Goal: Task Accomplishment & Management: Complete application form

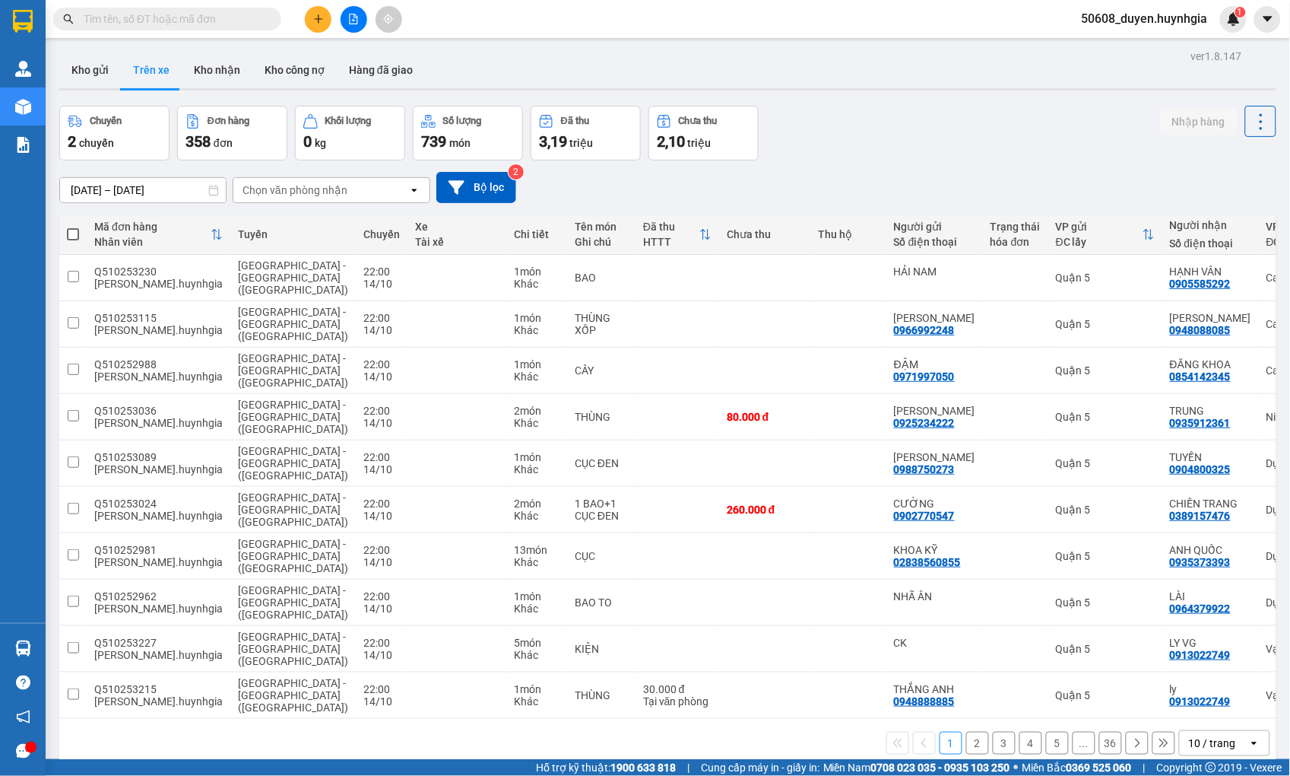
click at [366, 198] on div "Chọn văn phòng nhận" at bounding box center [320, 190] width 175 height 24
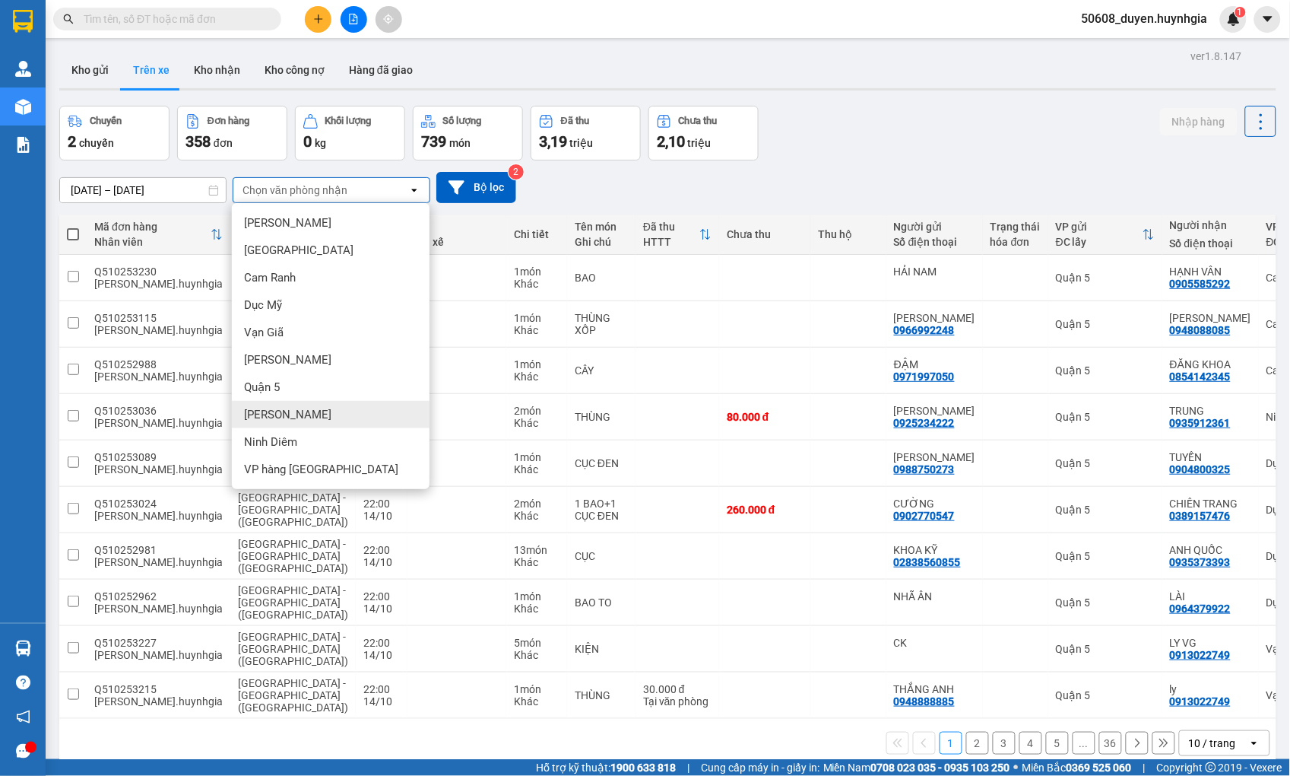
drag, startPoint x: 295, startPoint y: 408, endPoint x: 282, endPoint y: 384, distance: 26.9
click at [293, 406] on div "[PERSON_NAME]" at bounding box center [331, 414] width 198 height 27
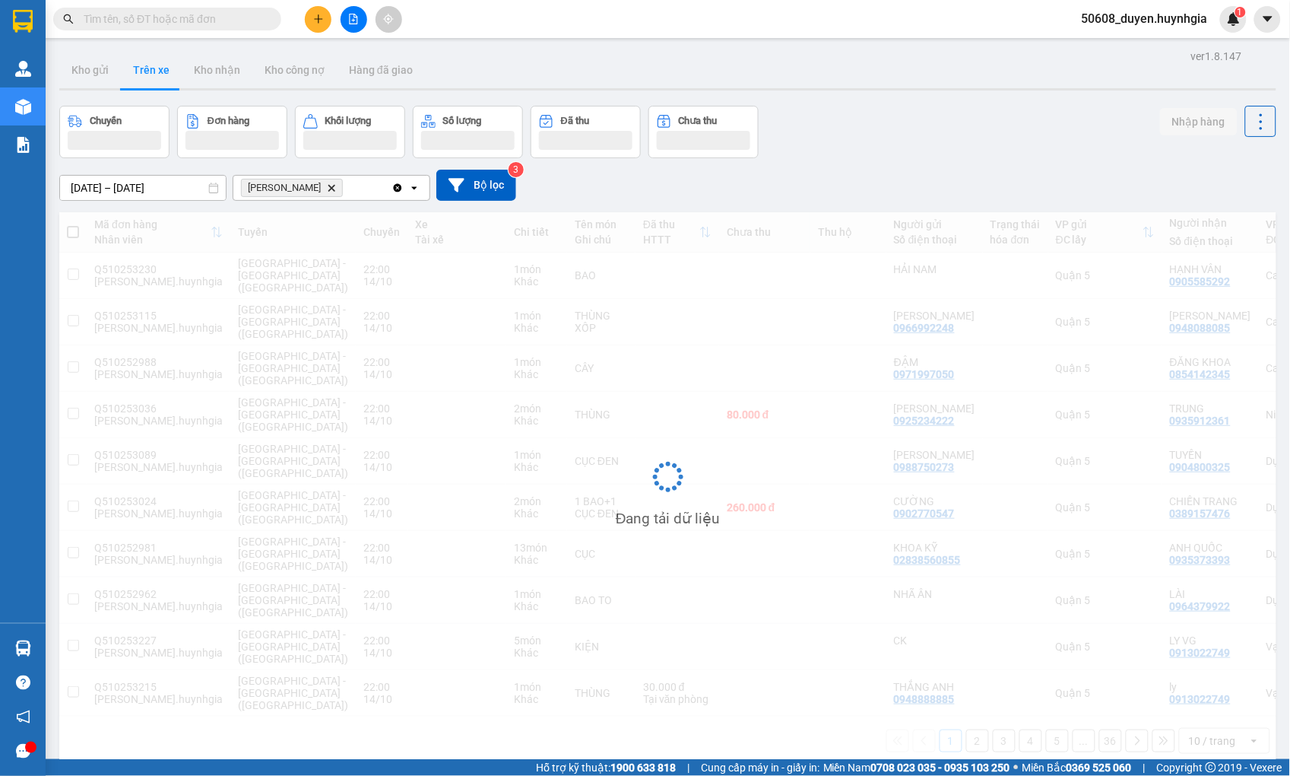
click at [165, 189] on input "[DATE] – [DATE]" at bounding box center [143, 188] width 166 height 24
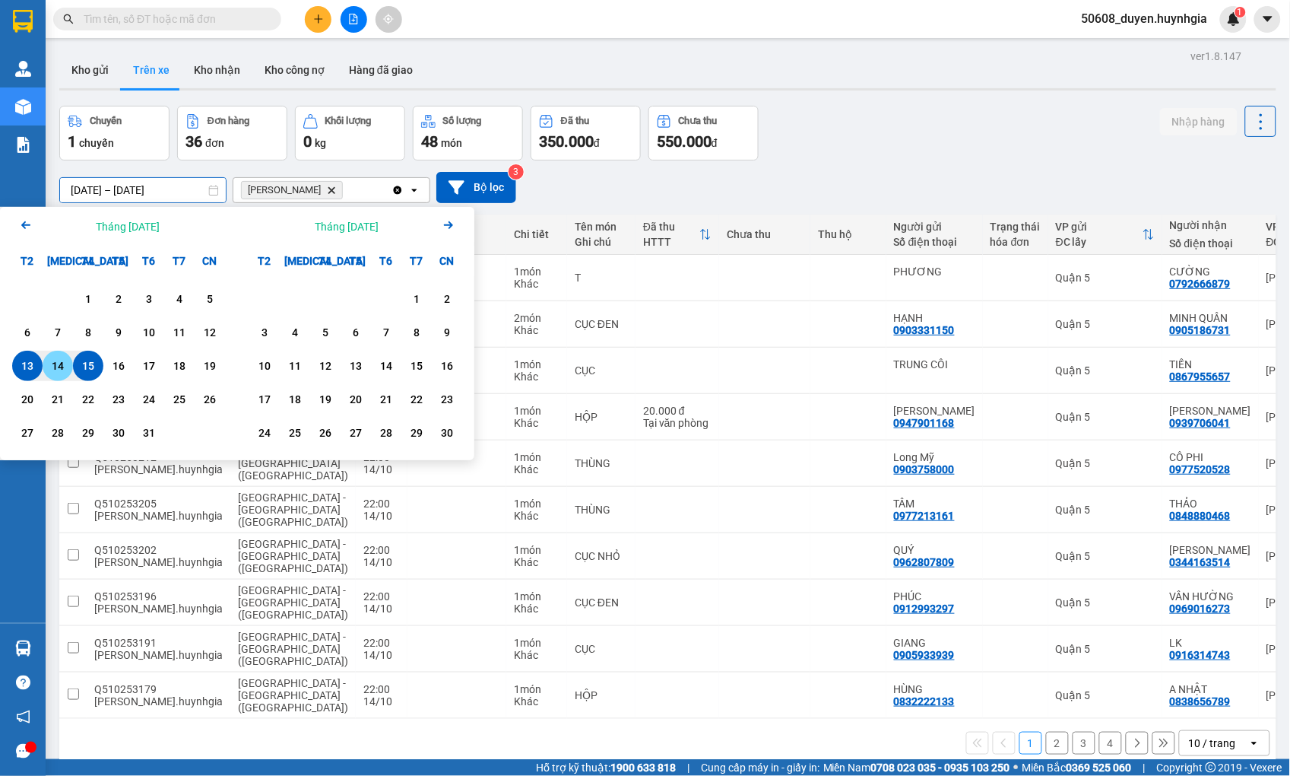
click at [58, 363] on div "14" at bounding box center [57, 366] width 21 height 18
type input "[DATE] – / /"
click at [602, 176] on div "[DATE] – / / Press the down arrow key to interact with the calendar and select …" at bounding box center [667, 187] width 1217 height 31
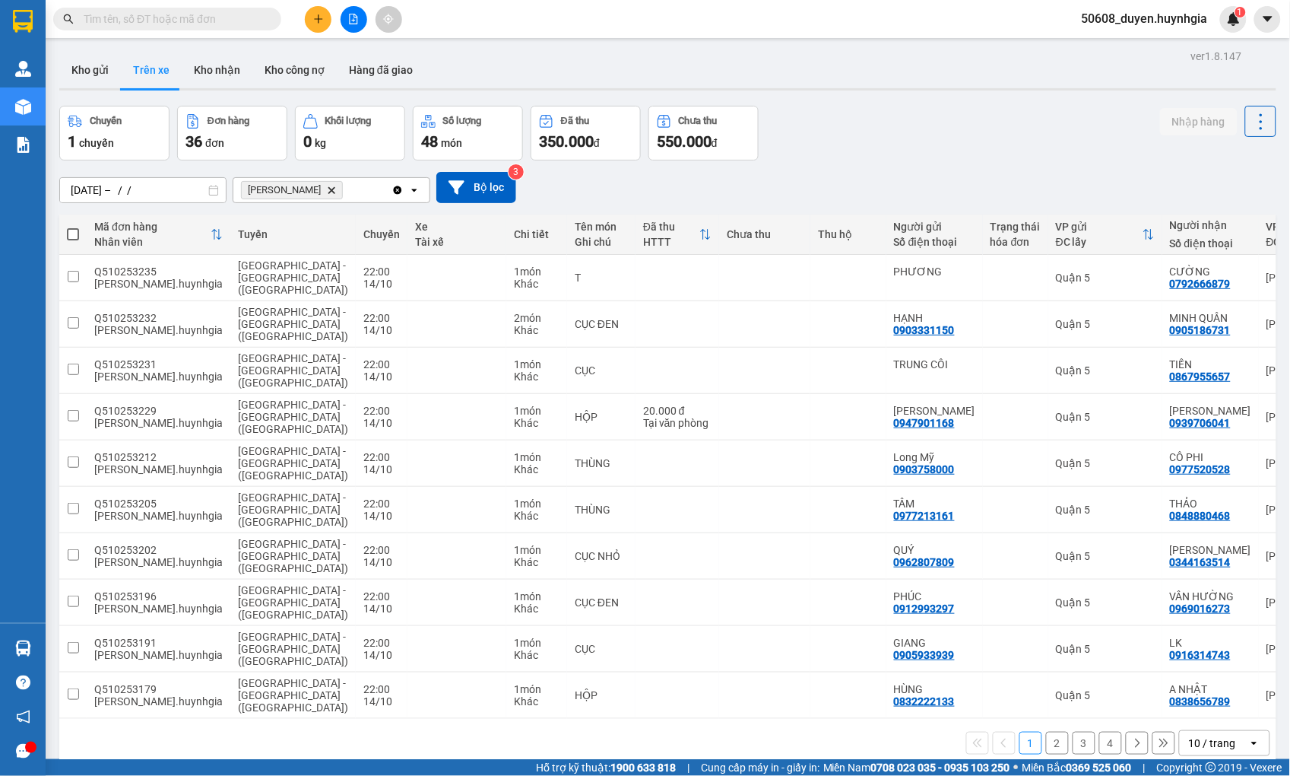
click at [72, 236] on span at bounding box center [73, 234] width 12 height 12
click at [73, 227] on input "checkbox" at bounding box center [73, 227] width 0 height 0
checkbox input "true"
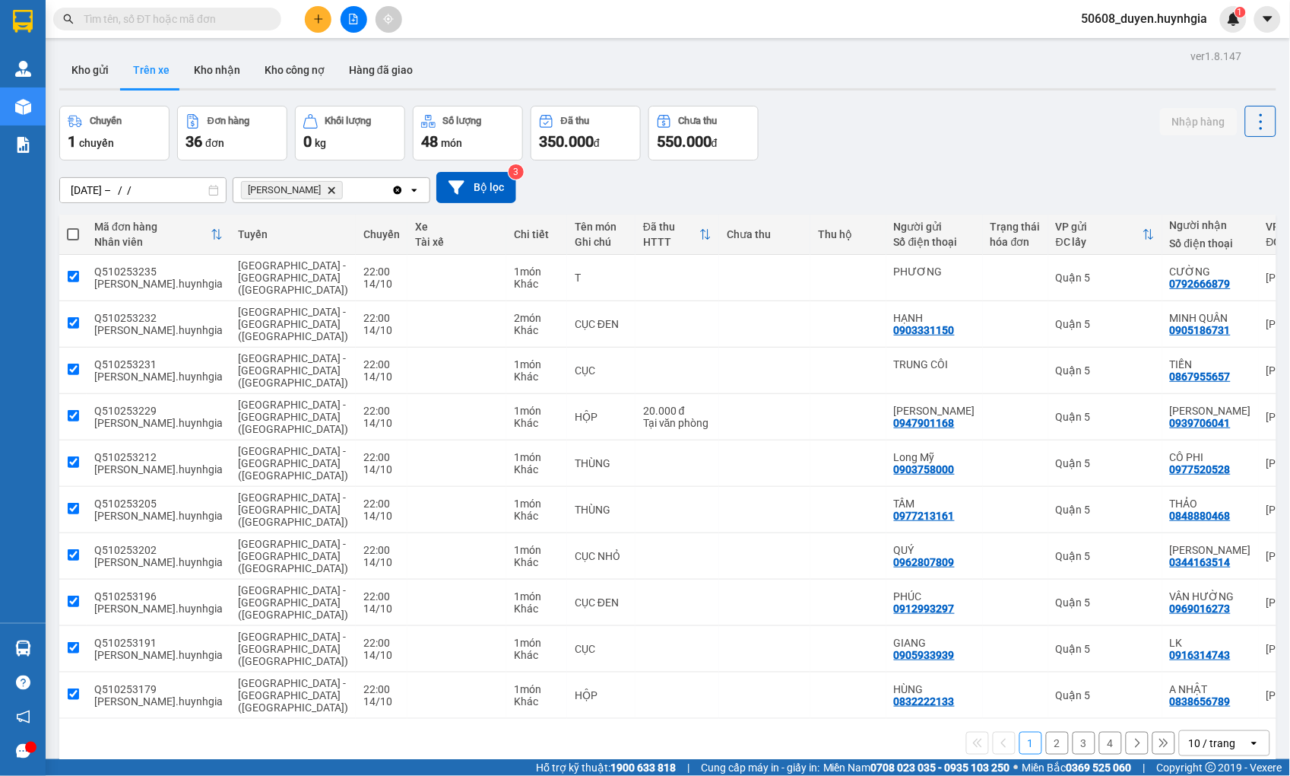
checkbox input "true"
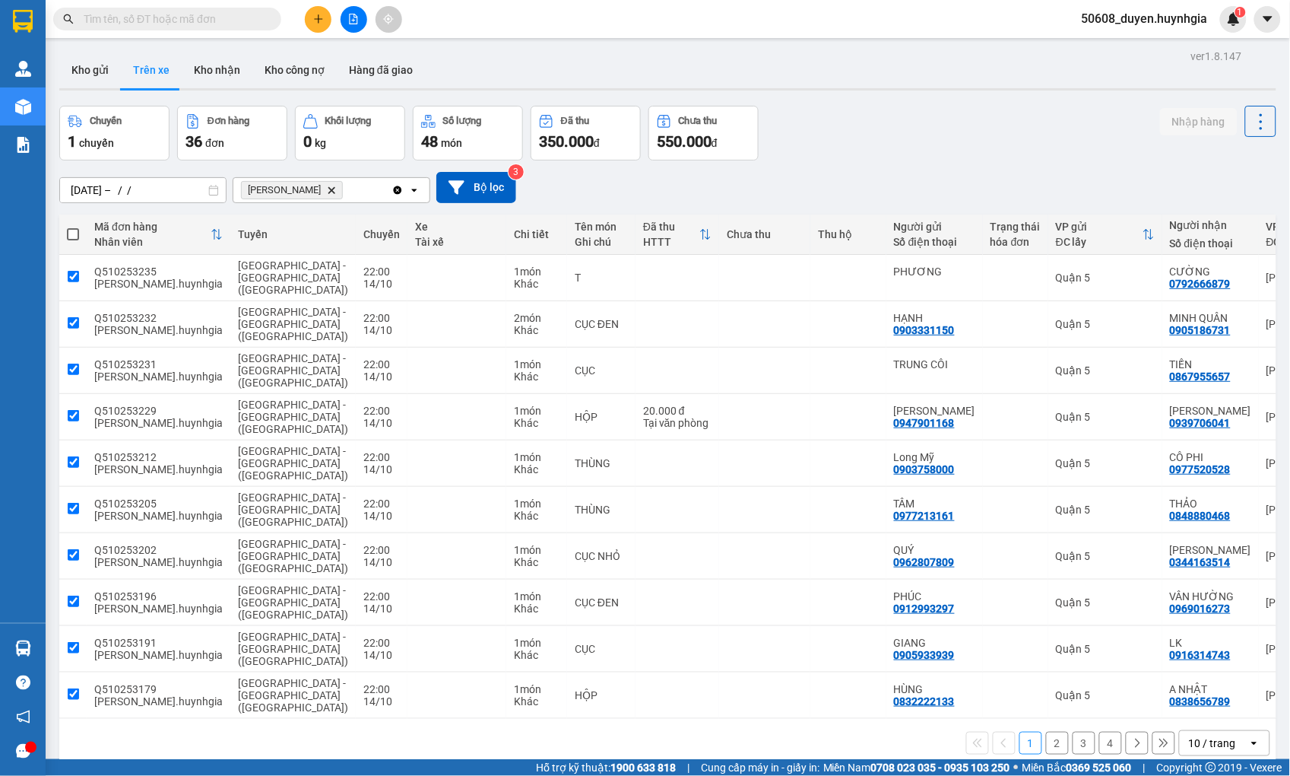
checkbox input "true"
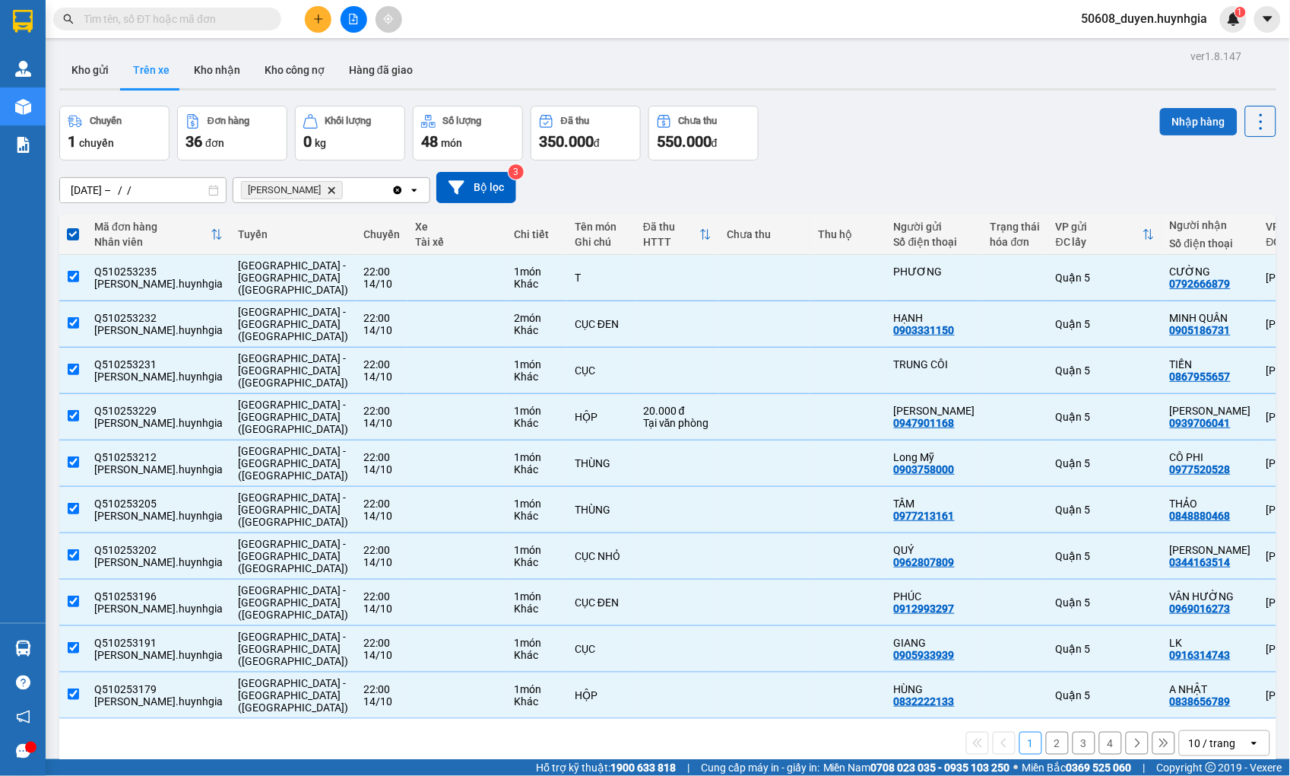
click at [1204, 119] on button "Nhập hàng" at bounding box center [1199, 121] width 78 height 27
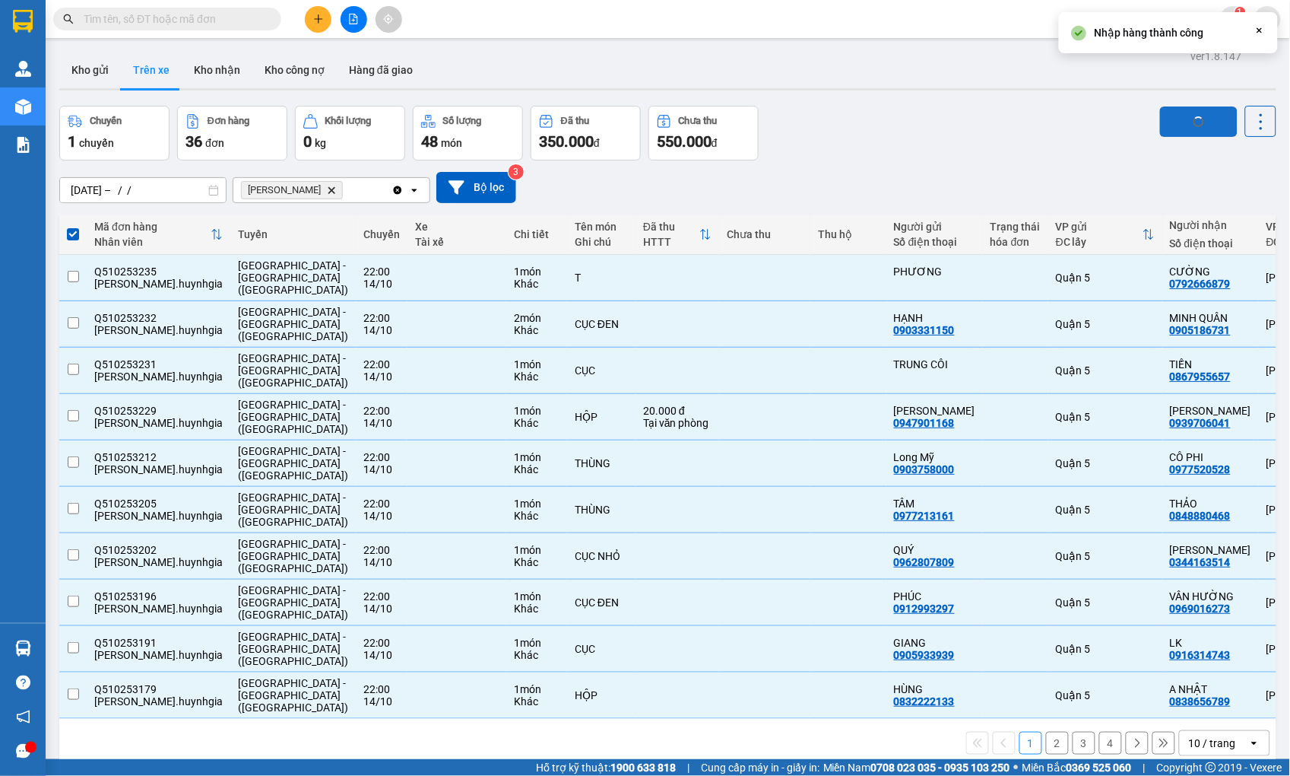
checkbox input "false"
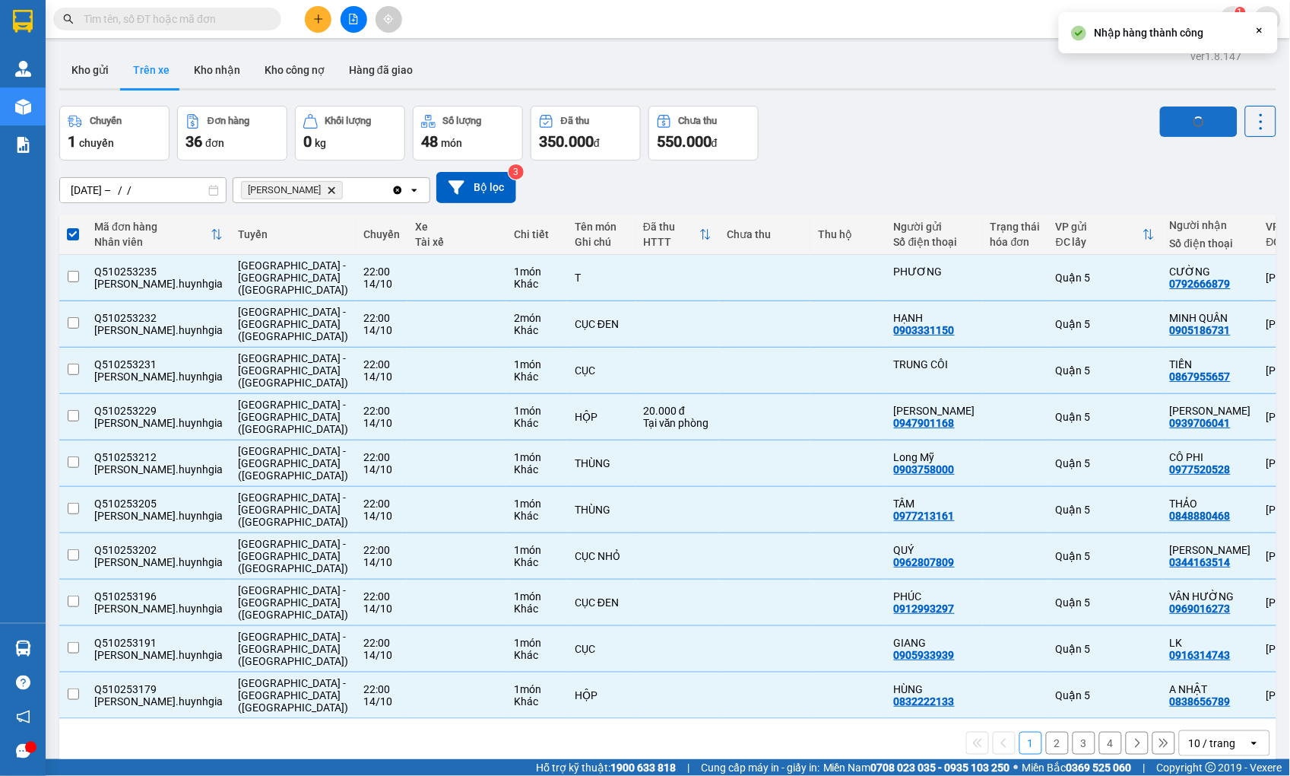
checkbox input "false"
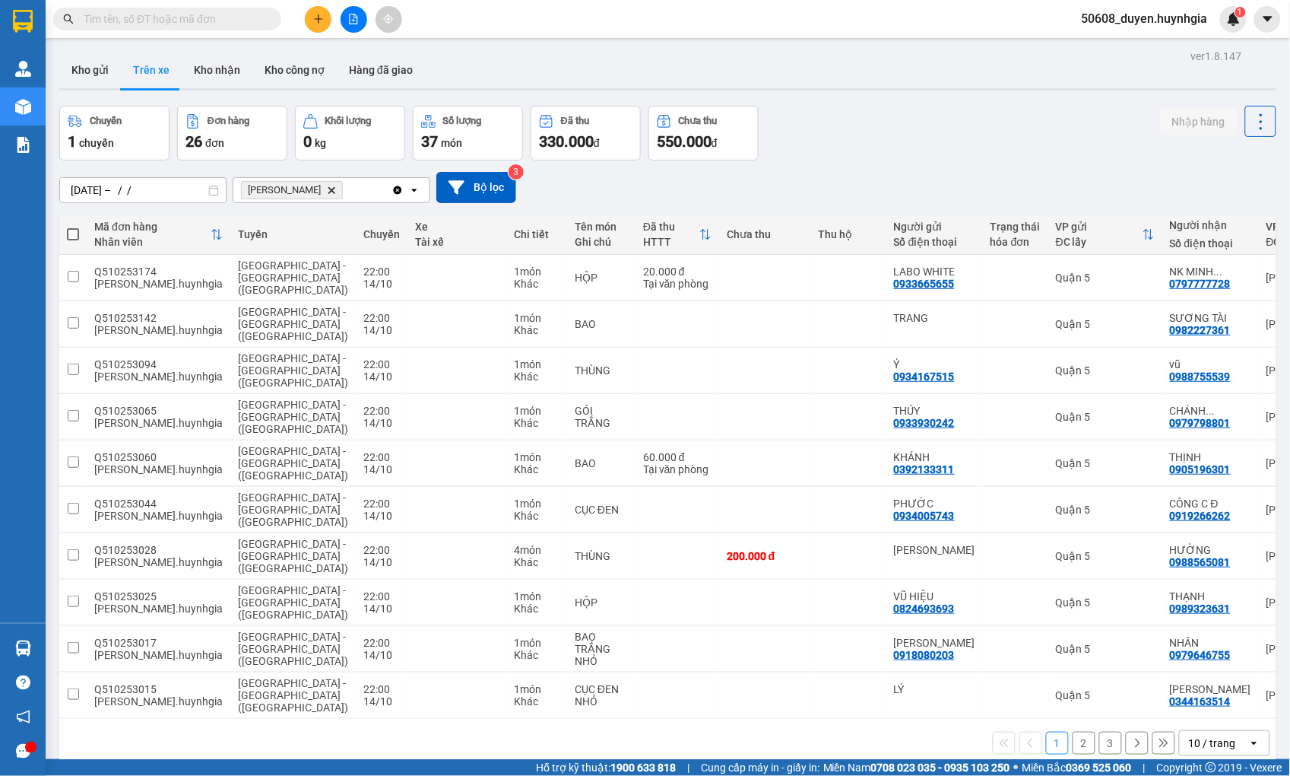
click at [75, 233] on span at bounding box center [73, 234] width 12 height 12
click at [73, 227] on input "checkbox" at bounding box center [73, 227] width 0 height 0
checkbox input "true"
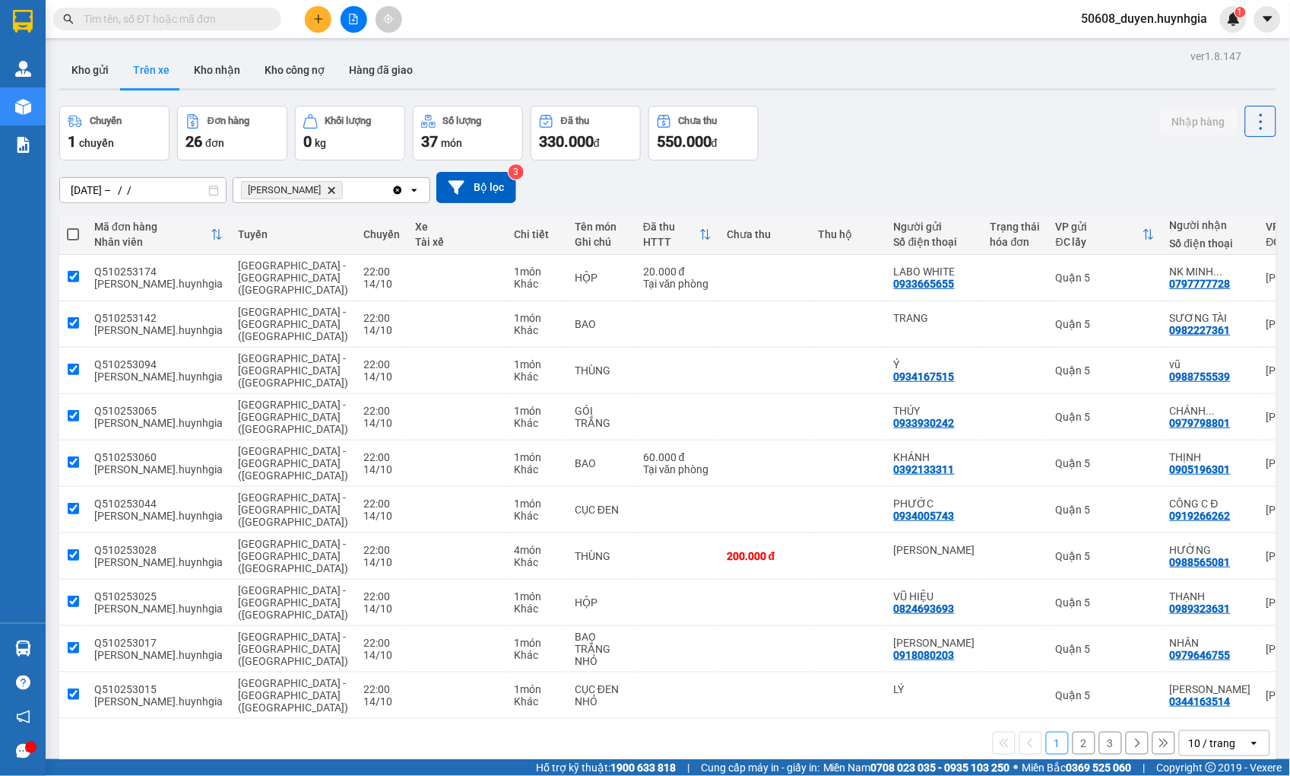
checkbox input "true"
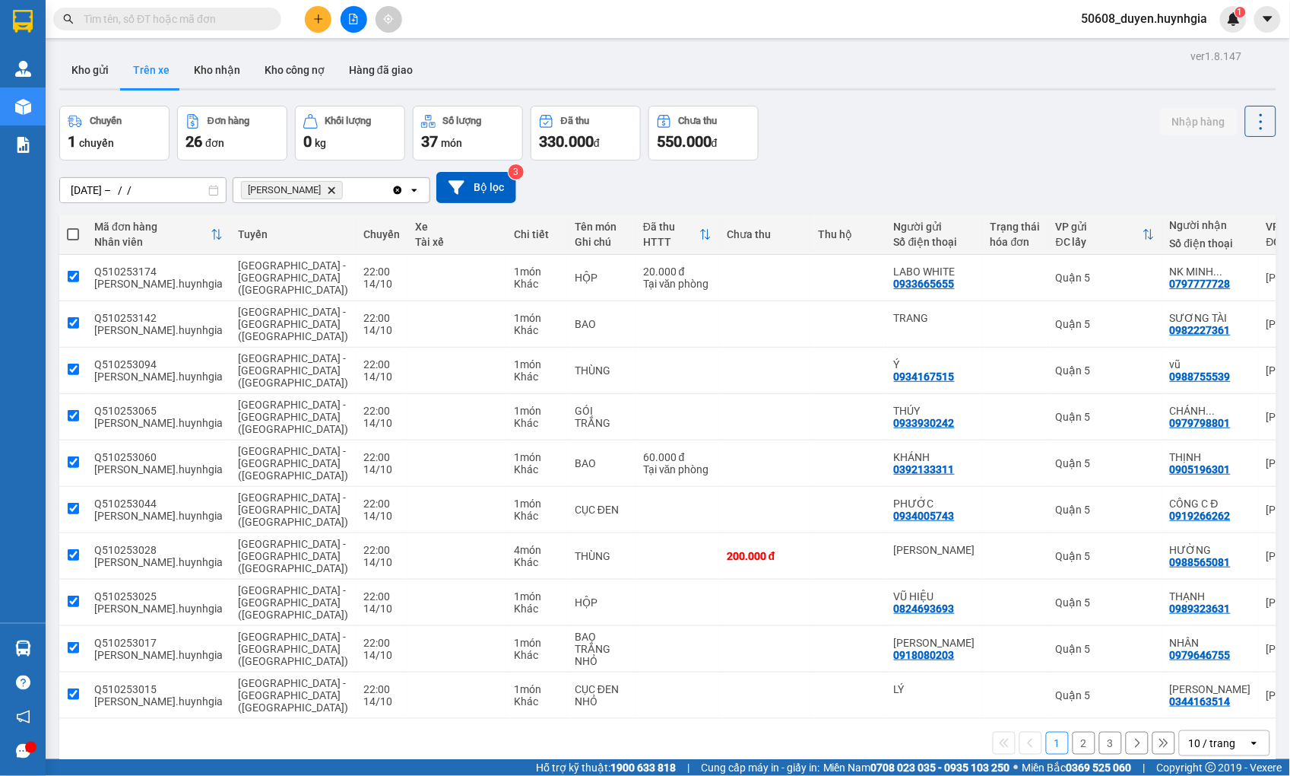
checkbox input "true"
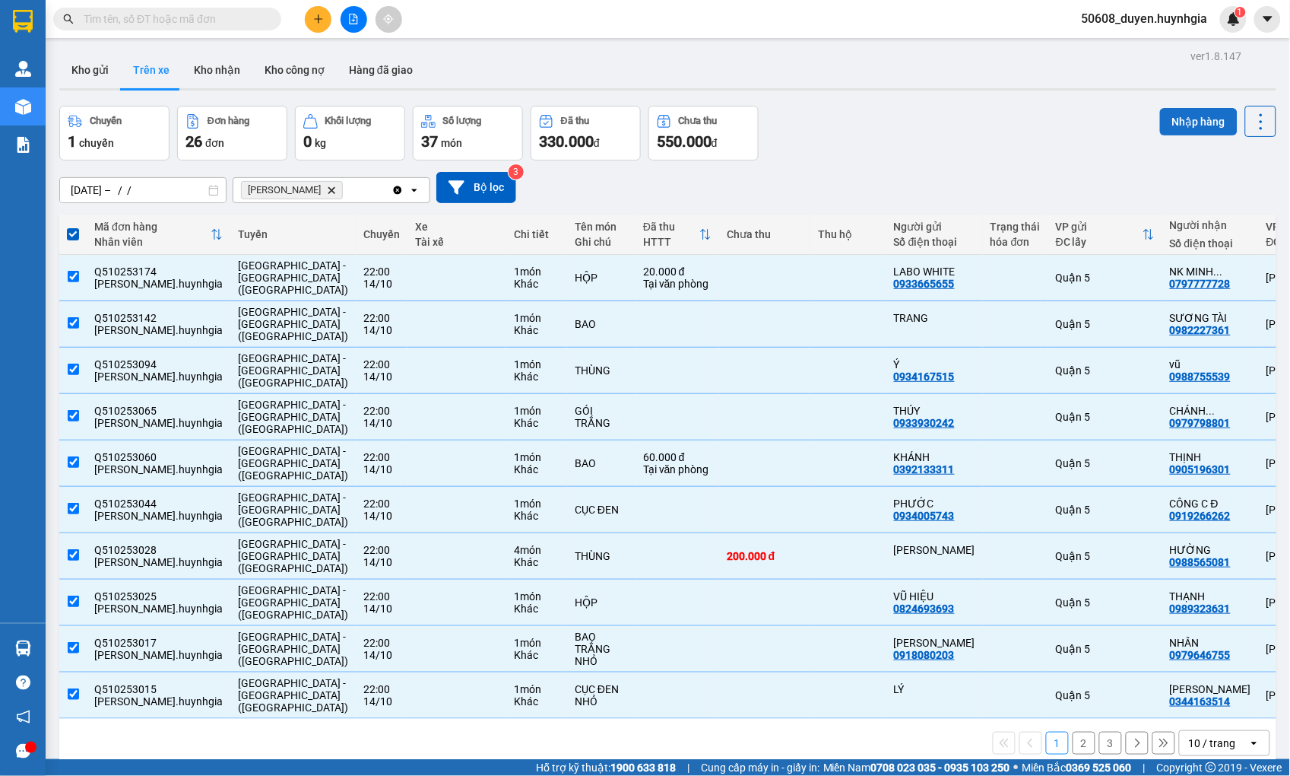
click at [1188, 122] on button "Nhập hàng" at bounding box center [1199, 121] width 78 height 27
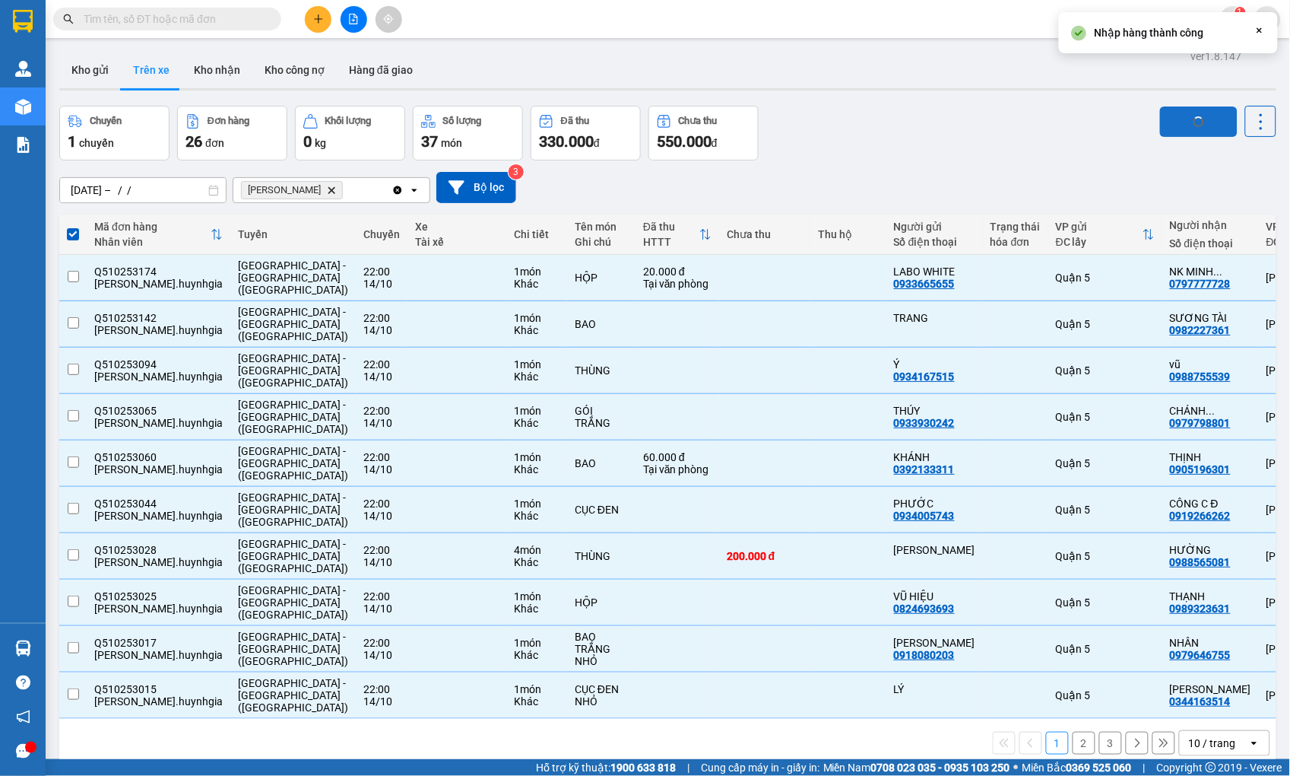
checkbox input "false"
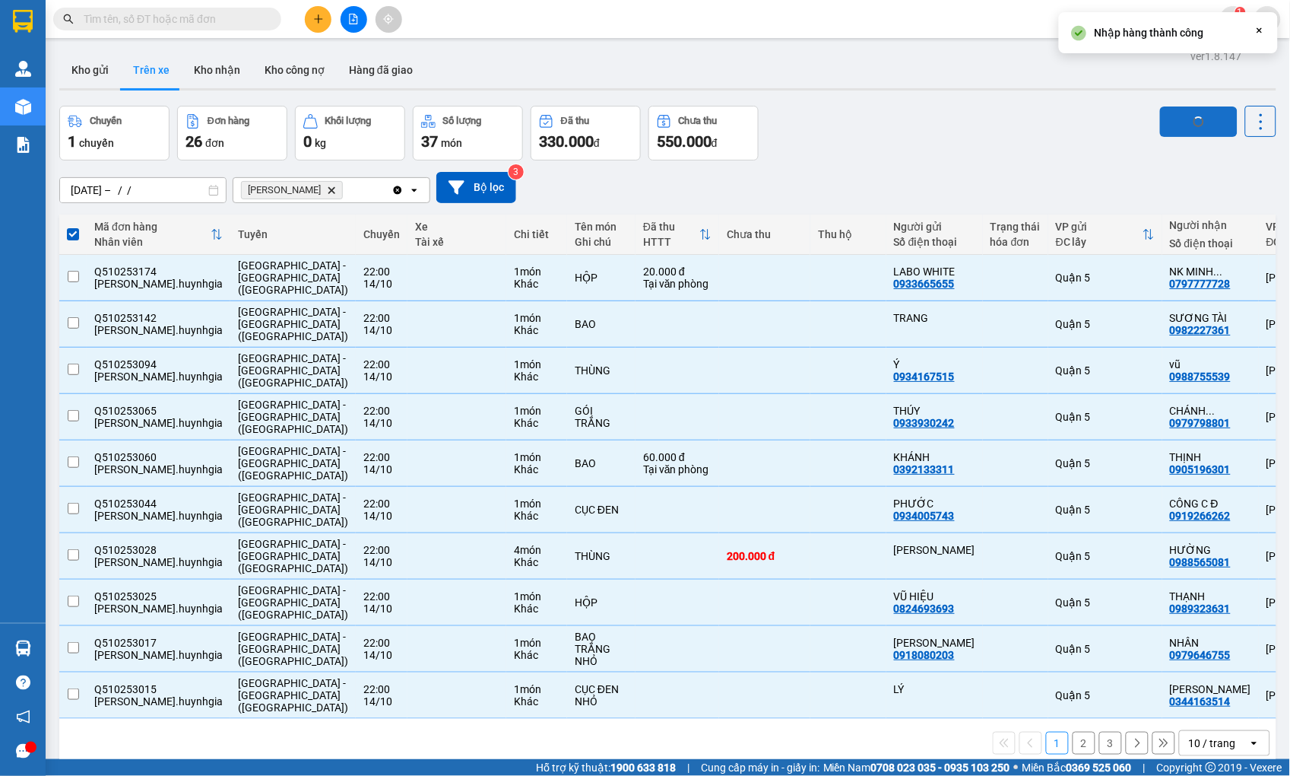
checkbox input "false"
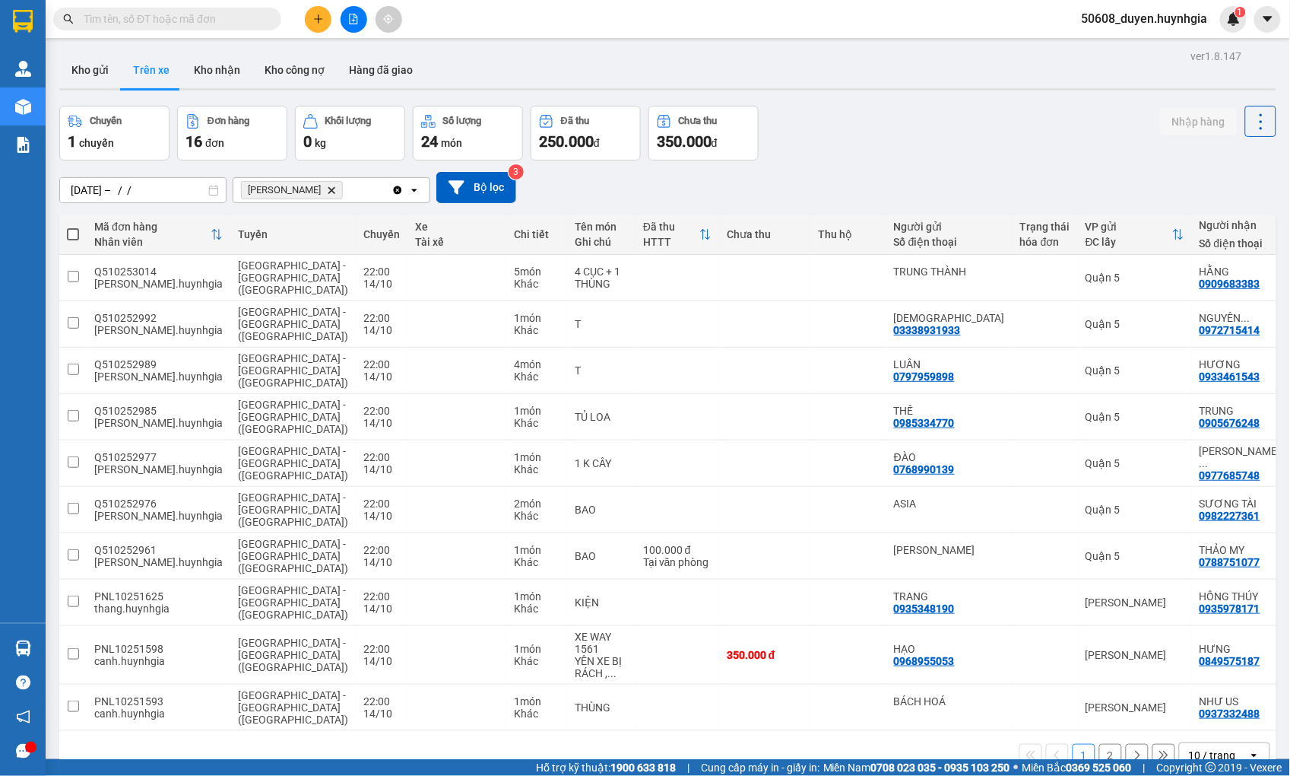
click at [75, 230] on span at bounding box center [73, 234] width 12 height 12
click at [73, 227] on input "checkbox" at bounding box center [73, 227] width 0 height 0
checkbox input "true"
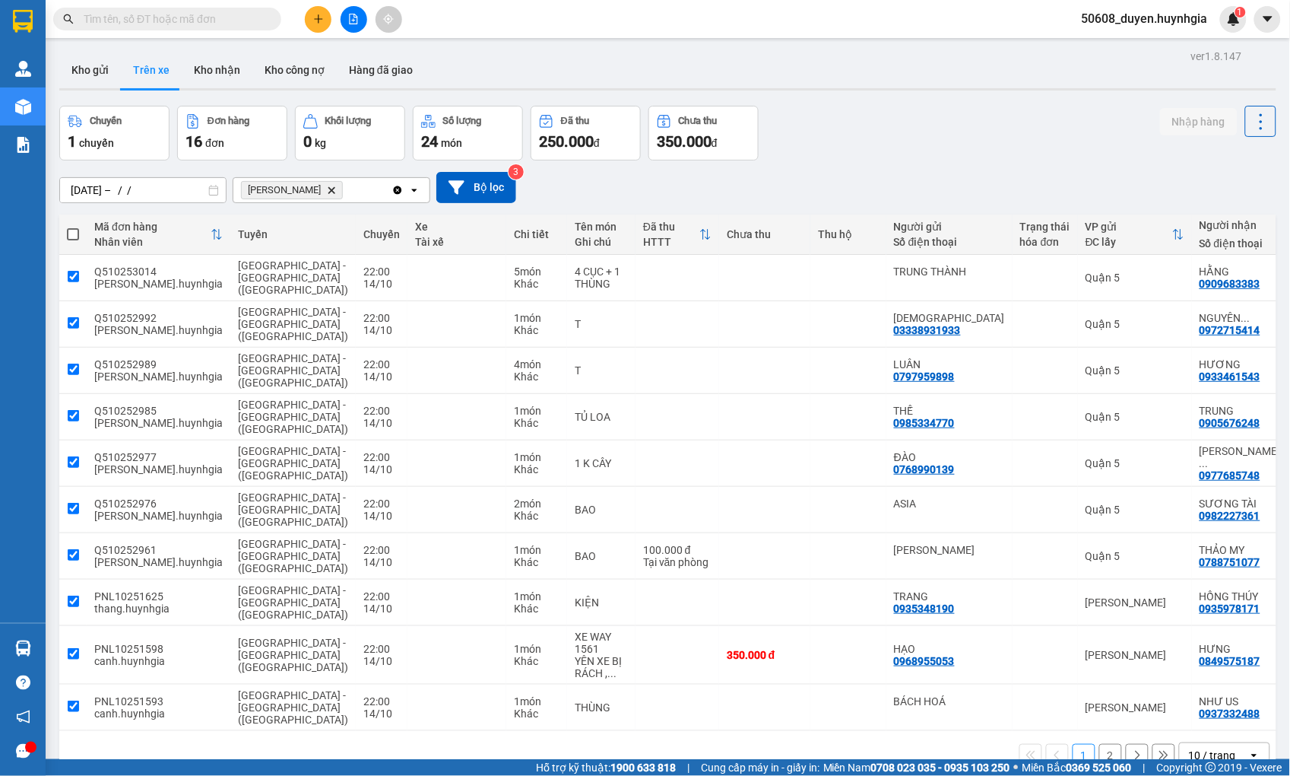
checkbox input "true"
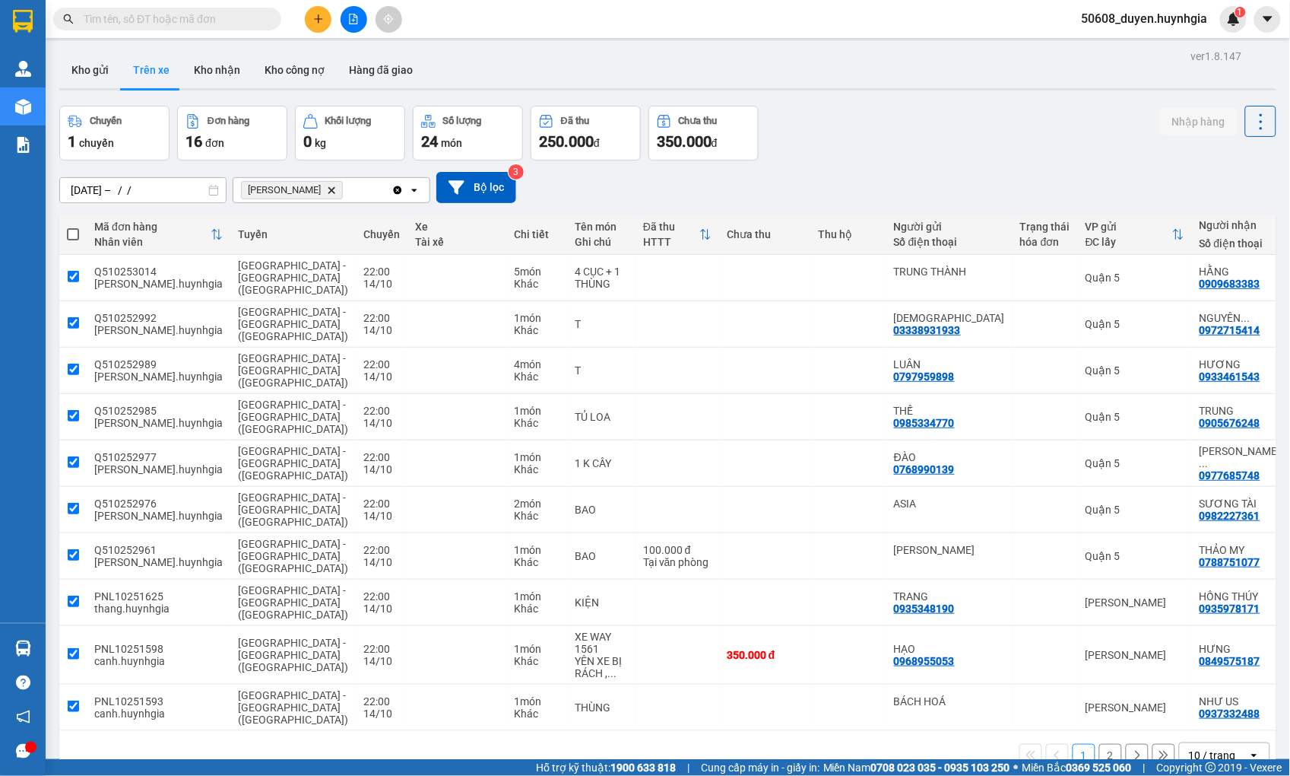
checkbox input "true"
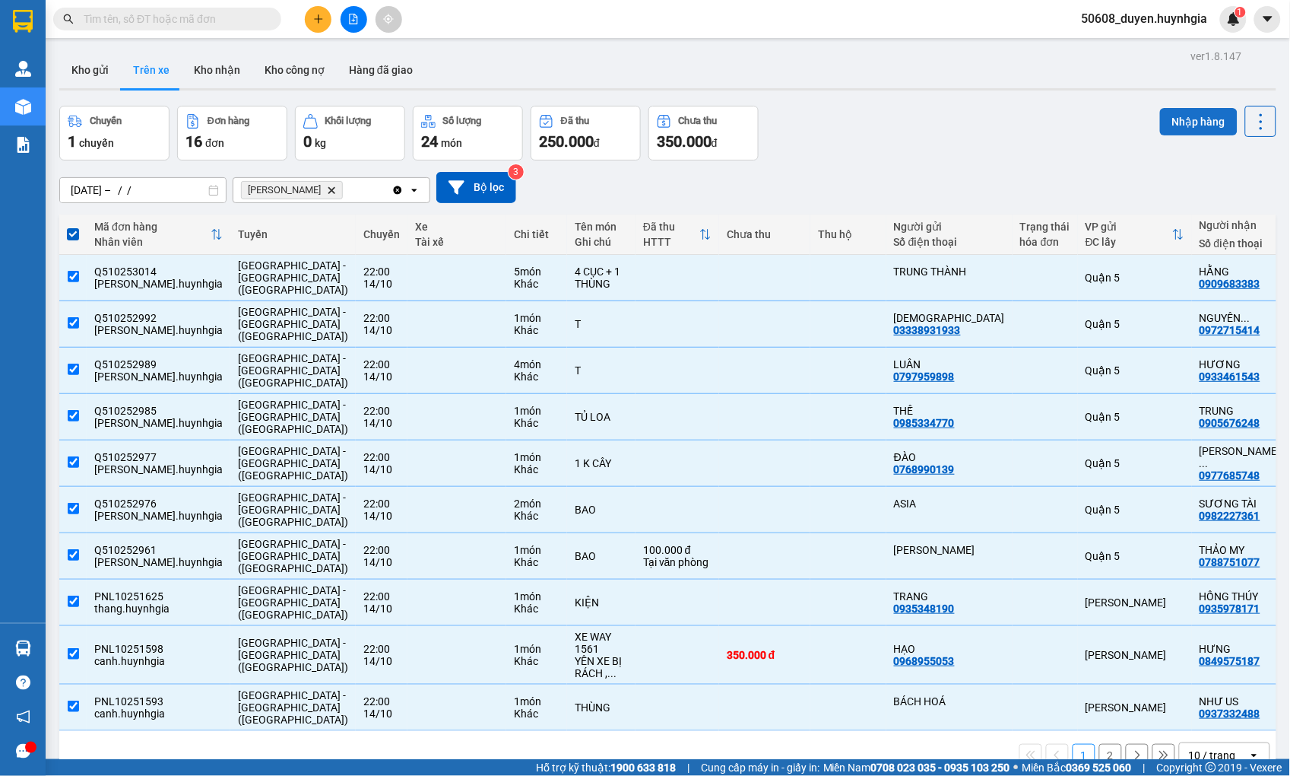
click at [1166, 116] on button "Nhập hàng" at bounding box center [1199, 121] width 78 height 27
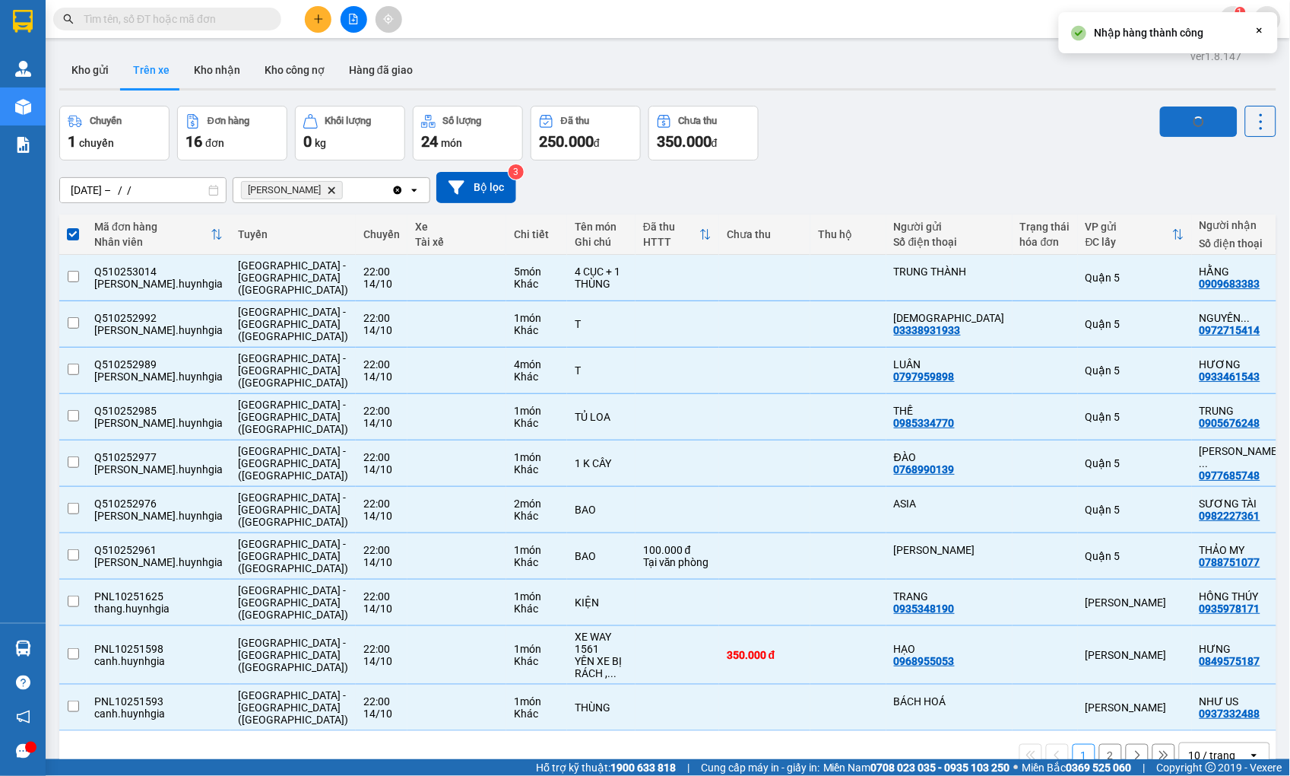
checkbox input "false"
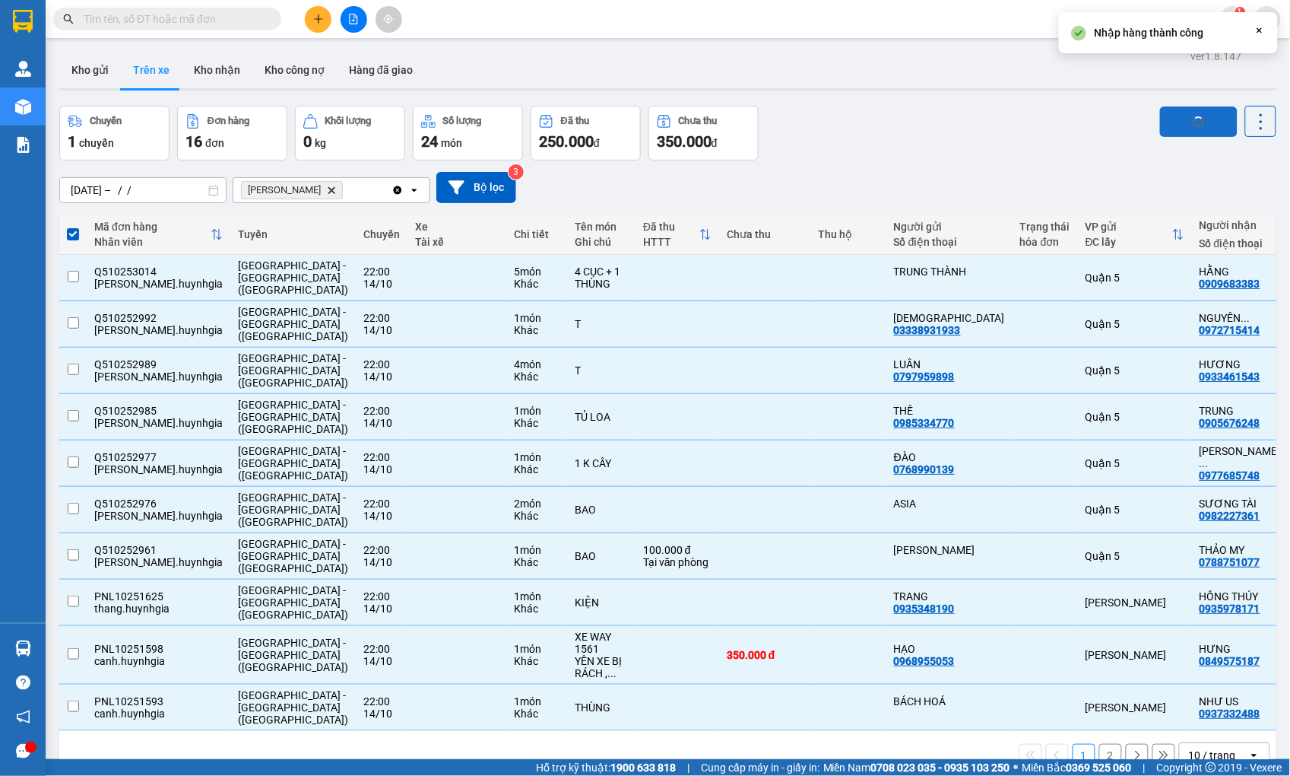
checkbox input "false"
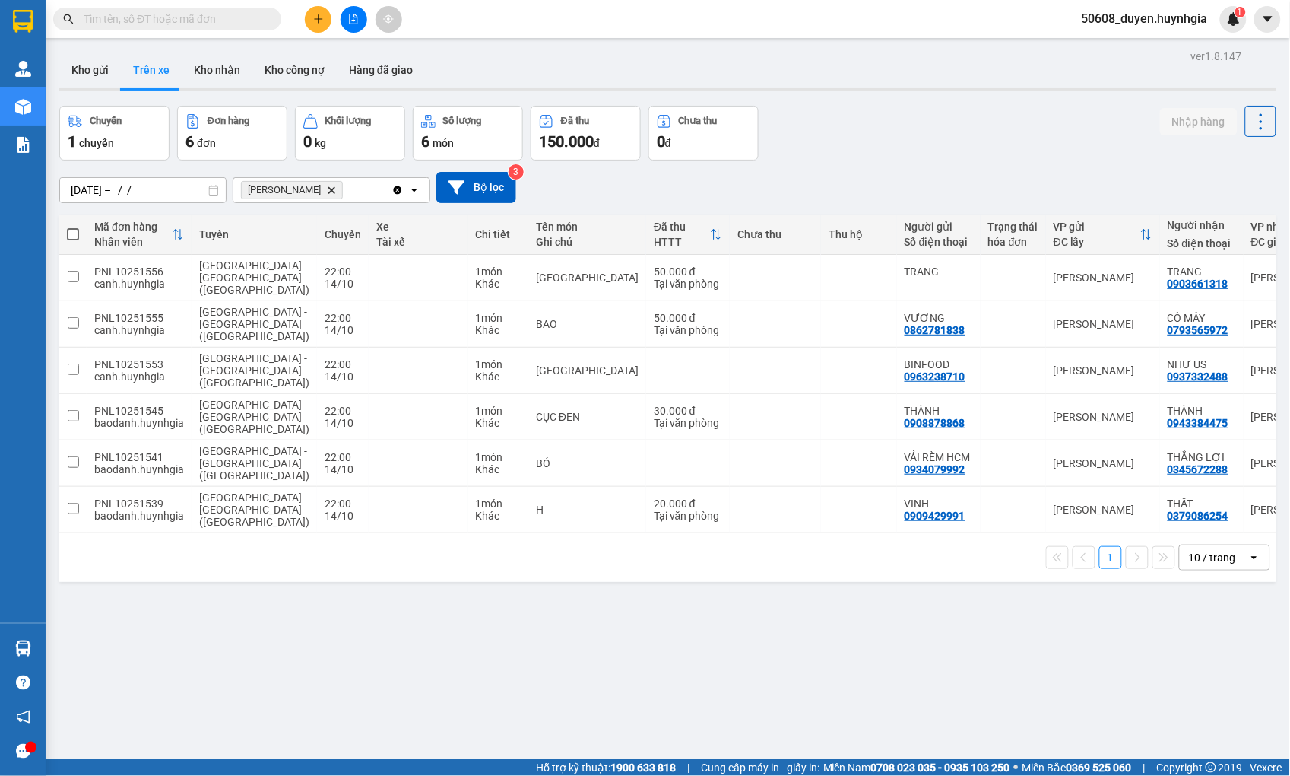
click at [71, 229] on span at bounding box center [73, 234] width 12 height 12
click at [73, 227] on input "checkbox" at bounding box center [73, 227] width 0 height 0
checkbox input "true"
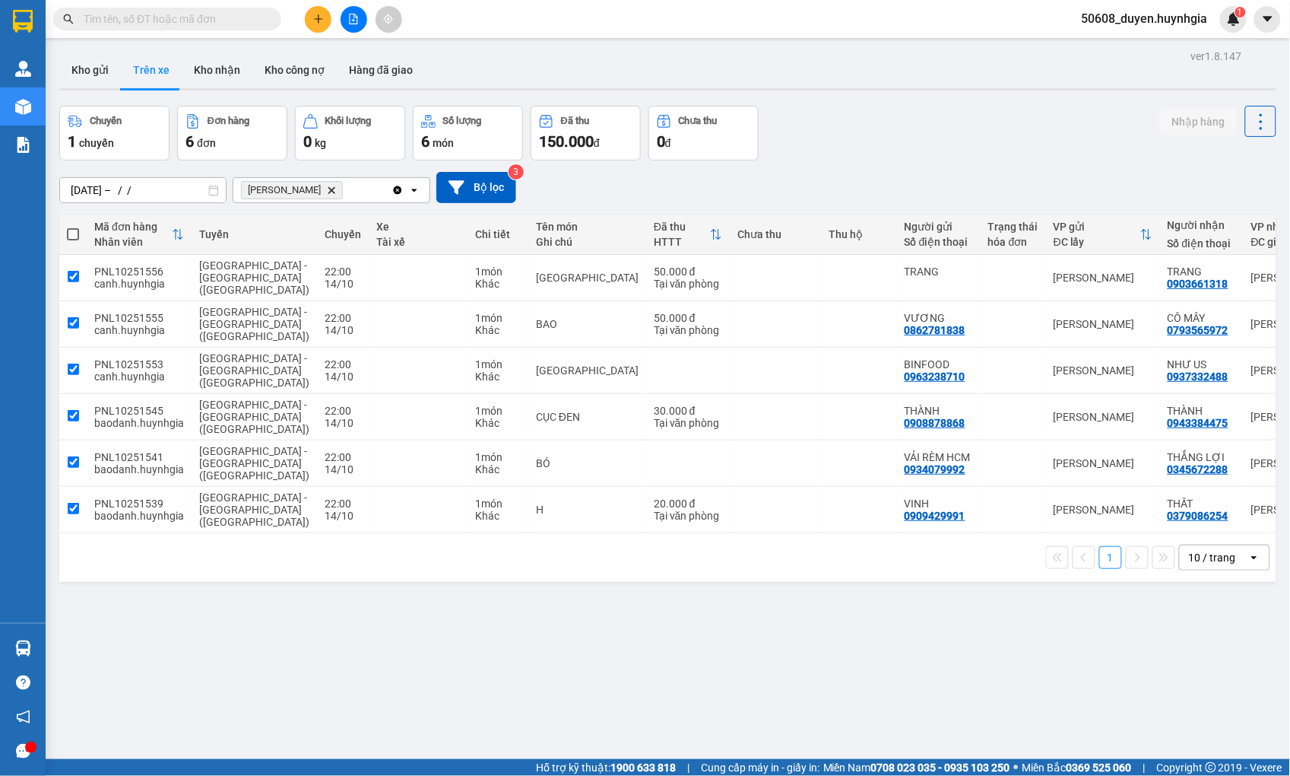
checkbox input "true"
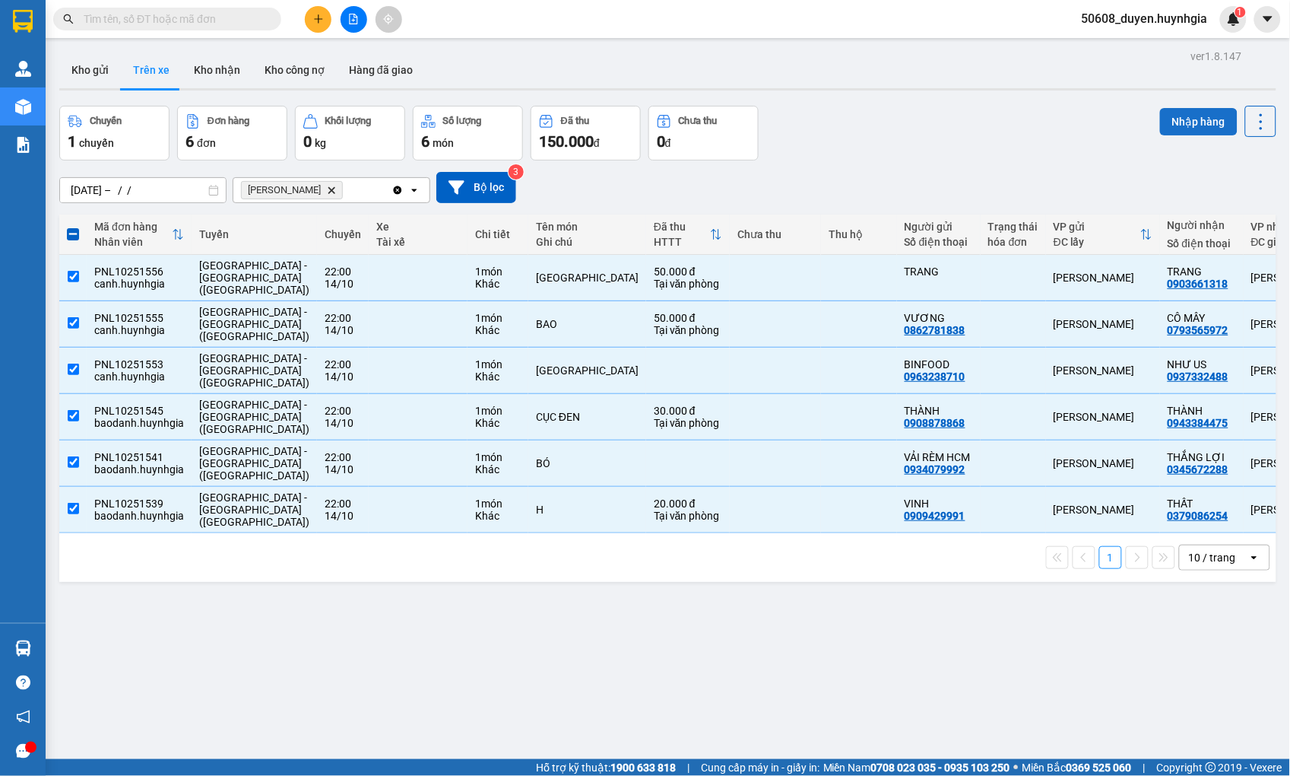
click at [1199, 116] on button "Nhập hàng" at bounding box center [1199, 121] width 78 height 27
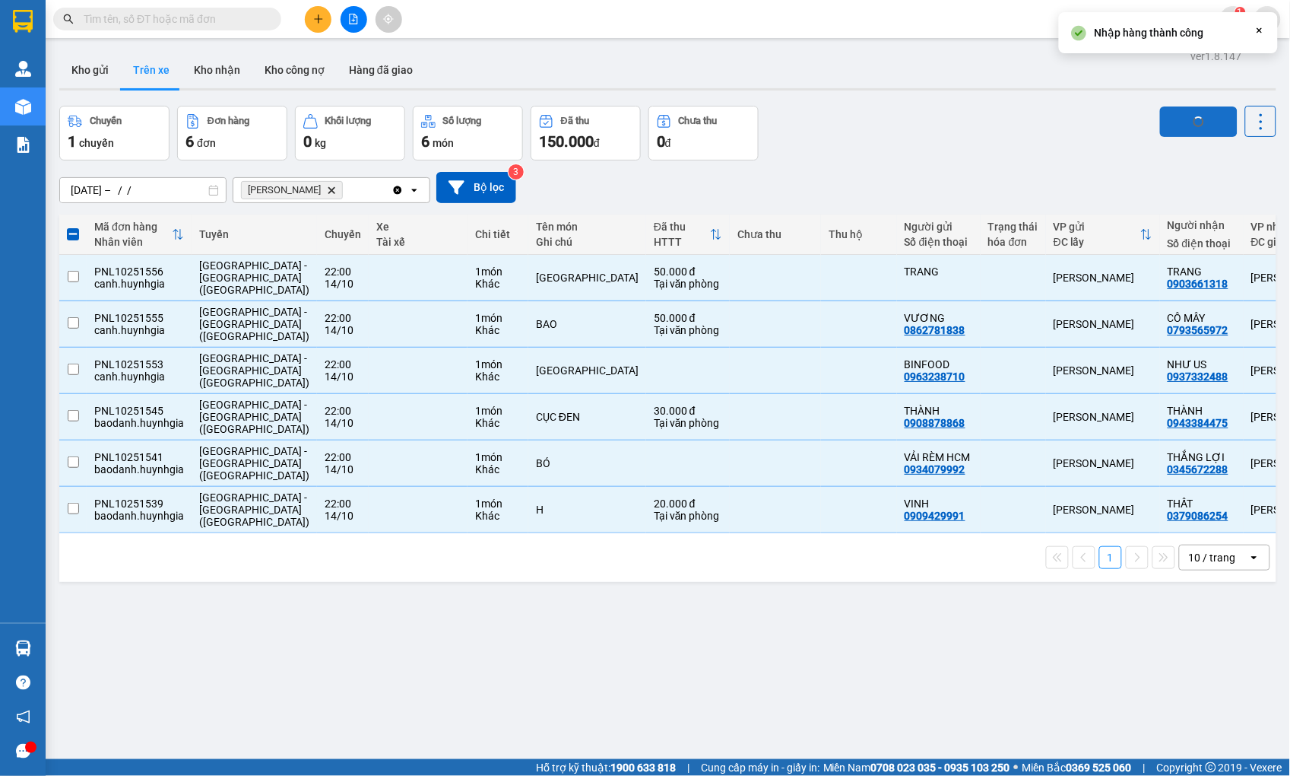
checkbox input "false"
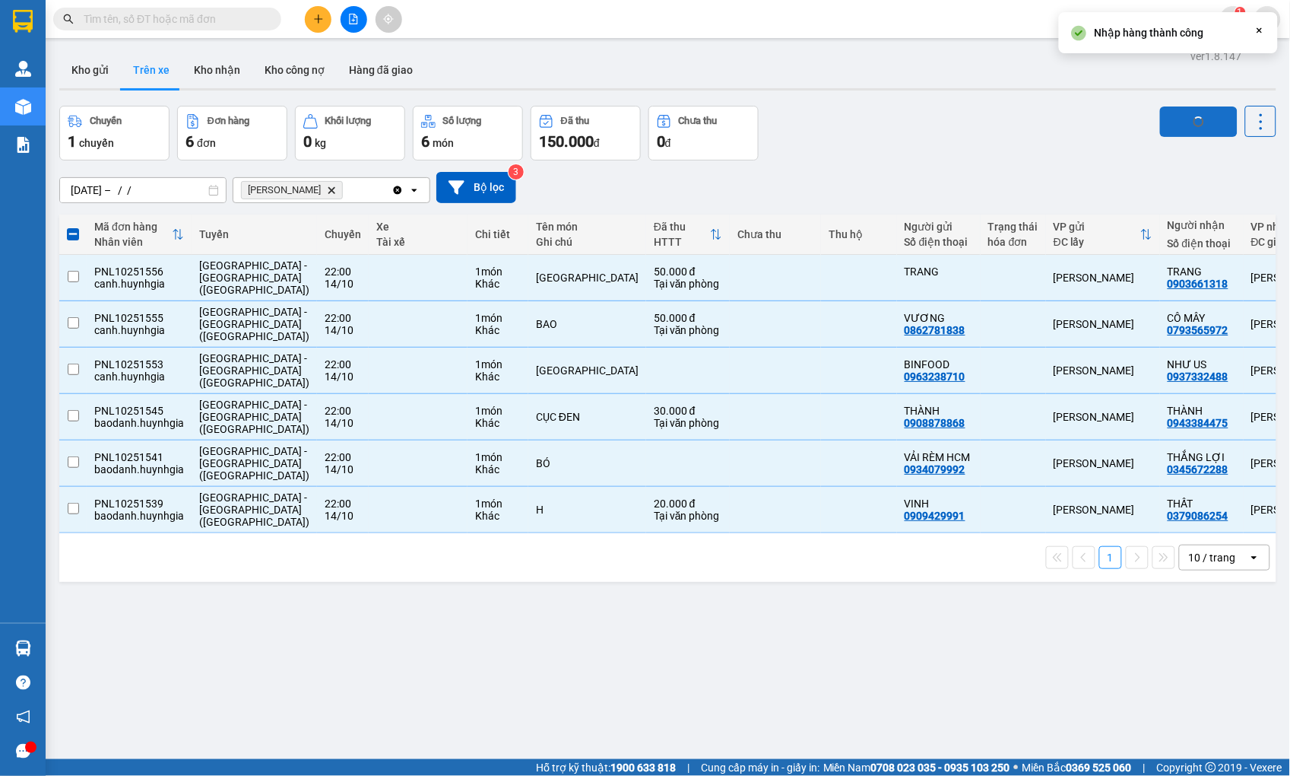
checkbox input "false"
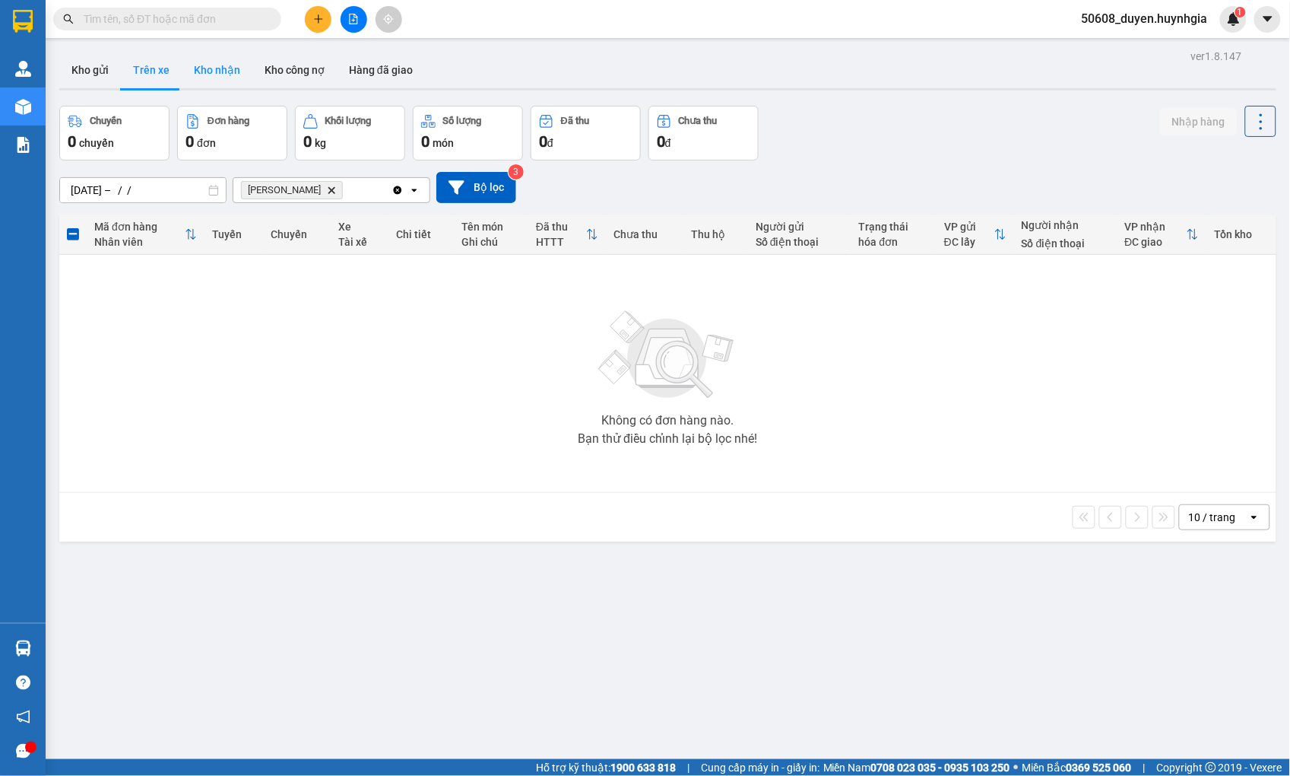
click at [231, 76] on button "Kho nhận" at bounding box center [217, 70] width 71 height 36
type input "[DATE] – [DATE]"
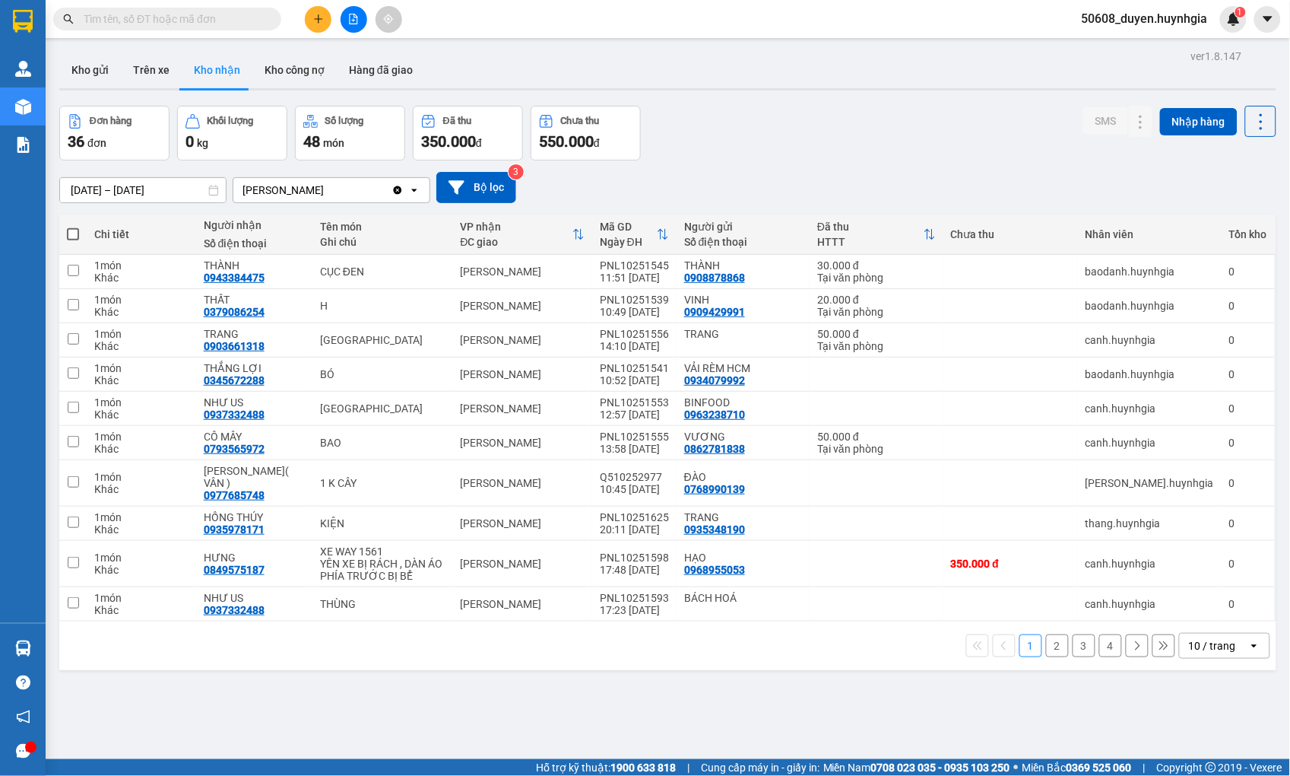
click at [1046, 634] on button "2" at bounding box center [1057, 645] width 23 height 23
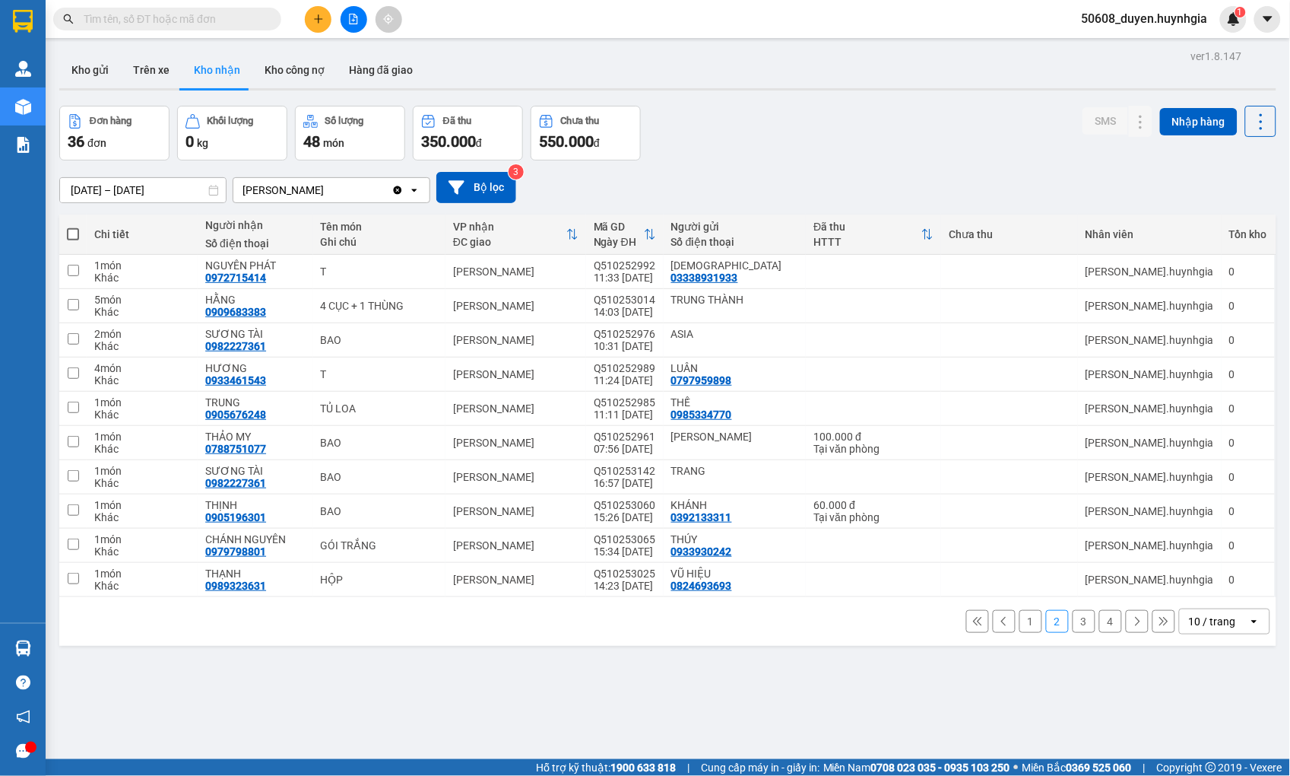
click at [1073, 619] on button "3" at bounding box center [1084, 621] width 23 height 23
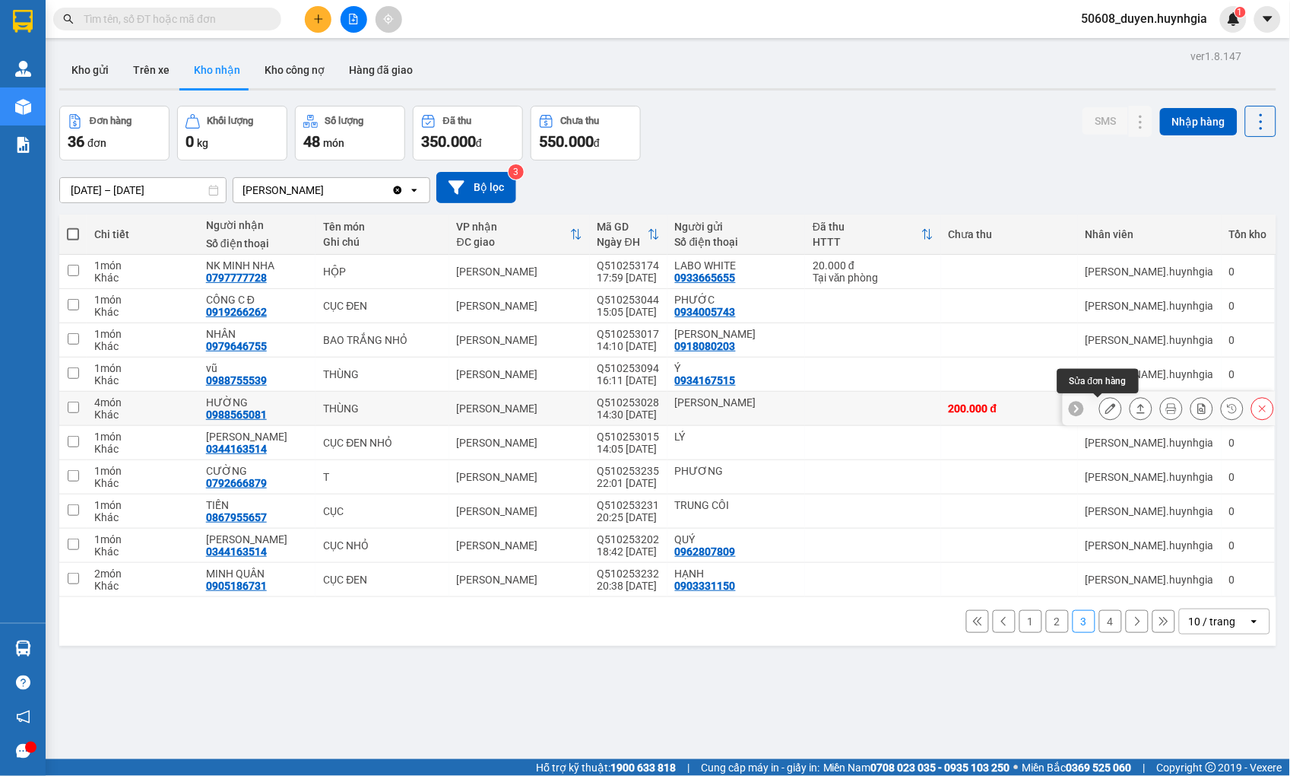
click at [1106, 407] on icon at bounding box center [1111, 408] width 11 height 11
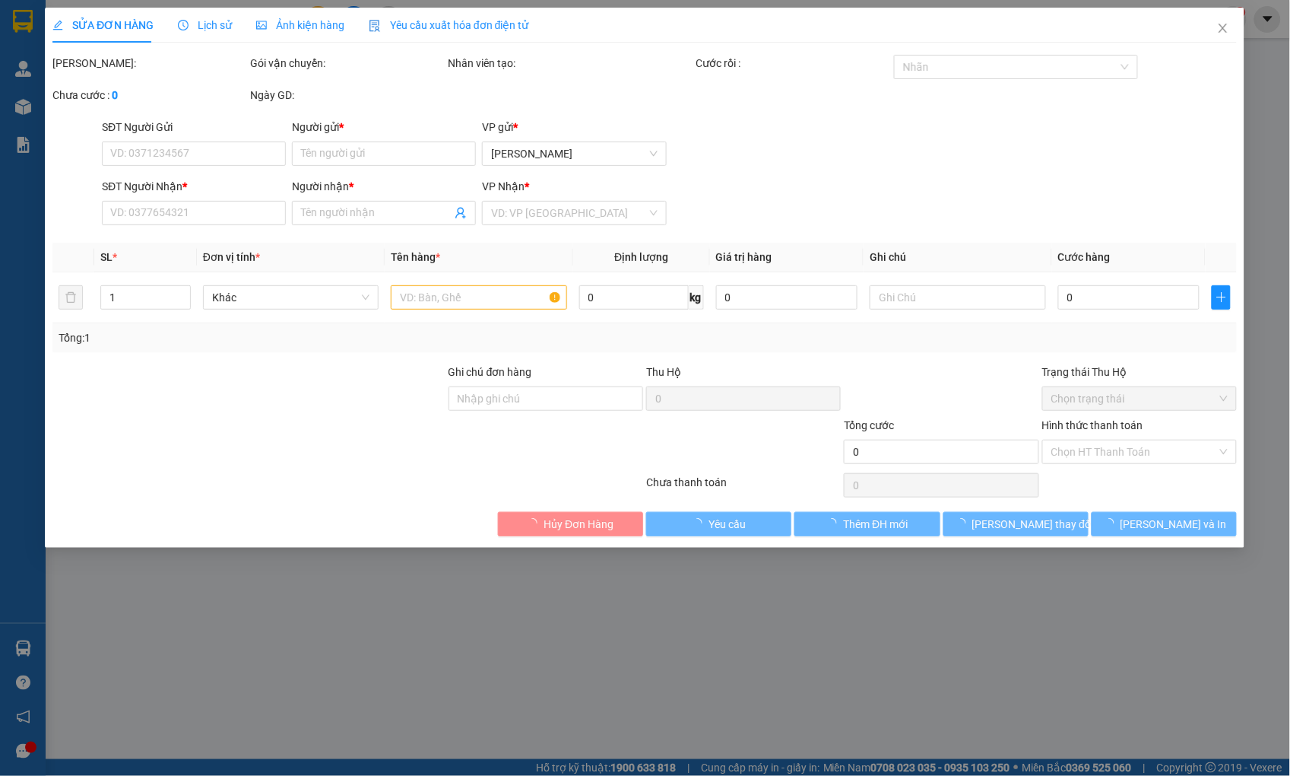
type input "[PERSON_NAME]"
type input "0988565081"
type input "HƯỜNG"
type input "200.000"
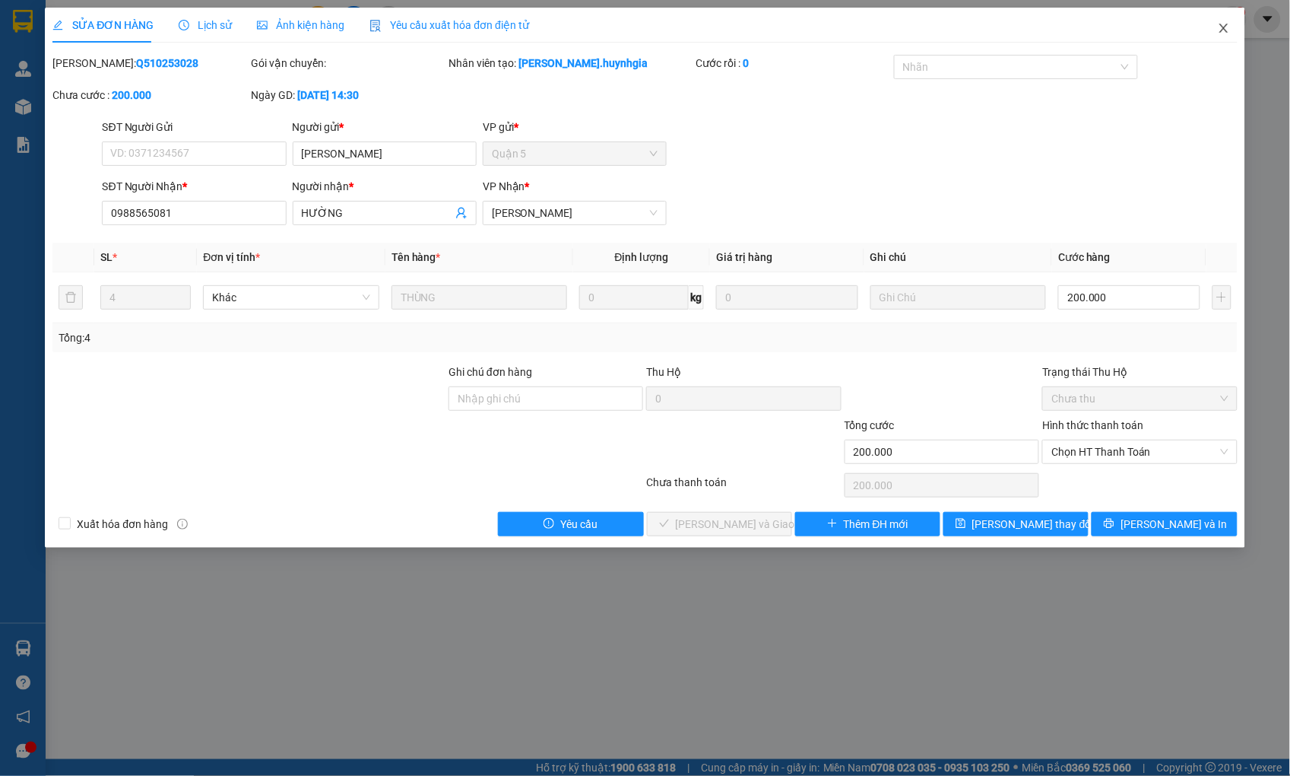
click at [1219, 29] on icon "close" at bounding box center [1224, 28] width 12 height 12
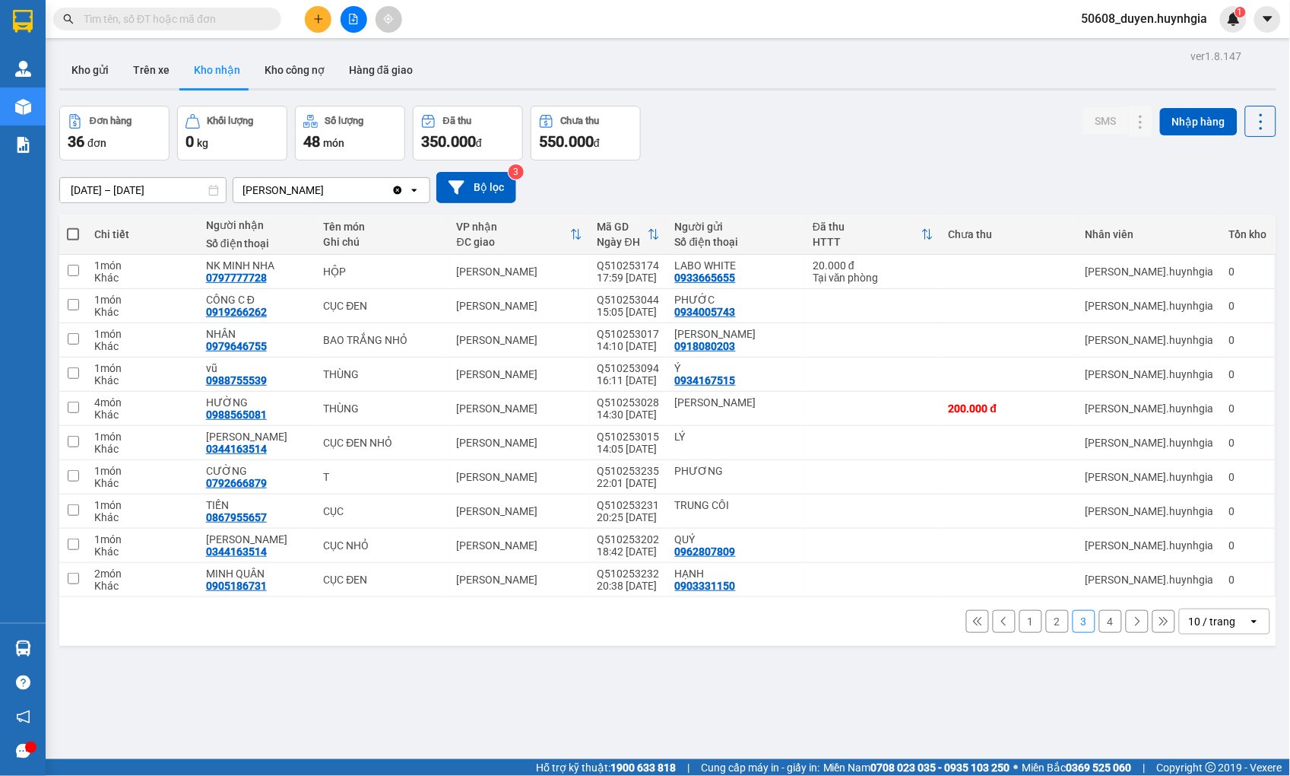
click at [1020, 619] on button "1" at bounding box center [1031, 621] width 23 height 23
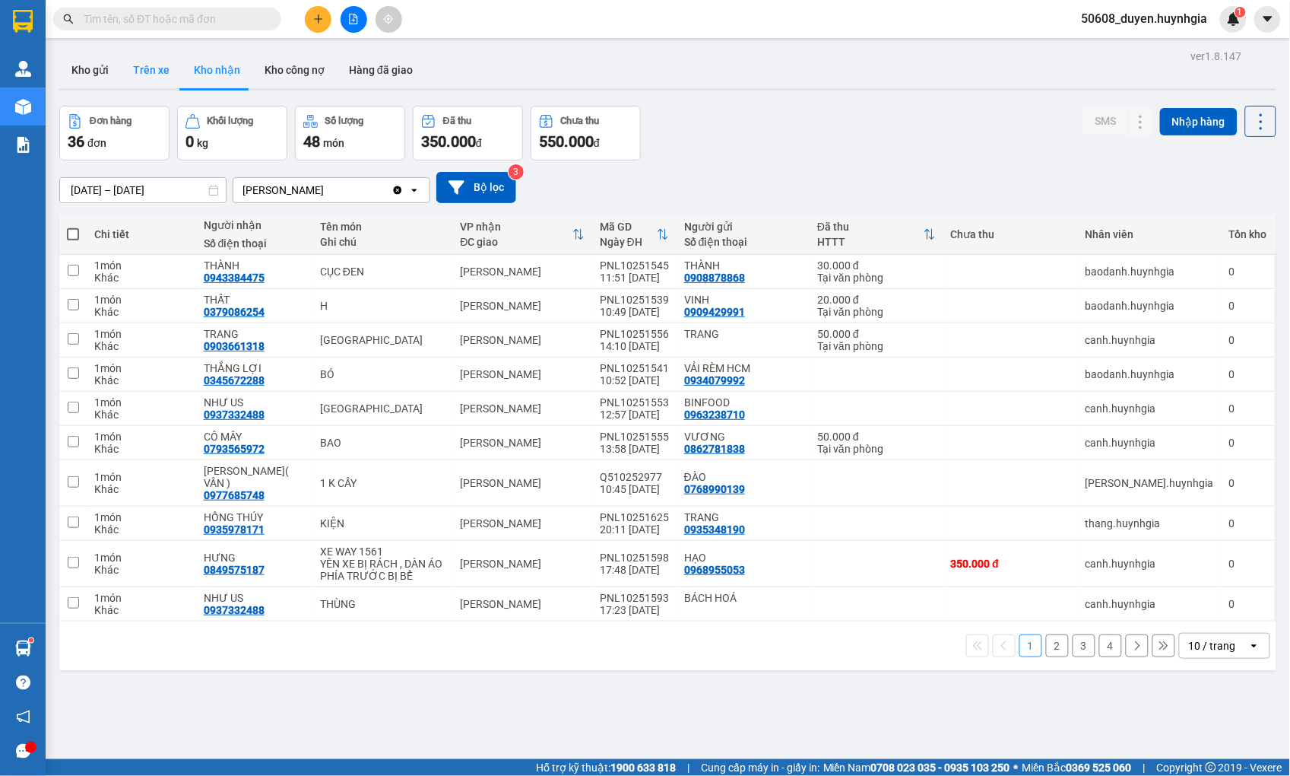
click at [155, 75] on button "Trên xe" at bounding box center [151, 70] width 61 height 36
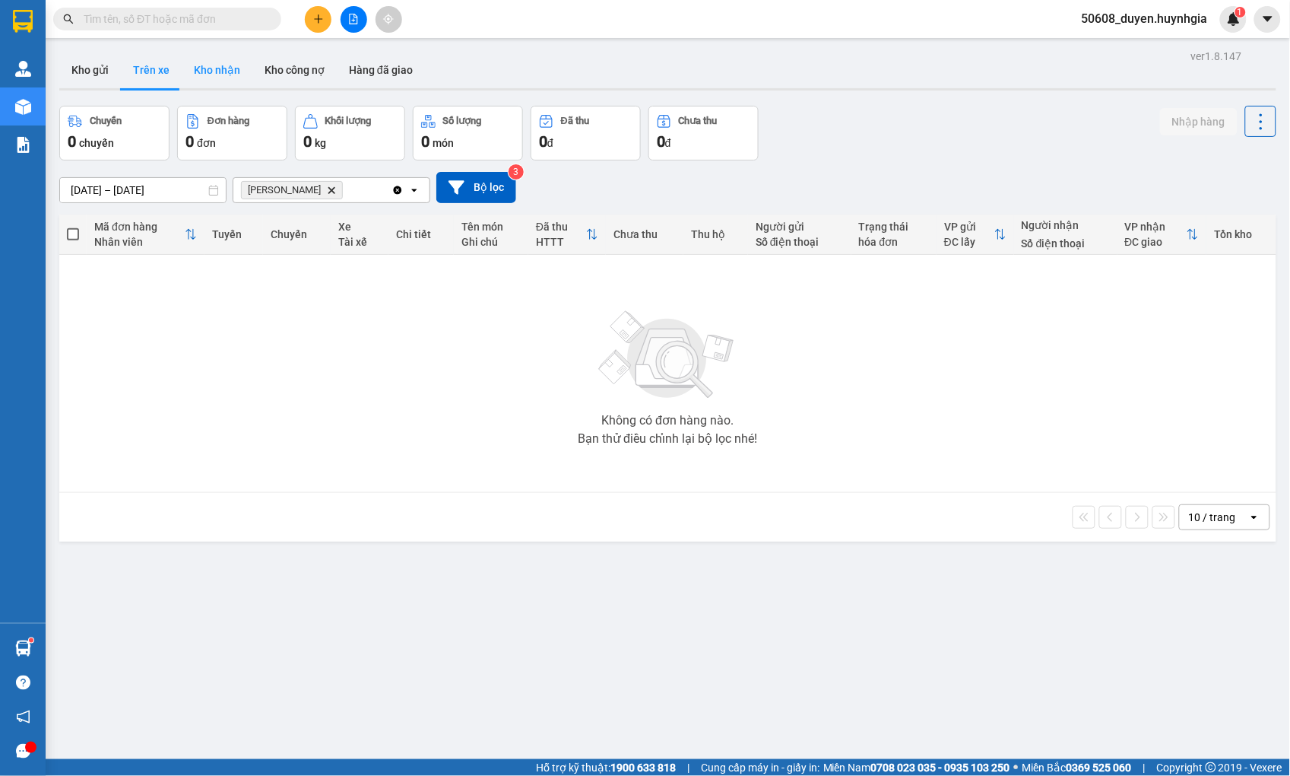
click at [198, 69] on button "Kho nhận" at bounding box center [217, 70] width 71 height 36
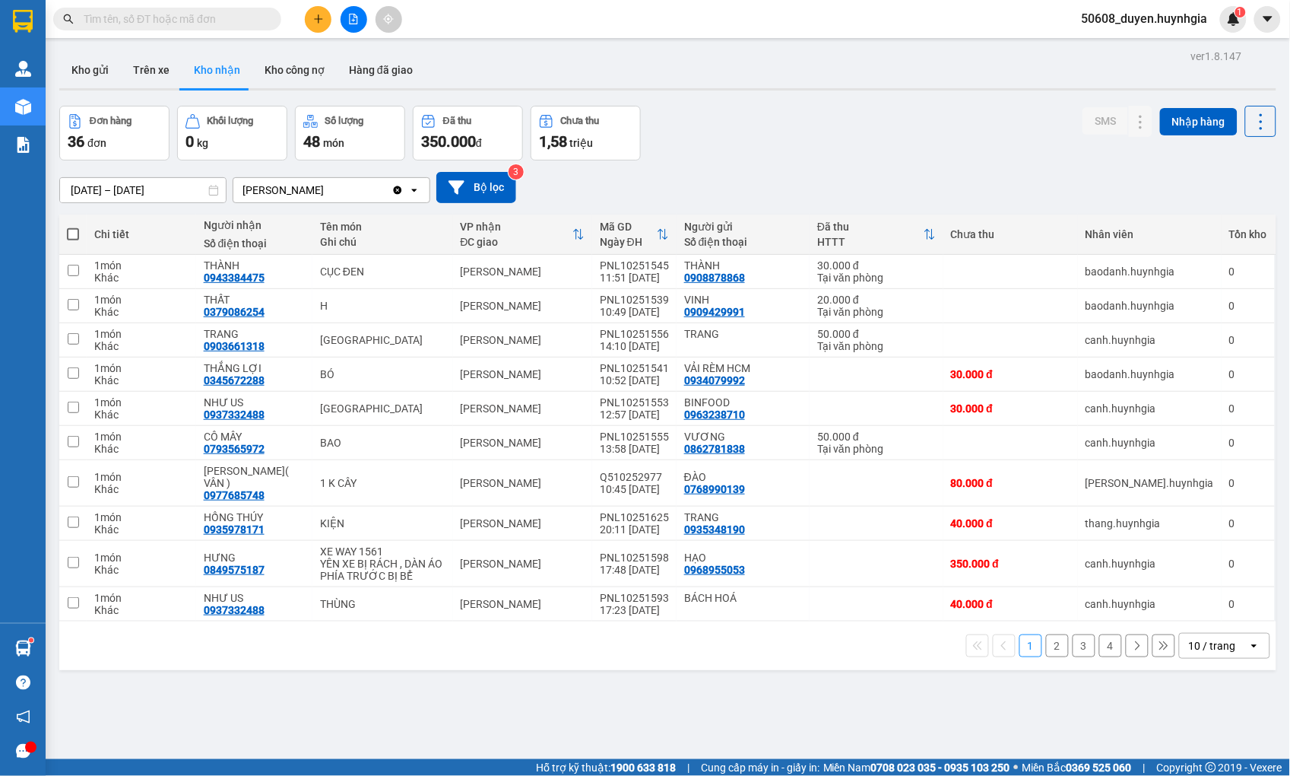
click at [1050, 634] on button "2" at bounding box center [1057, 645] width 23 height 23
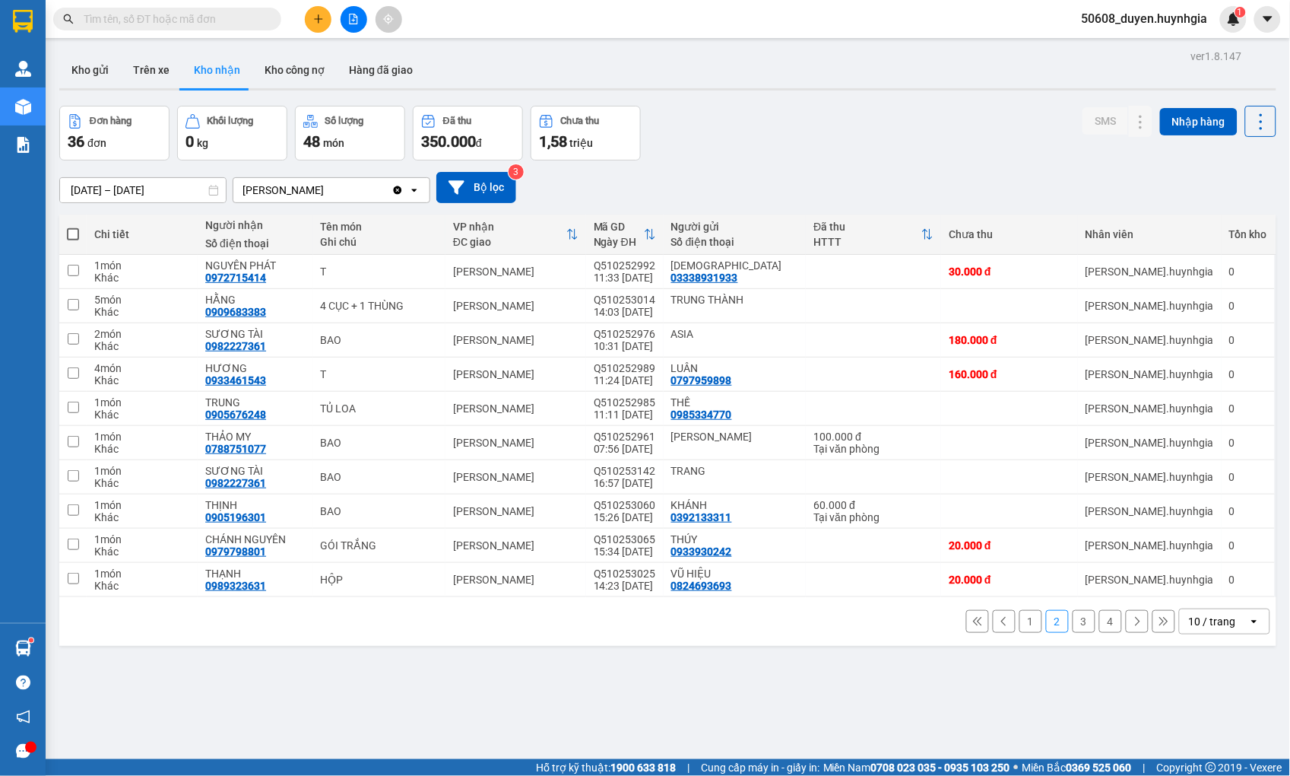
click at [1073, 626] on button "3" at bounding box center [1084, 621] width 23 height 23
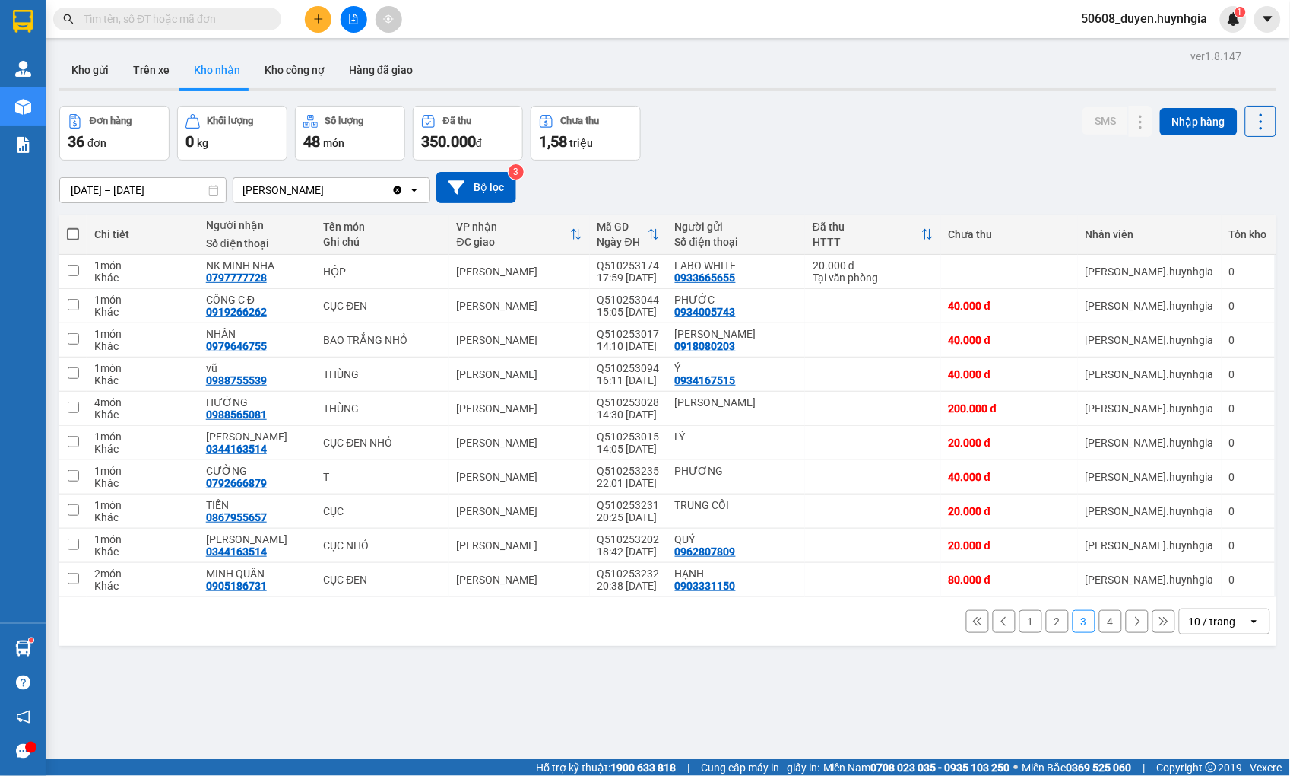
click at [1107, 620] on button "4" at bounding box center [1110, 621] width 23 height 23
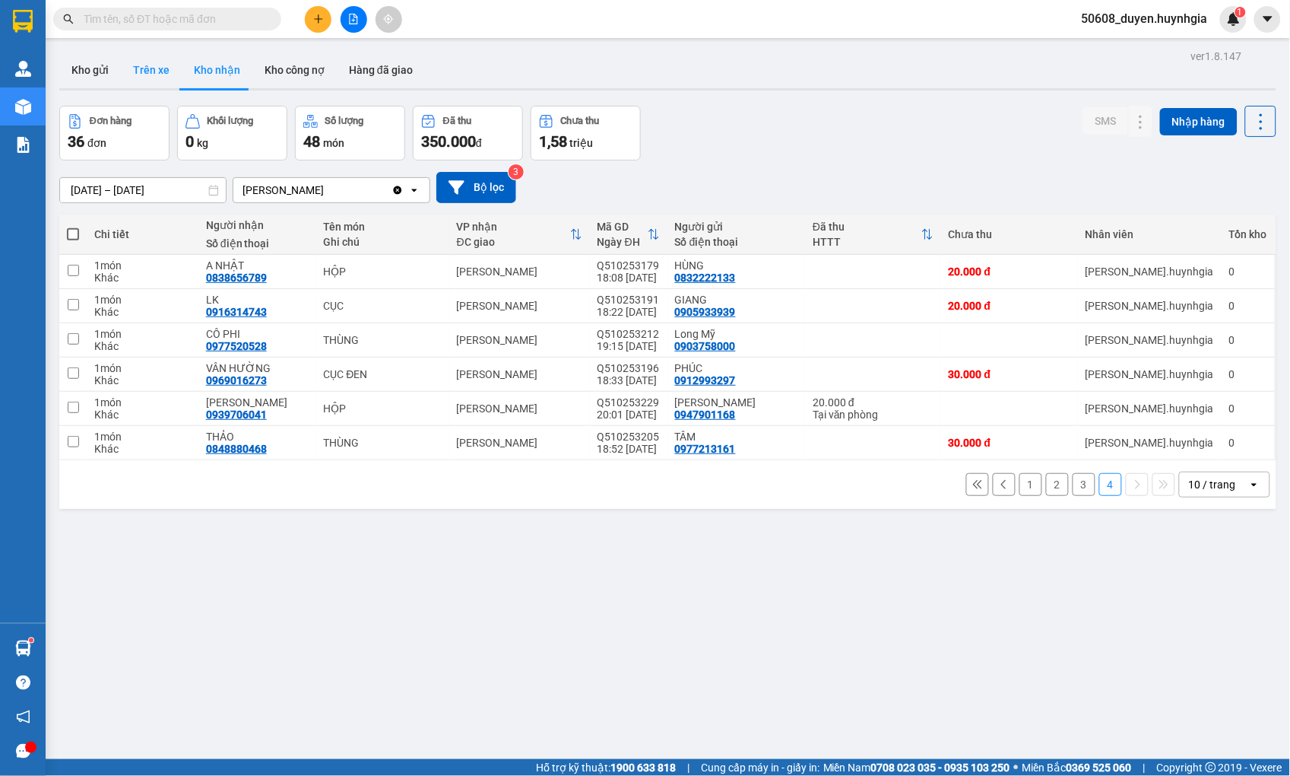
click at [154, 63] on button "Trên xe" at bounding box center [151, 70] width 61 height 36
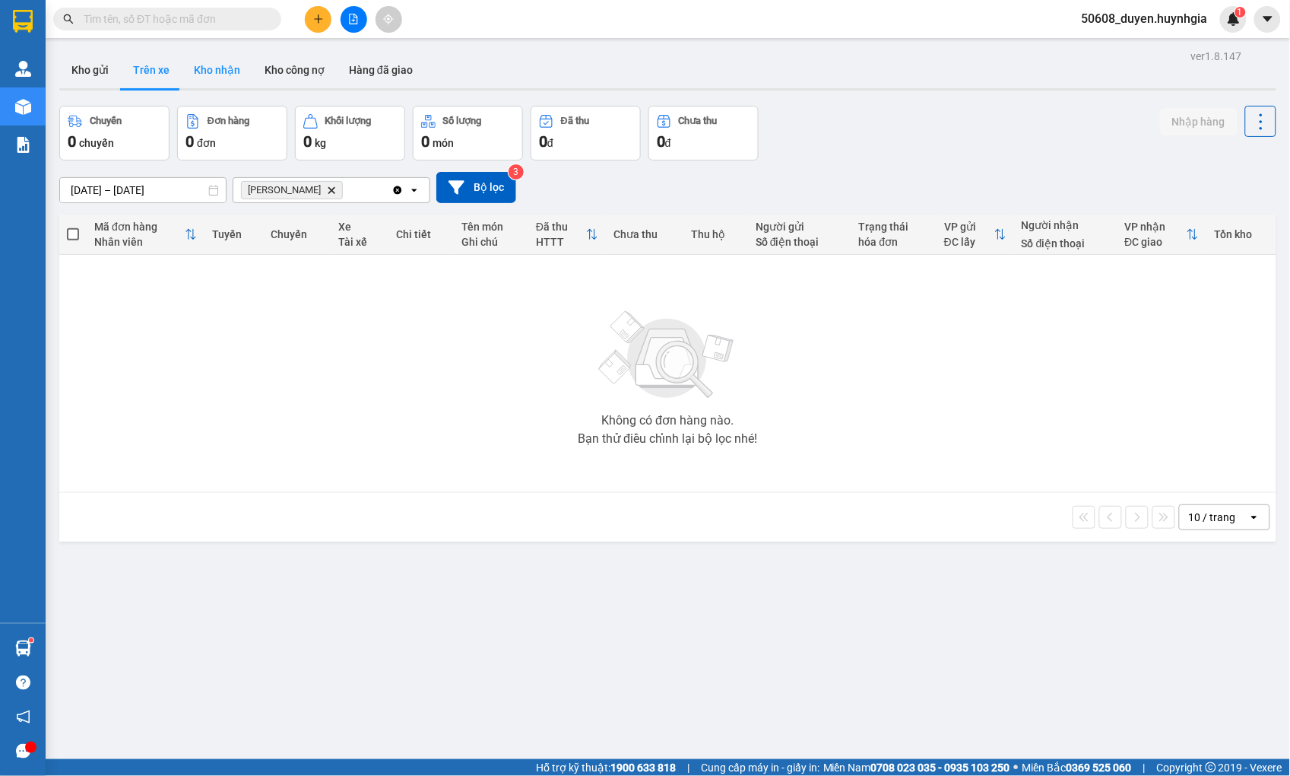
click at [215, 76] on button "Kho nhận" at bounding box center [217, 70] width 71 height 36
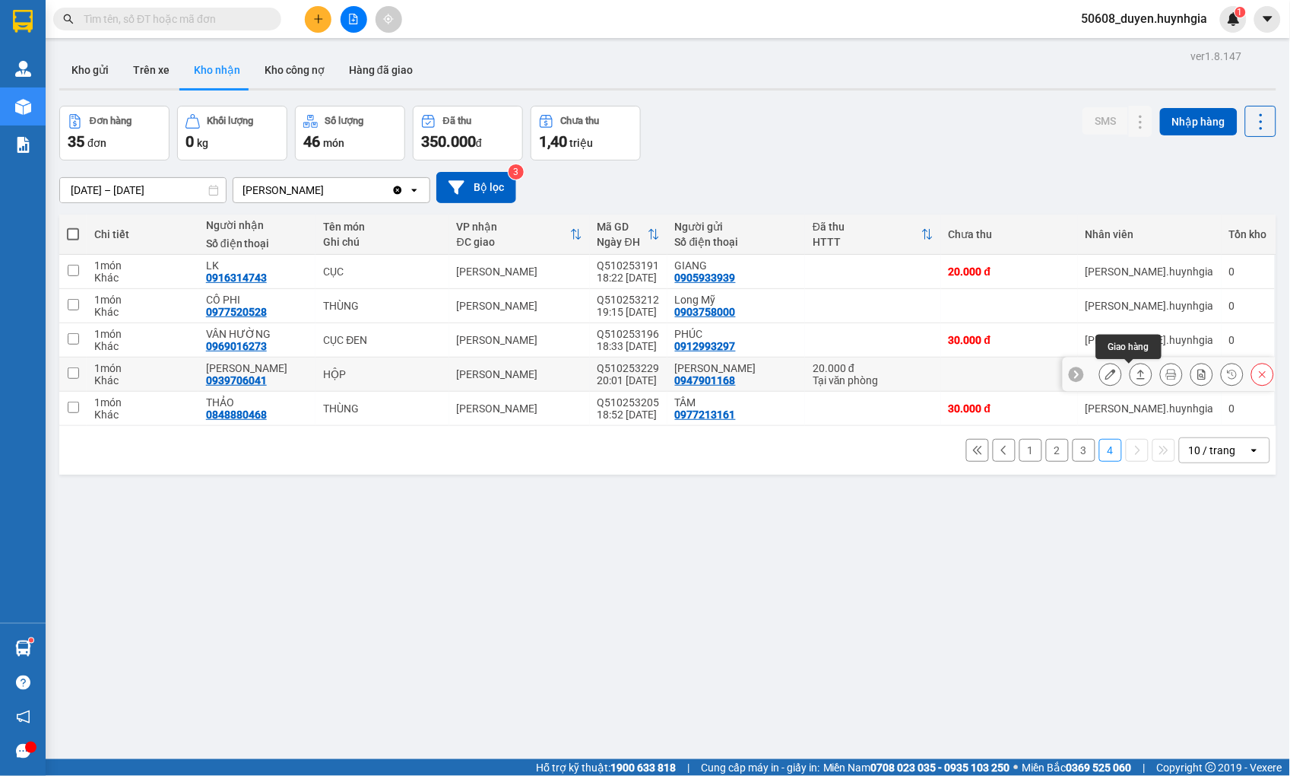
click at [1136, 371] on icon at bounding box center [1141, 374] width 11 height 11
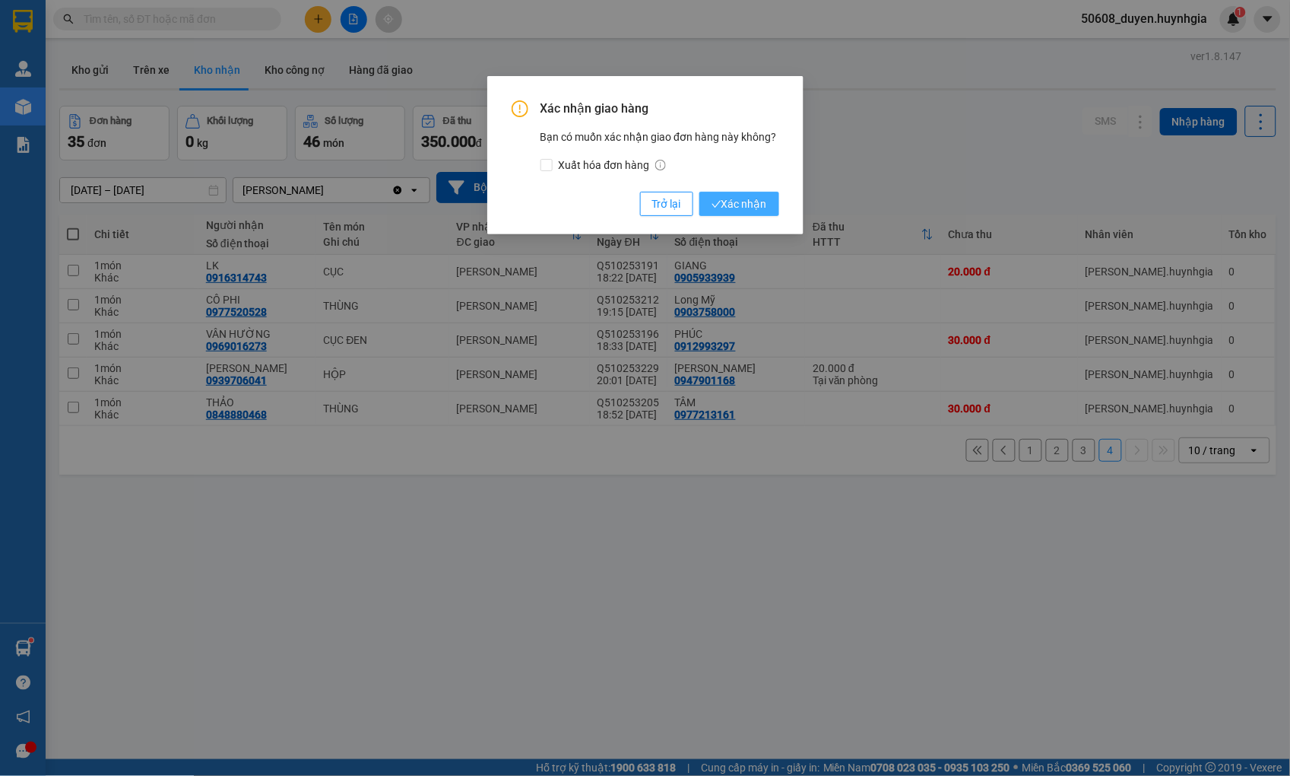
click at [740, 195] on span "Xác nhận" at bounding box center [740, 203] width 56 height 17
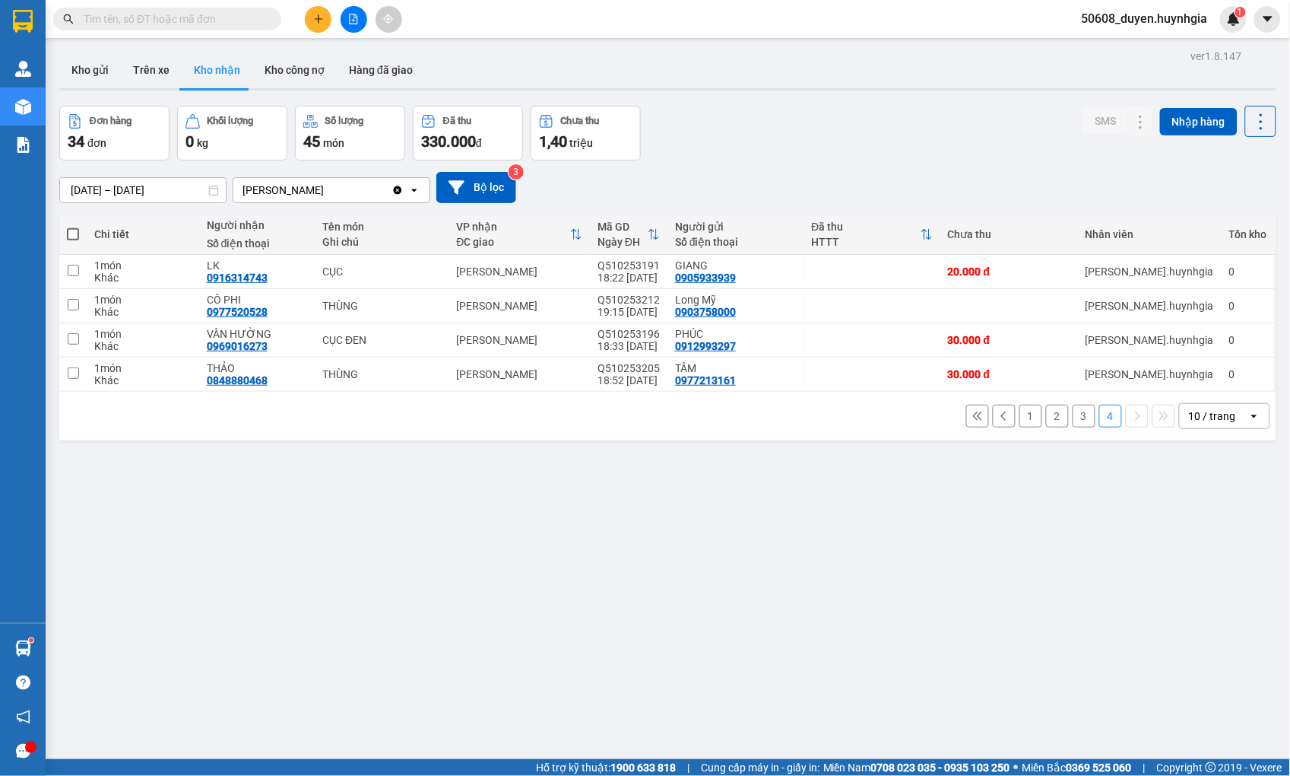
click at [1073, 414] on button "3" at bounding box center [1084, 416] width 23 height 23
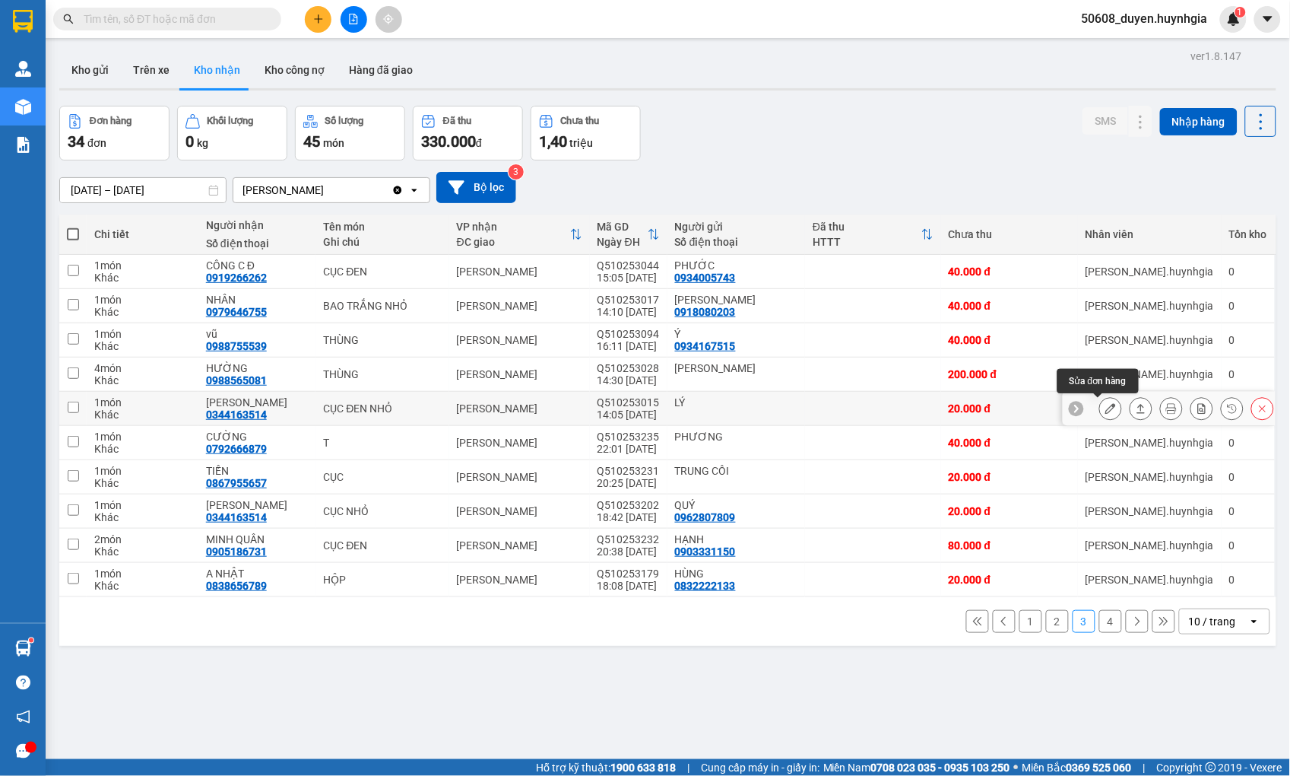
click at [1107, 409] on button at bounding box center [1110, 408] width 21 height 27
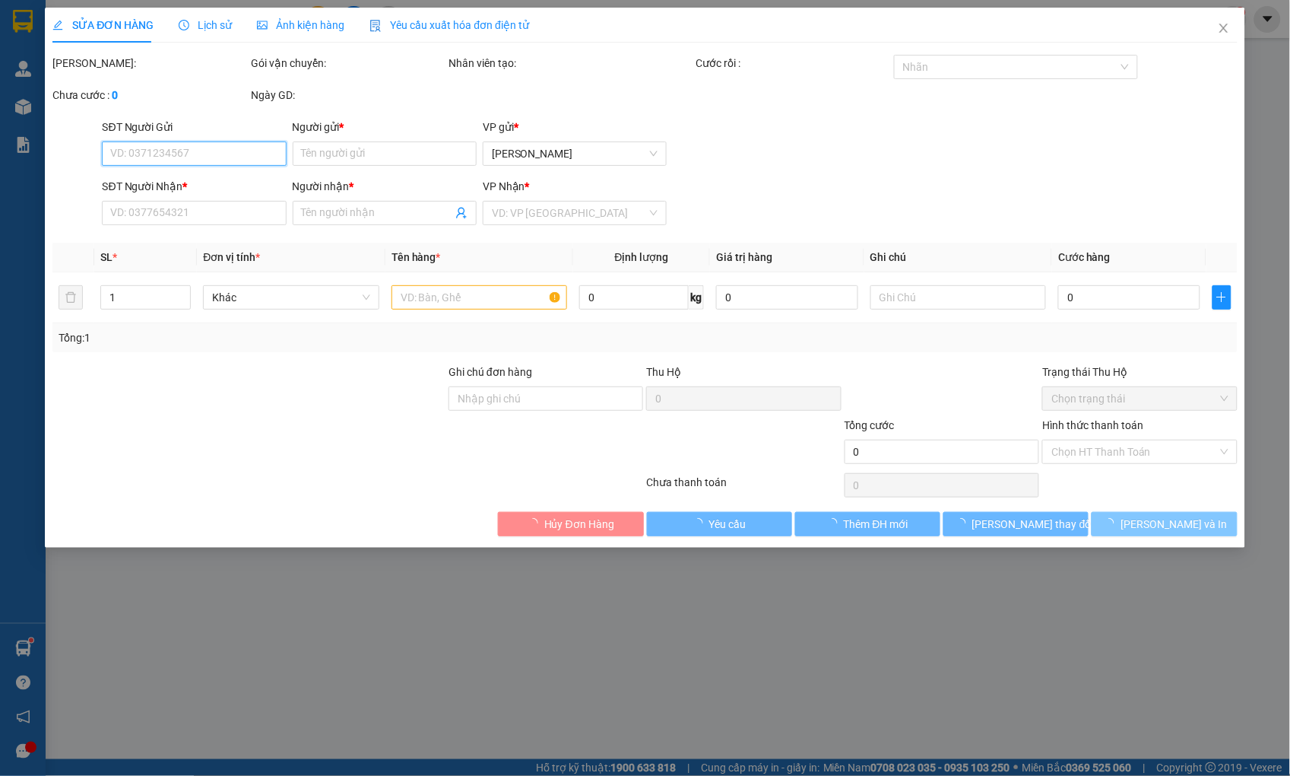
type input "LÝ"
type input "0344163514"
type input "[PERSON_NAME]"
type input "20.000"
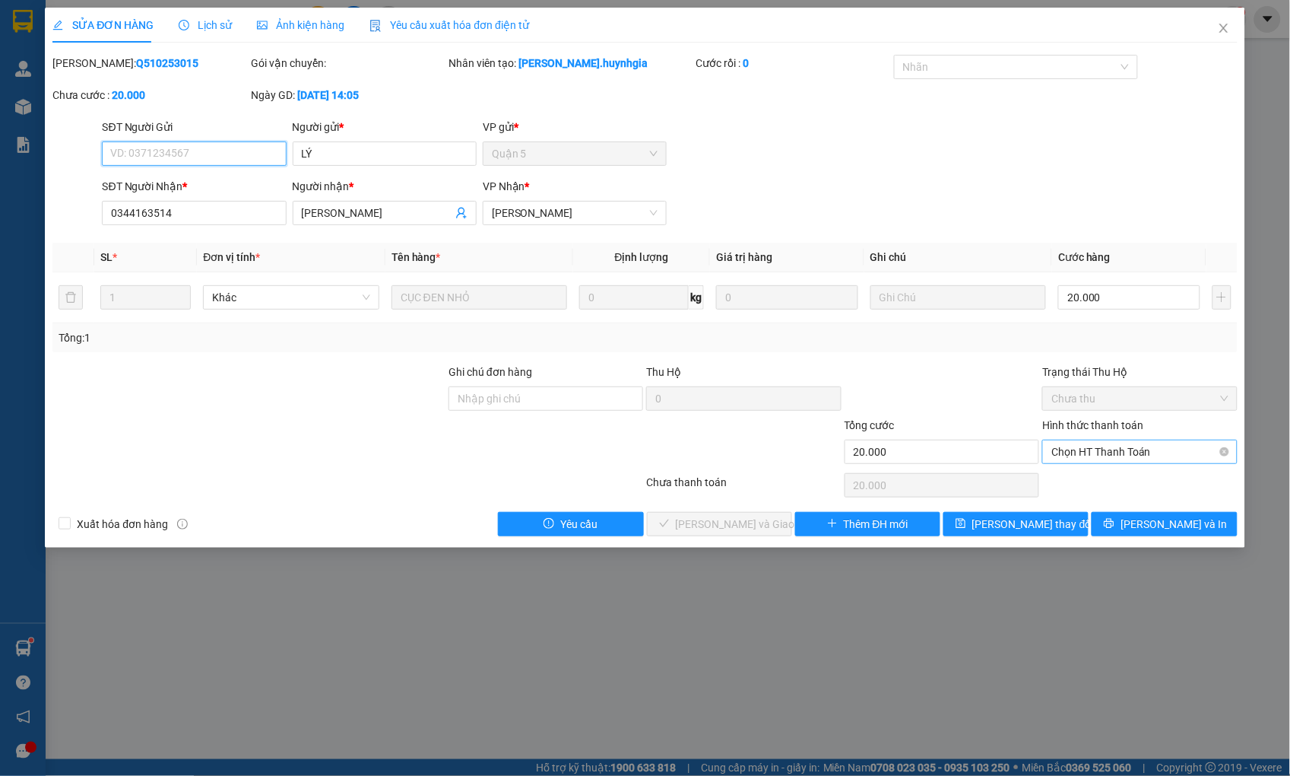
click at [1109, 447] on span "Chọn HT Thanh Toán" at bounding box center [1140, 451] width 176 height 23
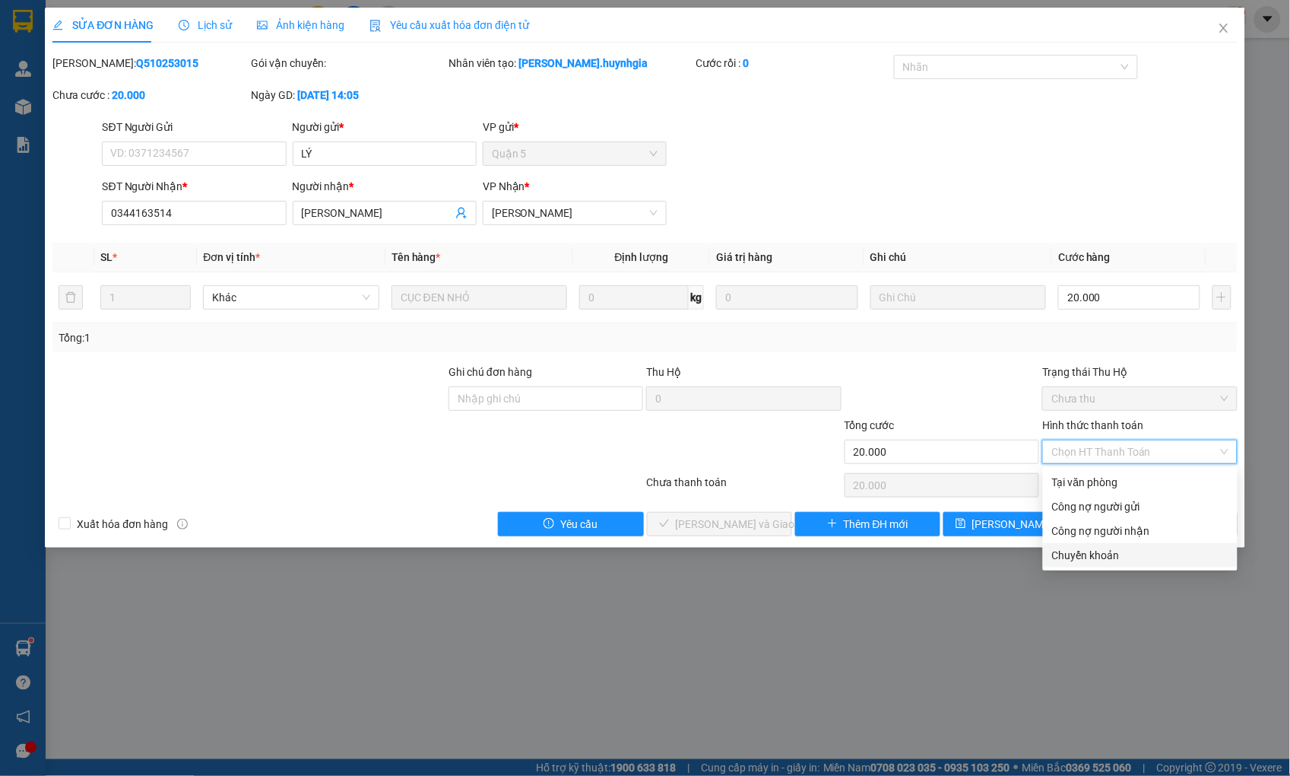
click at [1090, 554] on div "Chuyển khoản" at bounding box center [1140, 555] width 176 height 17
type input "0"
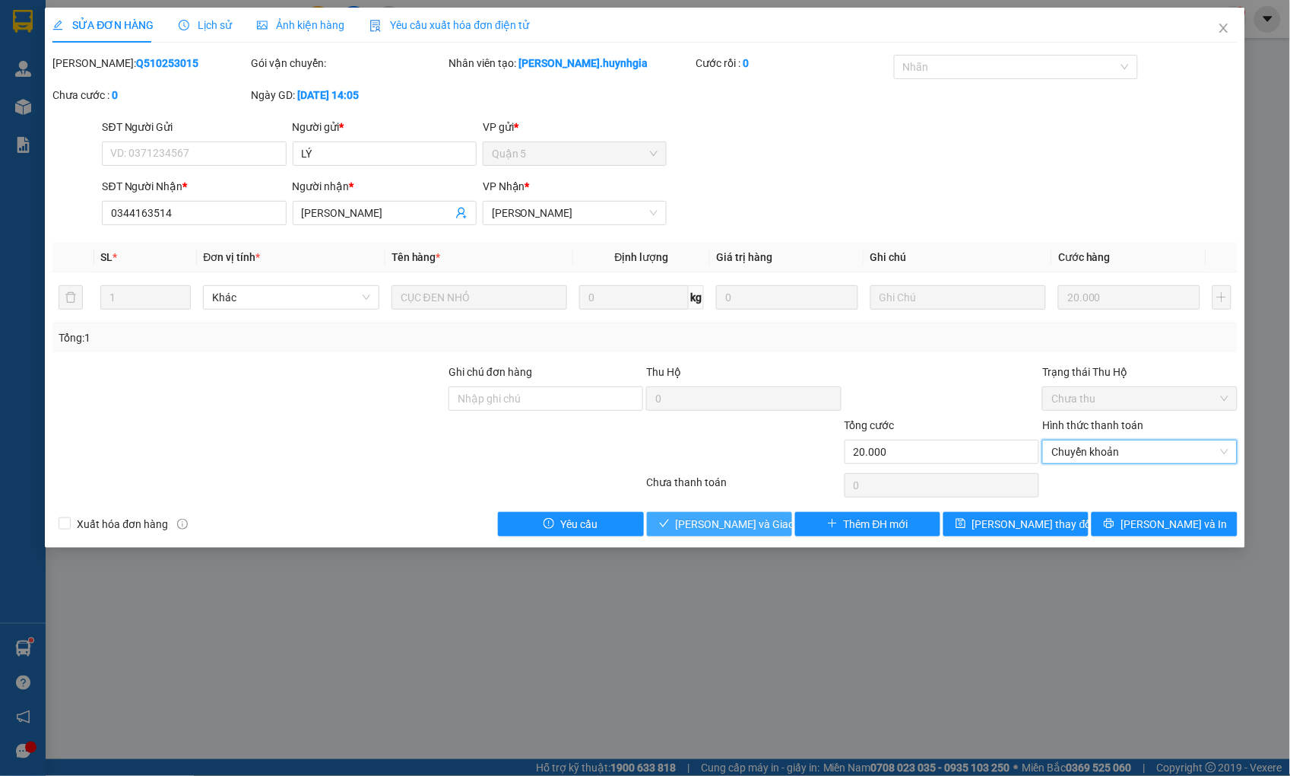
click at [741, 516] on span "[PERSON_NAME] và Giao hàng" at bounding box center [749, 524] width 146 height 17
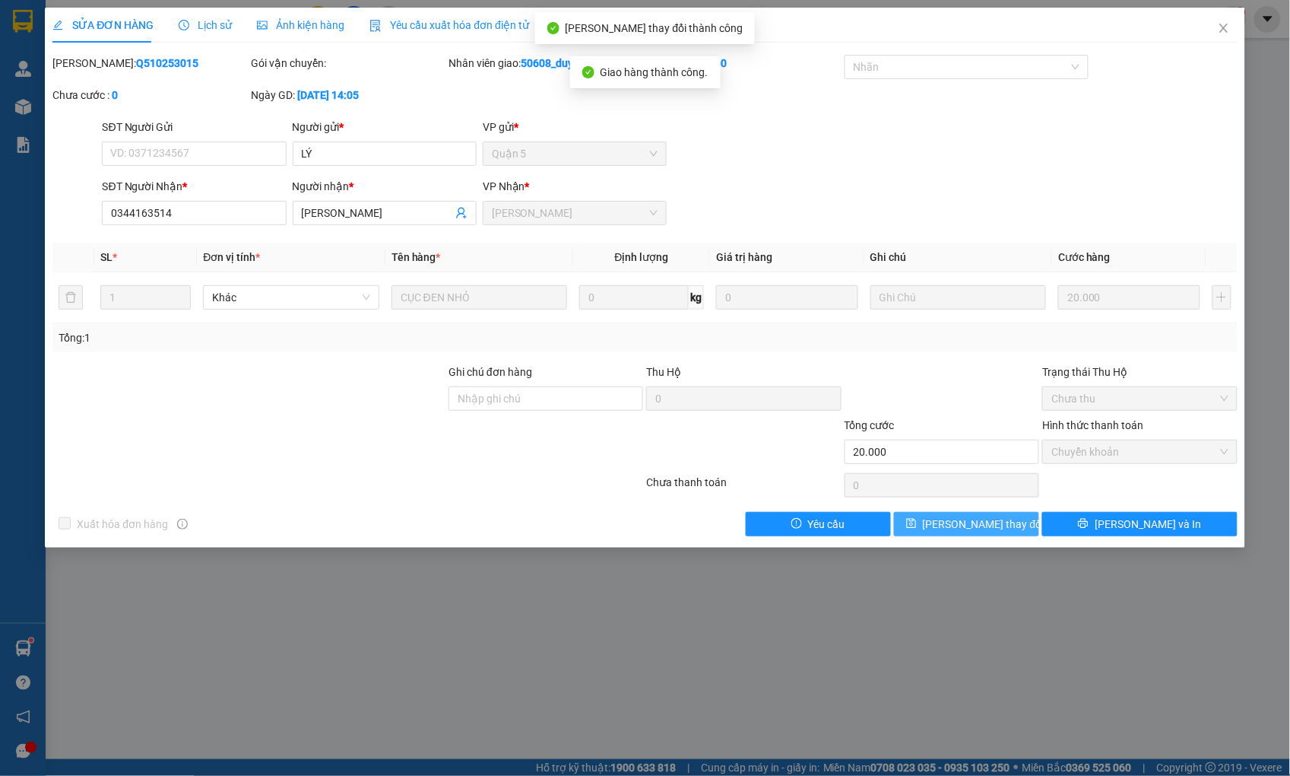
click at [991, 523] on span "[PERSON_NAME] thay đổi" at bounding box center [984, 524] width 122 height 17
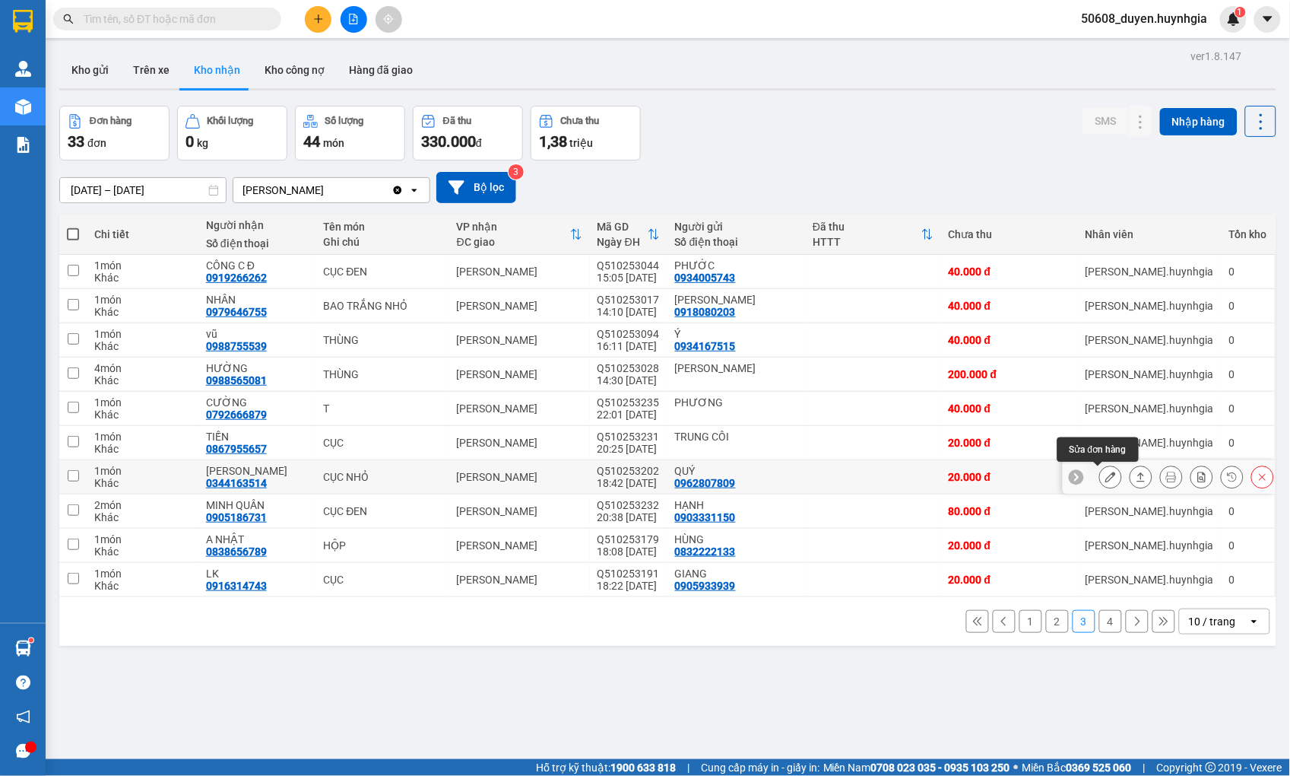
click at [1106, 477] on icon at bounding box center [1111, 476] width 11 height 11
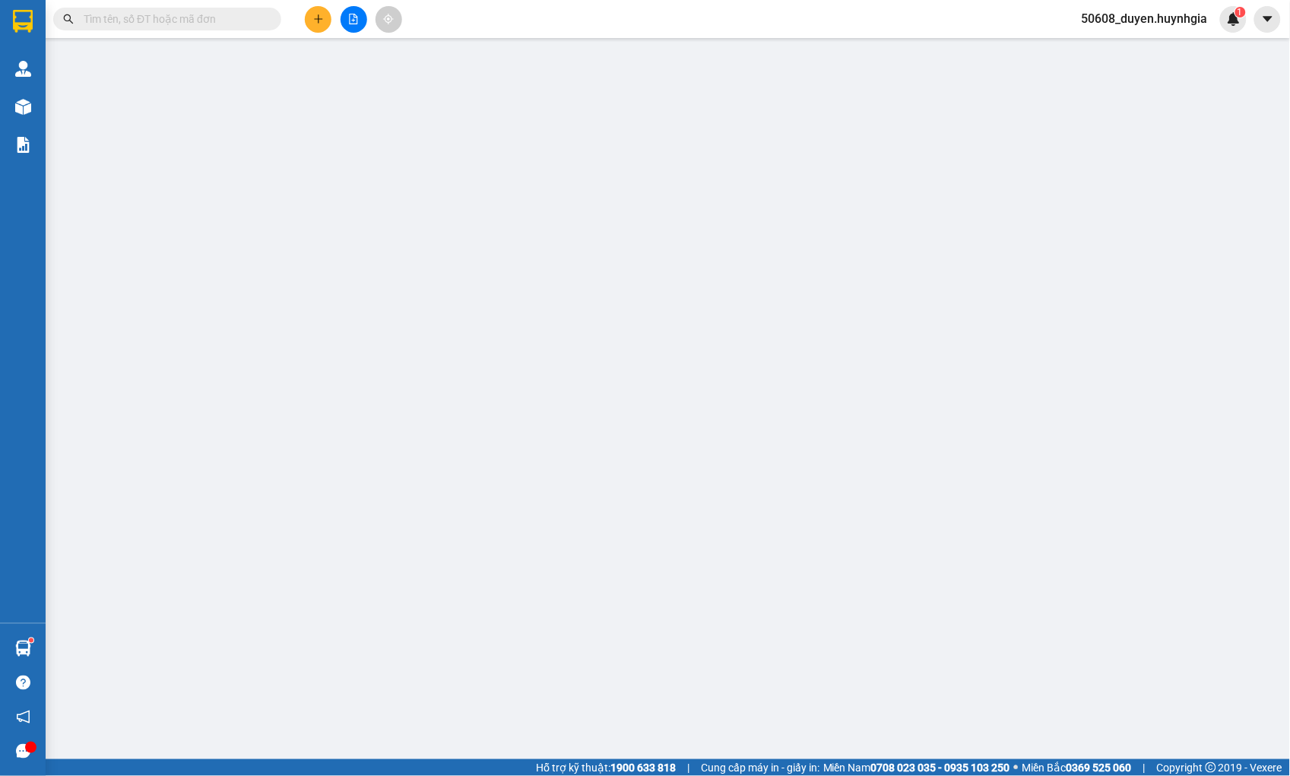
type input "0962807809"
type input "QUÝ"
type input "0344163514"
type input "[PERSON_NAME]"
type input "20.000"
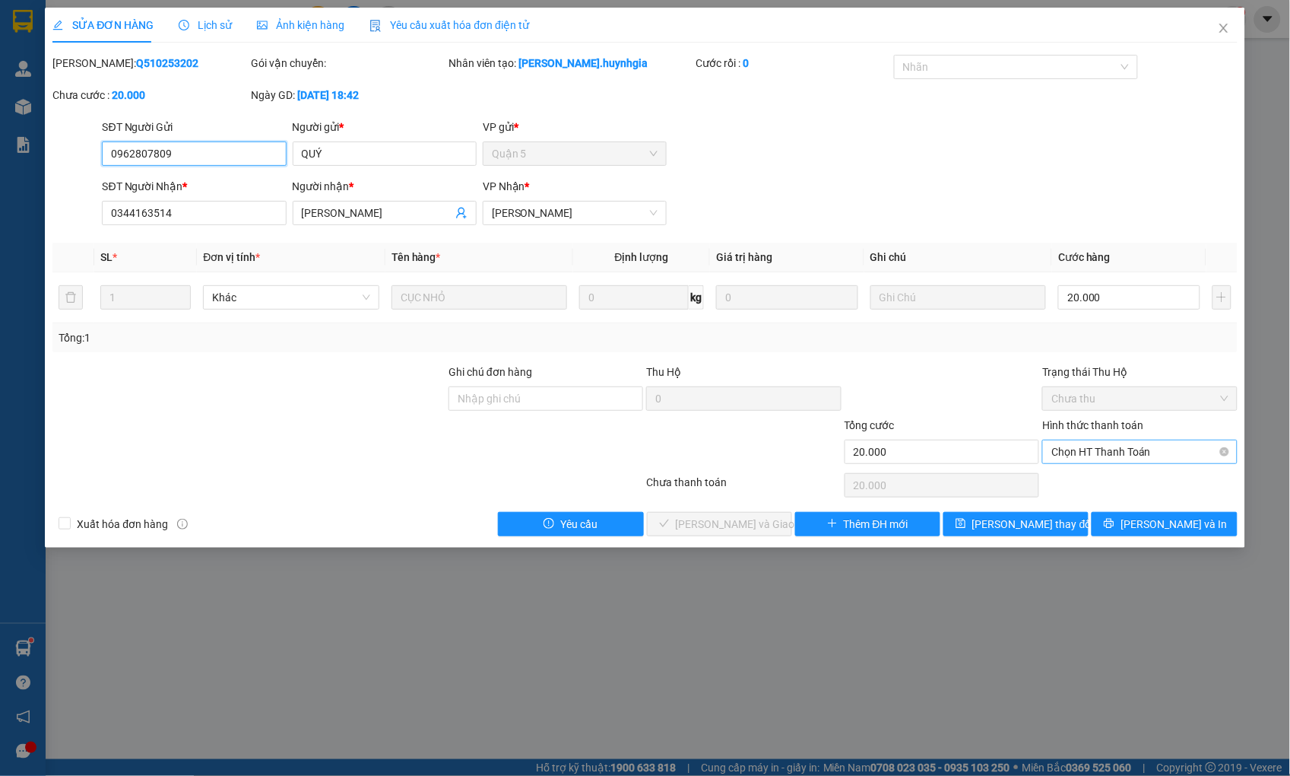
click at [1080, 449] on span "Chọn HT Thanh Toán" at bounding box center [1140, 451] width 176 height 23
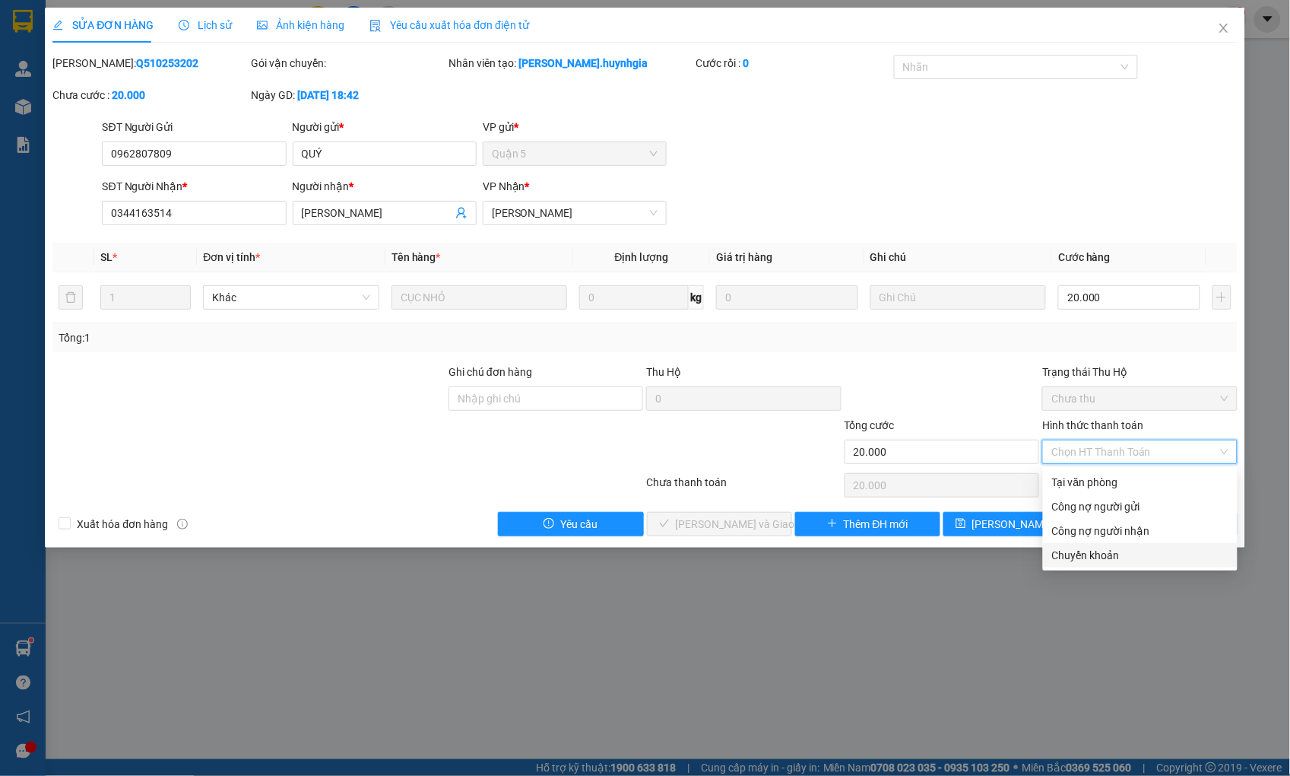
click at [1071, 549] on div "Chuyển khoản" at bounding box center [1140, 555] width 176 height 17
type input "0"
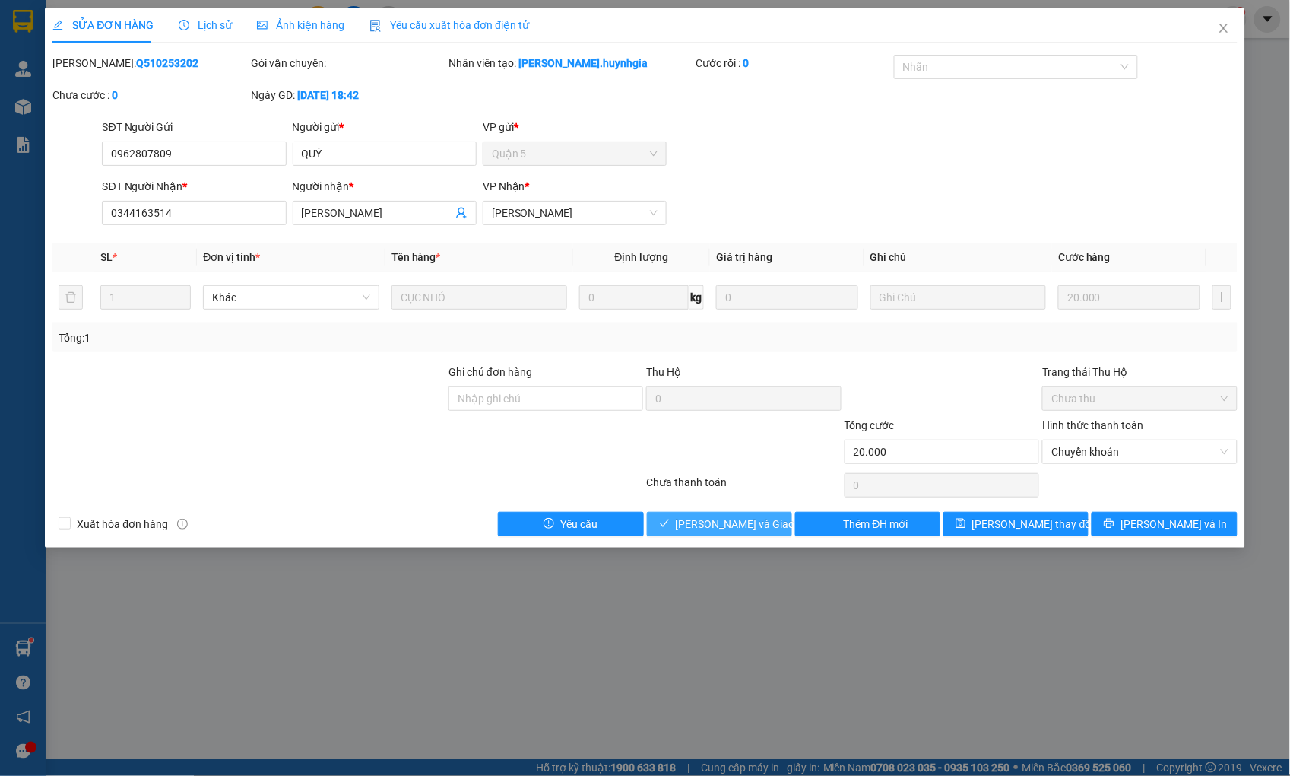
click at [750, 525] on span "[PERSON_NAME] và Giao hàng" at bounding box center [749, 524] width 146 height 17
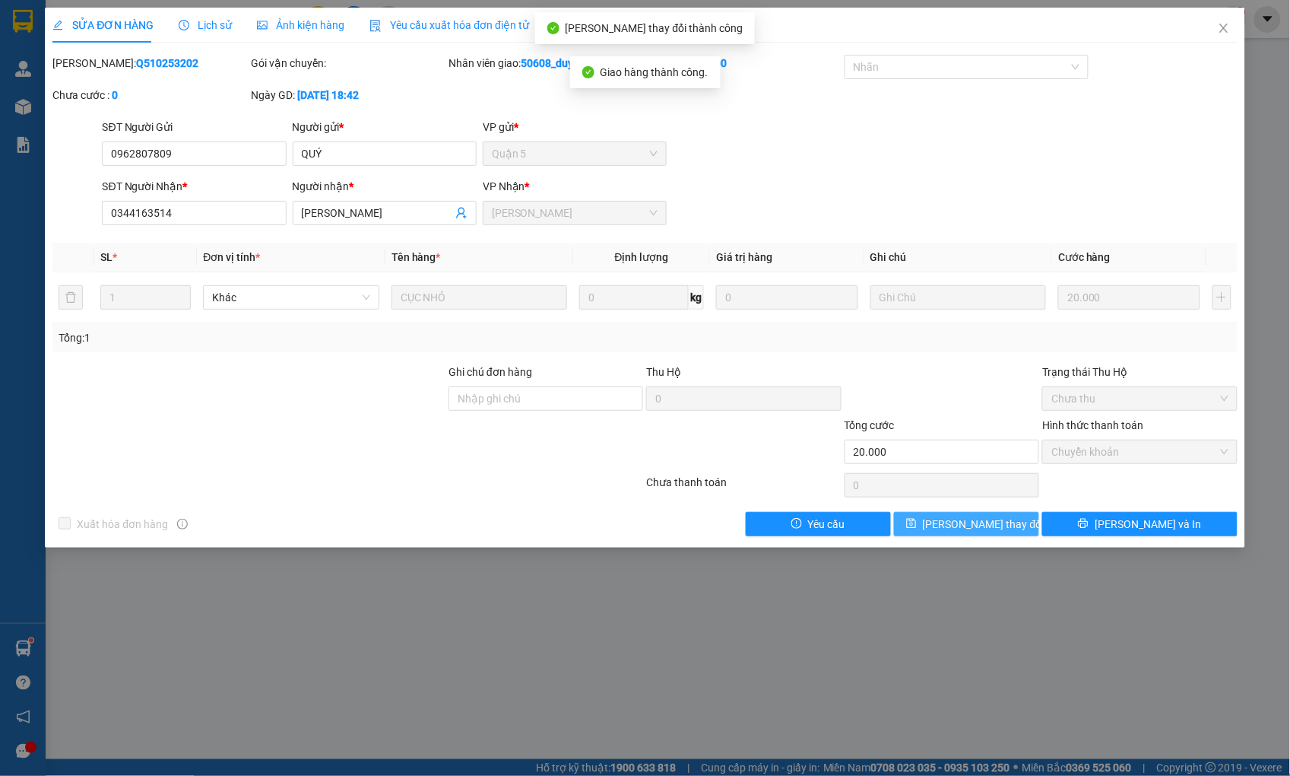
click at [988, 519] on span "[PERSON_NAME] thay đổi" at bounding box center [984, 524] width 122 height 17
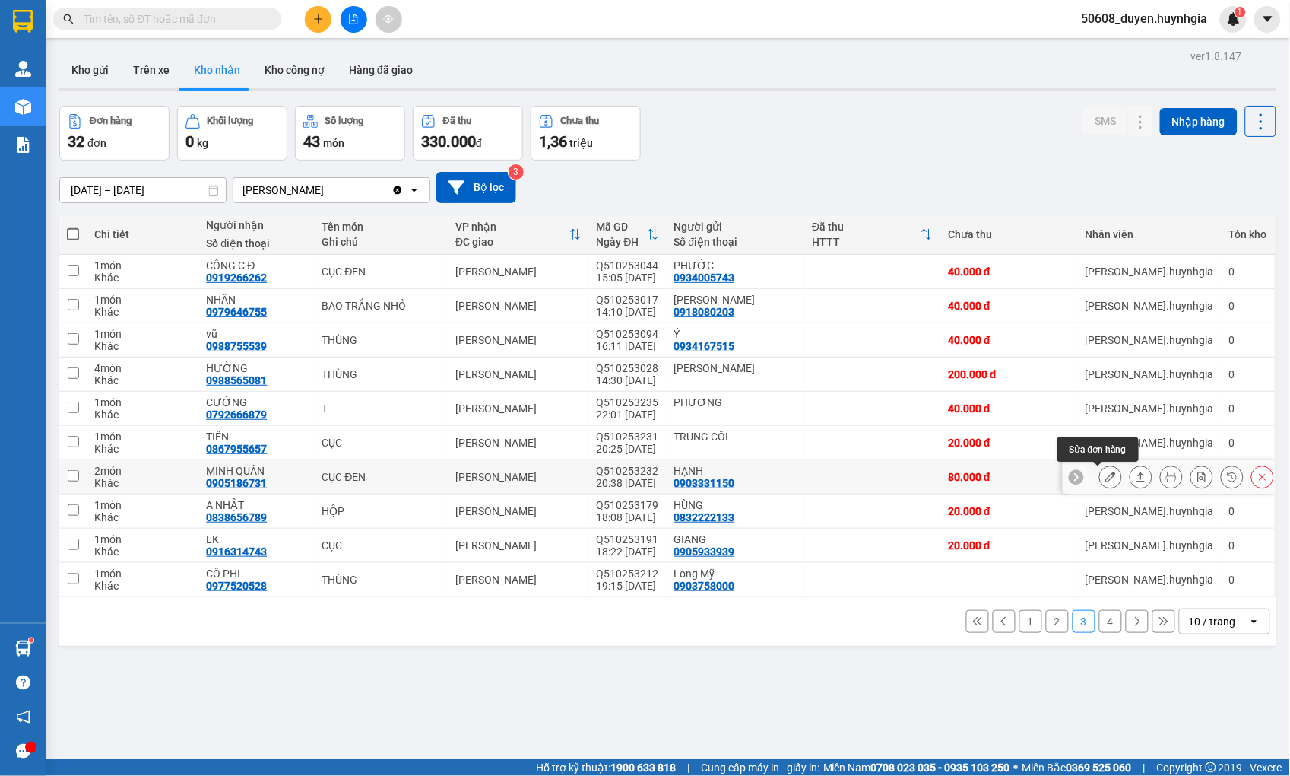
click at [1106, 479] on icon at bounding box center [1111, 476] width 11 height 11
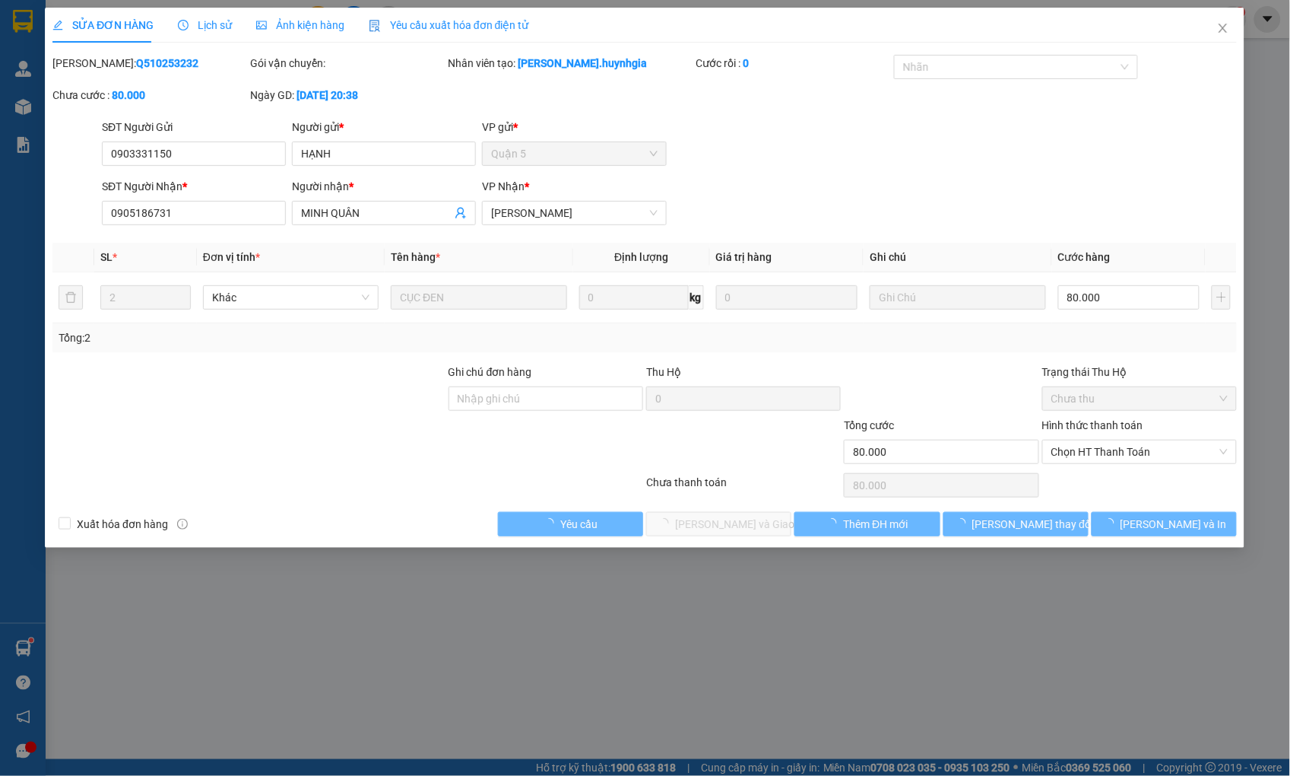
type input "0903331150"
type input "HẠNH"
type input "0905186731"
type input "MINH QUÂN"
type input "80.000"
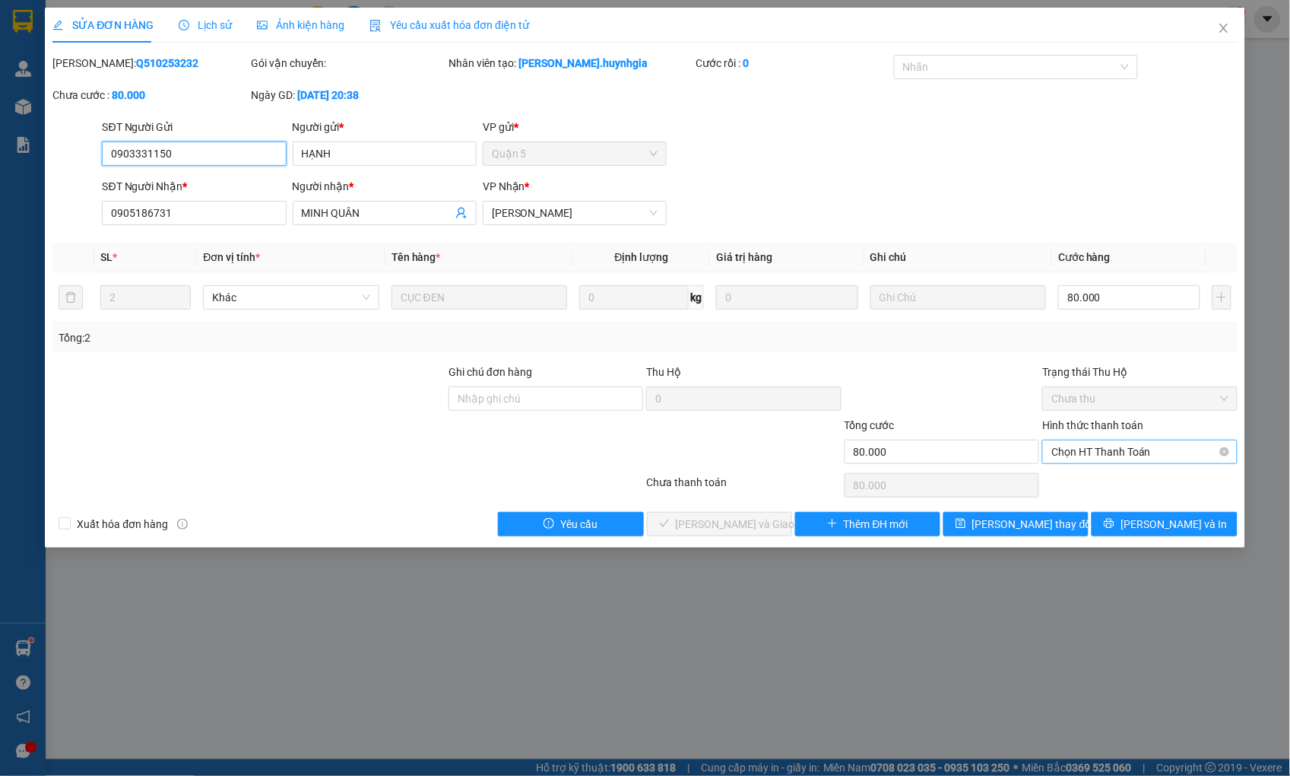
click at [1095, 449] on span "Chọn HT Thanh Toán" at bounding box center [1140, 451] width 176 height 23
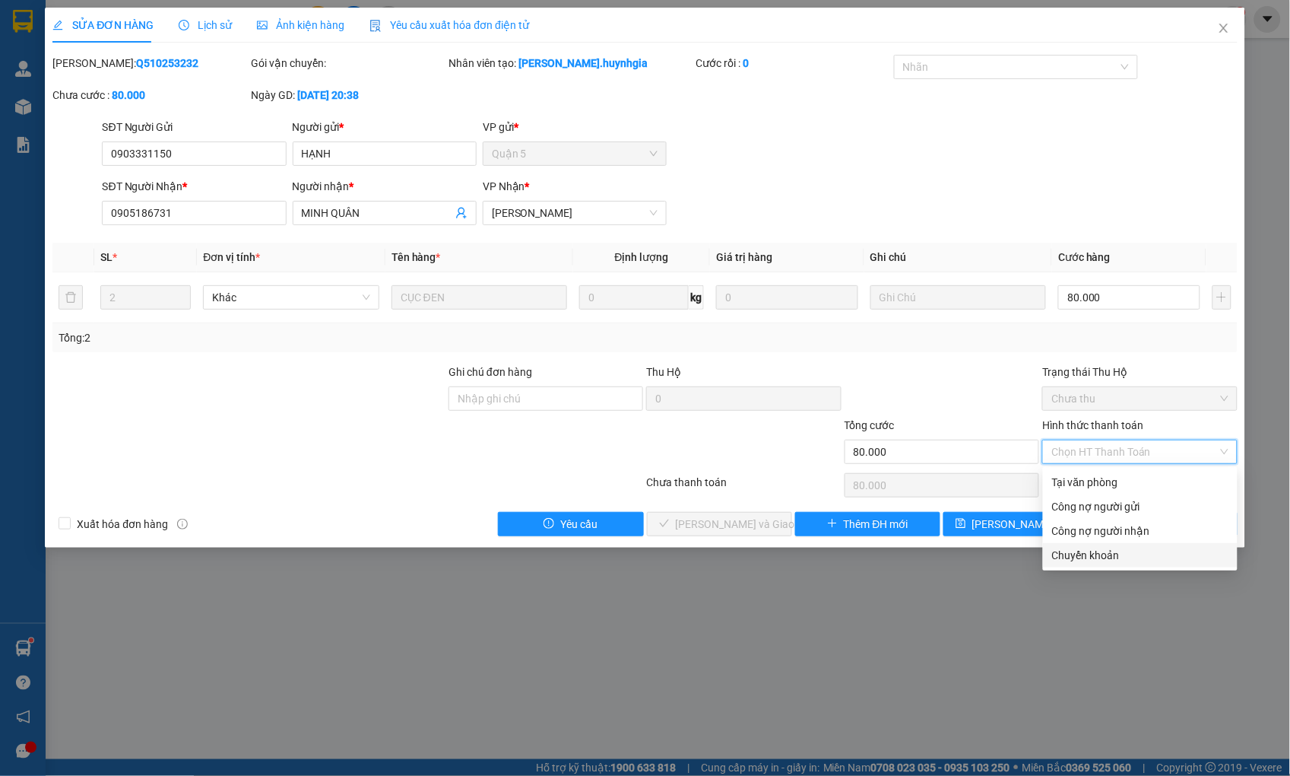
click at [1083, 557] on div "Chuyển khoản" at bounding box center [1140, 555] width 176 height 17
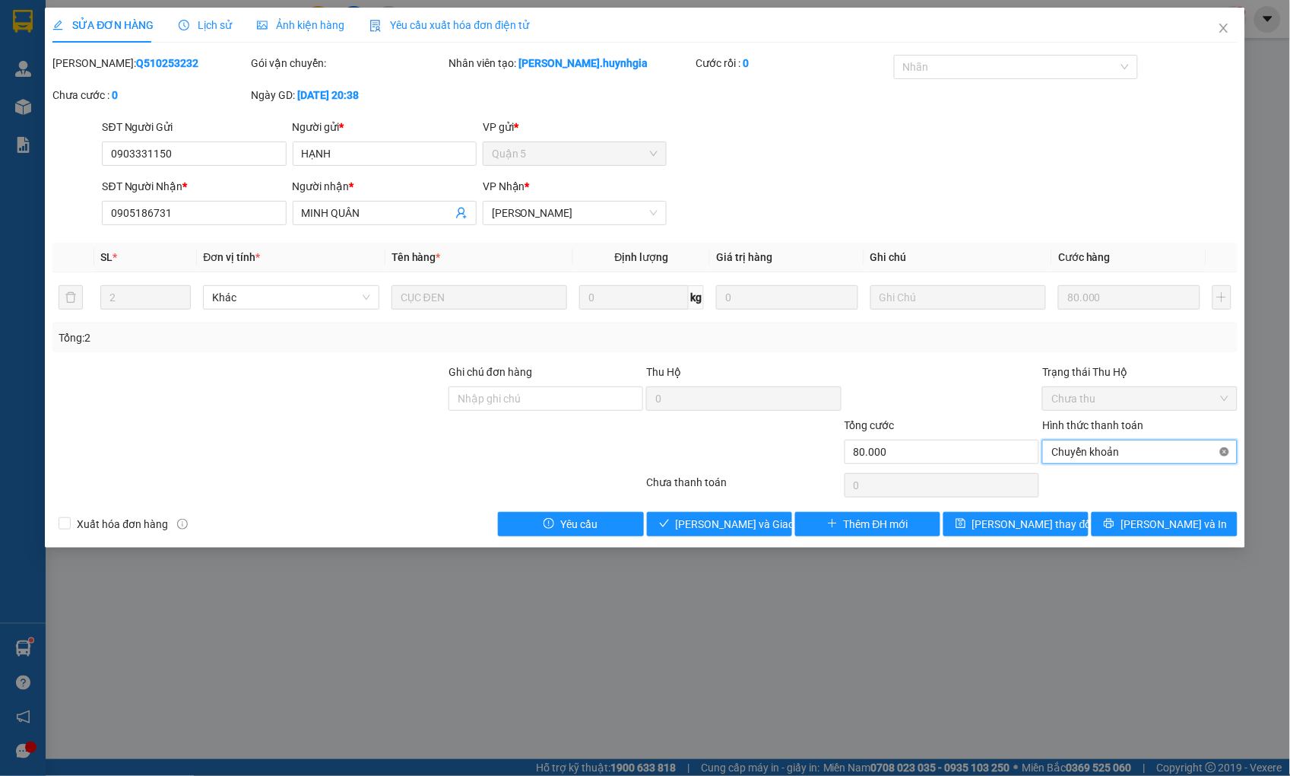
type input "80.000"
click at [1144, 304] on input "80.000" at bounding box center [1128, 297] width 141 height 24
type input "90"
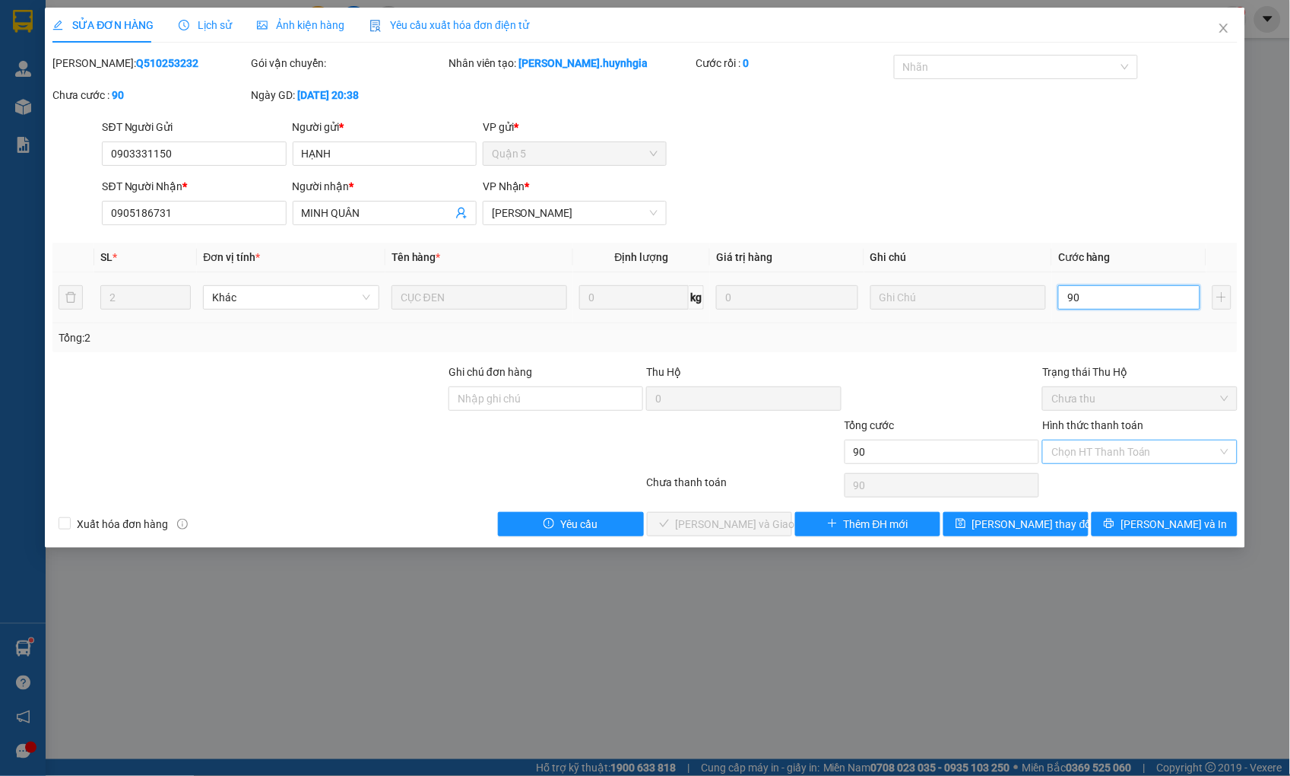
click at [1144, 304] on input "90" at bounding box center [1128, 297] width 141 height 24
type input "90"
type input "90.000"
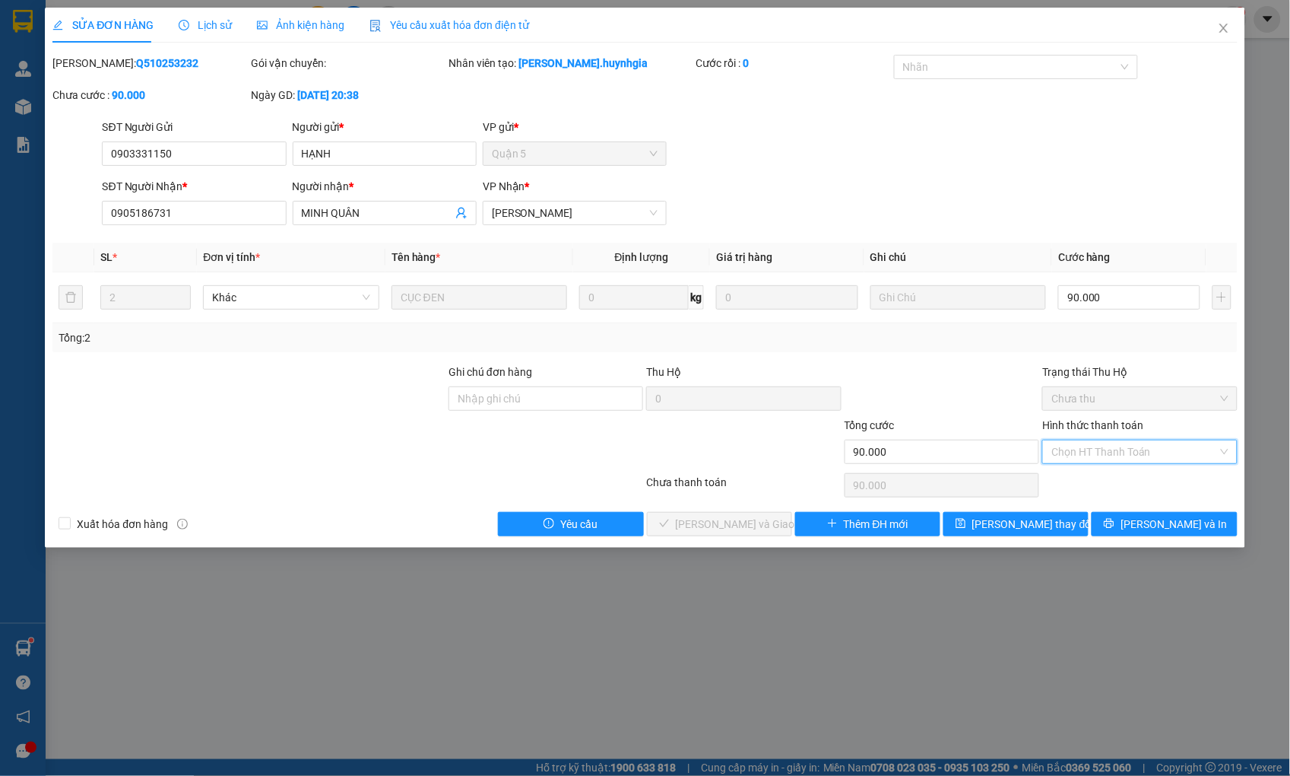
click at [1114, 457] on input "Hình thức thanh toán" at bounding box center [1135, 451] width 166 height 23
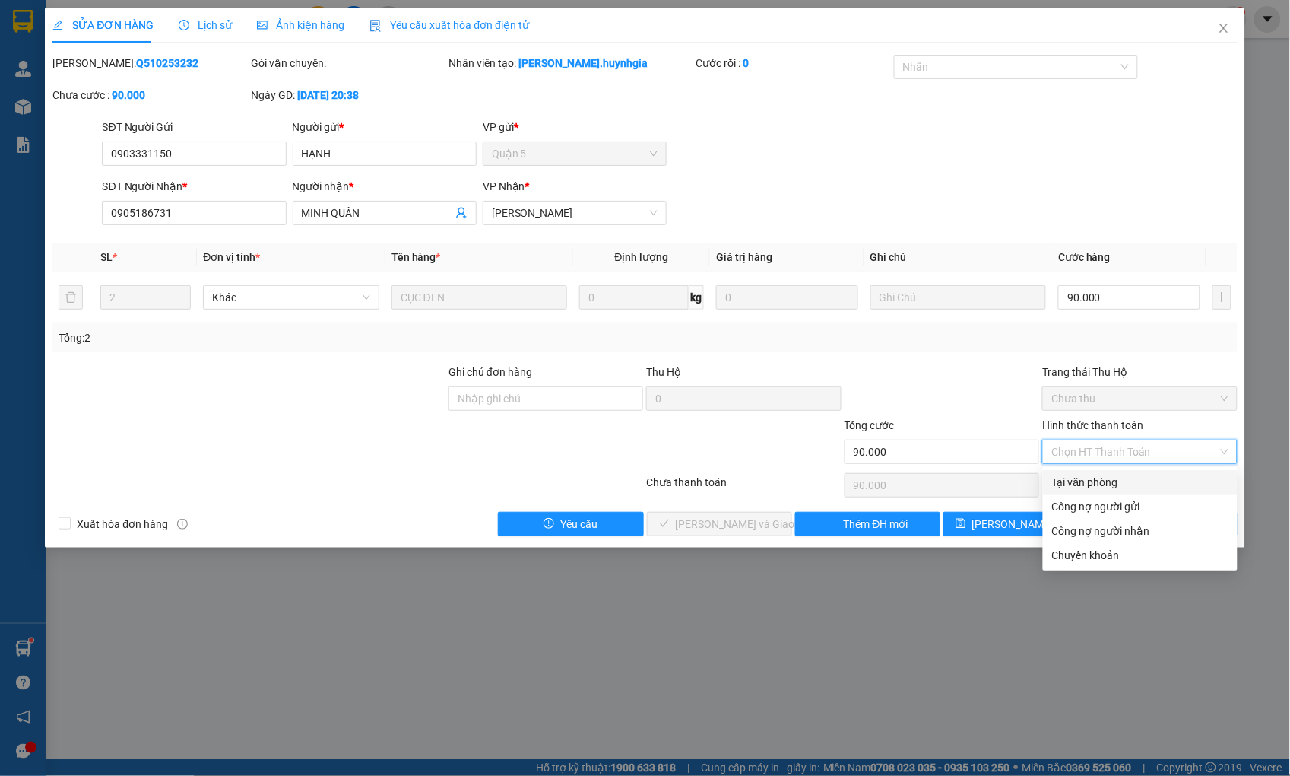
click at [1106, 480] on div "Tại văn phòng" at bounding box center [1140, 482] width 176 height 17
type input "0"
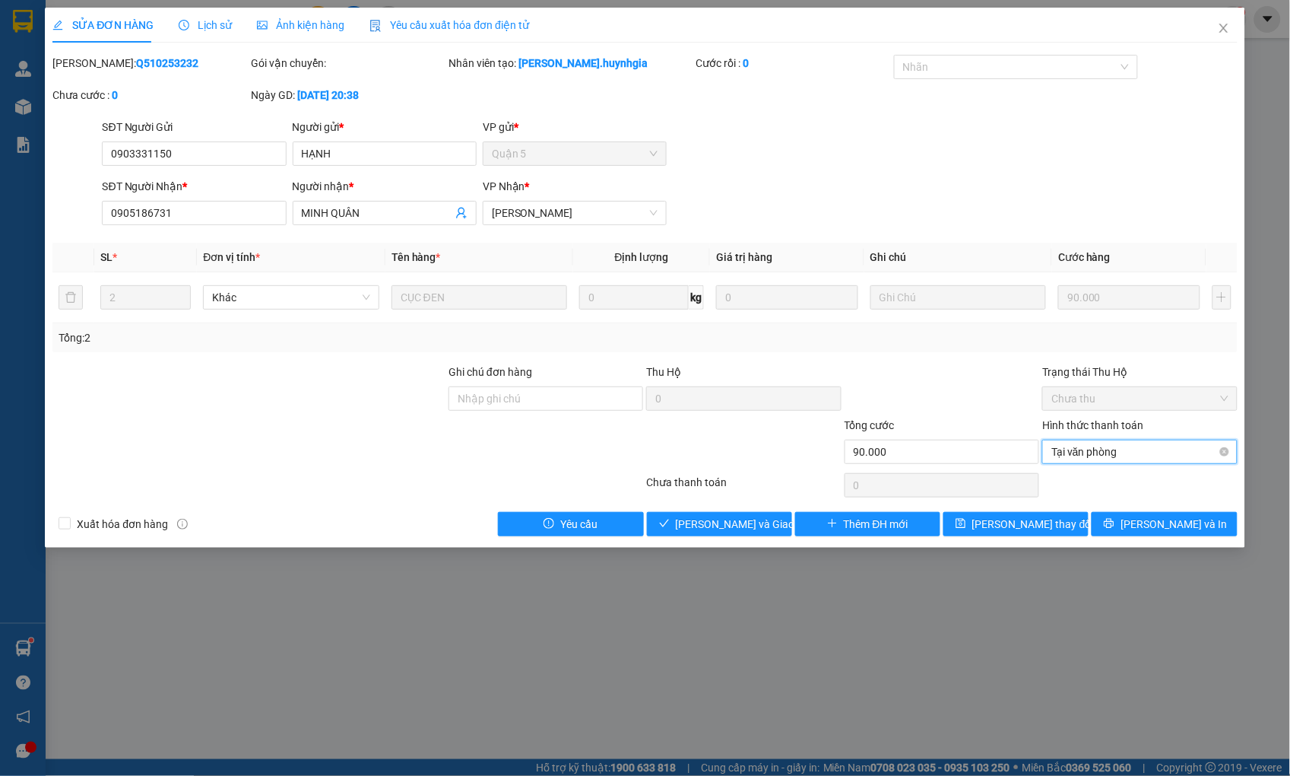
click at [1060, 447] on span "Tại văn phòng" at bounding box center [1140, 451] width 176 height 23
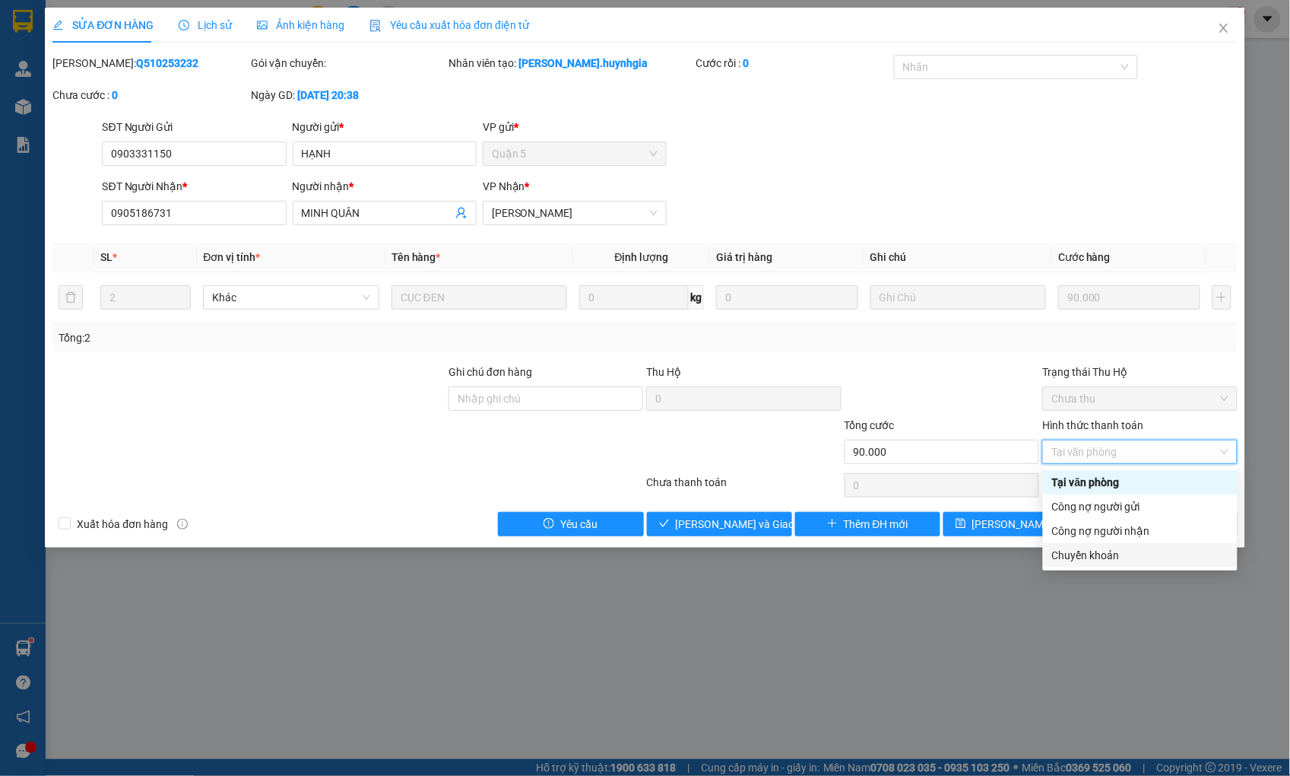
click at [1101, 556] on div "Chuyển khoản" at bounding box center [1140, 555] width 176 height 17
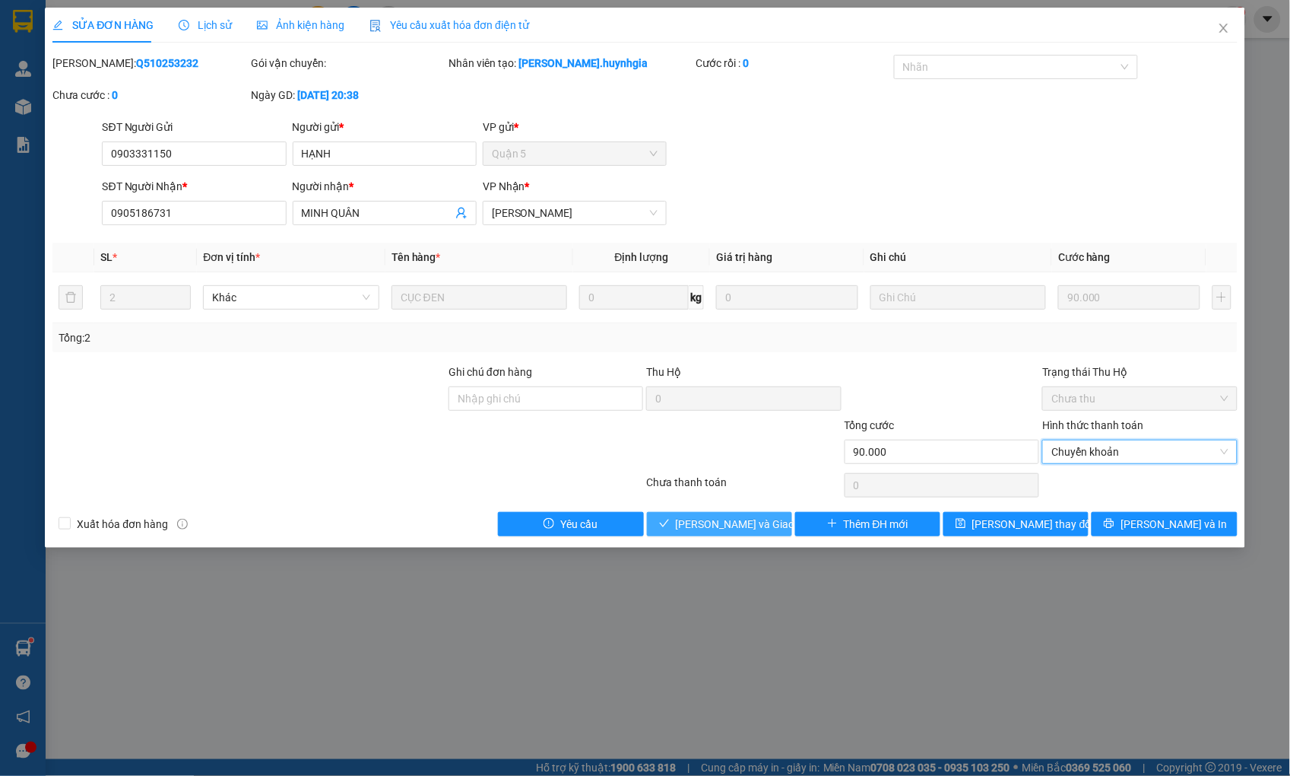
click at [749, 526] on span "[PERSON_NAME] và Giao hàng" at bounding box center [749, 524] width 146 height 17
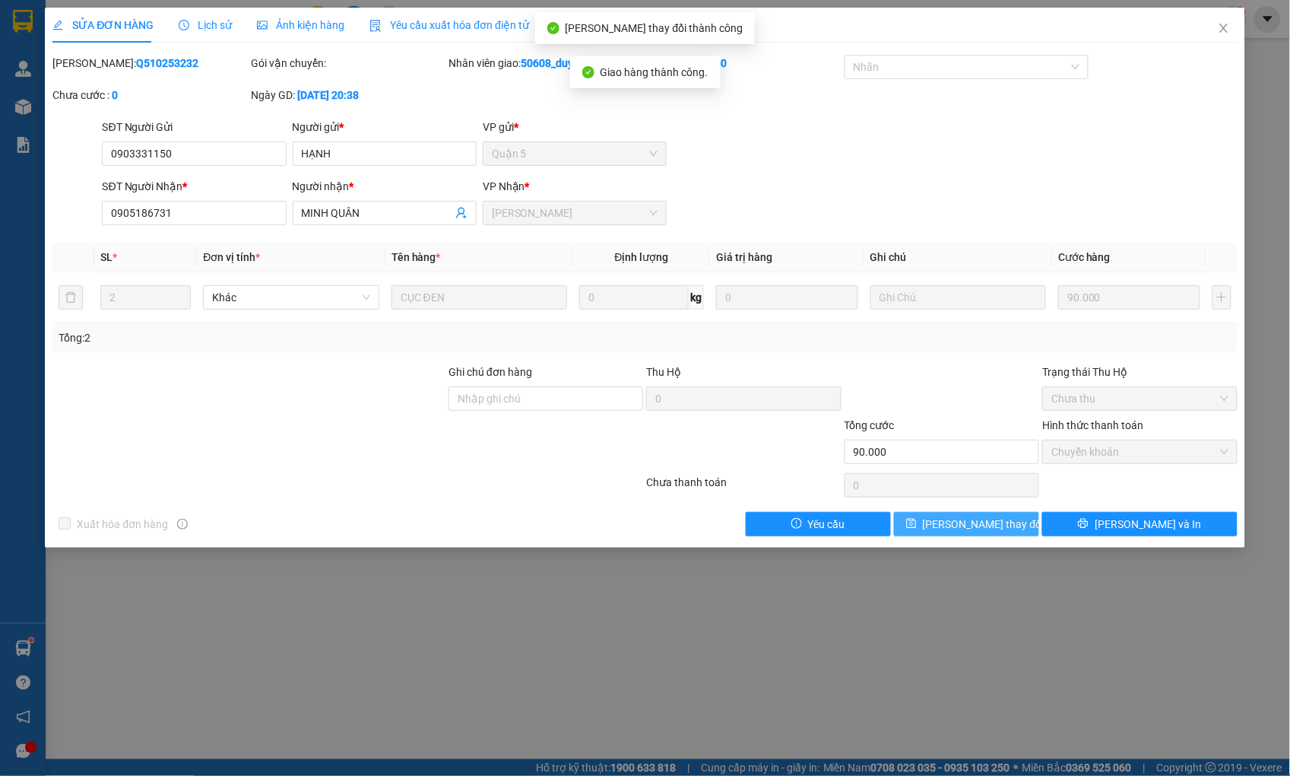
click at [917, 523] on icon "save" at bounding box center [911, 523] width 11 height 11
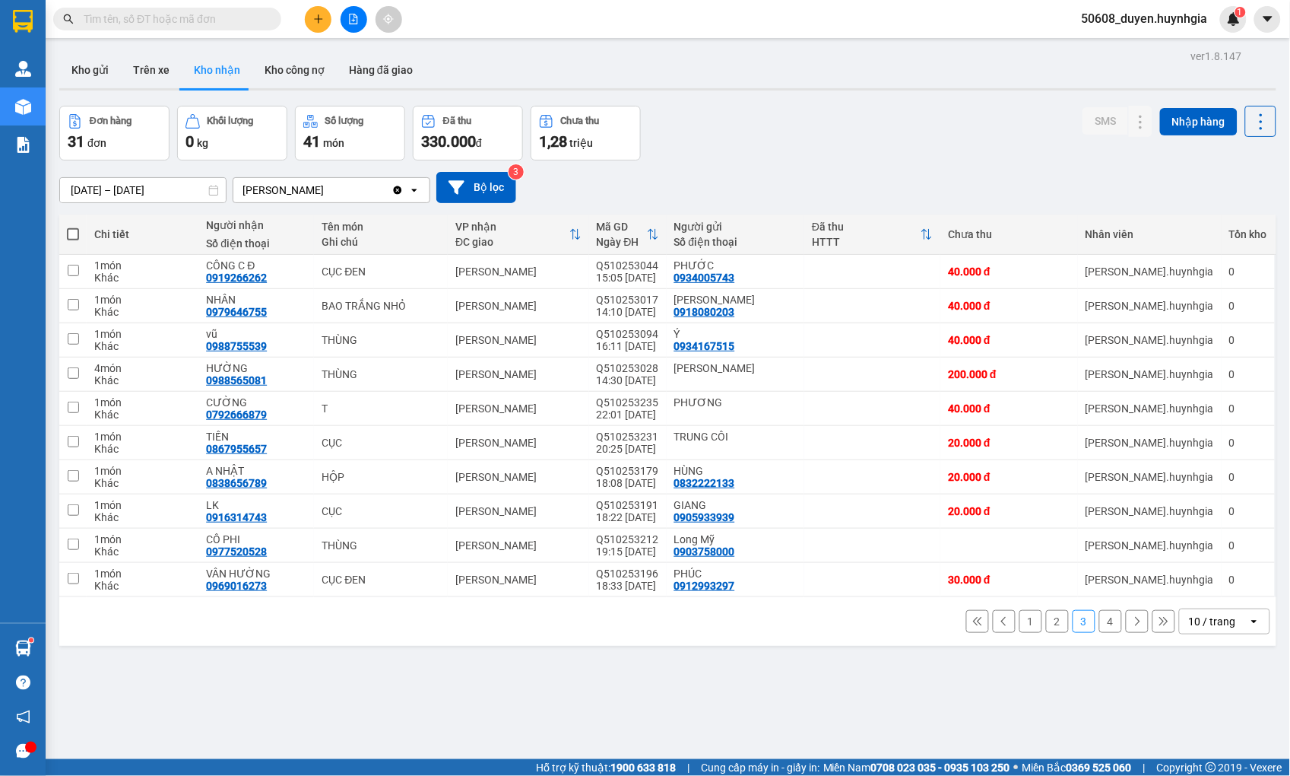
click at [1046, 620] on button "2" at bounding box center [1057, 621] width 23 height 23
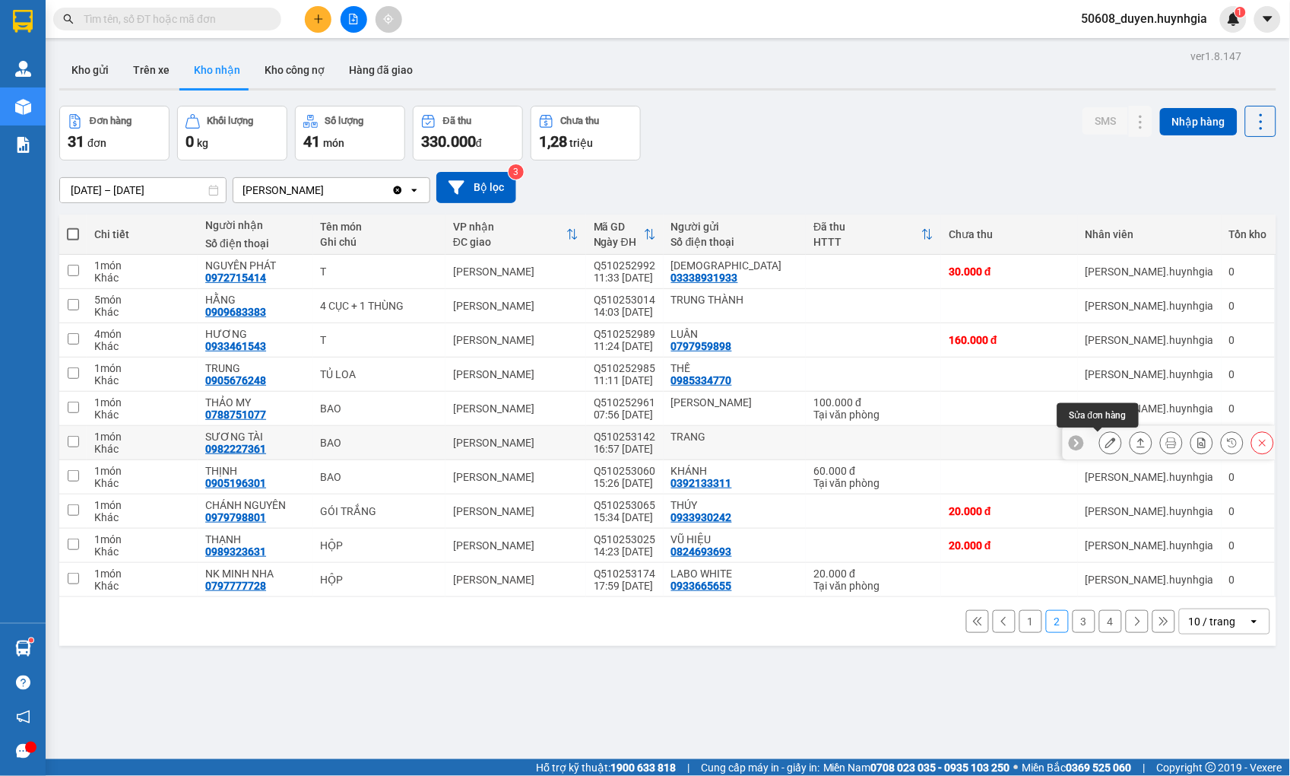
click at [1106, 443] on icon at bounding box center [1111, 442] width 11 height 11
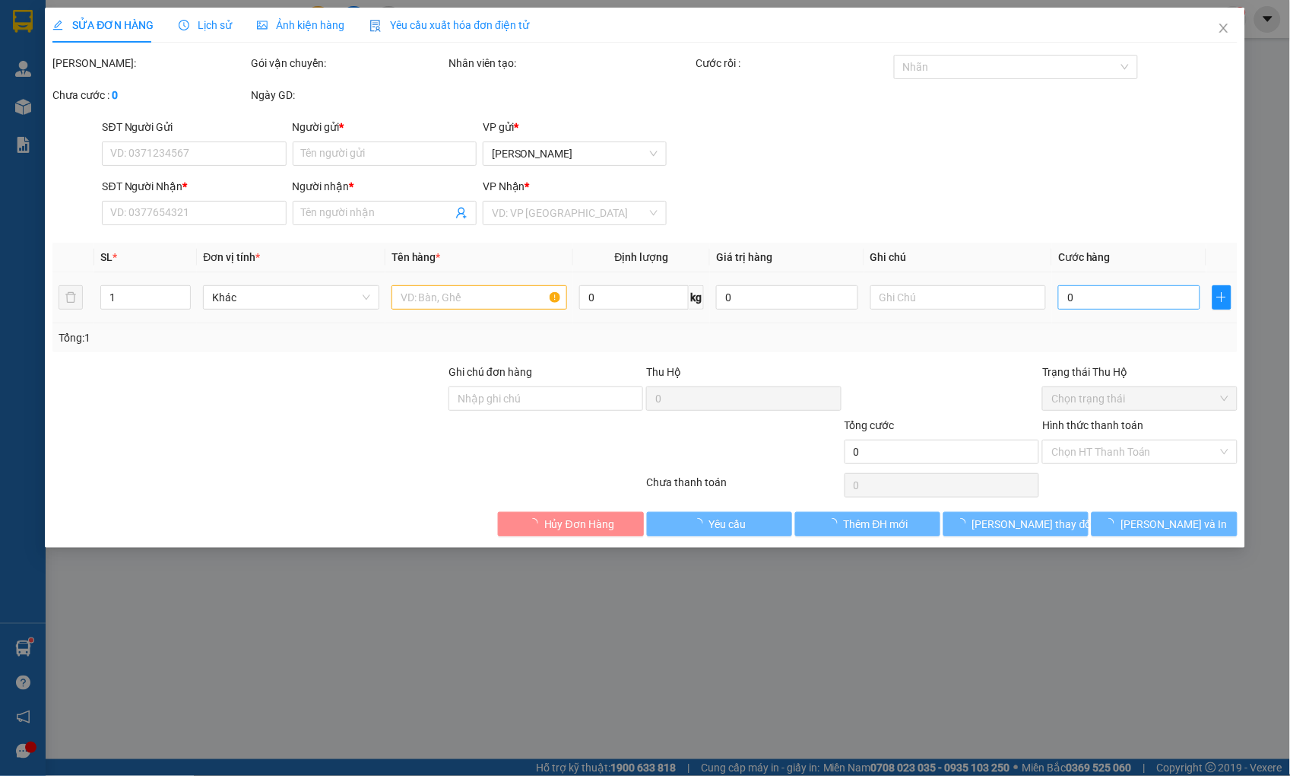
type input "TRANG"
type input "0982227361"
type input "SƯƠNG TÀI"
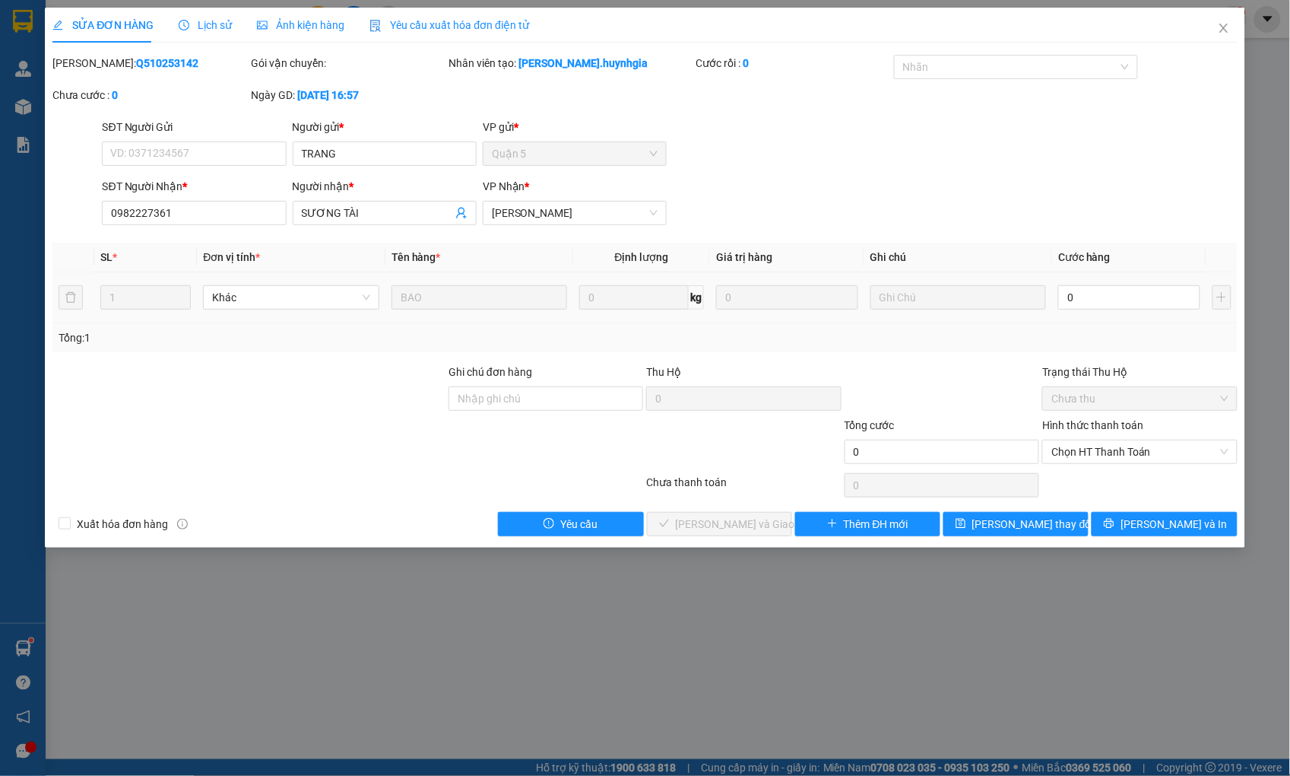
type input "2"
type input "20"
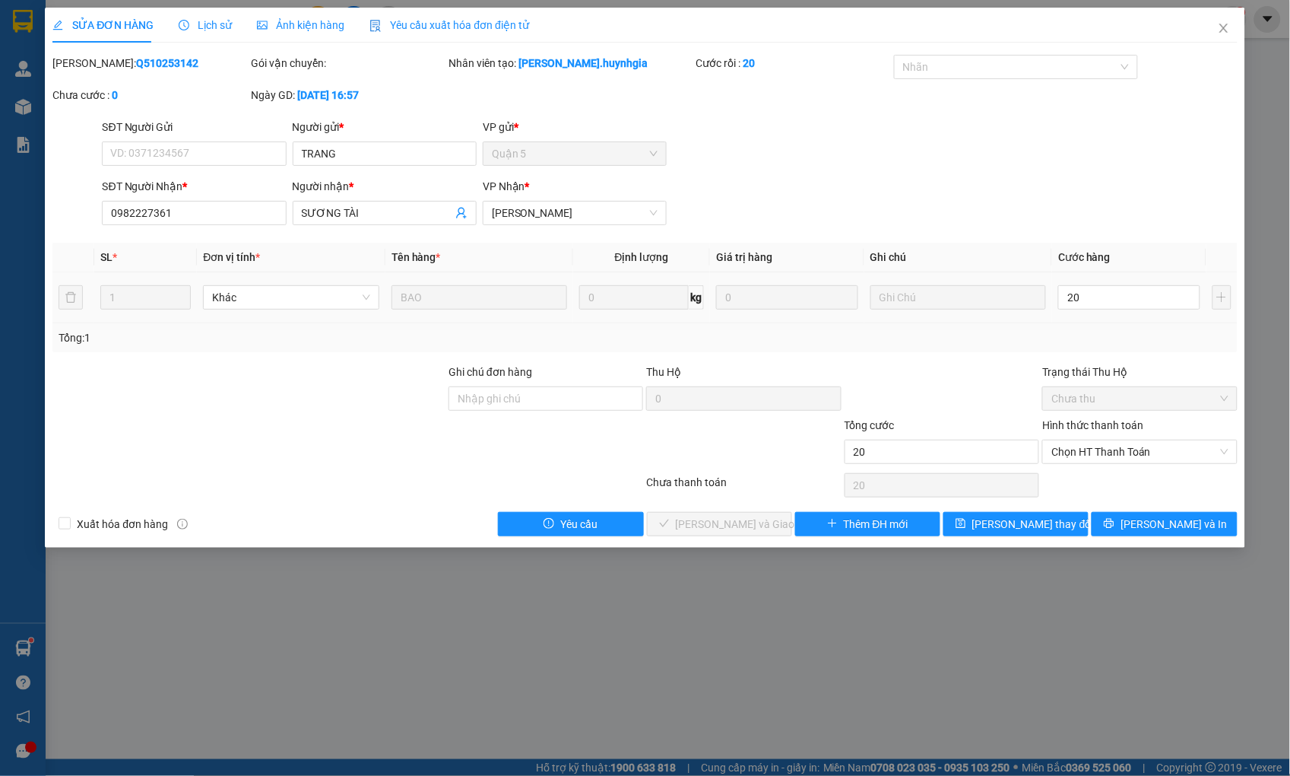
type input "200"
type input "2.000"
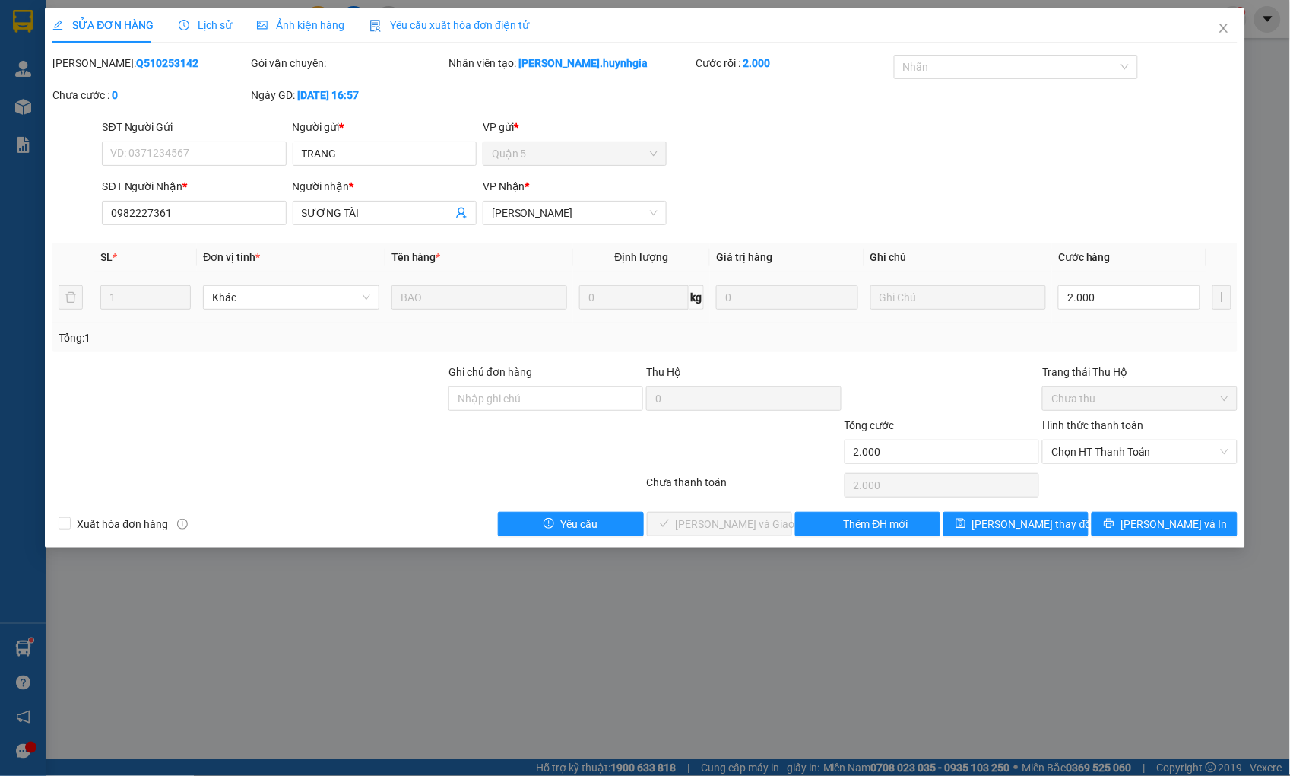
type input "20.000"
type input "200.000"
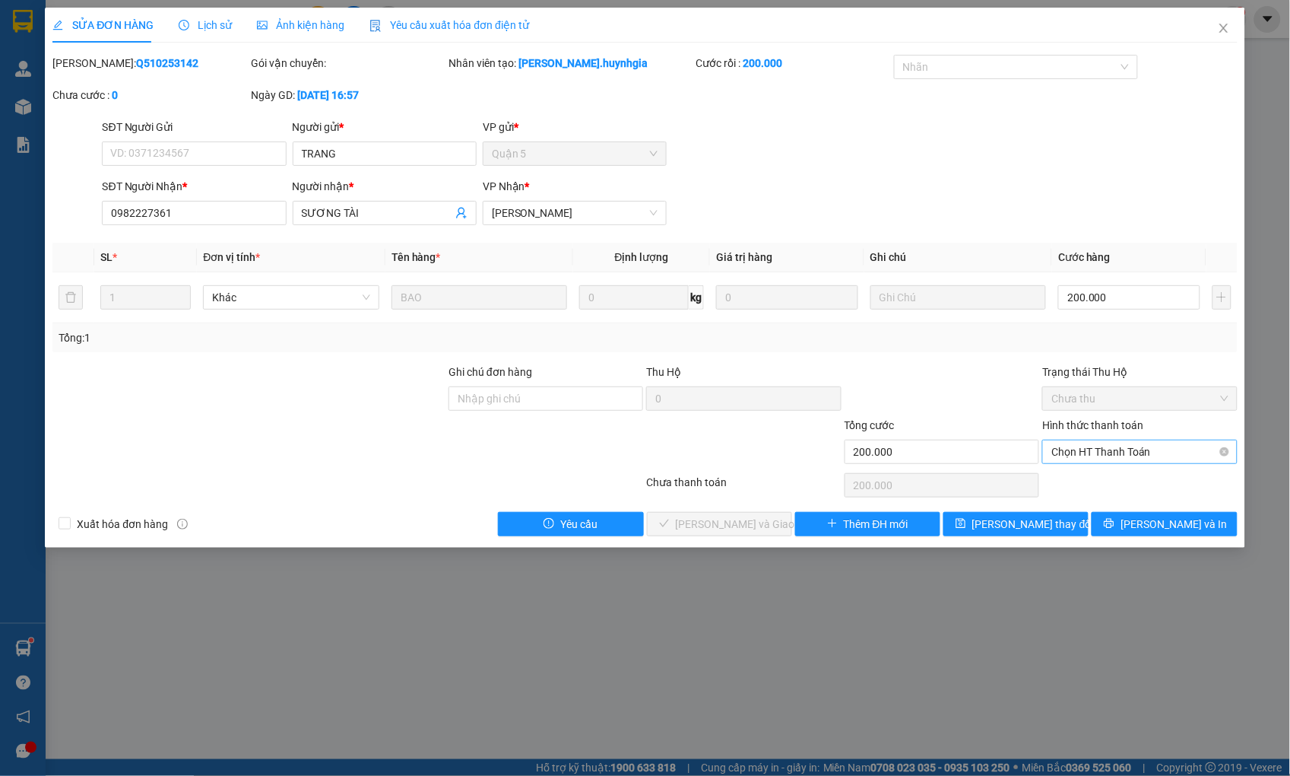
click at [1115, 449] on span "Chọn HT Thanh Toán" at bounding box center [1140, 451] width 176 height 23
type input "200.000"
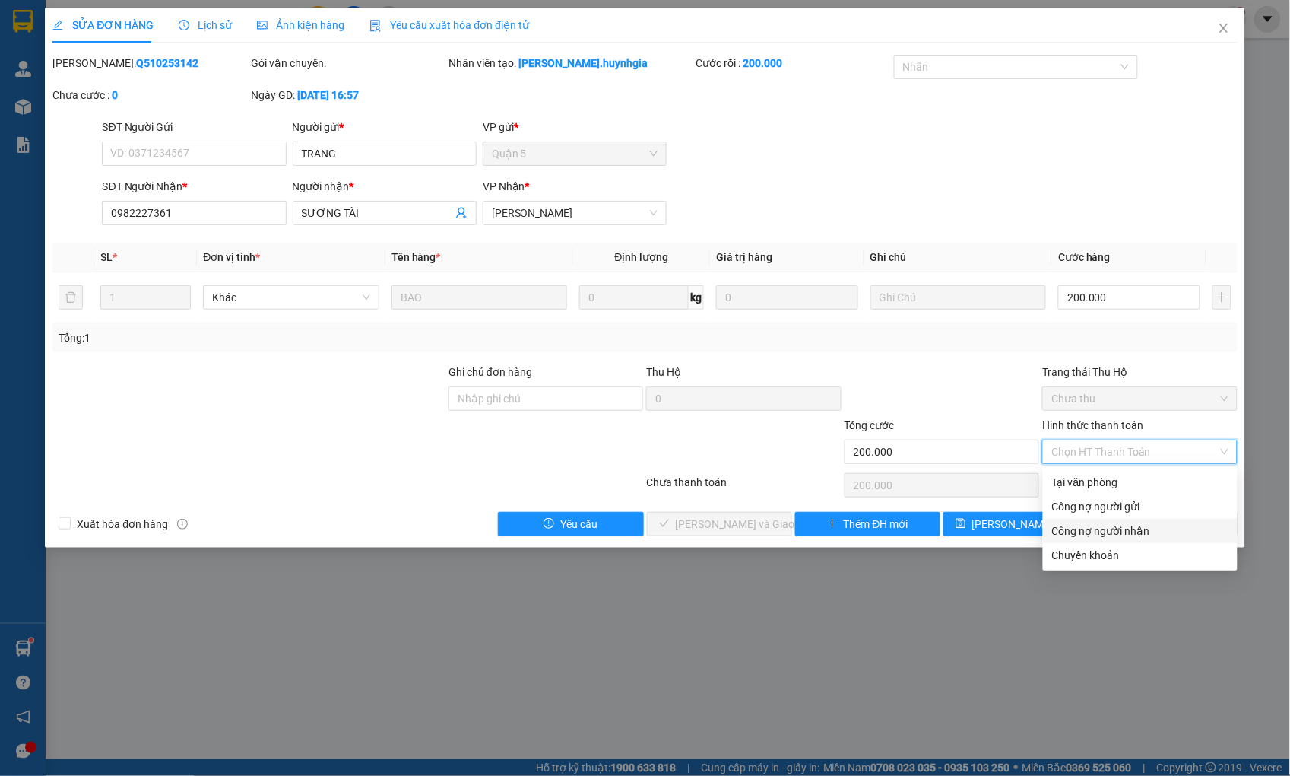
click at [1135, 530] on div "Công nợ người nhận" at bounding box center [1140, 530] width 176 height 17
type input "0"
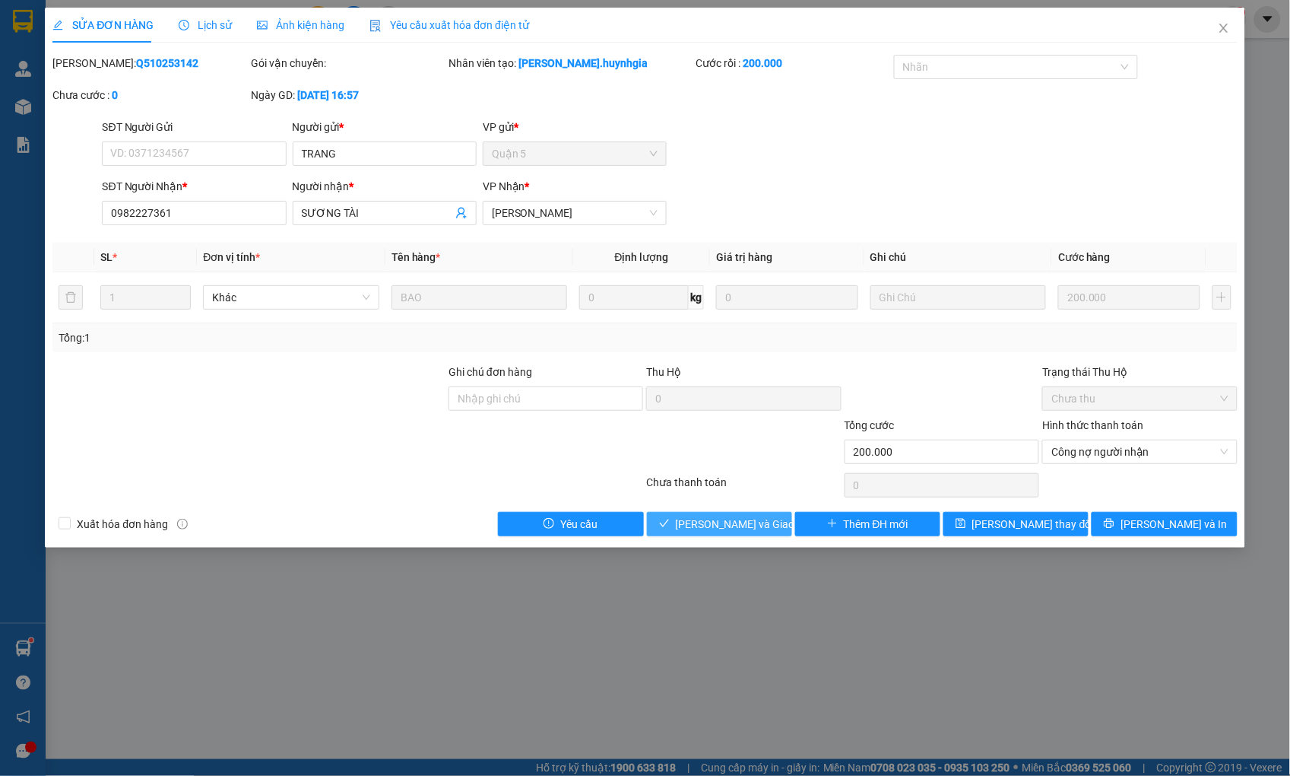
click at [764, 526] on span "[PERSON_NAME] và Giao hàng" at bounding box center [749, 524] width 146 height 17
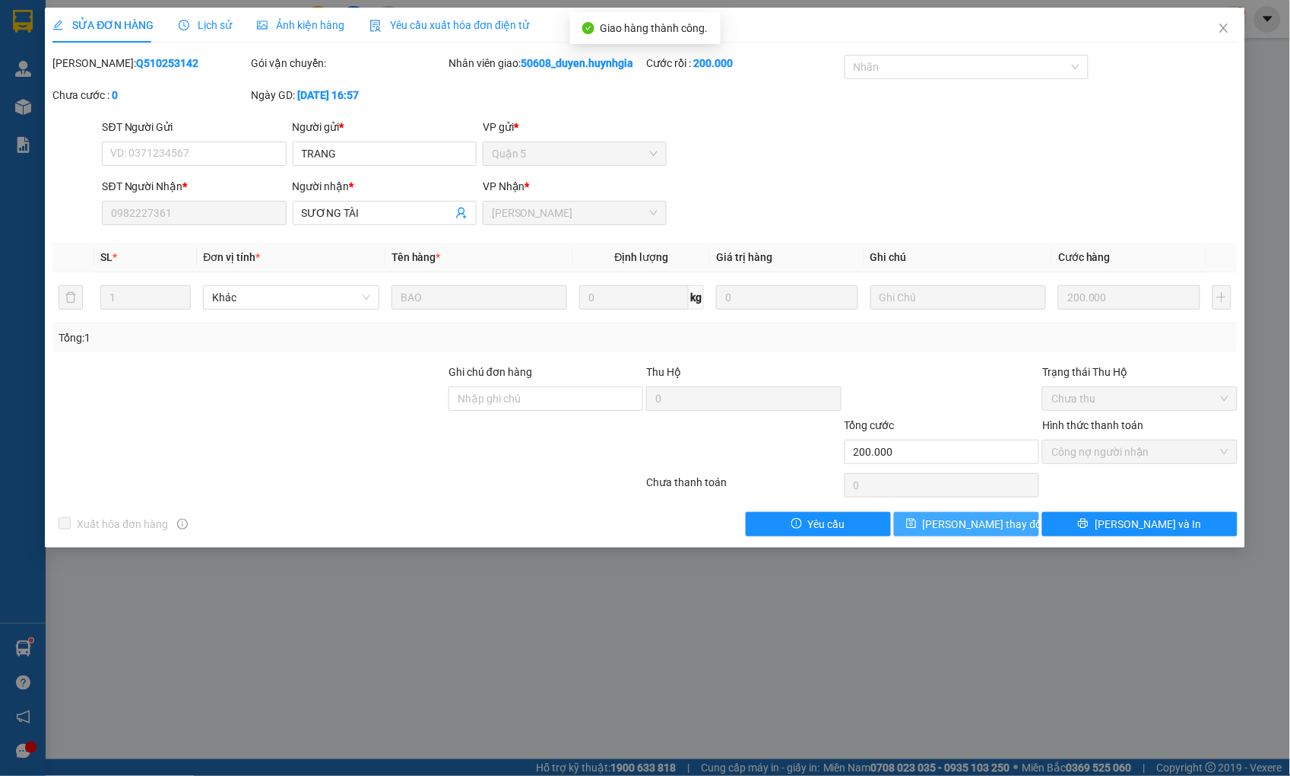
click at [1007, 523] on button "[PERSON_NAME] thay đổi" at bounding box center [966, 524] width 145 height 24
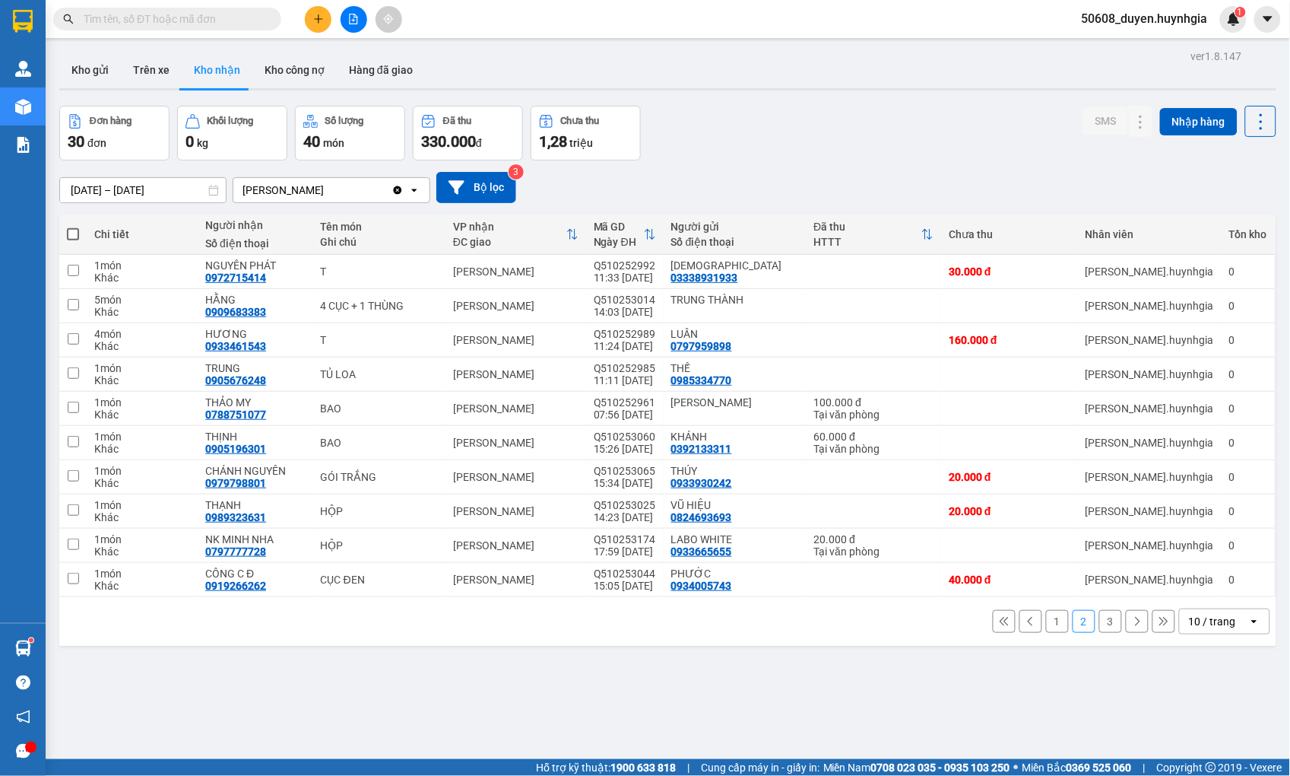
click at [1048, 620] on button "1" at bounding box center [1057, 621] width 23 height 23
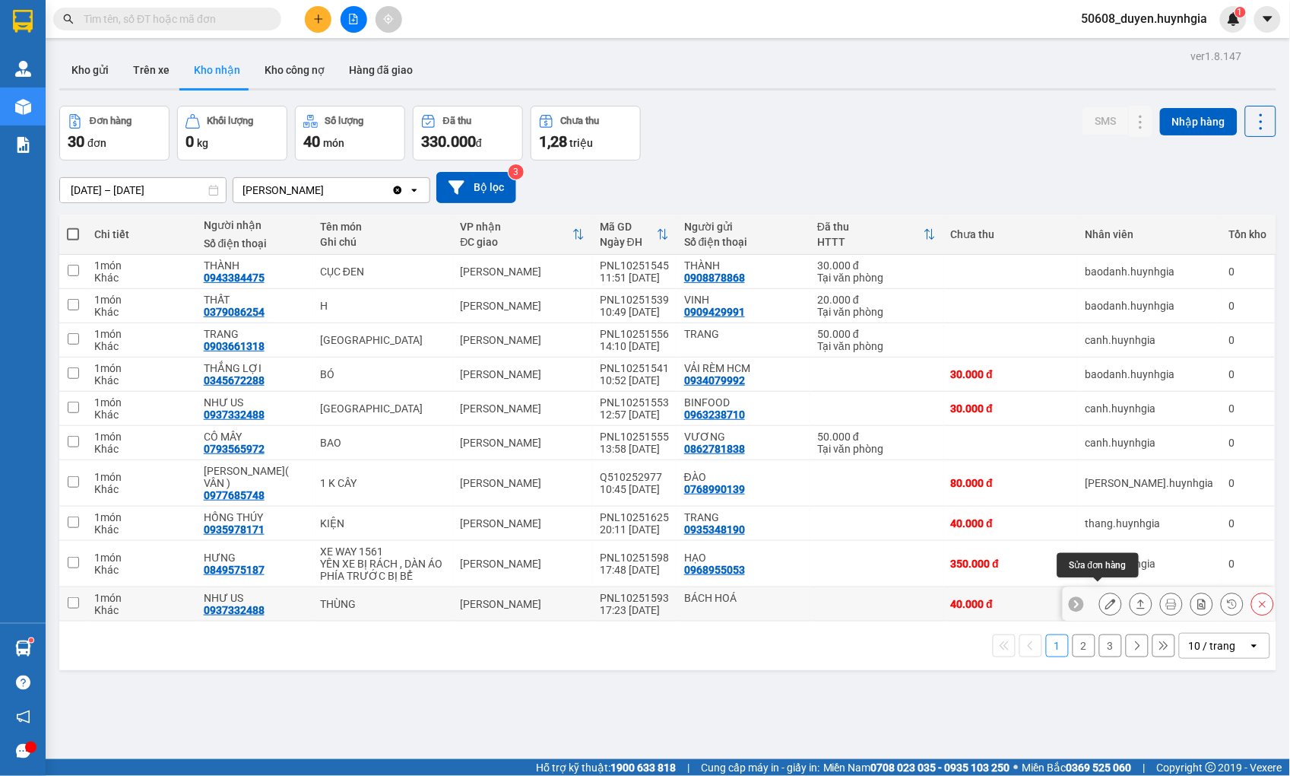
click at [1106, 598] on icon at bounding box center [1111, 603] width 11 height 11
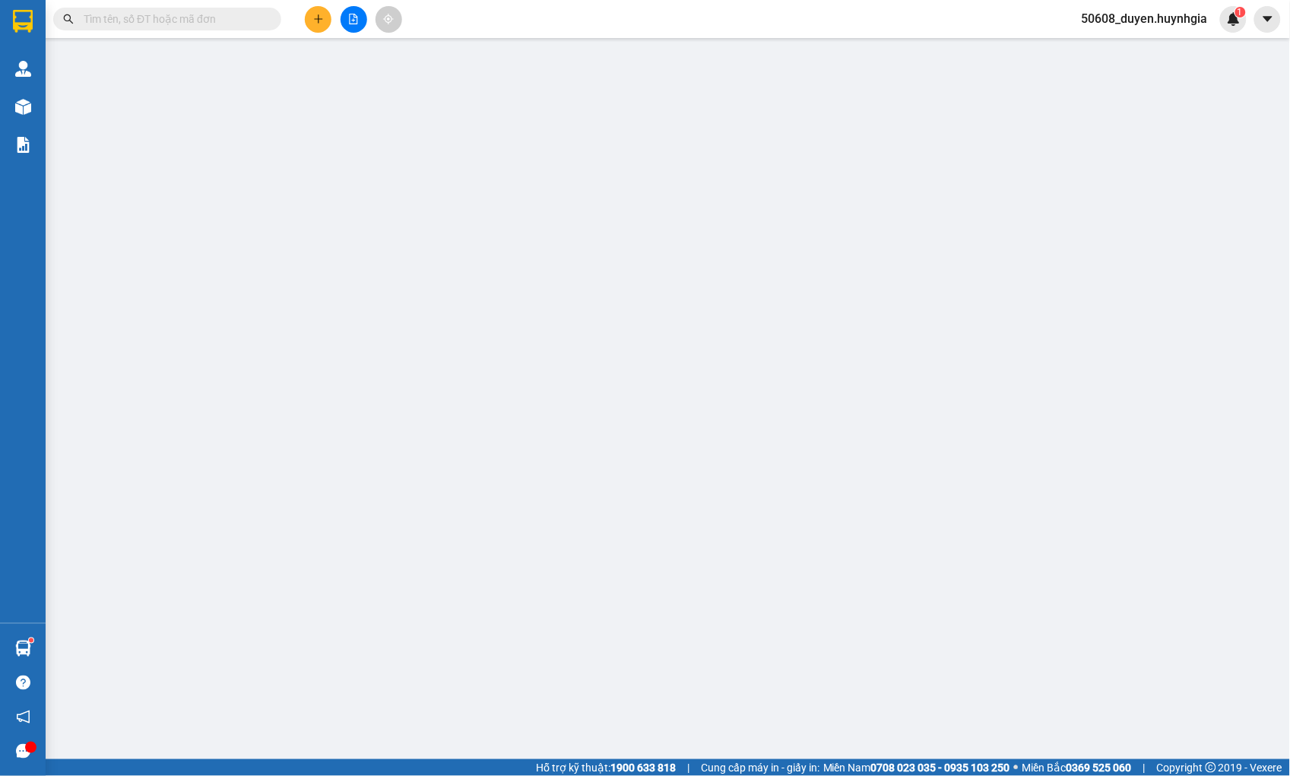
type input "BÁCH HOÁ"
type input "0937332488"
type input "NHƯ US"
type input "40.000"
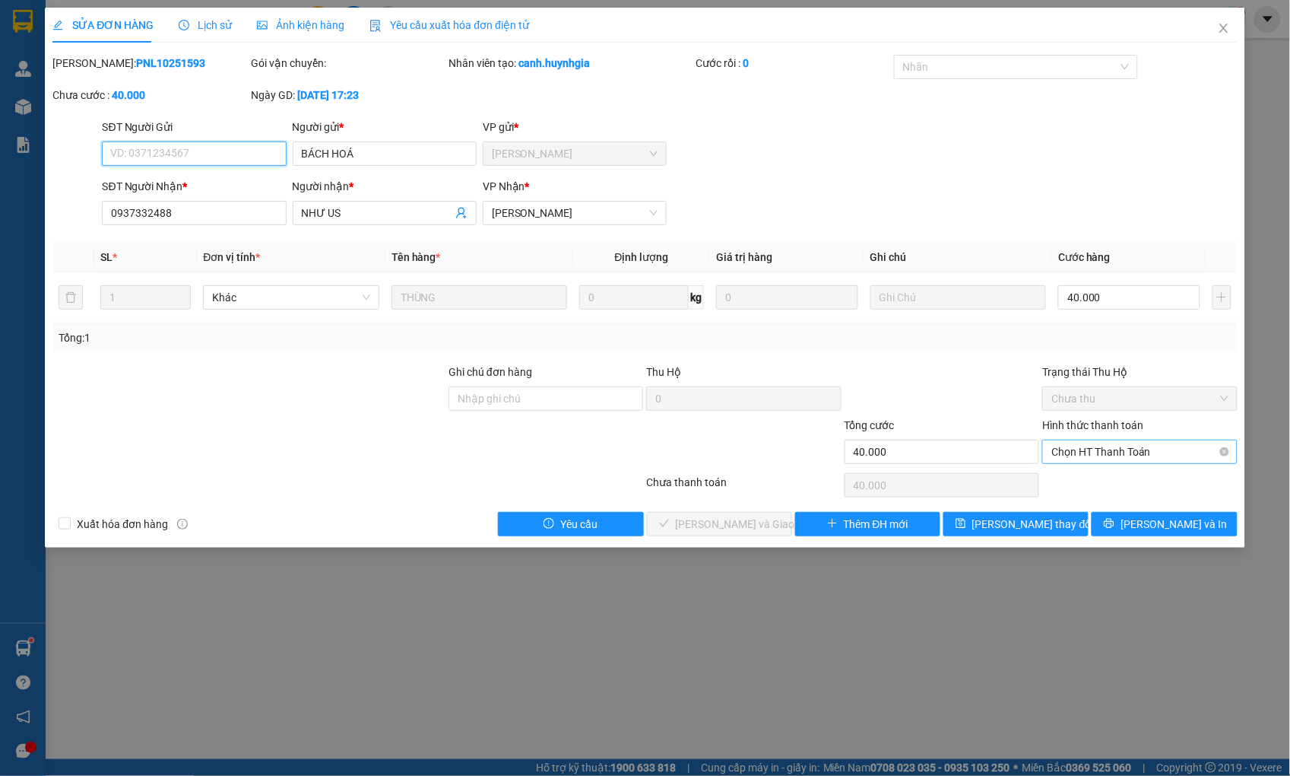
click at [1128, 453] on span "Chọn HT Thanh Toán" at bounding box center [1140, 451] width 176 height 23
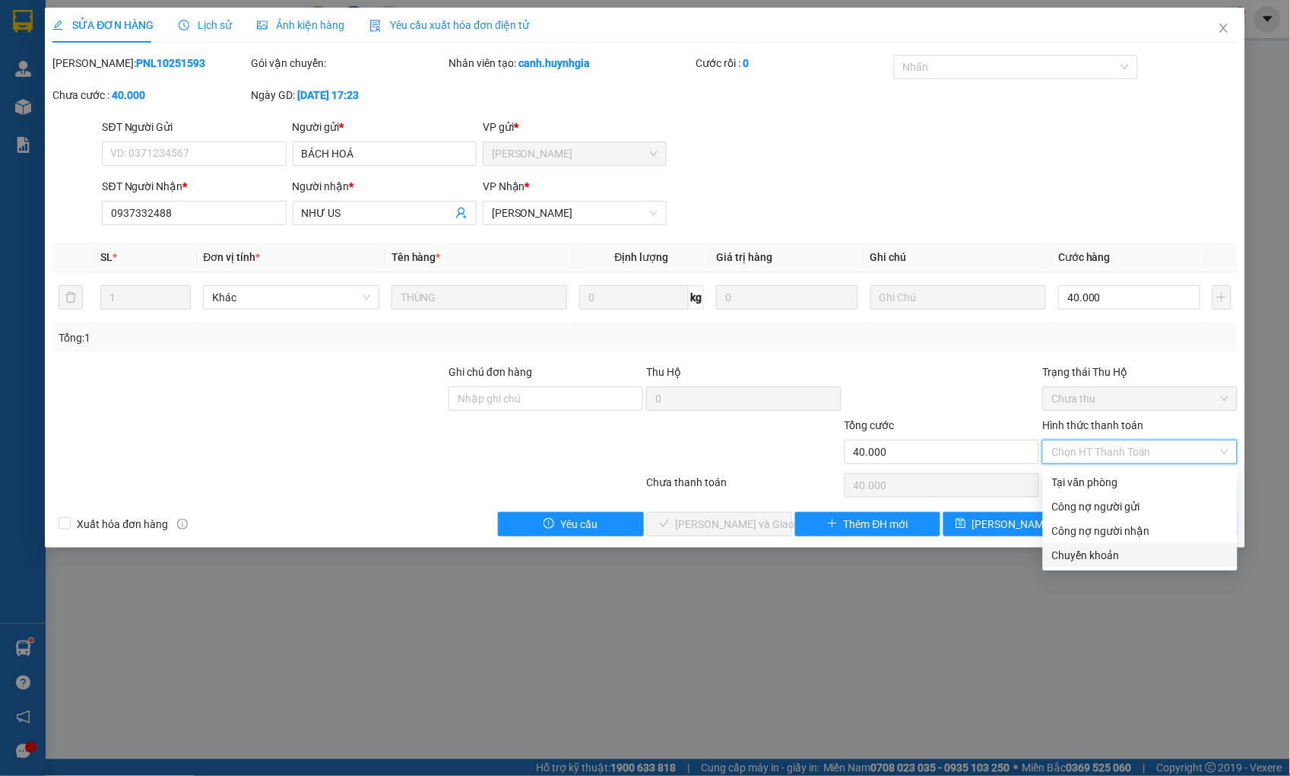
click at [1106, 553] on div "Chuyển khoản" at bounding box center [1140, 555] width 176 height 17
type input "0"
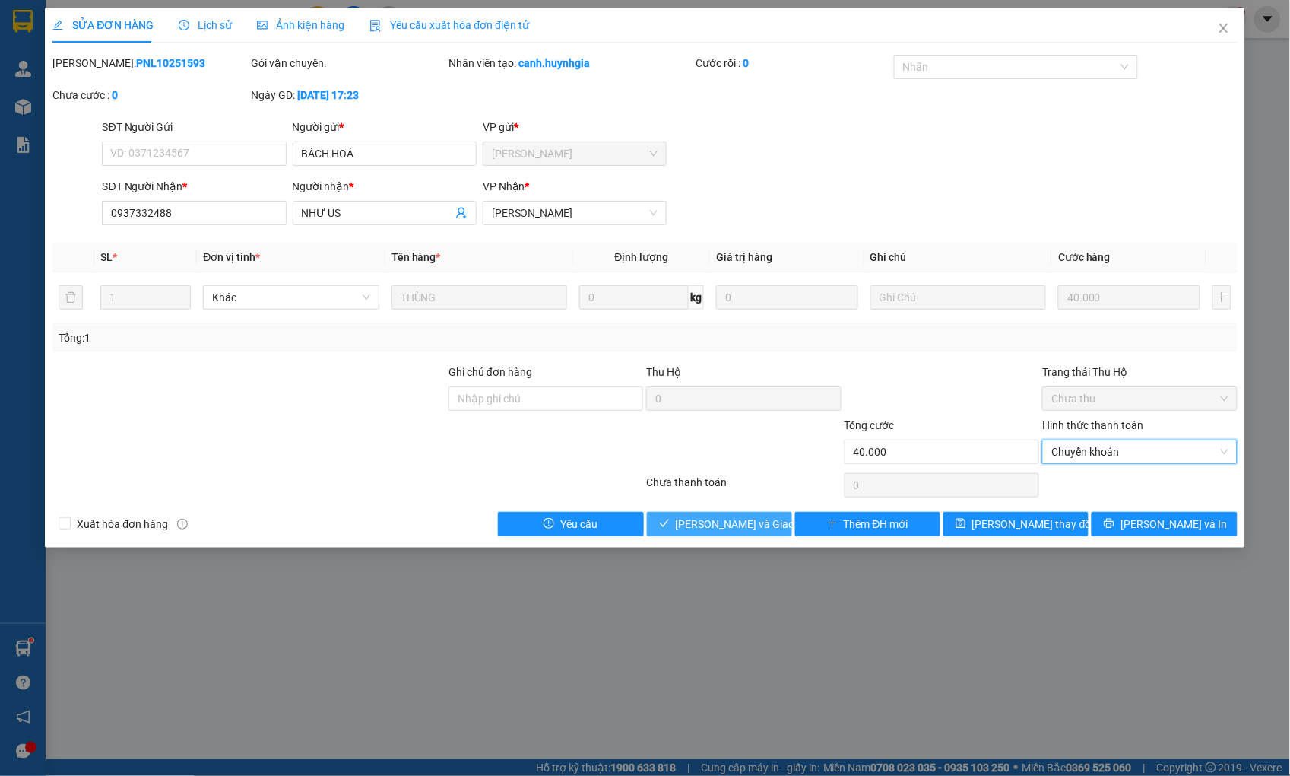
click at [750, 519] on span "[PERSON_NAME] và Giao hàng" at bounding box center [749, 524] width 146 height 17
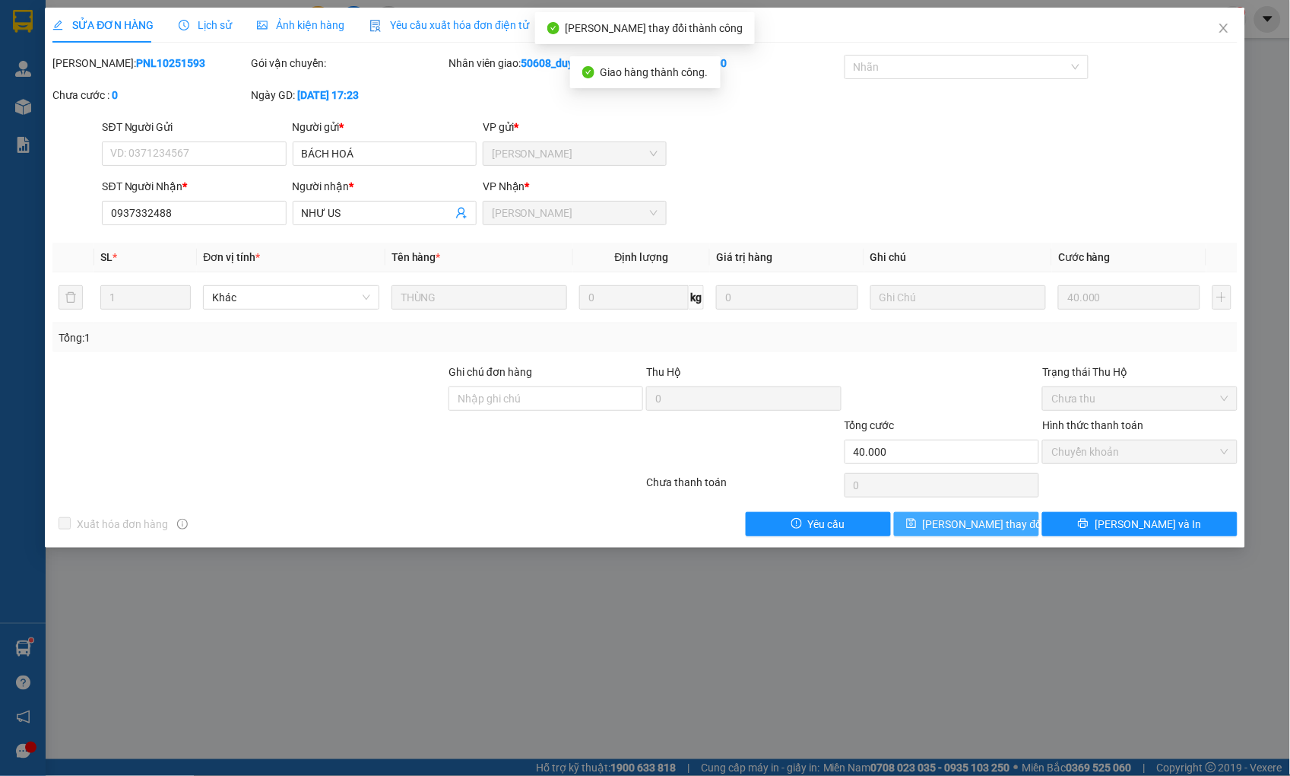
click at [990, 521] on span "[PERSON_NAME] thay đổi" at bounding box center [984, 524] width 122 height 17
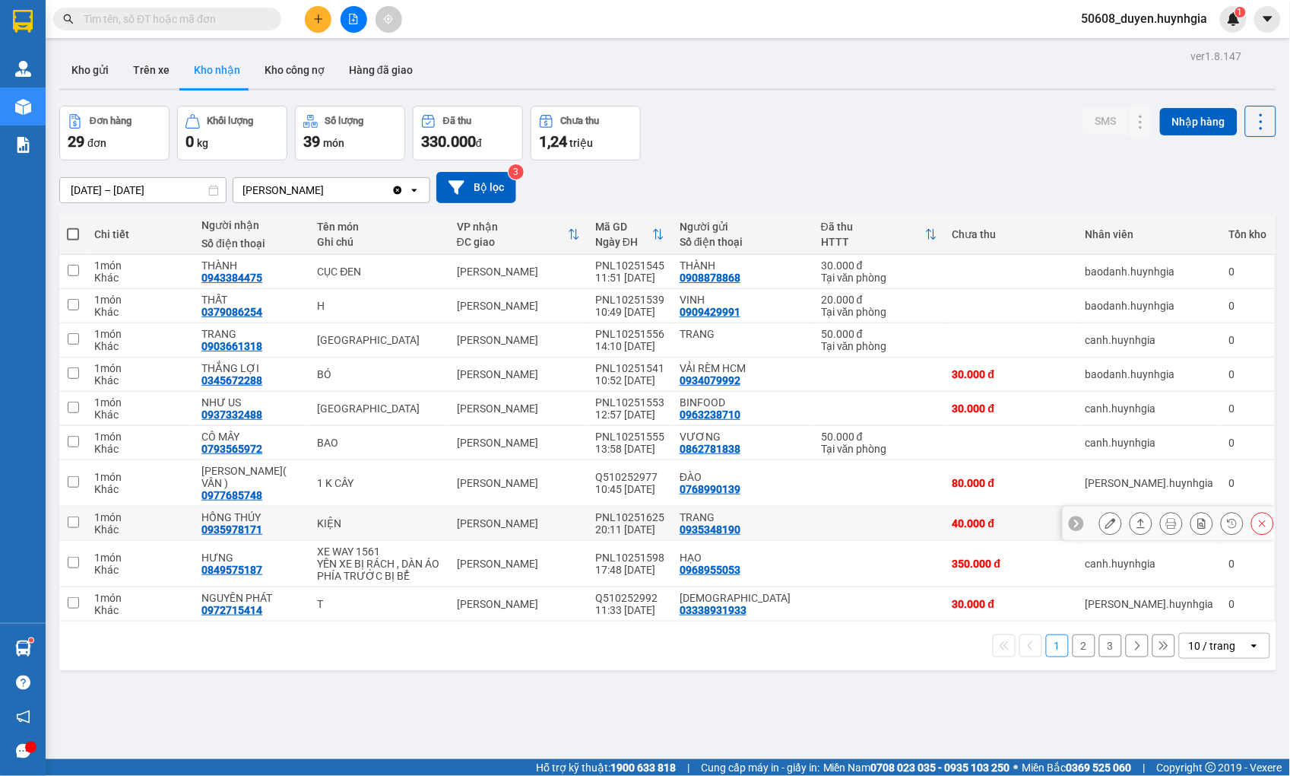
click at [1099, 519] on div at bounding box center [1110, 523] width 23 height 23
click at [1106, 518] on icon at bounding box center [1111, 523] width 11 height 11
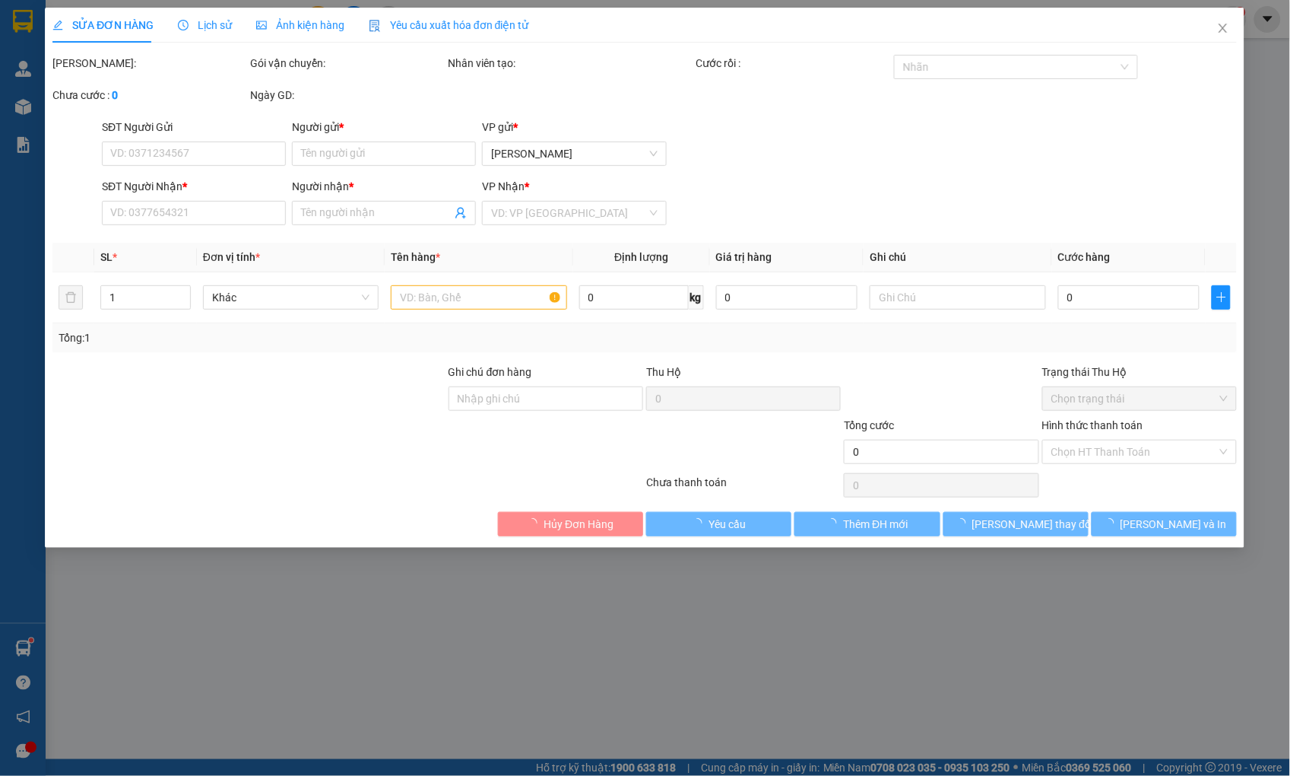
type input "0935348190"
type input "TRANG"
type input "0935978171"
type input "HỒNG THÚY"
type input "40.000"
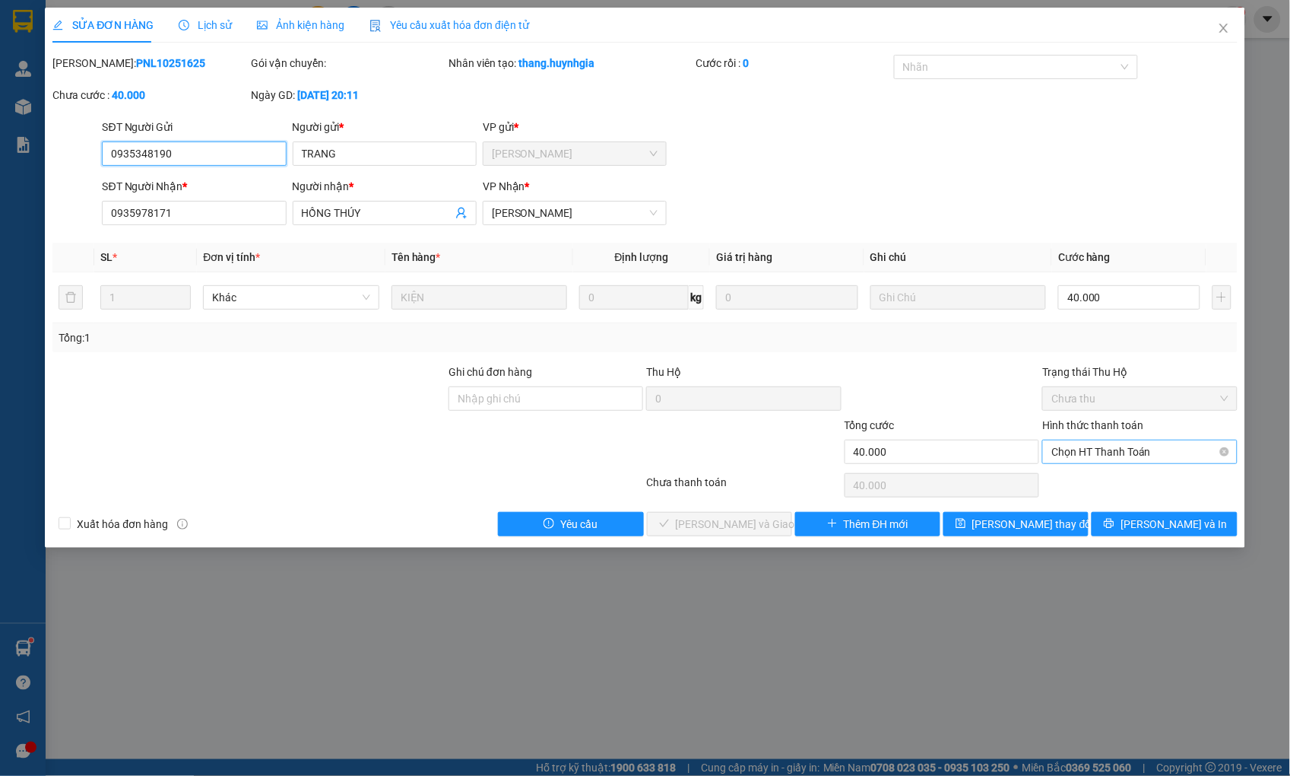
click at [1104, 446] on span "Chọn HT Thanh Toán" at bounding box center [1140, 451] width 176 height 23
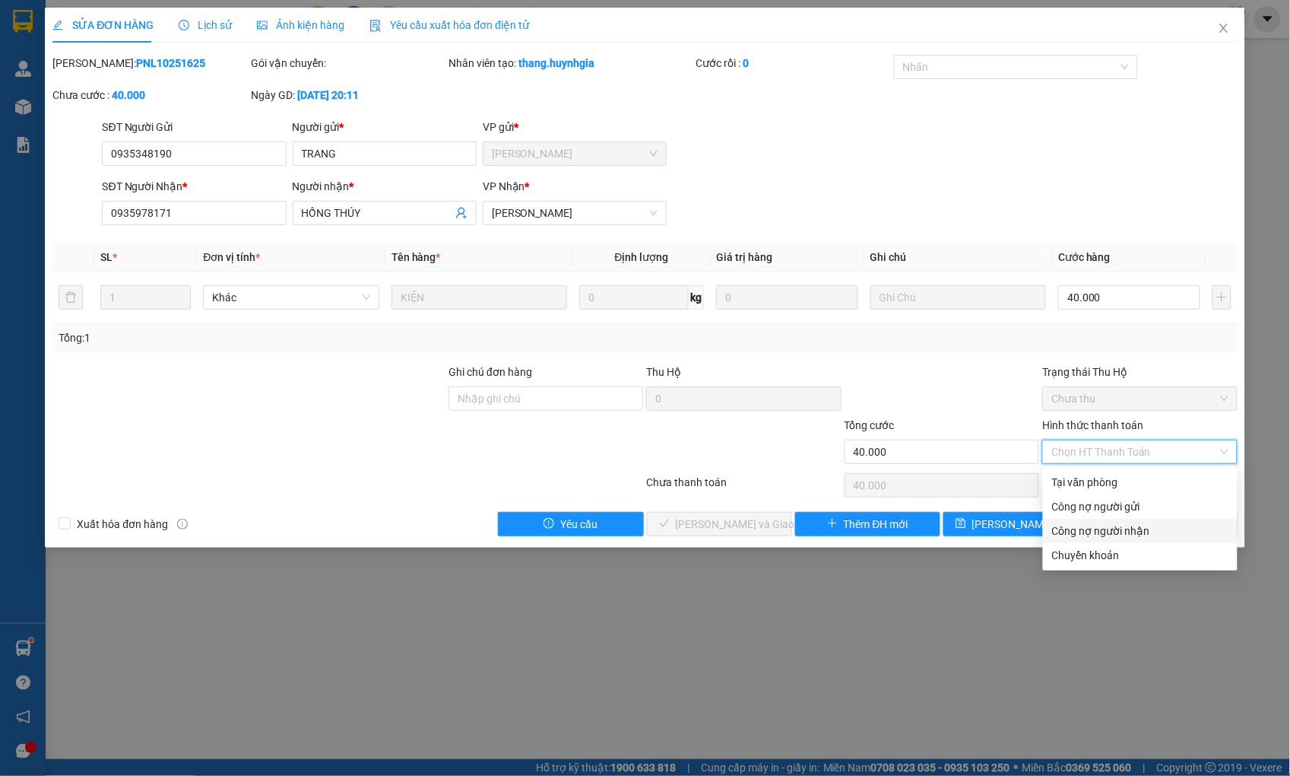
click at [1110, 528] on div "Công nợ người nhận" at bounding box center [1140, 530] width 176 height 17
type input "0"
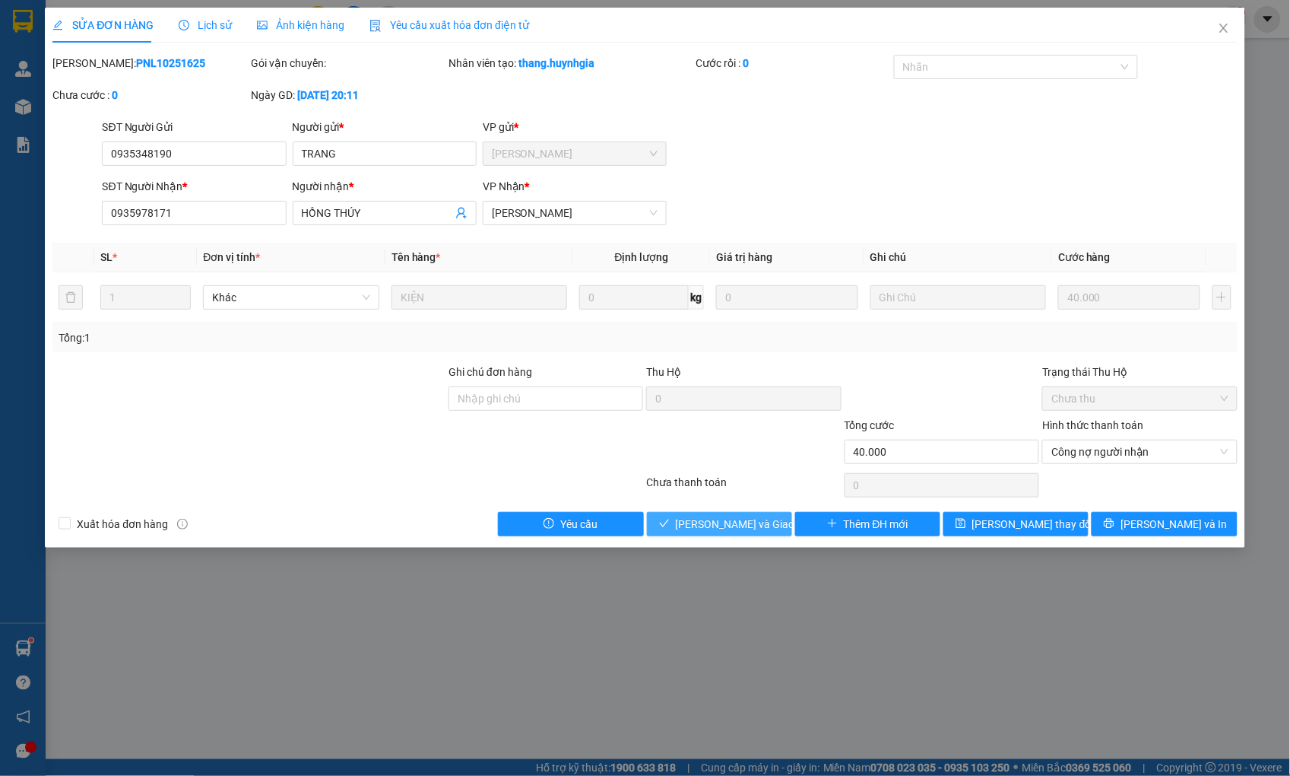
drag, startPoint x: 731, startPoint y: 523, endPoint x: 741, endPoint y: 521, distance: 9.4
click at [732, 522] on span "[PERSON_NAME] và Giao hàng" at bounding box center [749, 524] width 146 height 17
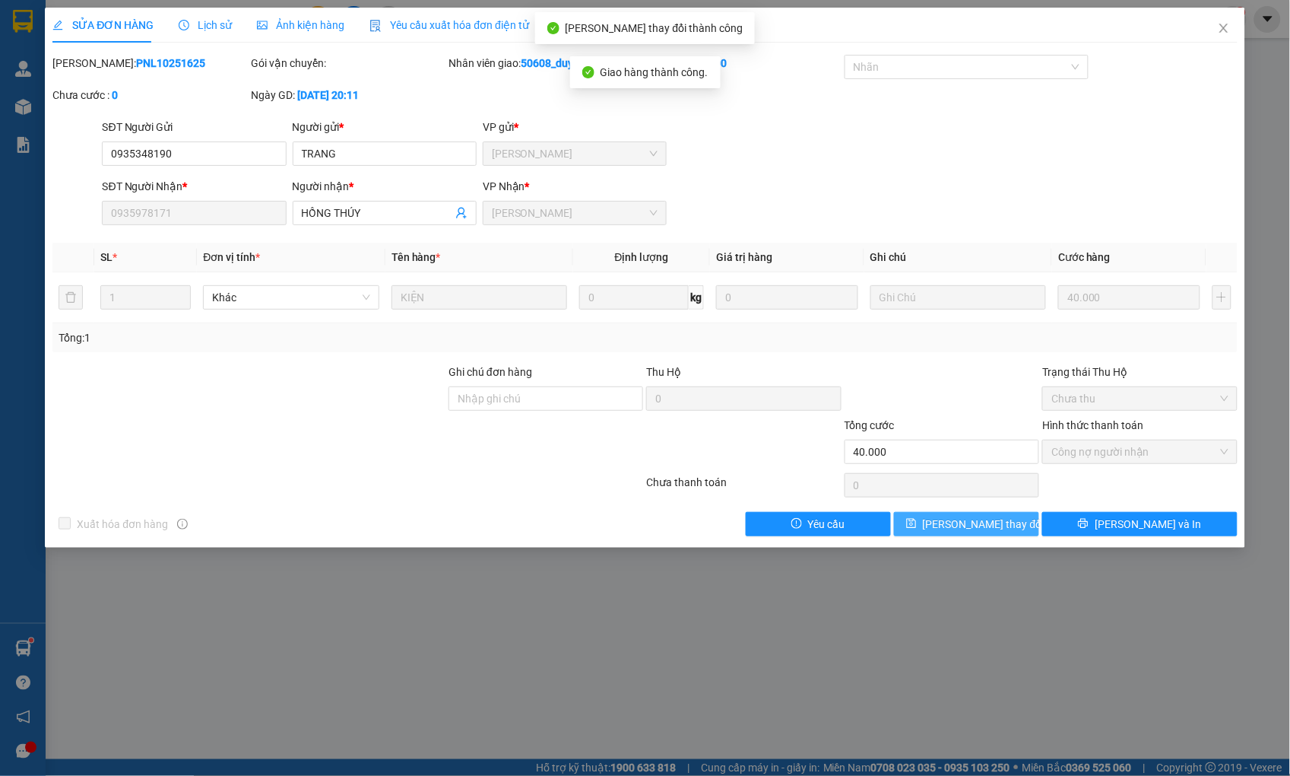
click at [999, 522] on span "[PERSON_NAME] thay đổi" at bounding box center [984, 524] width 122 height 17
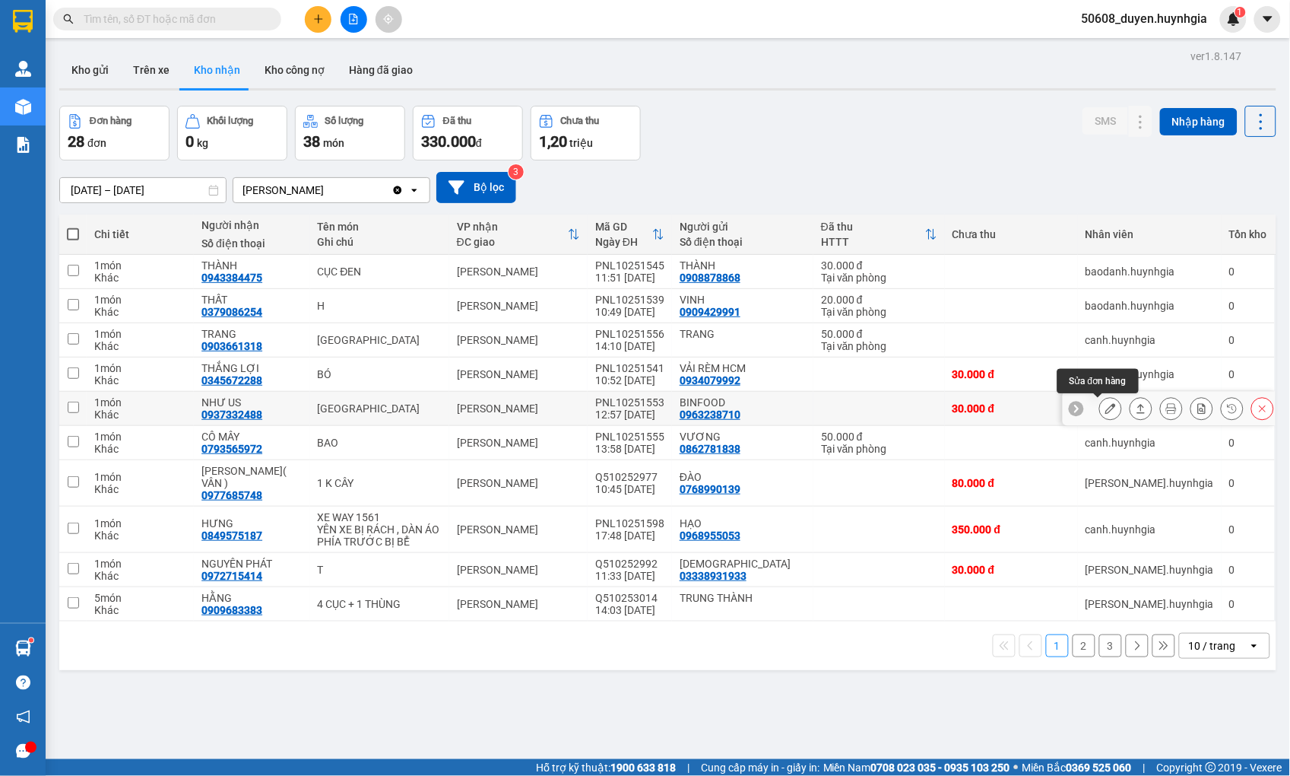
click at [1106, 411] on icon at bounding box center [1111, 408] width 11 height 11
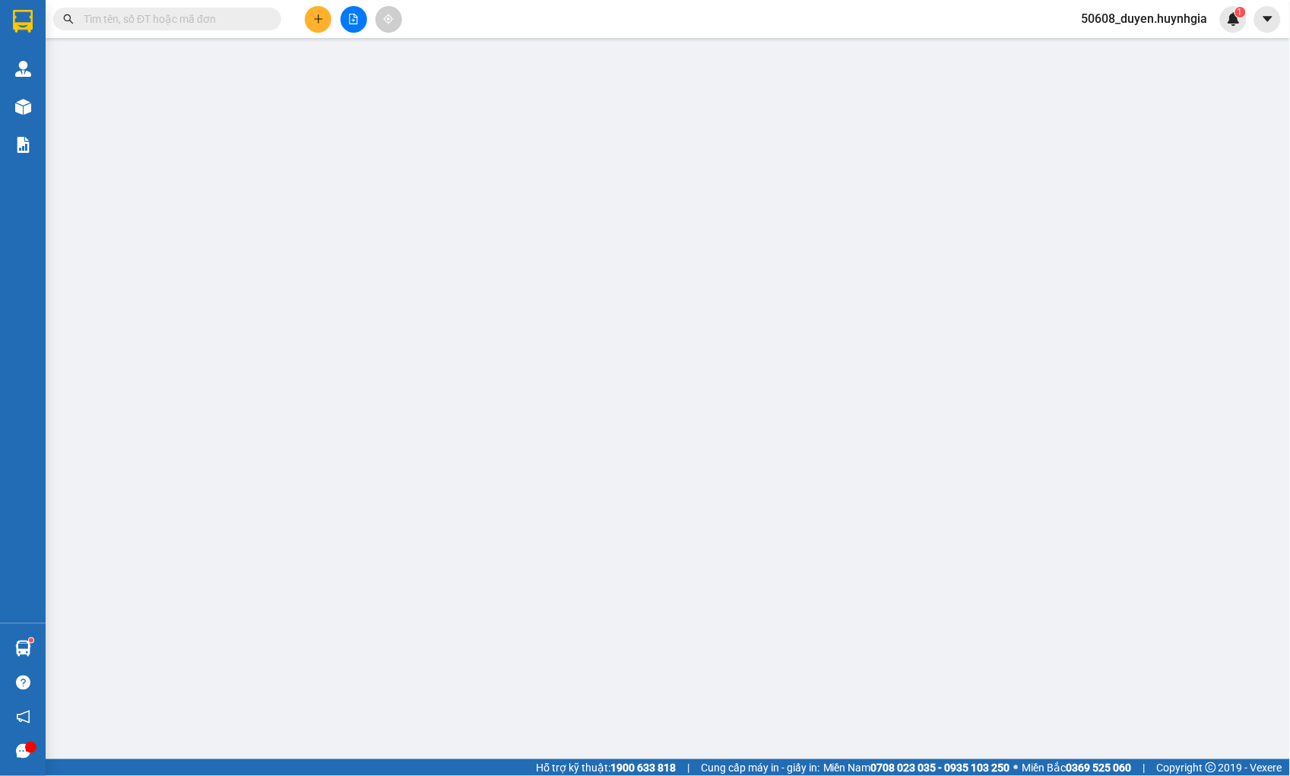
type input "0963238710"
type input "BINFOOD"
type input "0937332488"
type input "NHƯ US"
type input "30.000"
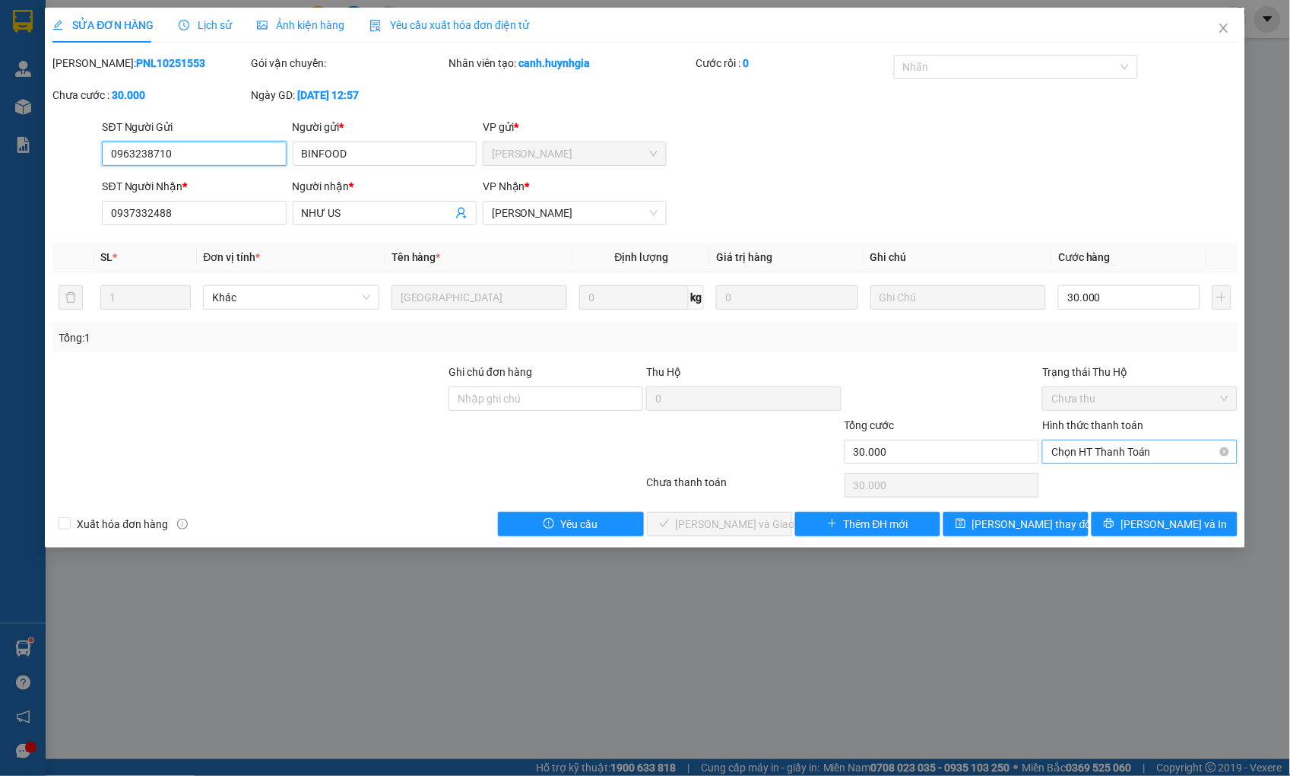
click at [1097, 451] on span "Chọn HT Thanh Toán" at bounding box center [1140, 451] width 176 height 23
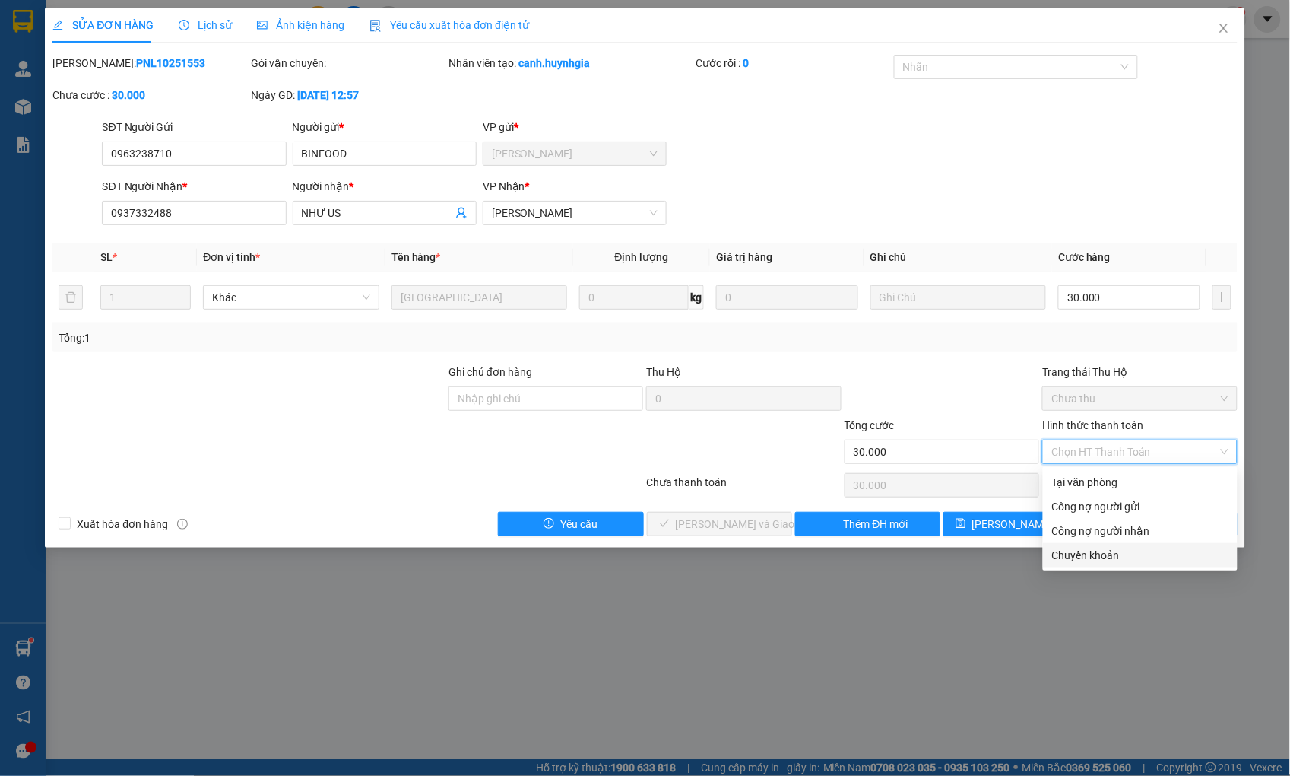
click at [1099, 549] on div "Chuyển khoản" at bounding box center [1140, 555] width 176 height 17
type input "0"
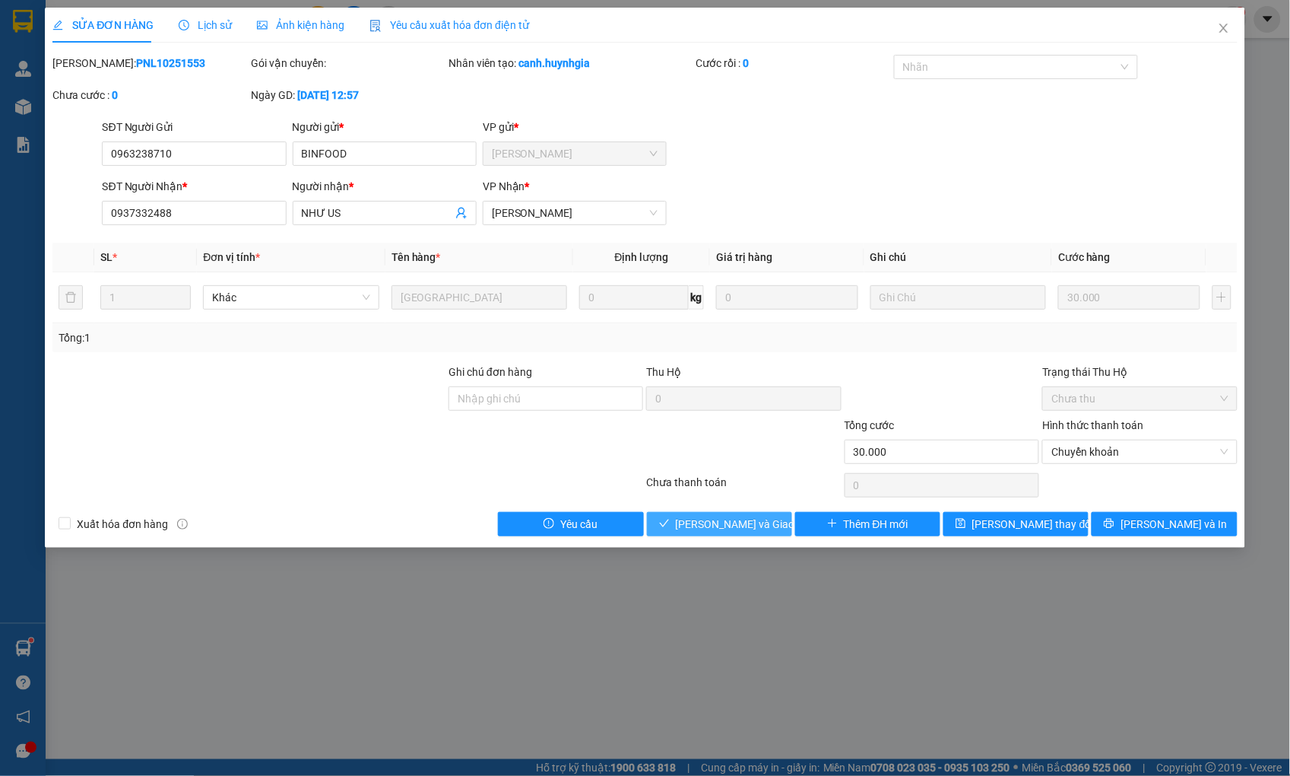
click at [769, 527] on span "[PERSON_NAME] và Giao hàng" at bounding box center [749, 524] width 146 height 17
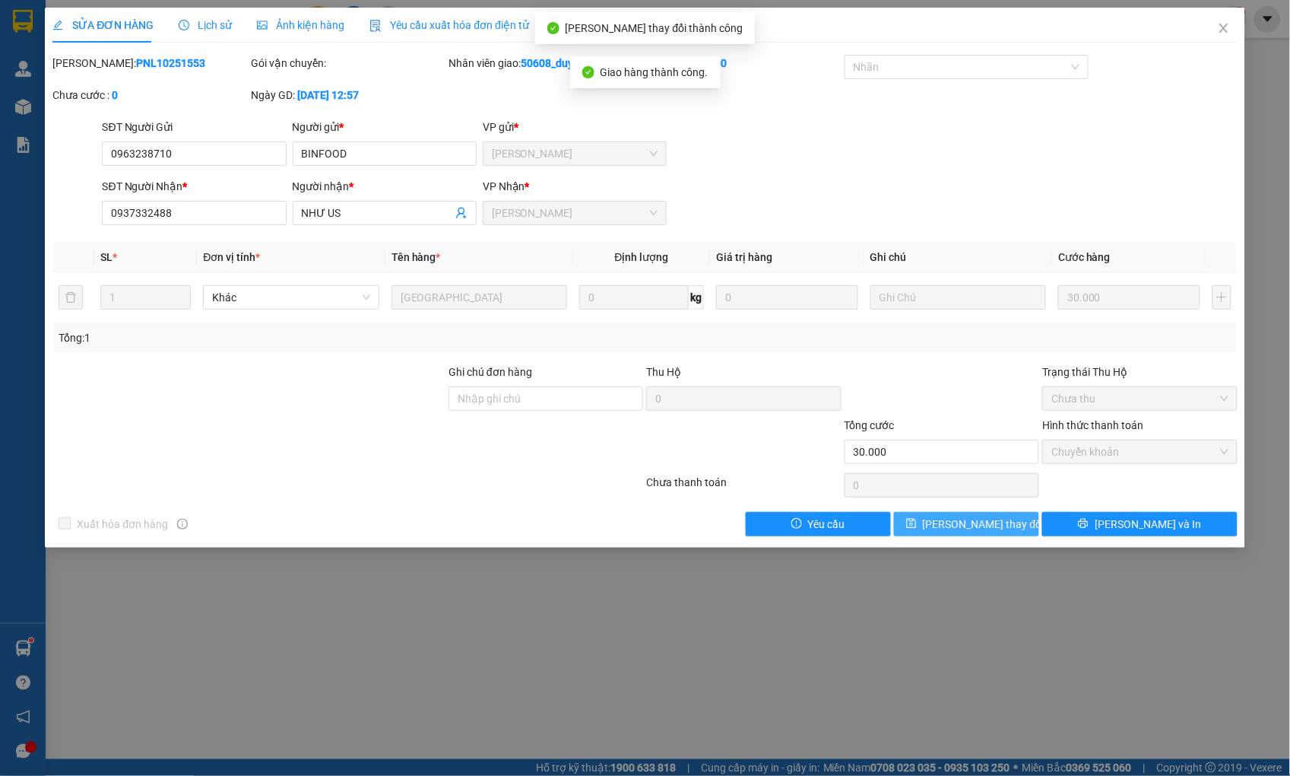
click at [1005, 523] on button "[PERSON_NAME] thay đổi" at bounding box center [966, 524] width 145 height 24
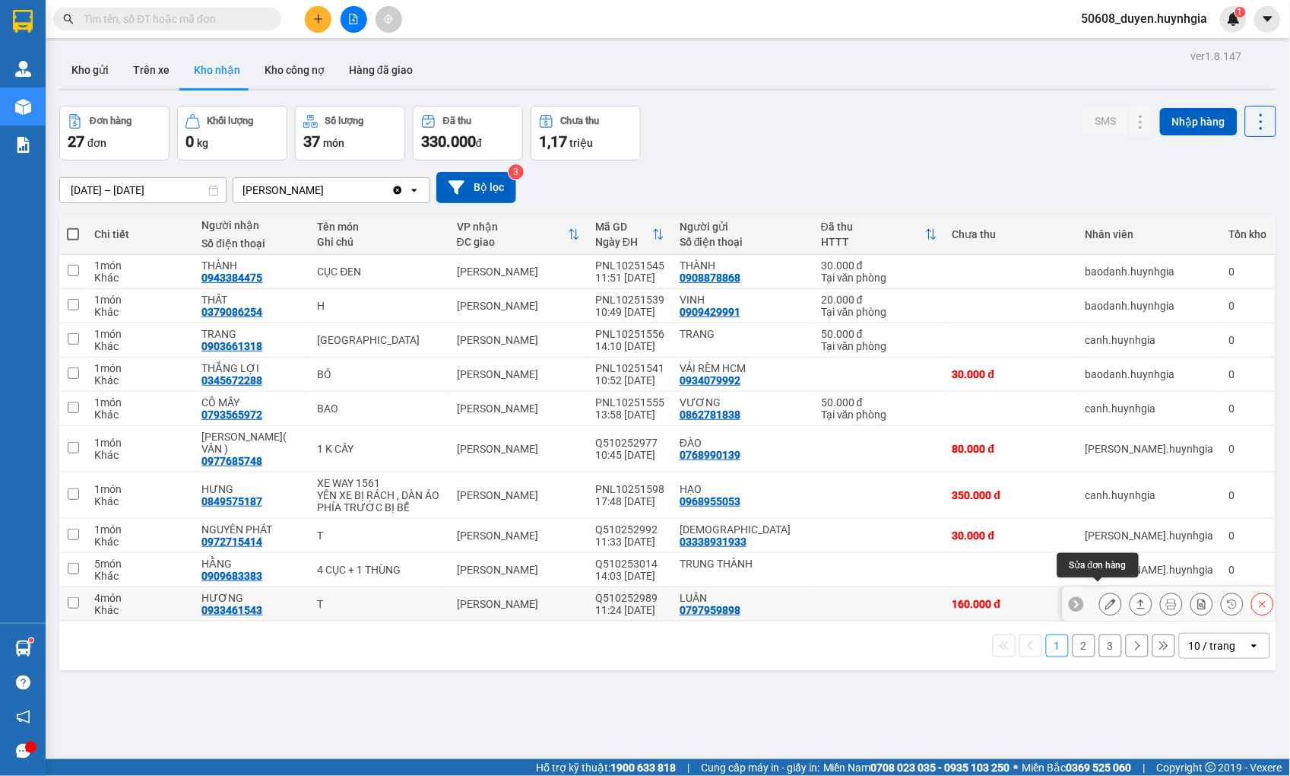
click at [1100, 592] on button at bounding box center [1110, 604] width 21 height 27
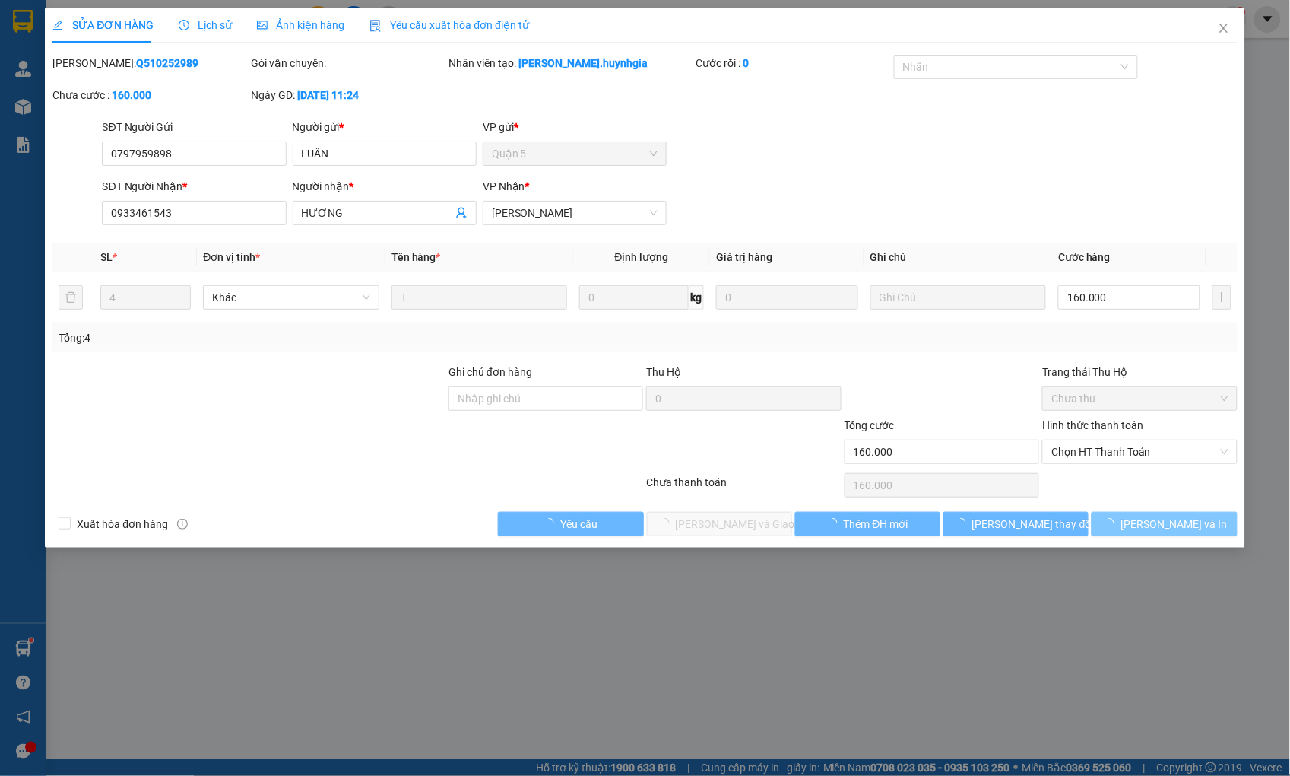
type input "0797959898"
type input "LUÂN"
type input "0933461543"
type input "HƯƠNG"
type input "160.000"
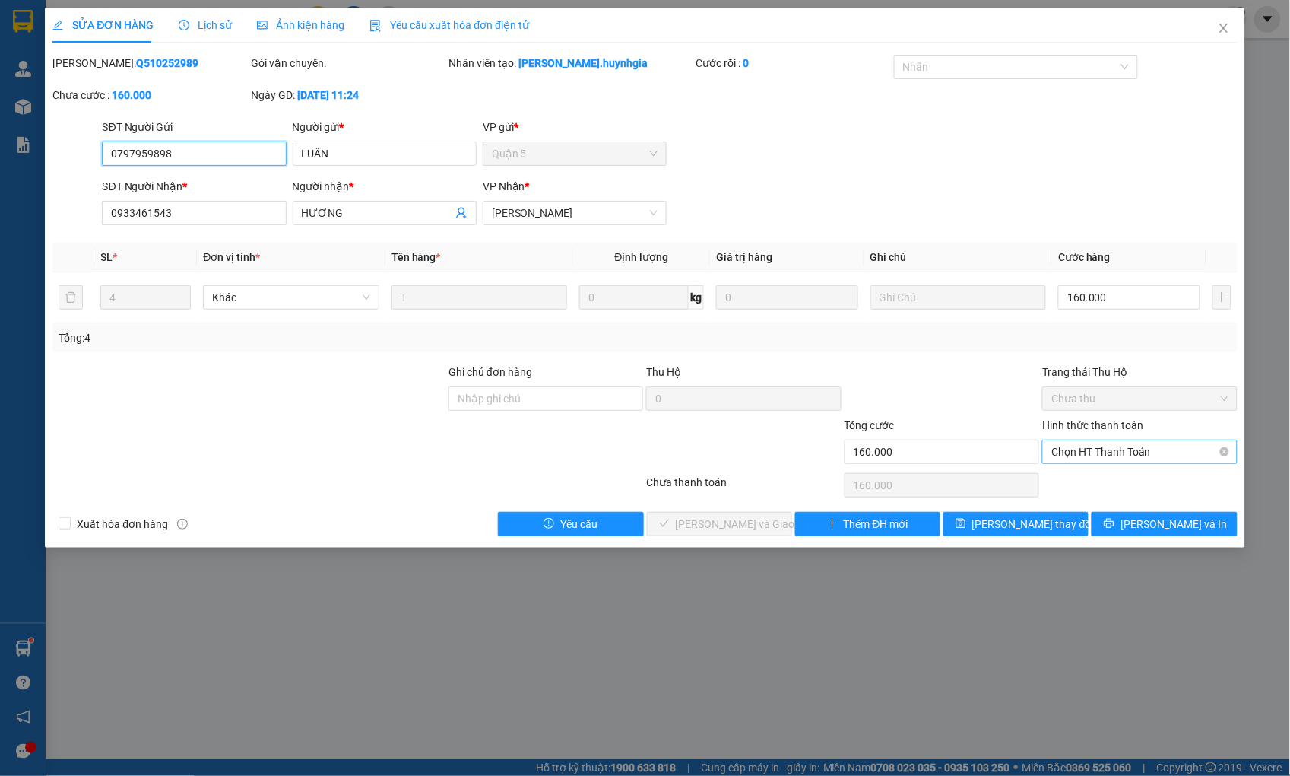
click at [1106, 452] on span "Chọn HT Thanh Toán" at bounding box center [1140, 451] width 176 height 23
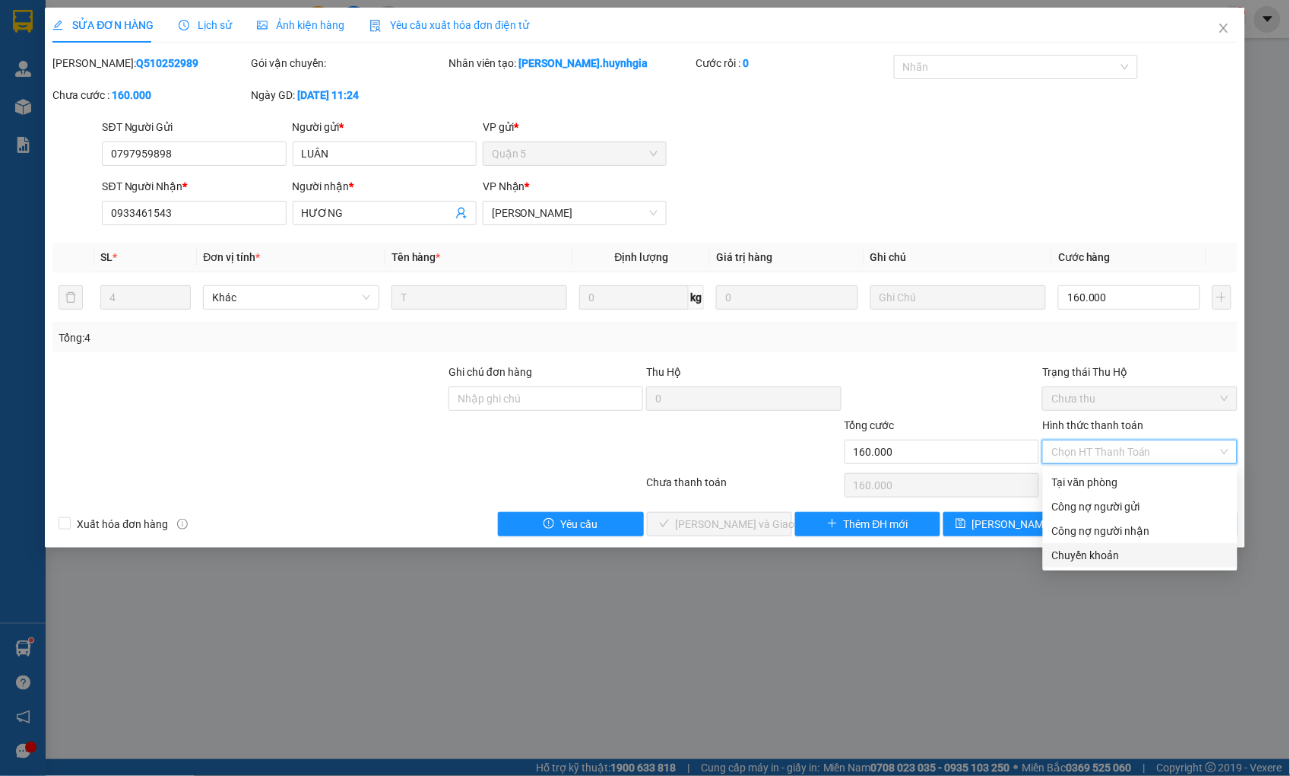
drag, startPoint x: 1103, startPoint y: 547, endPoint x: 982, endPoint y: 543, distance: 121.0
click at [1102, 547] on div "Chuyển khoản" at bounding box center [1140, 555] width 176 height 17
type input "0"
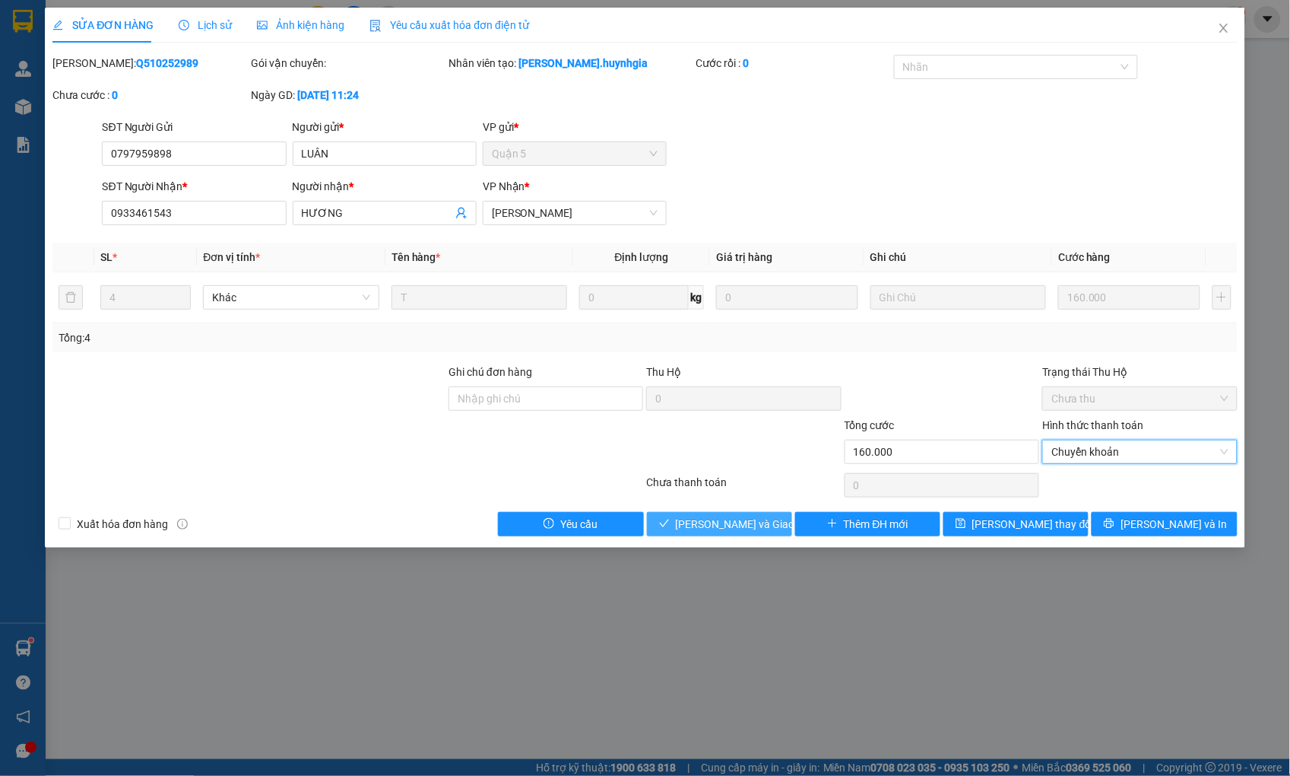
click at [759, 516] on span "[PERSON_NAME] và Giao hàng" at bounding box center [749, 524] width 146 height 17
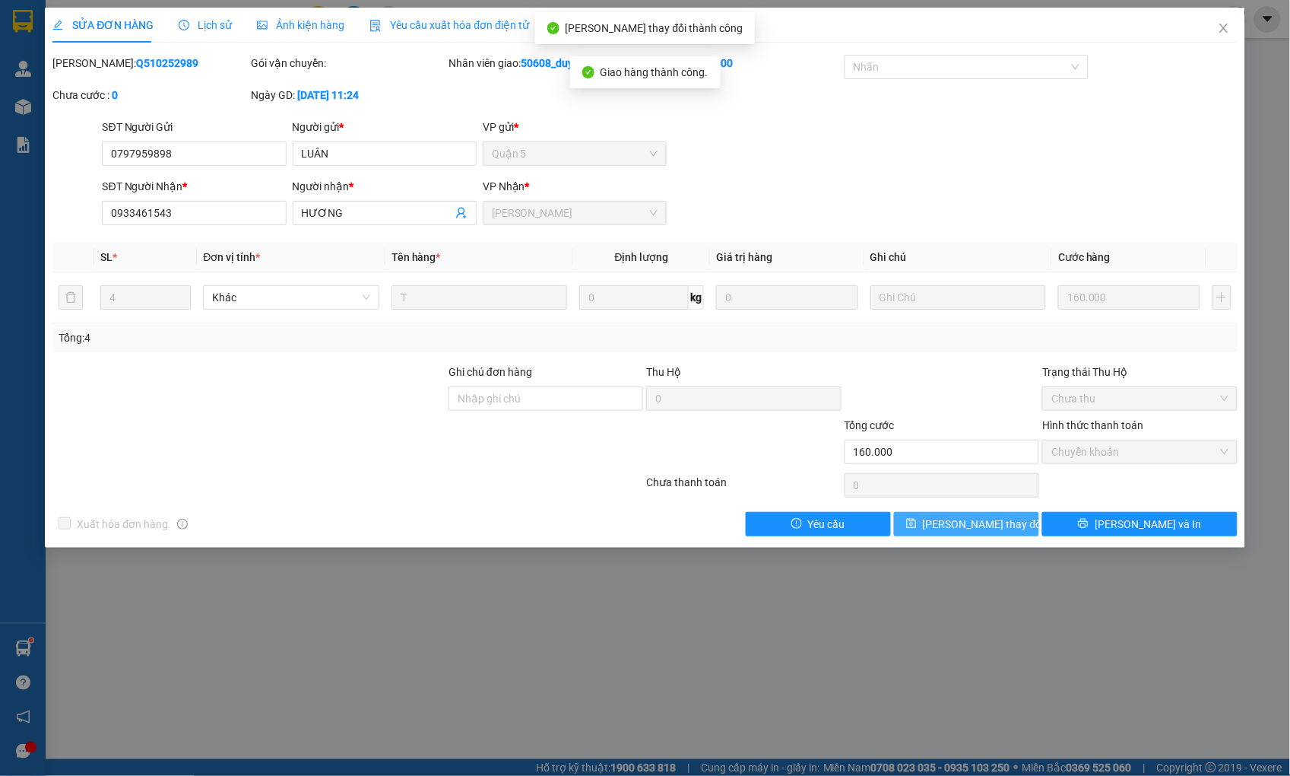
click at [996, 528] on span "[PERSON_NAME] thay đổi" at bounding box center [984, 524] width 122 height 17
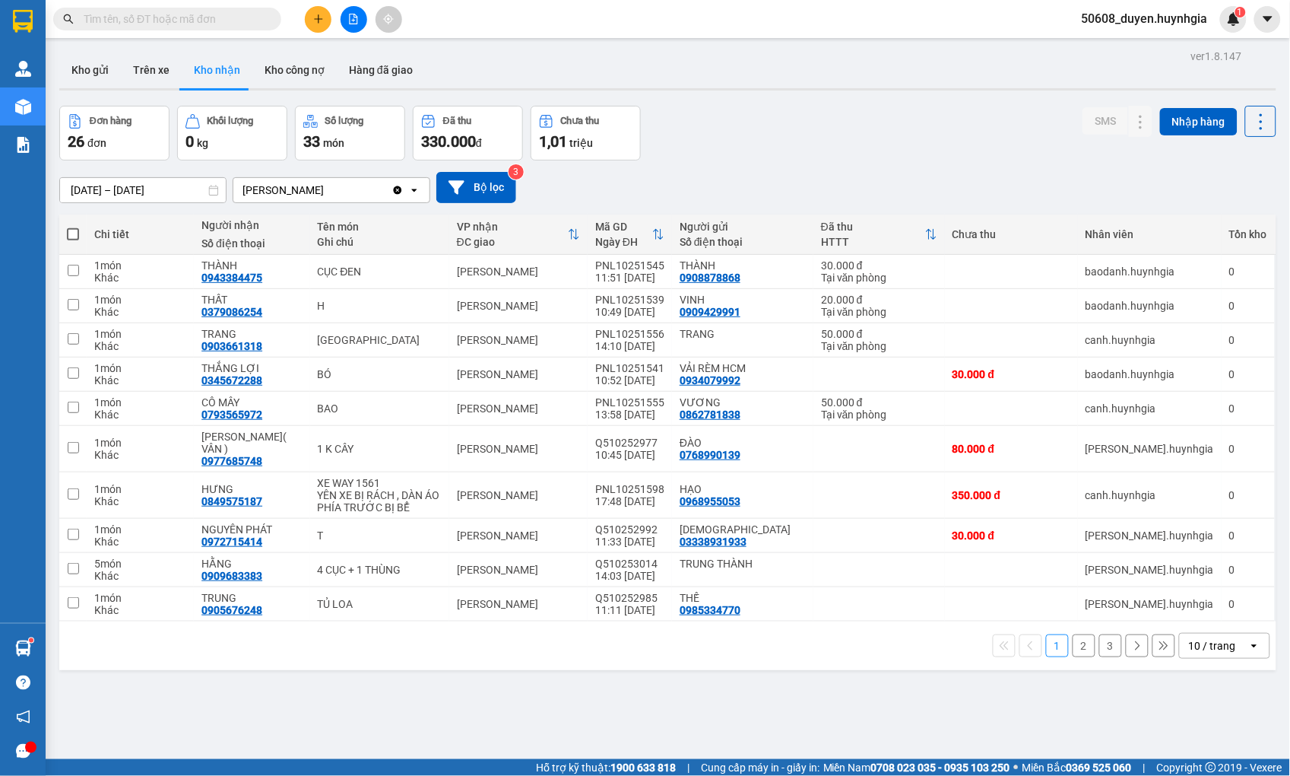
click at [1077, 636] on button "2" at bounding box center [1084, 645] width 23 height 23
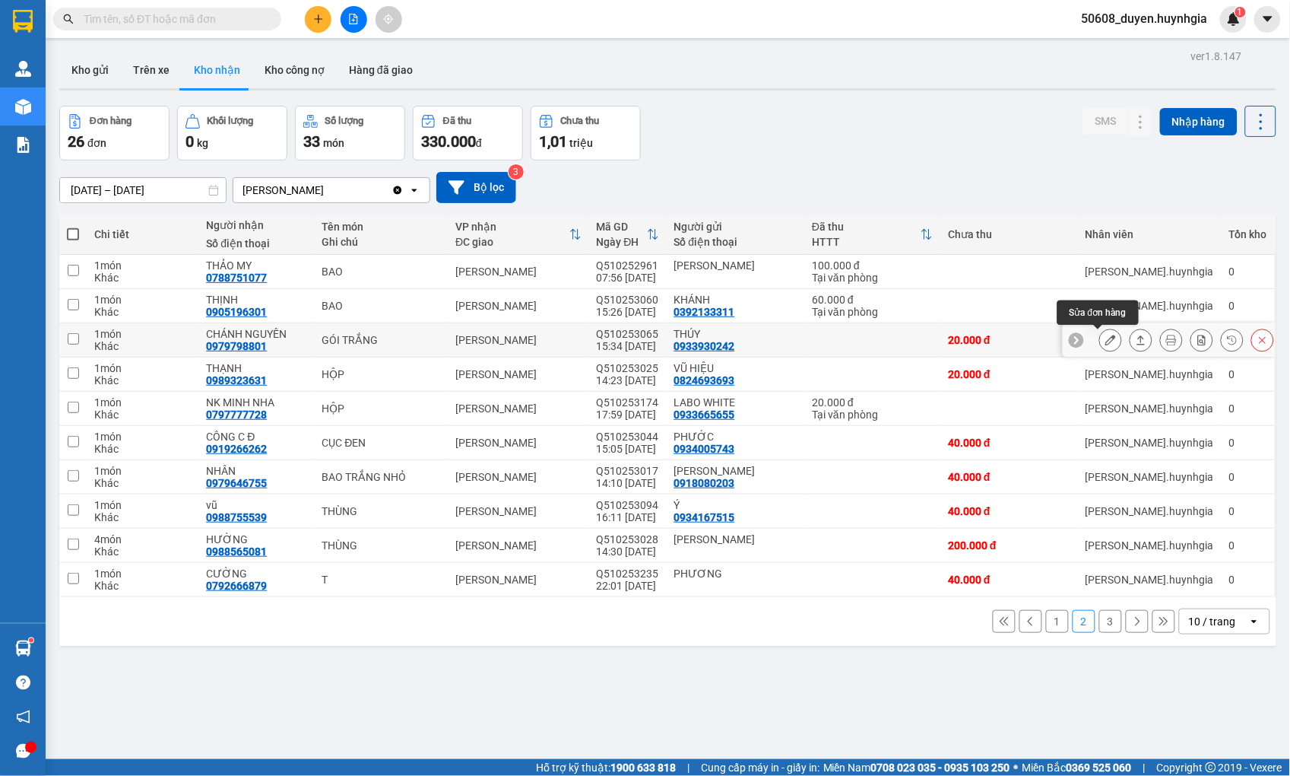
click at [1100, 340] on button at bounding box center [1110, 340] width 21 height 27
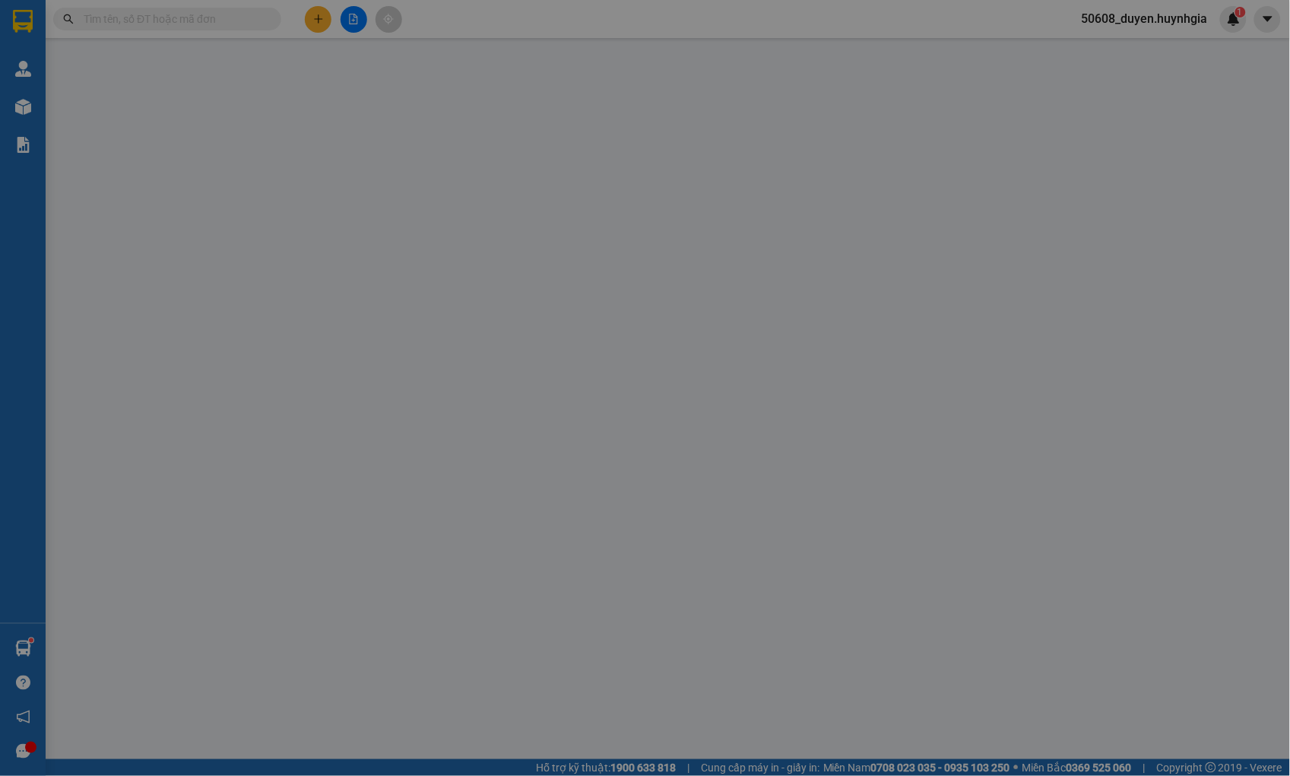
type input "0933930242"
type input "THÚY"
type input "0979798801"
type input "CHÁNH NGUYÊN"
type input "20.000"
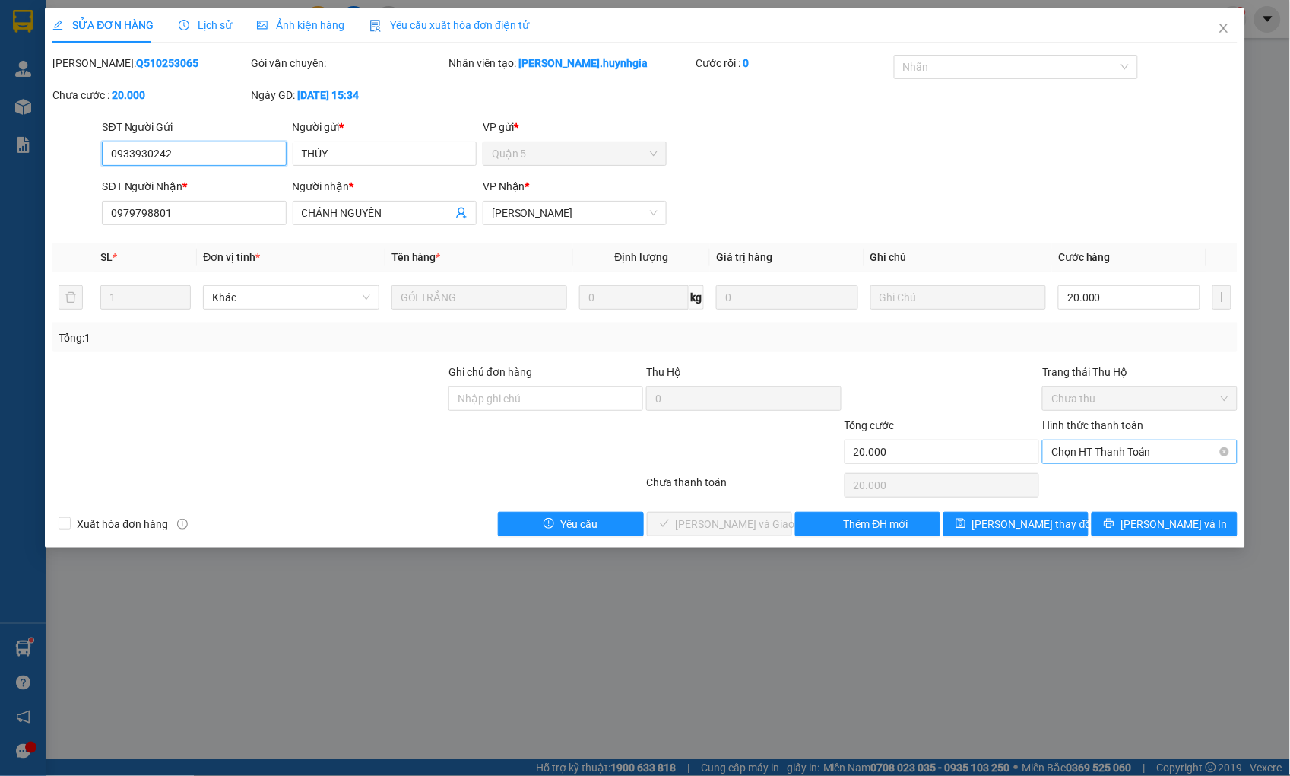
drag, startPoint x: 1089, startPoint y: 446, endPoint x: 1085, endPoint y: 454, distance: 9.2
click at [1088, 446] on span "Chọn HT Thanh Toán" at bounding box center [1140, 451] width 176 height 23
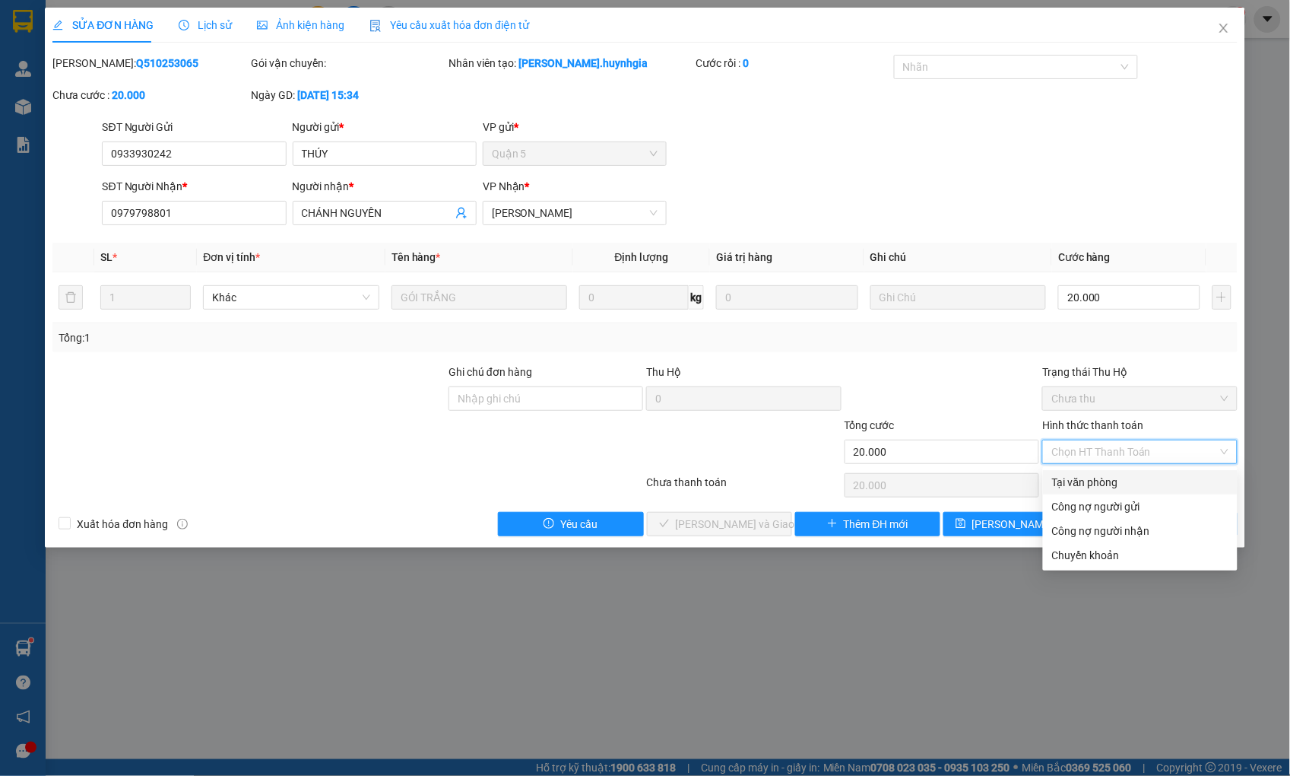
drag, startPoint x: 1085, startPoint y: 480, endPoint x: 1055, endPoint y: 489, distance: 31.8
click at [1083, 480] on div "Tại văn phòng" at bounding box center [1140, 482] width 176 height 17
type input "0"
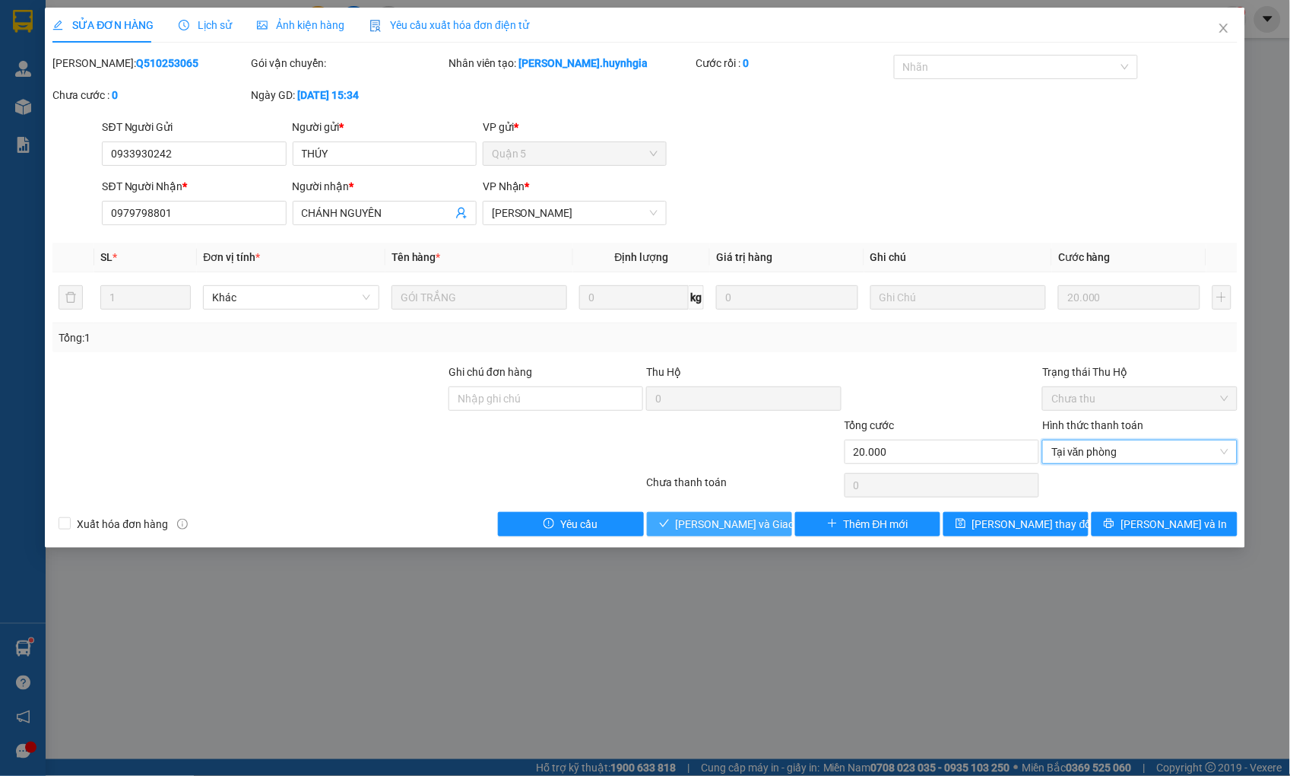
click at [773, 519] on button "[PERSON_NAME] và Giao hàng" at bounding box center [719, 524] width 145 height 24
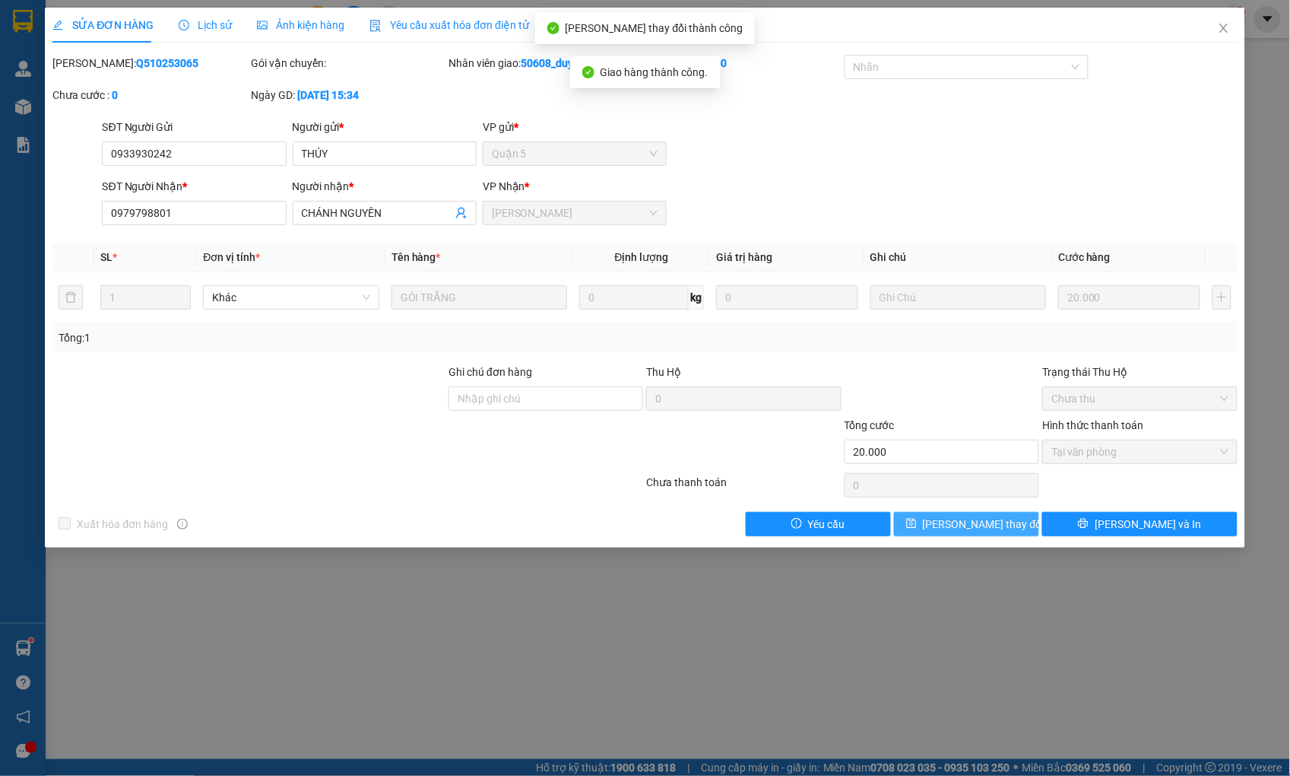
click at [971, 521] on span "[PERSON_NAME] thay đổi" at bounding box center [984, 524] width 122 height 17
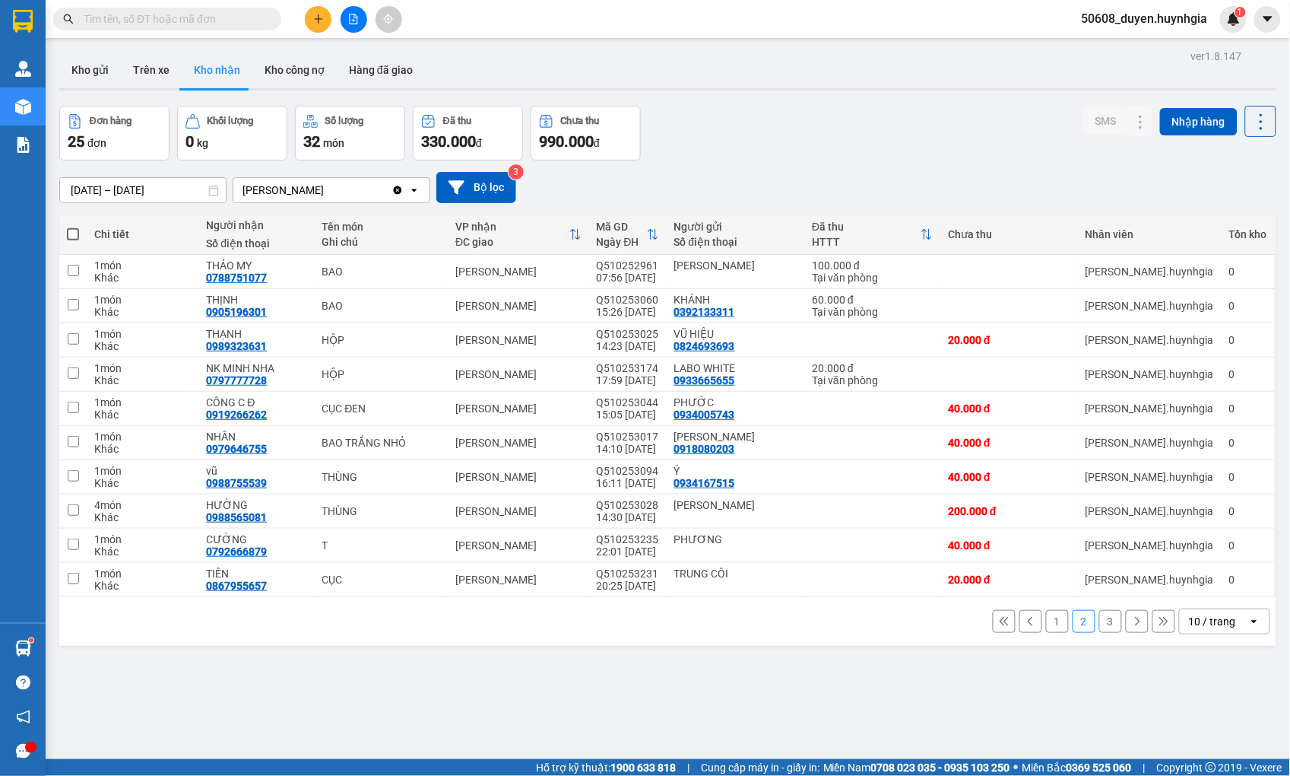
click at [1046, 619] on button "1" at bounding box center [1057, 621] width 23 height 23
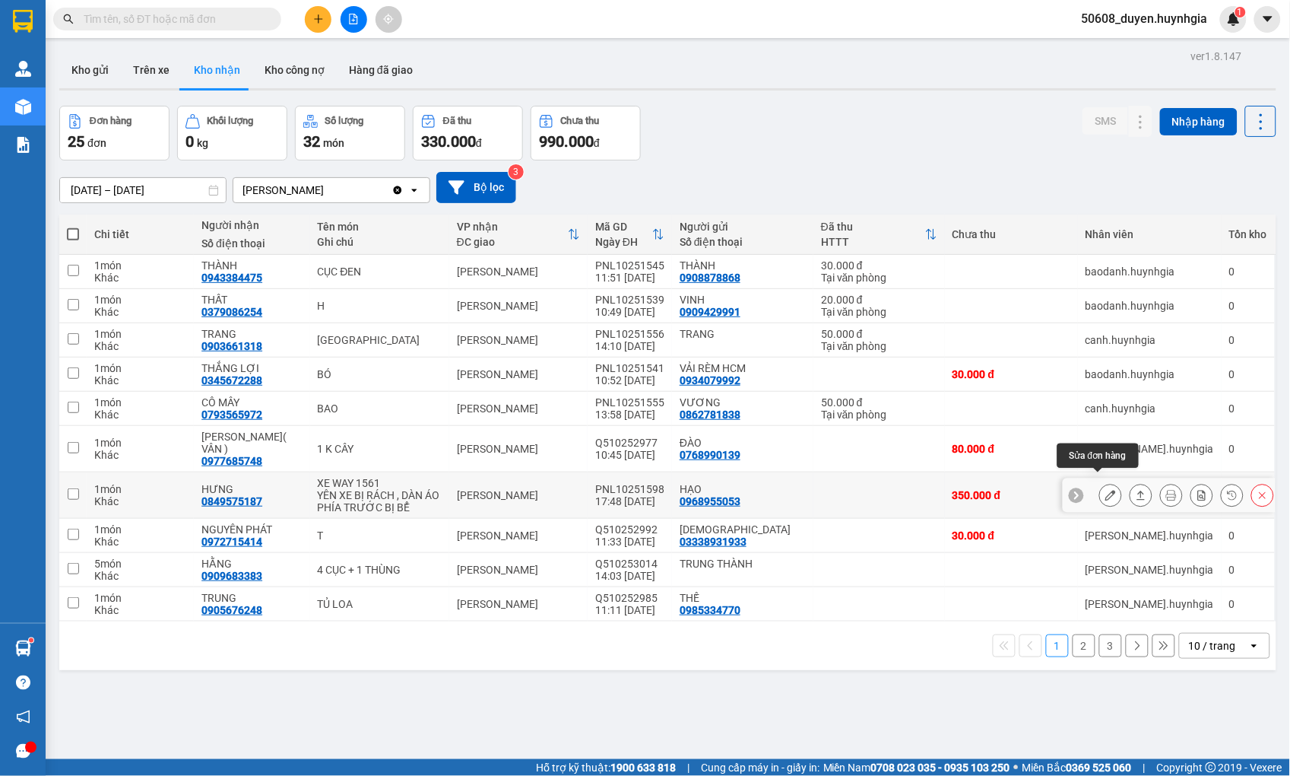
click at [1106, 490] on icon at bounding box center [1111, 495] width 11 height 11
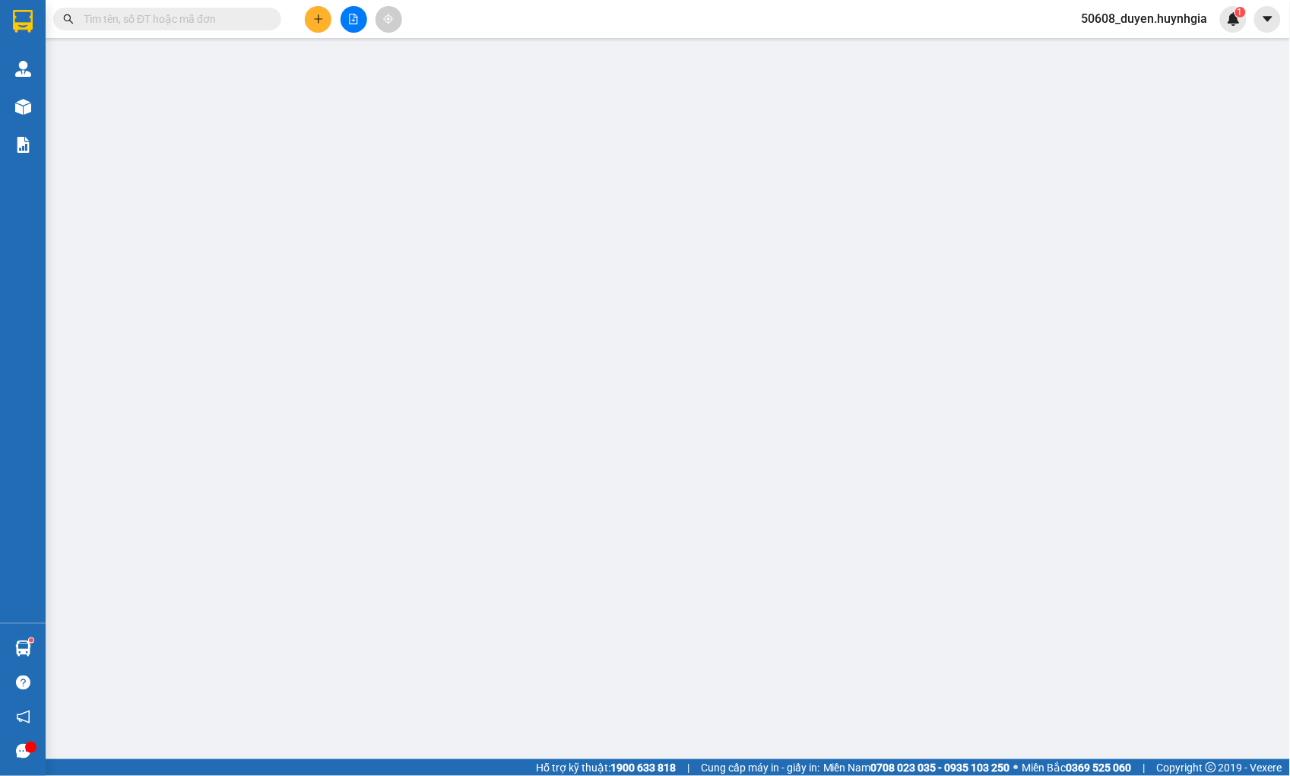
type input "0968955053"
type input "HẠO"
type input "0849575187"
type input "HƯNG"
type input "350.000"
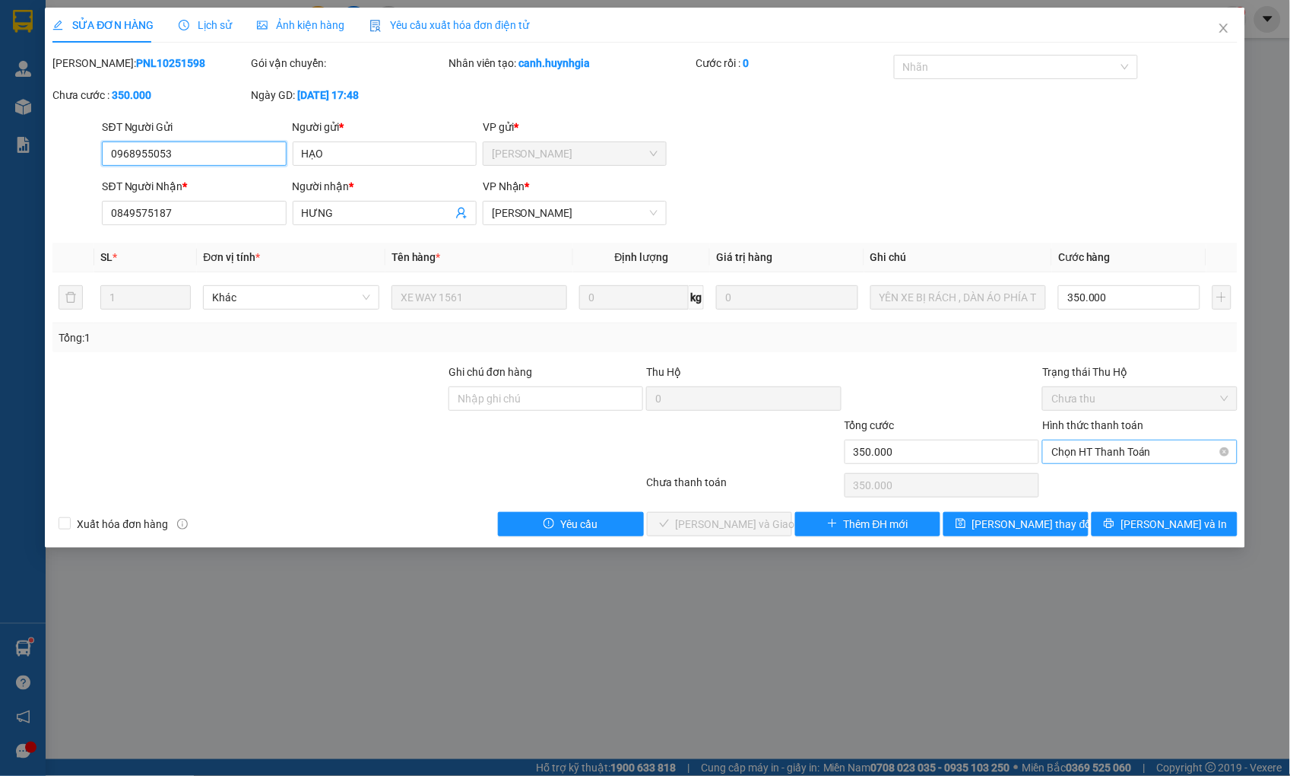
click at [1118, 446] on span "Chọn HT Thanh Toán" at bounding box center [1140, 451] width 176 height 23
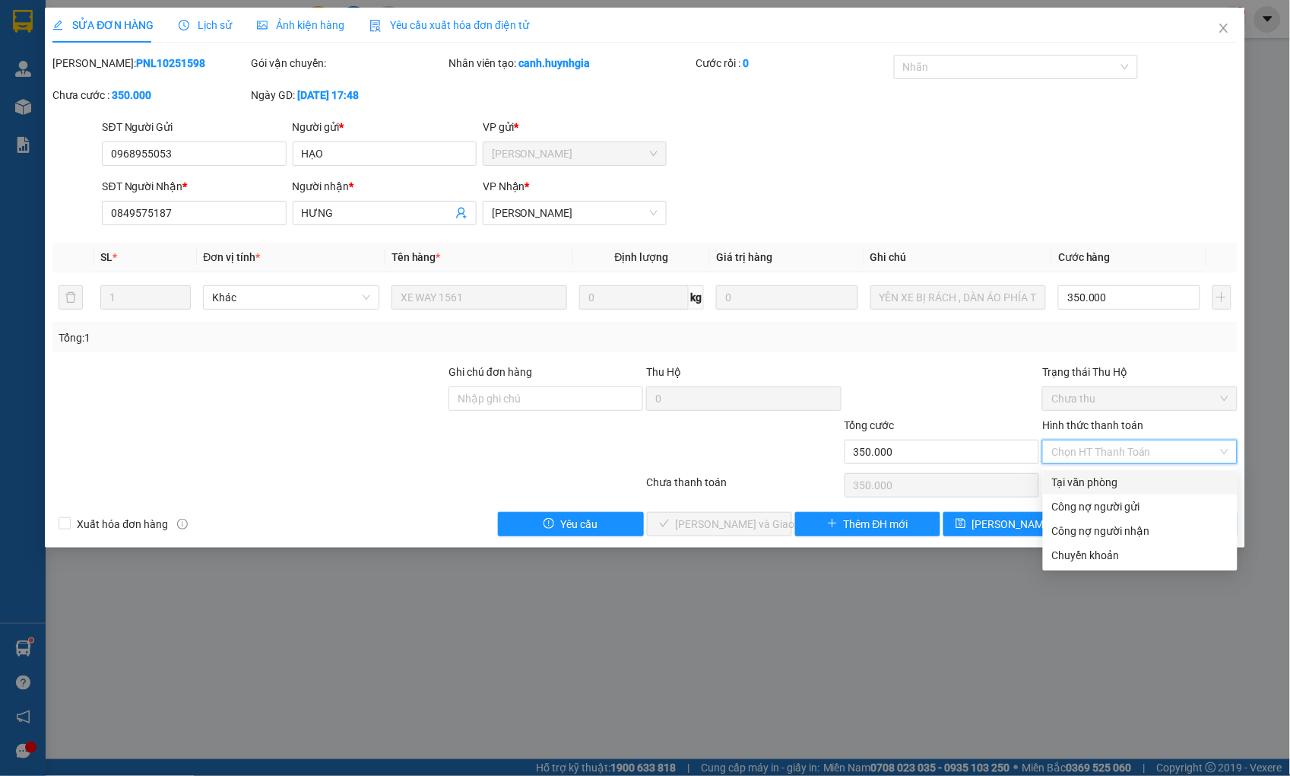
drag, startPoint x: 1113, startPoint y: 477, endPoint x: 1014, endPoint y: 484, distance: 99.1
click at [1106, 477] on div "Tại văn phòng" at bounding box center [1140, 482] width 176 height 17
type input "0"
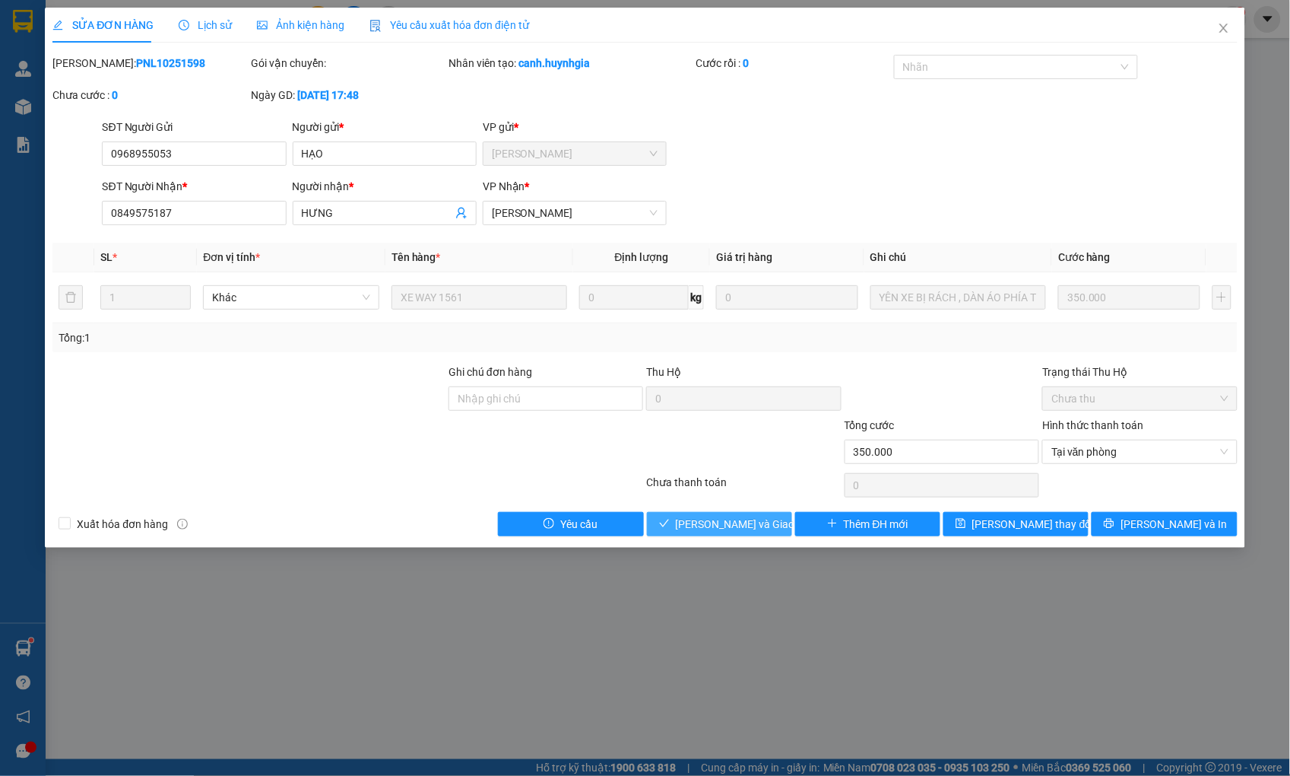
click at [753, 520] on span "[PERSON_NAME] và Giao hàng" at bounding box center [749, 524] width 146 height 17
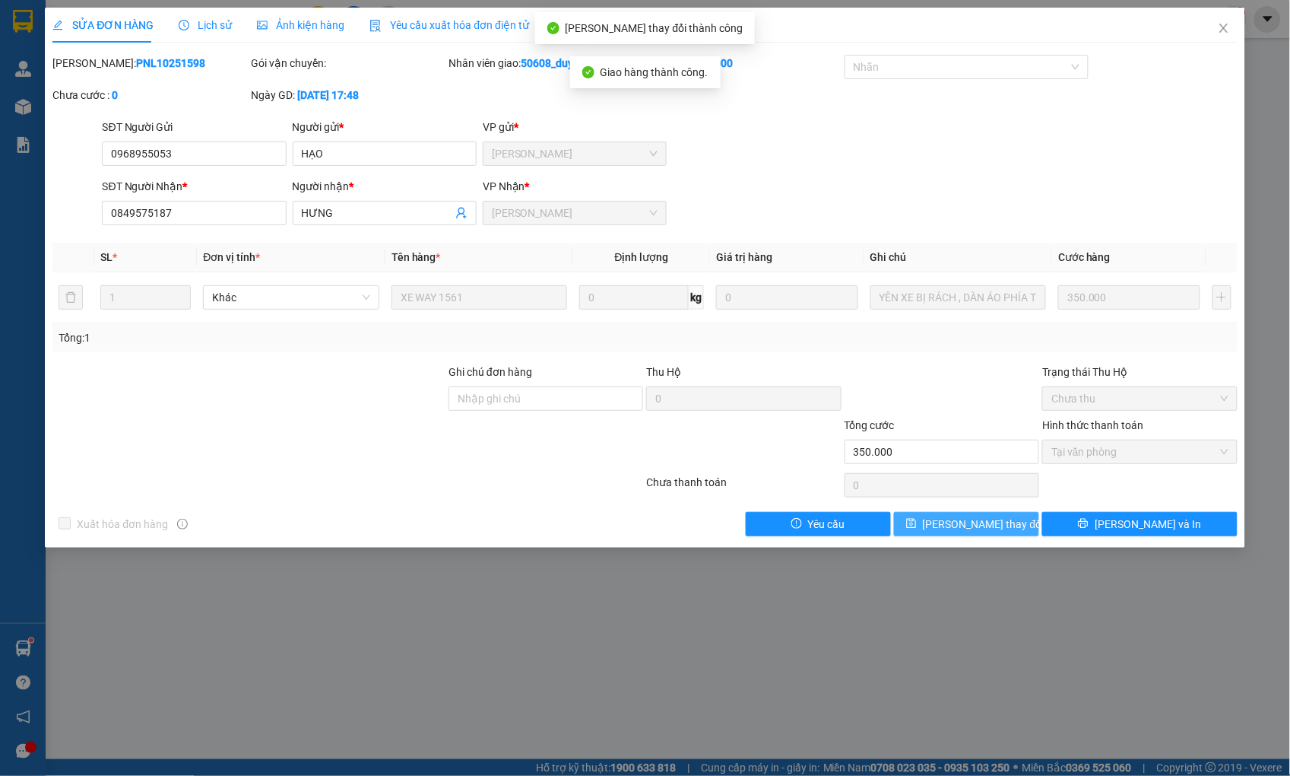
click at [966, 522] on span "[PERSON_NAME] thay đổi" at bounding box center [984, 524] width 122 height 17
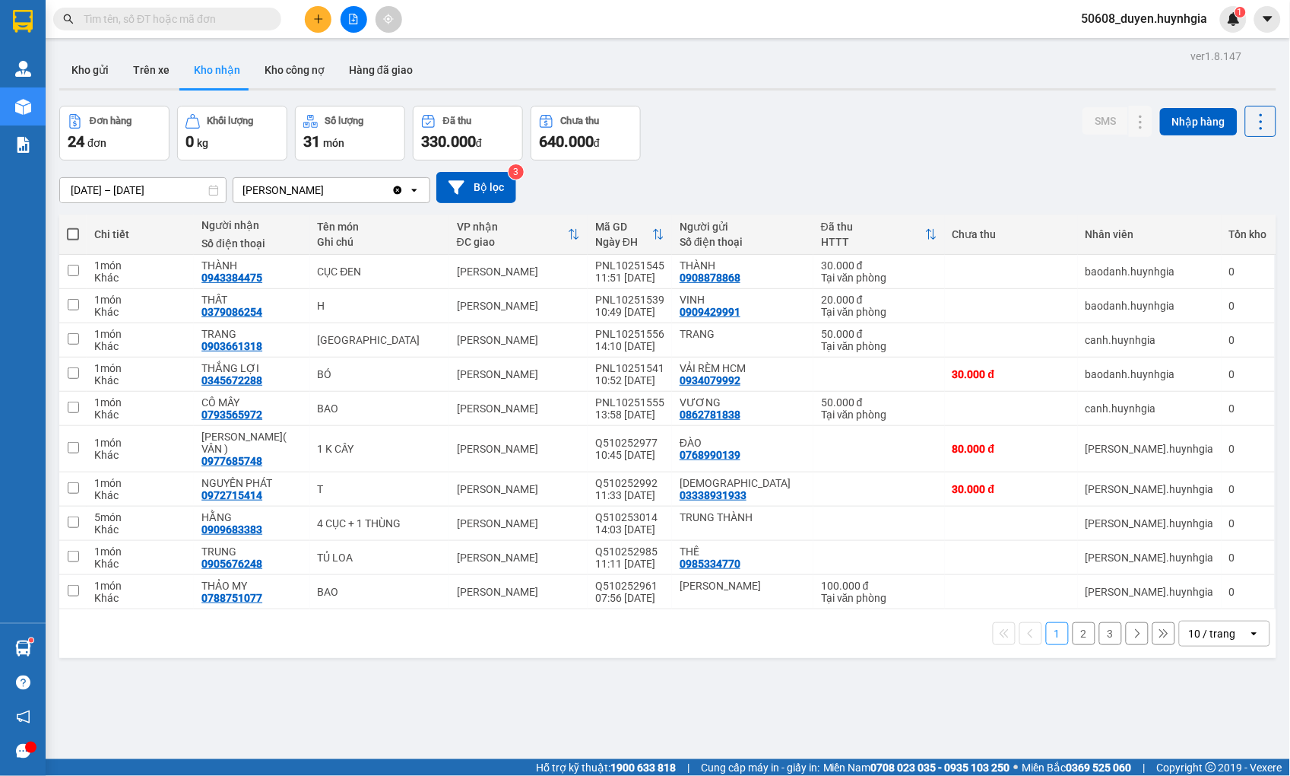
click at [240, 677] on div "ver 1.8.147 Kho gửi Trên xe Kho nhận Kho công nợ Hàng đã giao Đơn hàng 24 đơn K…" at bounding box center [667, 434] width 1229 height 776
click at [1136, 338] on icon at bounding box center [1141, 340] width 11 height 11
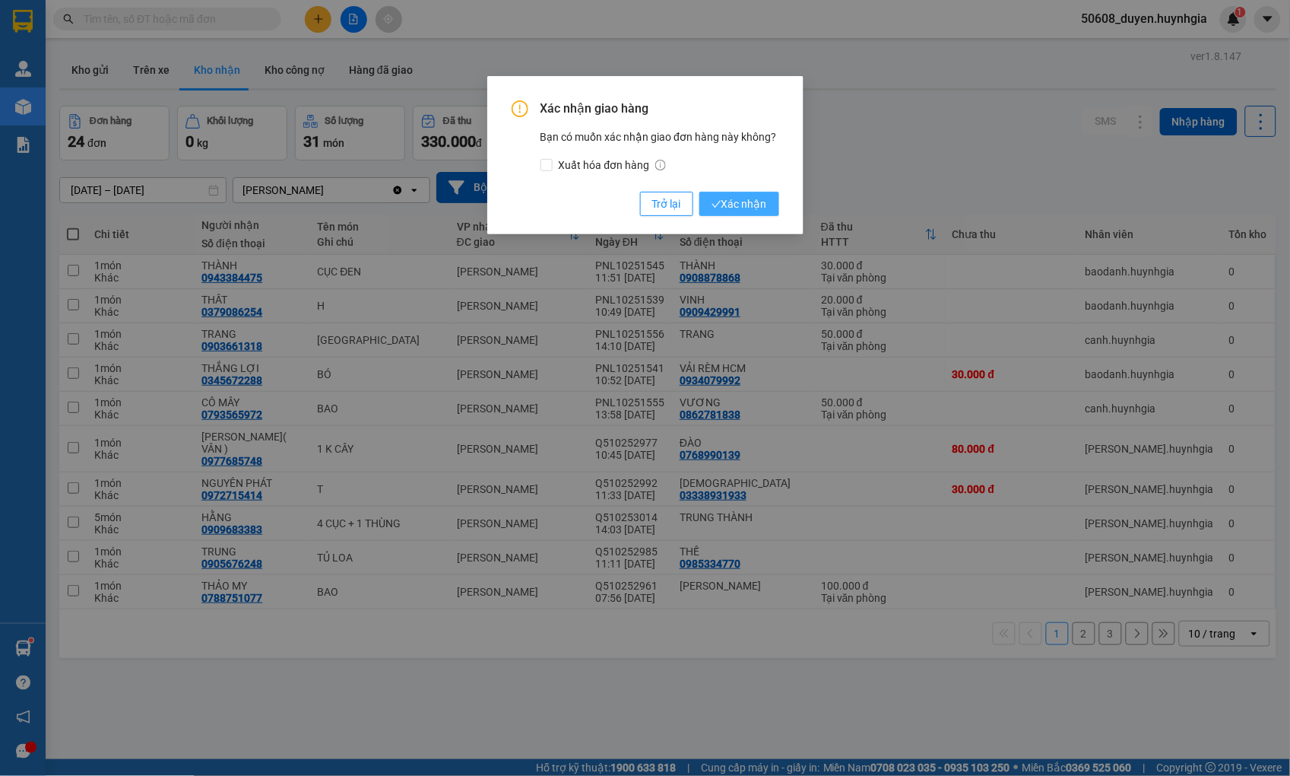
click at [742, 199] on span "Xác nhận" at bounding box center [740, 203] width 56 height 17
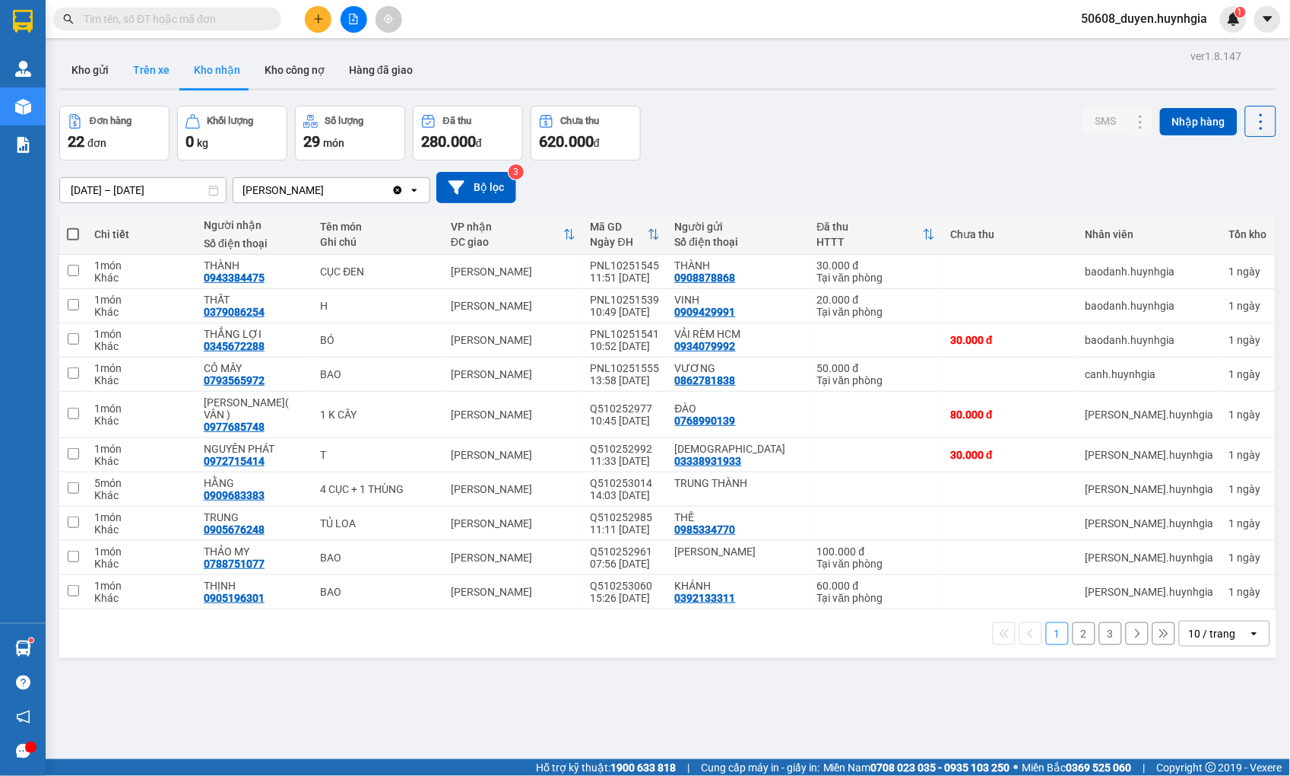
click at [170, 74] on button "Trên xe" at bounding box center [151, 70] width 61 height 36
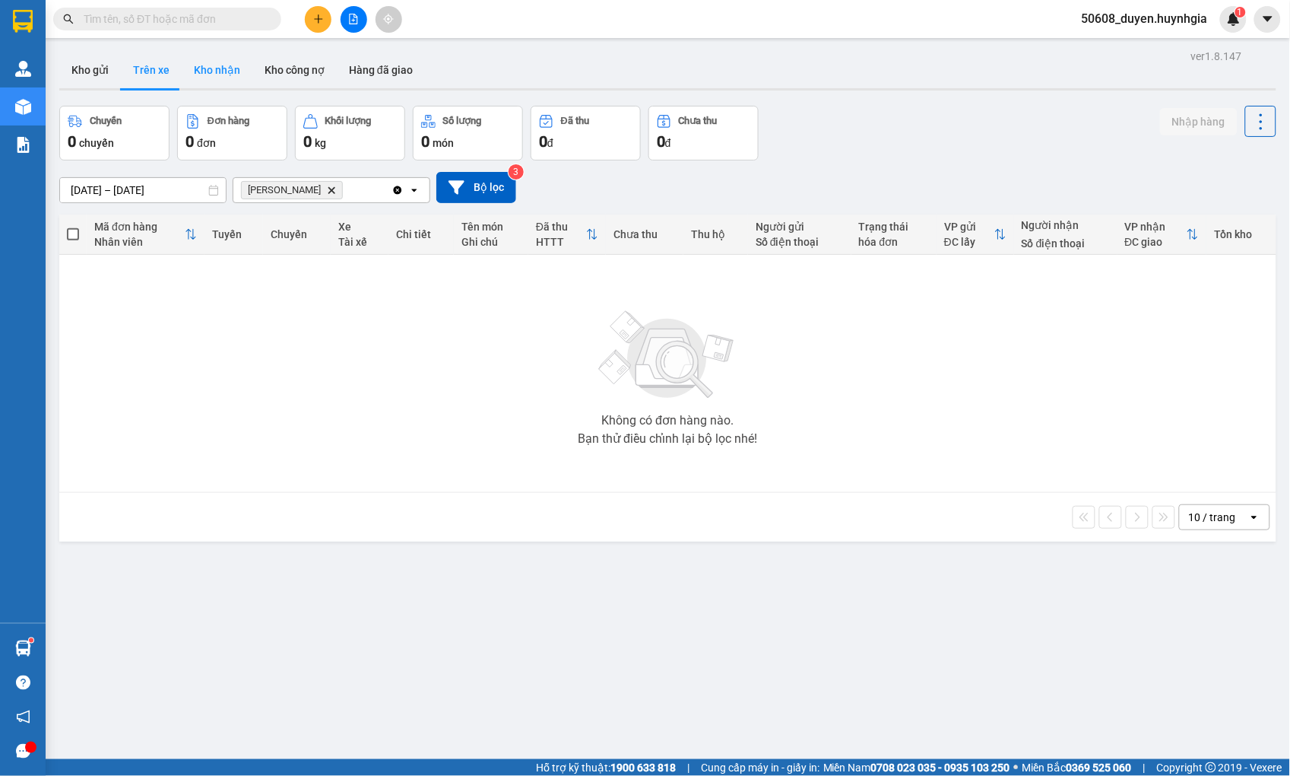
click at [217, 76] on button "Kho nhận" at bounding box center [217, 70] width 71 height 36
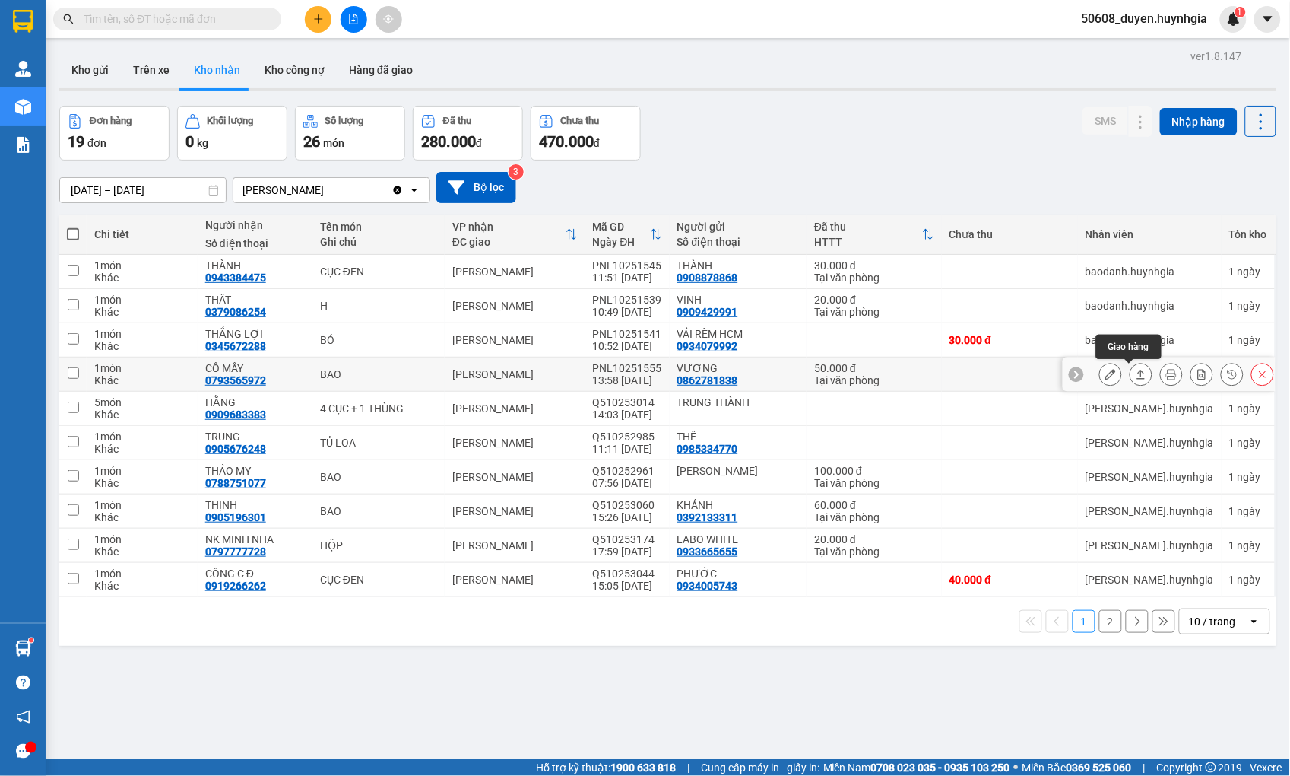
click at [1136, 373] on icon at bounding box center [1141, 374] width 11 height 11
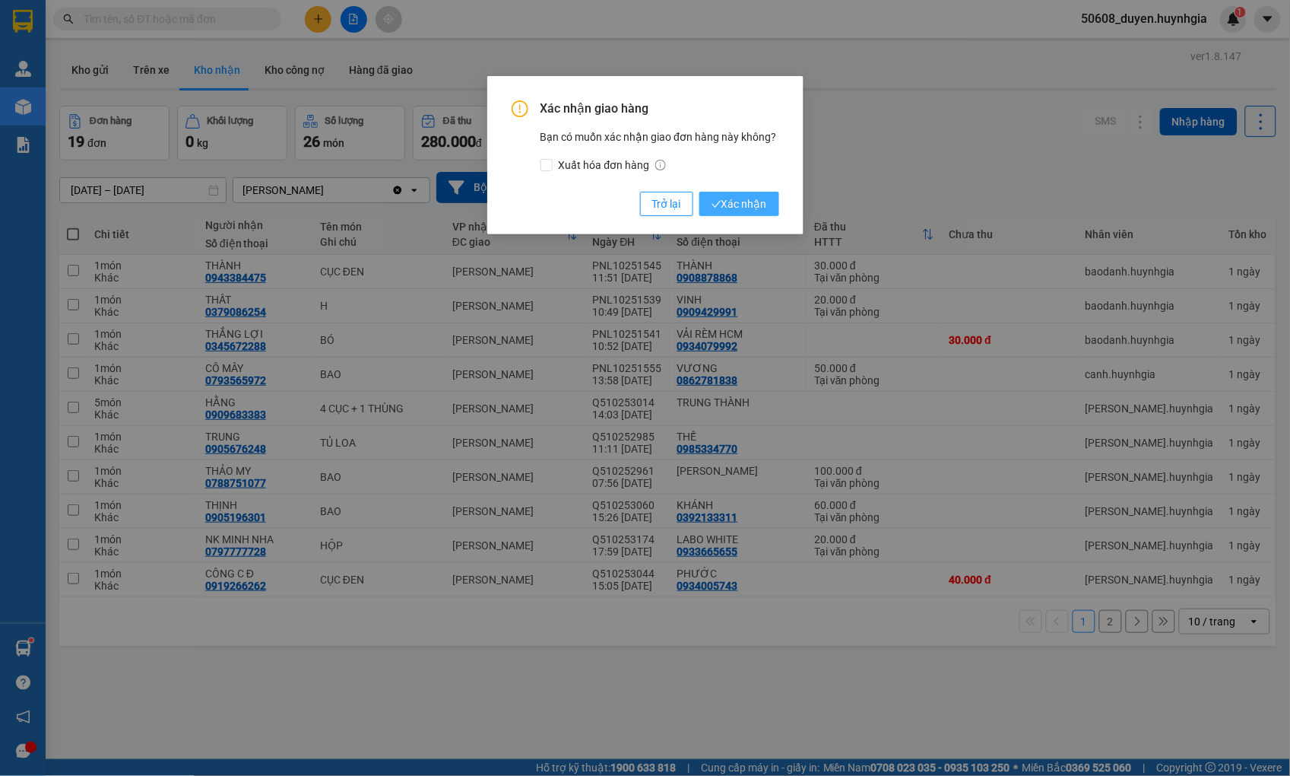
click at [750, 193] on button "Xác nhận" at bounding box center [740, 204] width 80 height 24
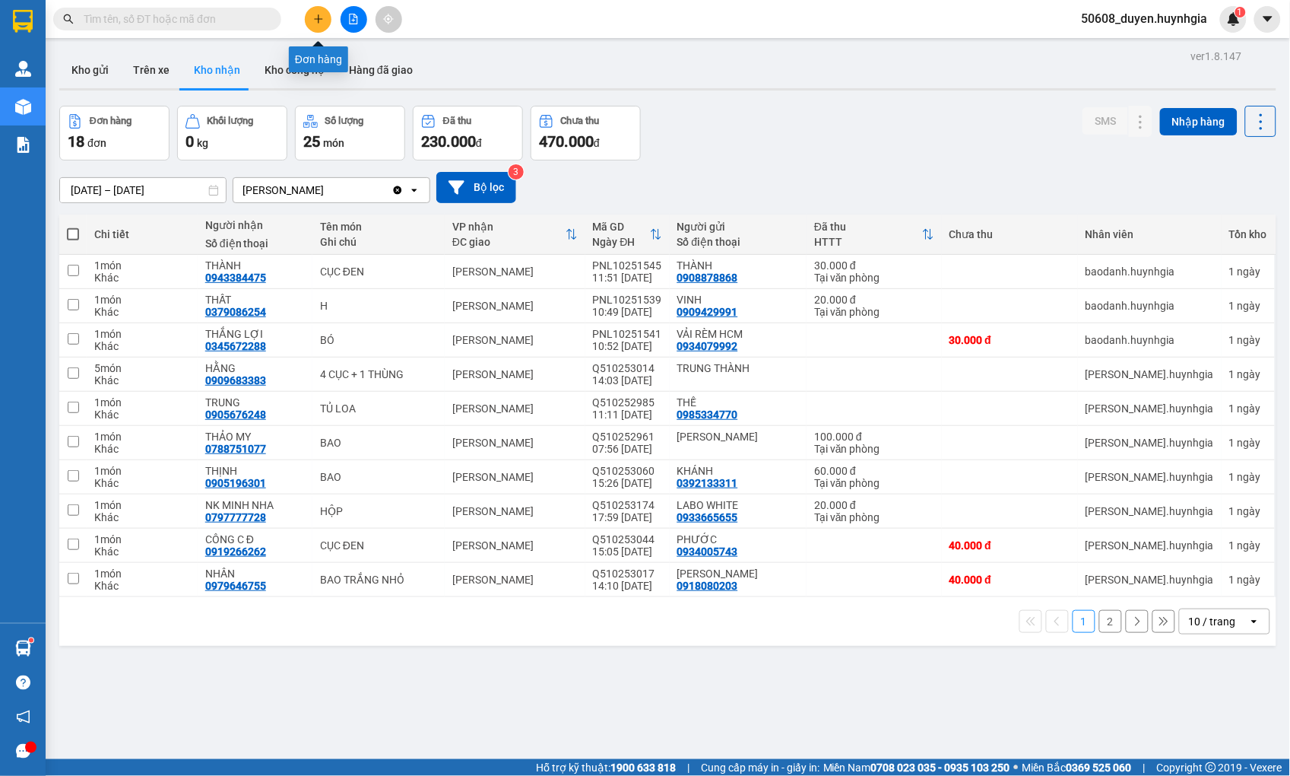
click at [319, 24] on button at bounding box center [318, 19] width 27 height 27
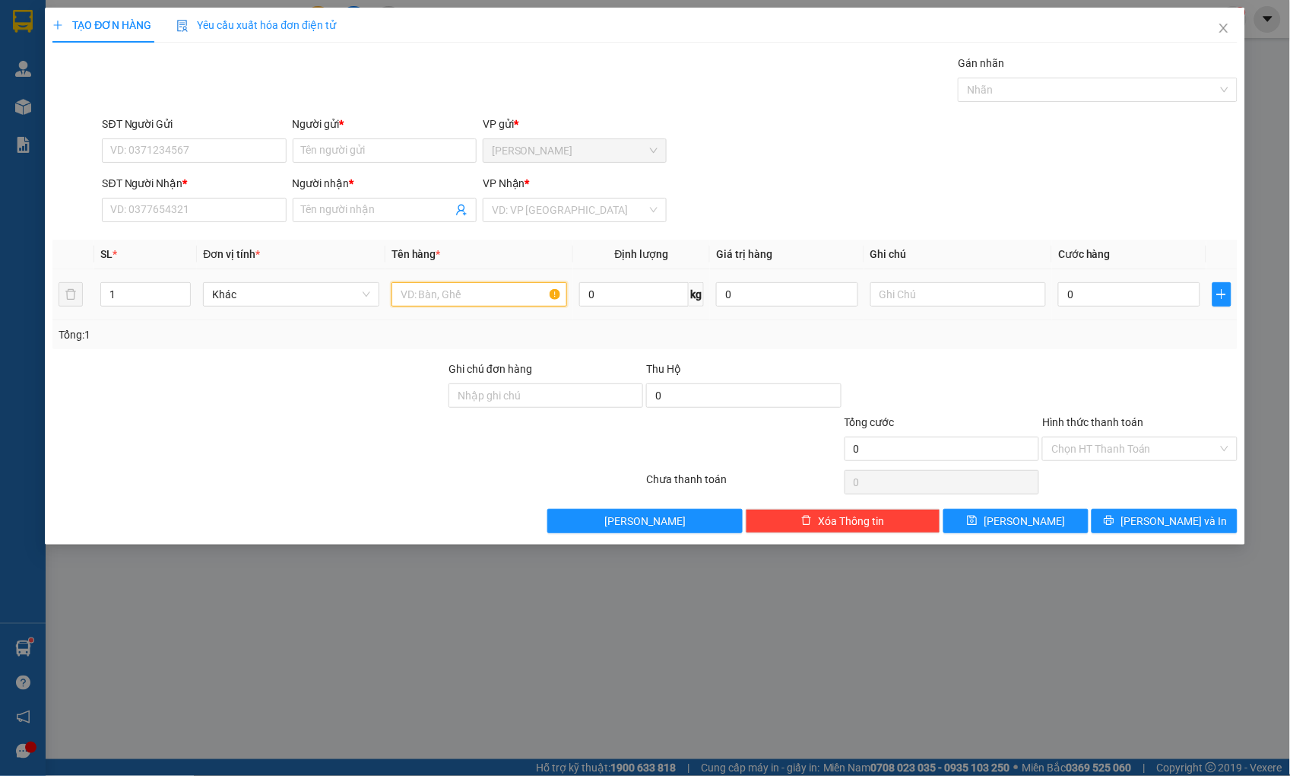
click at [511, 293] on input "text" at bounding box center [480, 294] width 176 height 24
type input "THÙNG XỐP"
click at [240, 141] on input "SĐT Người Gửi" at bounding box center [194, 150] width 184 height 24
click at [141, 145] on input "SĐT Người Gửi" at bounding box center [194, 150] width 184 height 24
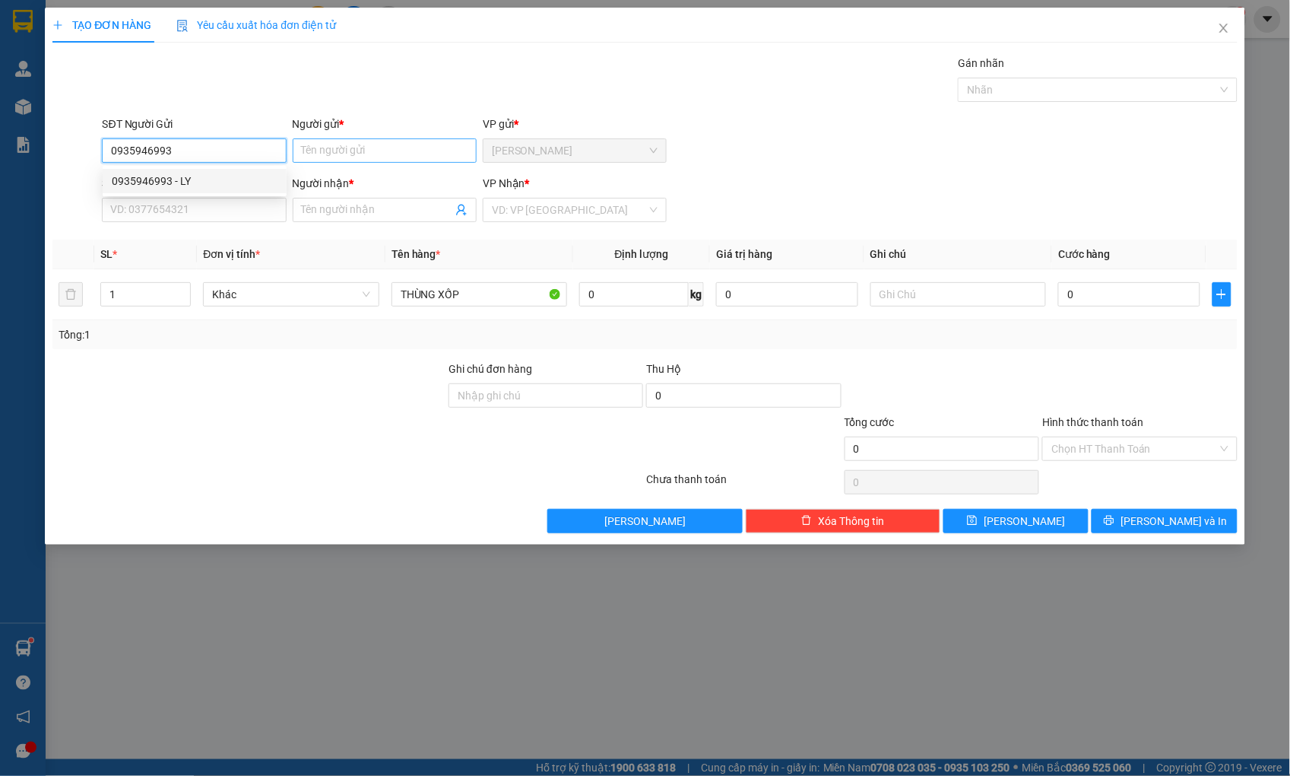
type input "0935946993"
click at [337, 150] on input "Người gửi *" at bounding box center [385, 150] width 184 height 24
click at [204, 154] on input "0935946993" at bounding box center [194, 150] width 184 height 24
click at [176, 176] on div "0935946993 - LY" at bounding box center [195, 181] width 166 height 17
type input "LY"
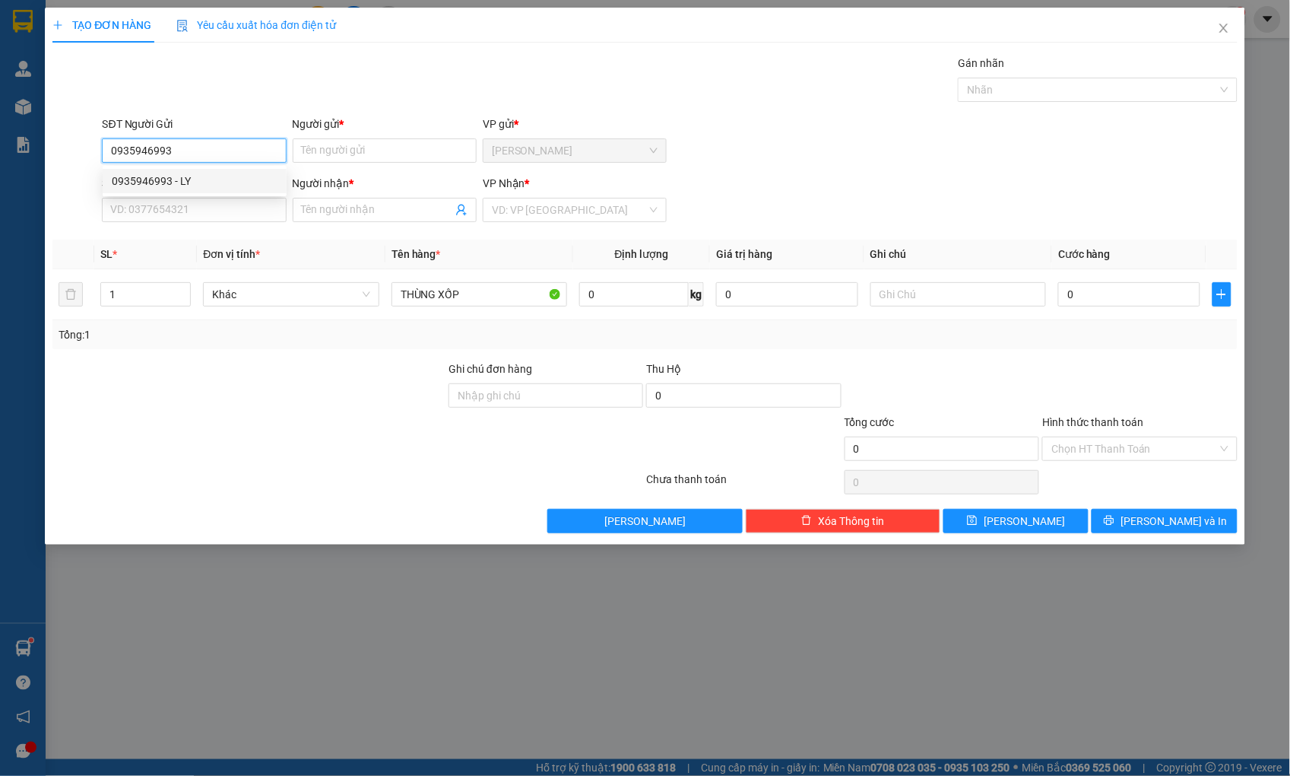
type input "0938978772"
type input "Băng"
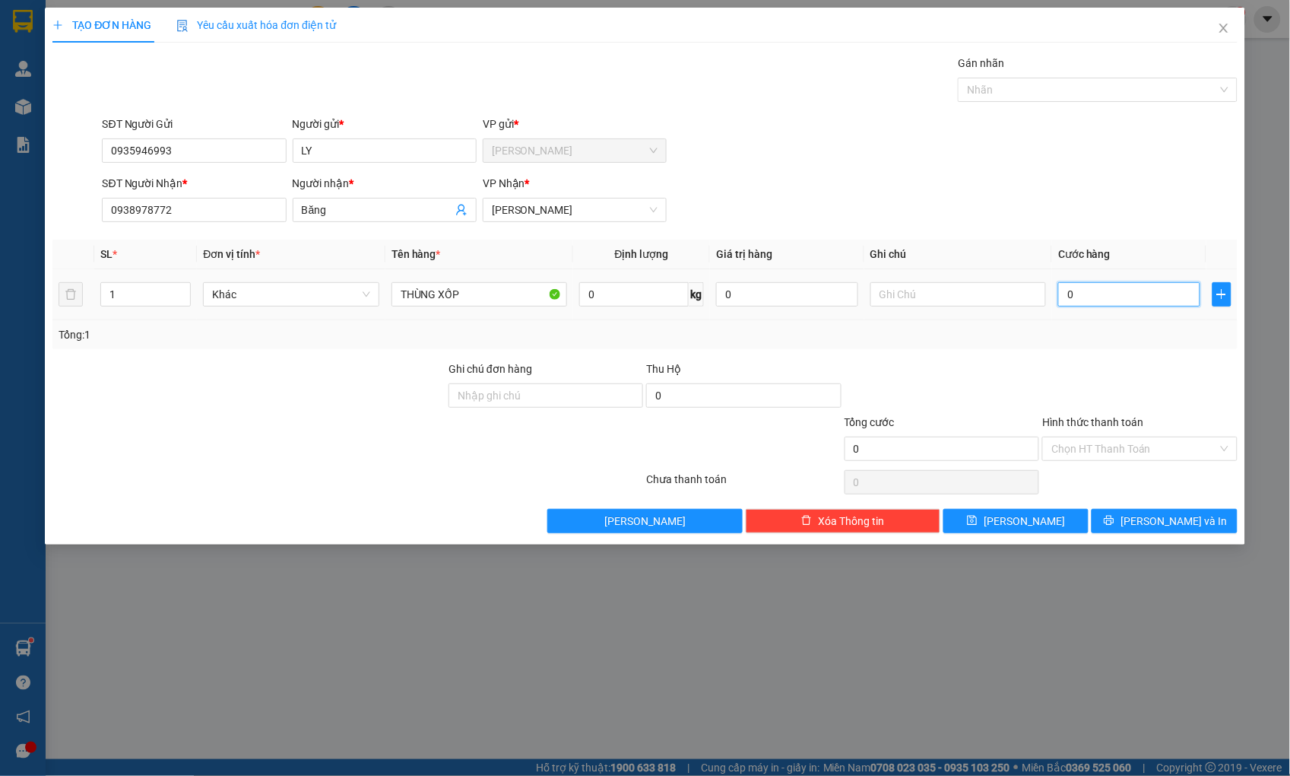
click at [1075, 300] on input "0" at bounding box center [1128, 294] width 141 height 24
type input "6"
type input "60"
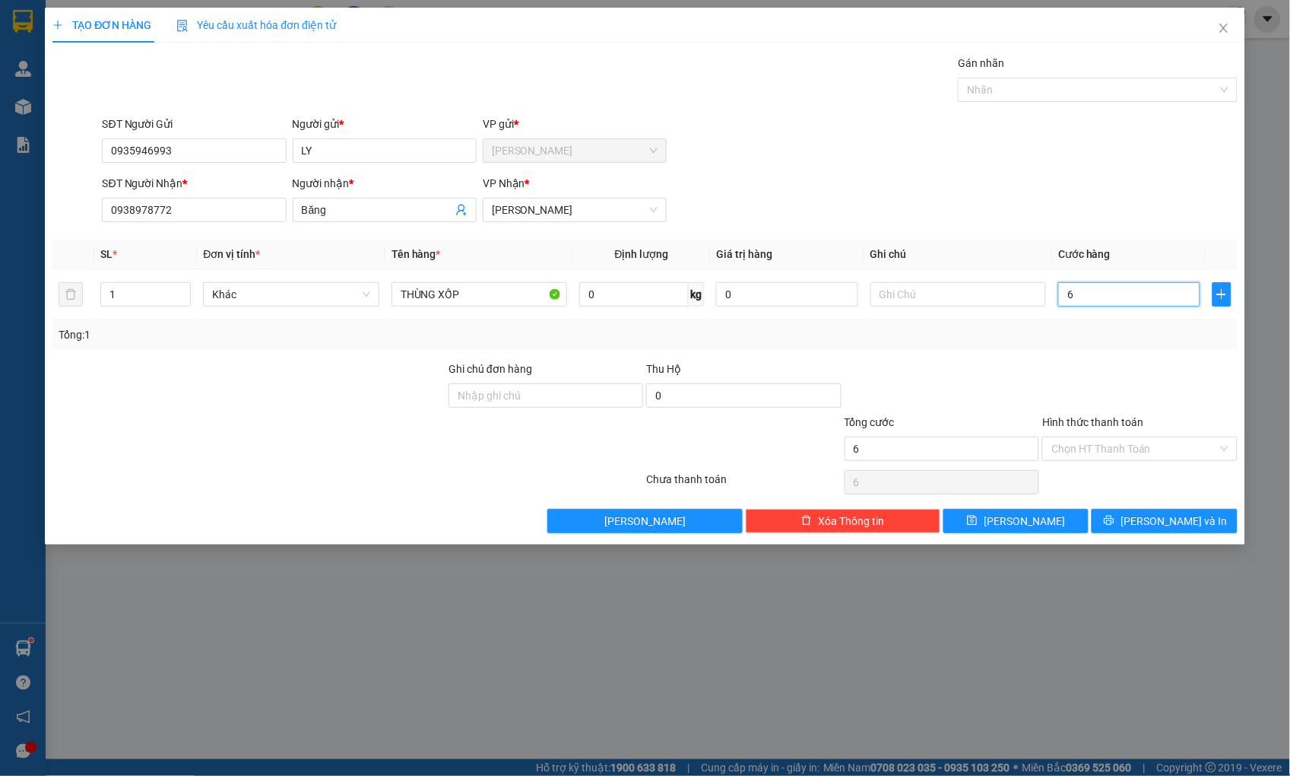
type input "60"
type input "60.000"
click at [1160, 453] on input "Hình thức thanh toán" at bounding box center [1135, 448] width 166 height 23
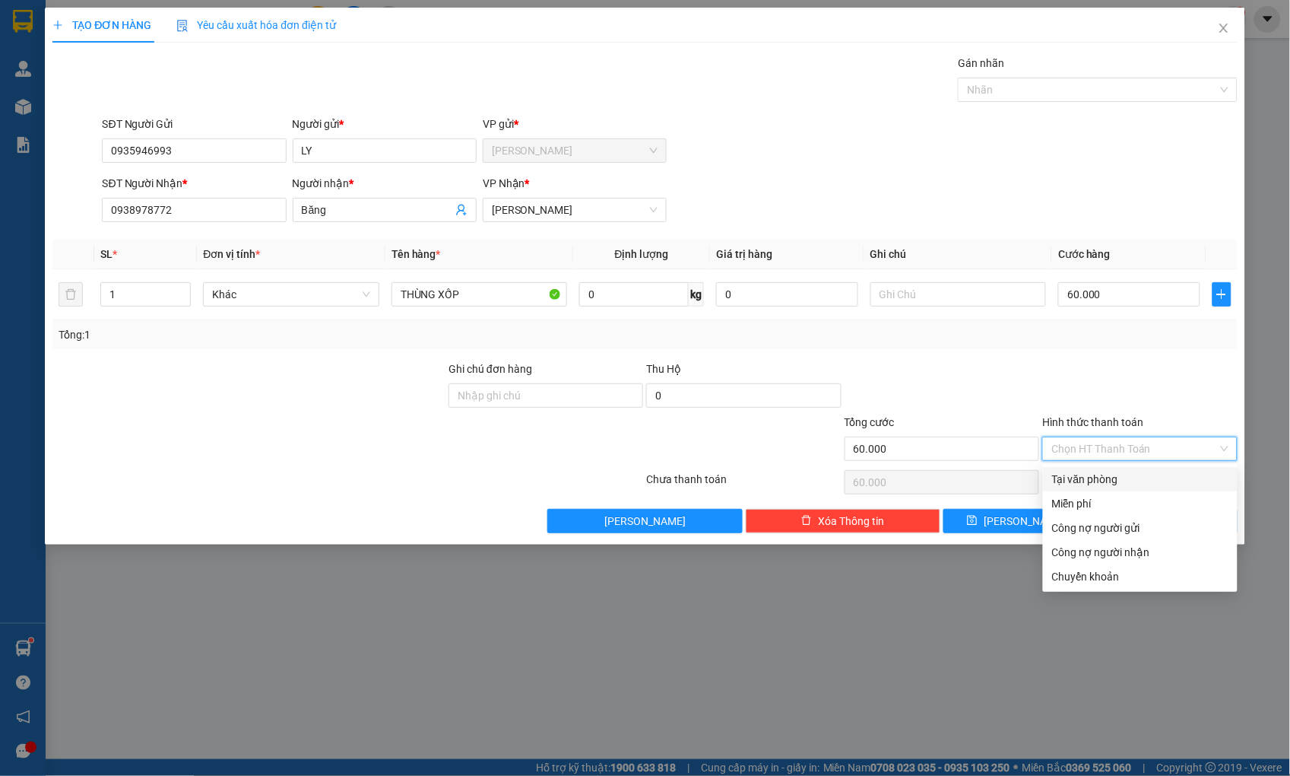
click at [1159, 469] on div "Tại văn phòng" at bounding box center [1140, 479] width 195 height 24
type input "0"
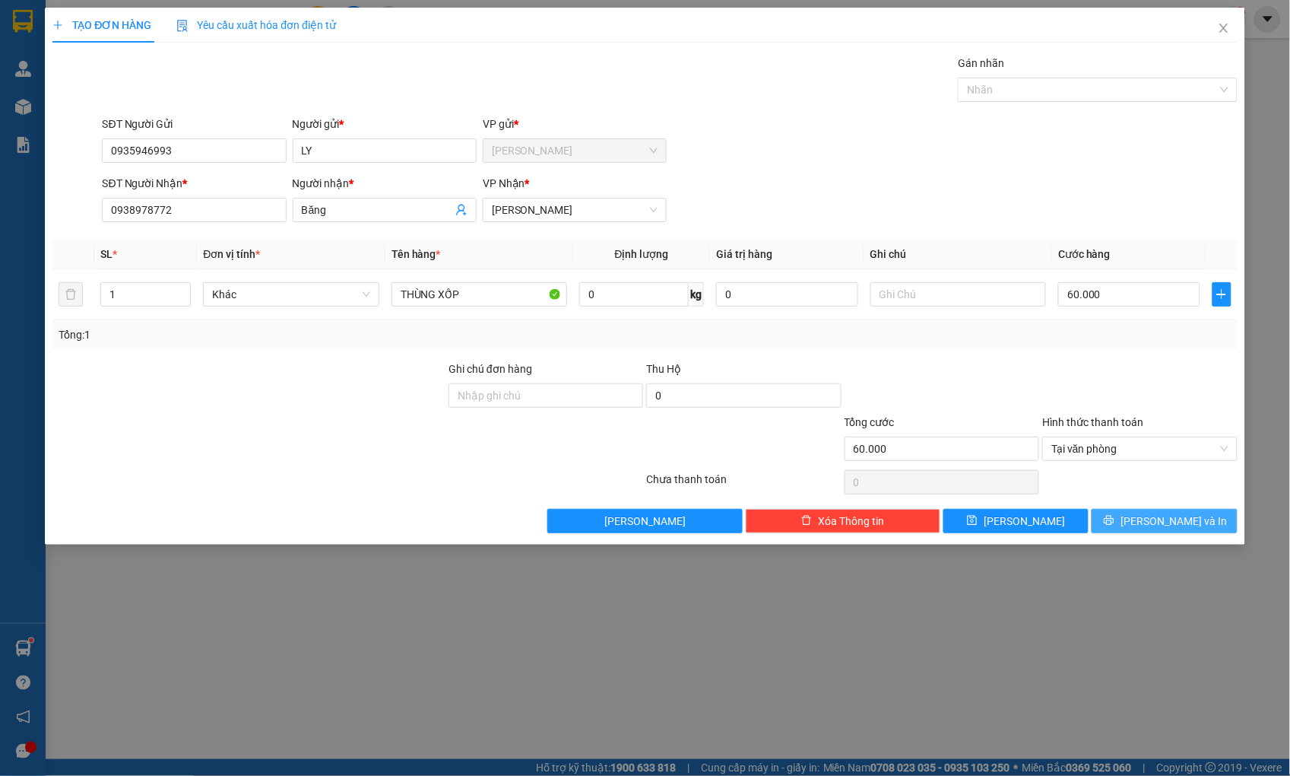
click at [1115, 515] on icon "printer" at bounding box center [1109, 520] width 11 height 11
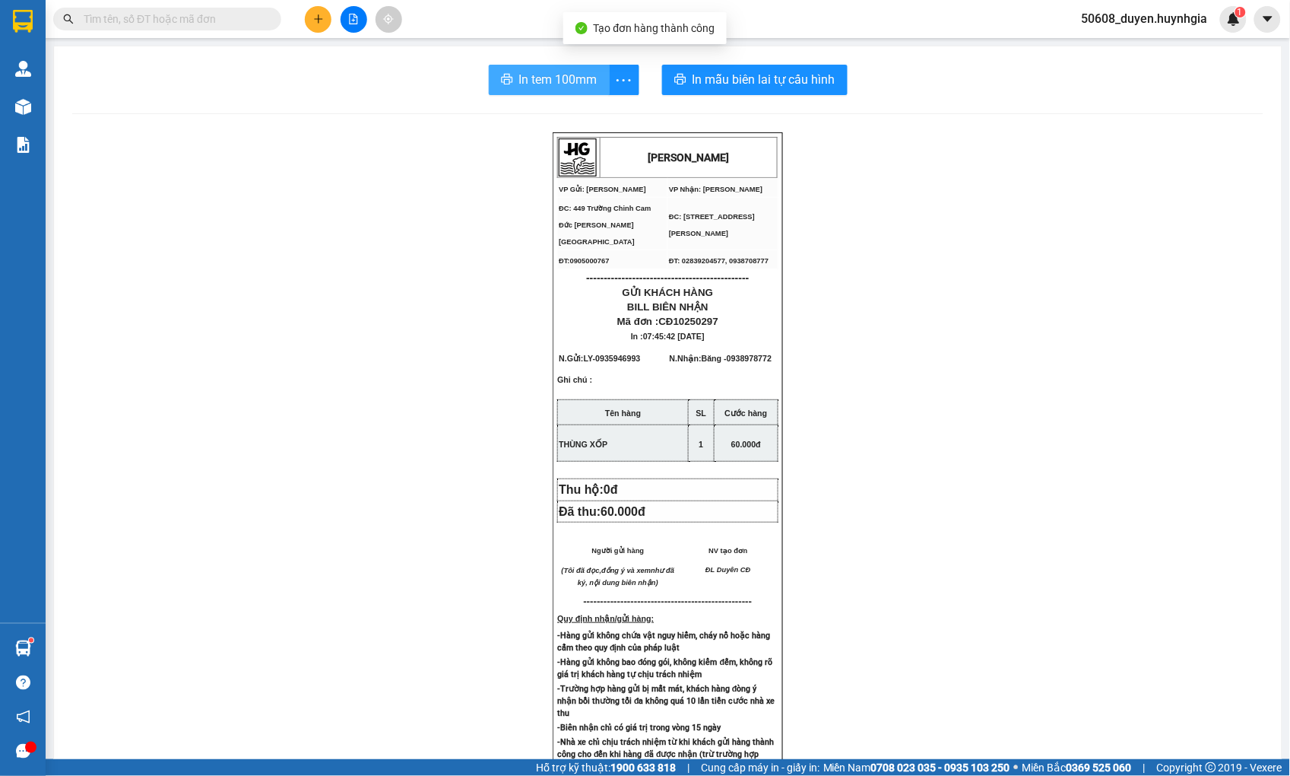
click at [556, 75] on span "In tem 100mm" at bounding box center [558, 79] width 78 height 19
drag, startPoint x: 373, startPoint y: 141, endPoint x: 335, endPoint y: 112, distance: 47.6
click at [373, 141] on div "[PERSON_NAME] VP Gửi: Cam Đức VP Nhận: [PERSON_NAME] ĐC: 449 [GEOGRAPHIC_DATA…" at bounding box center [667, 635] width 1191 height 1007
click at [454, 348] on div "[PERSON_NAME] VP Gửi: Cam Đức VP Nhận: [PERSON_NAME] ĐC: 449 [GEOGRAPHIC_DATA…" at bounding box center [667, 635] width 1191 height 1007
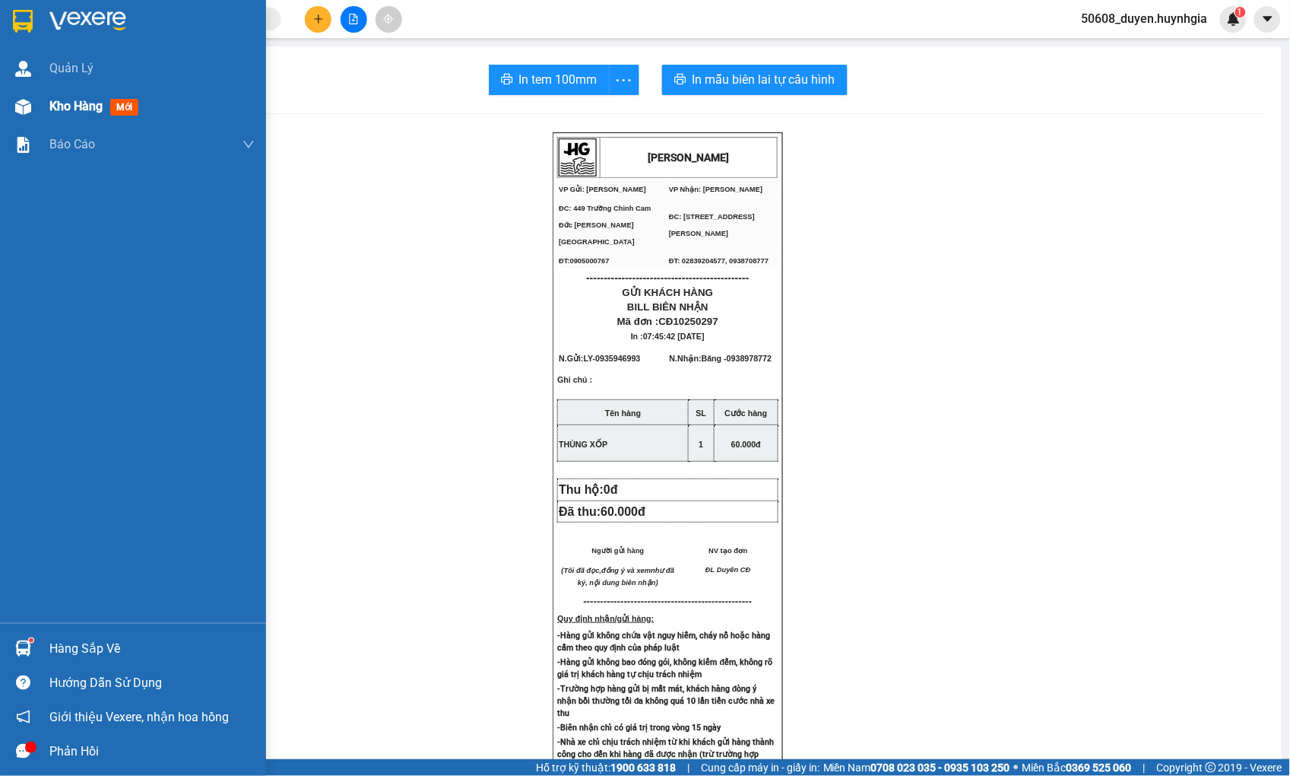
click at [36, 105] on div "Kho hàng mới" at bounding box center [133, 106] width 266 height 38
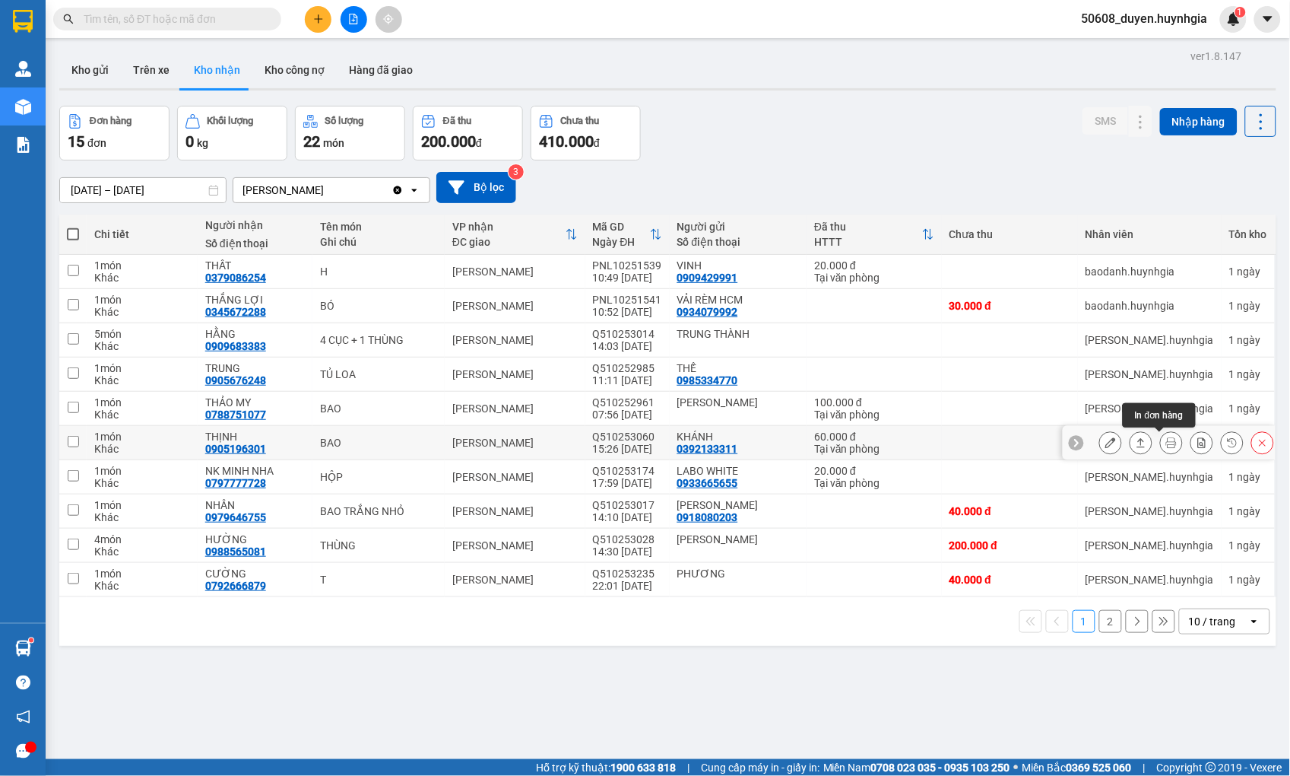
click at [1166, 443] on icon at bounding box center [1171, 442] width 11 height 11
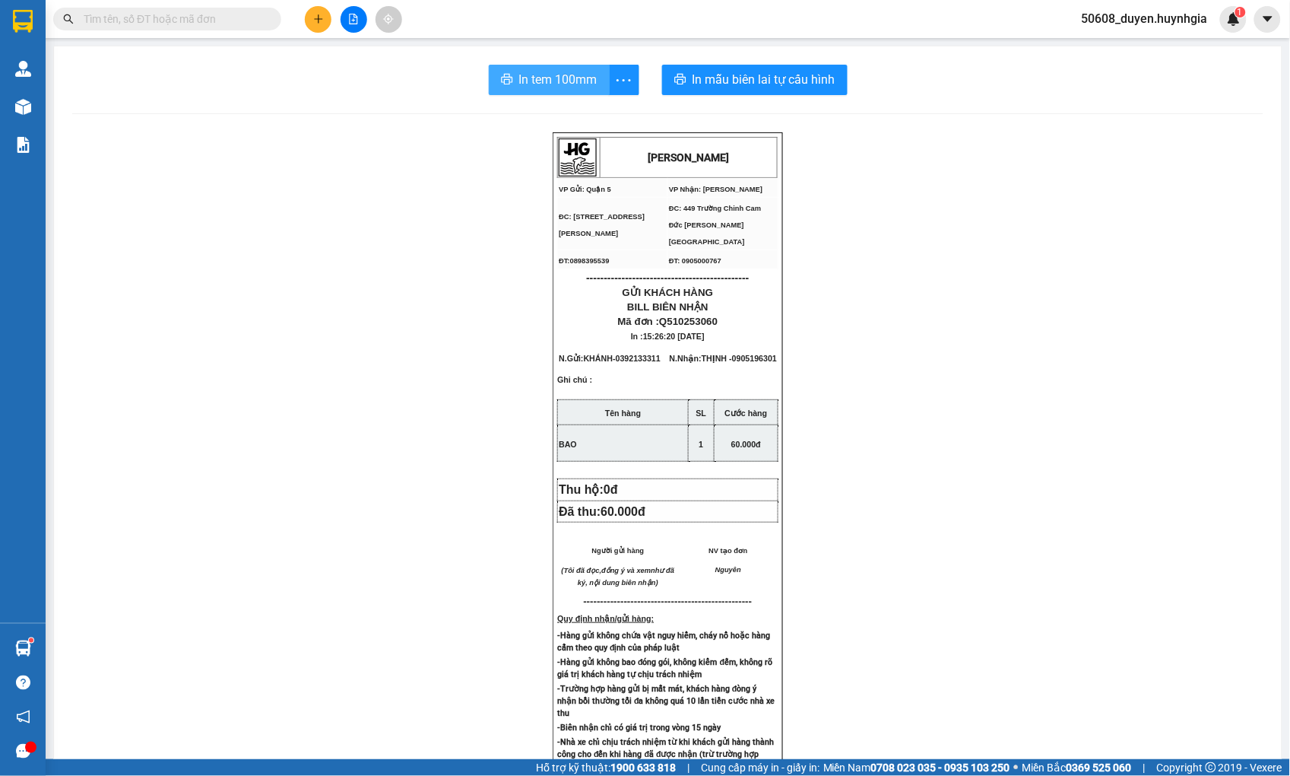
click at [538, 72] on span "In tem 100mm" at bounding box center [558, 79] width 78 height 19
click at [322, 8] on button at bounding box center [318, 19] width 27 height 27
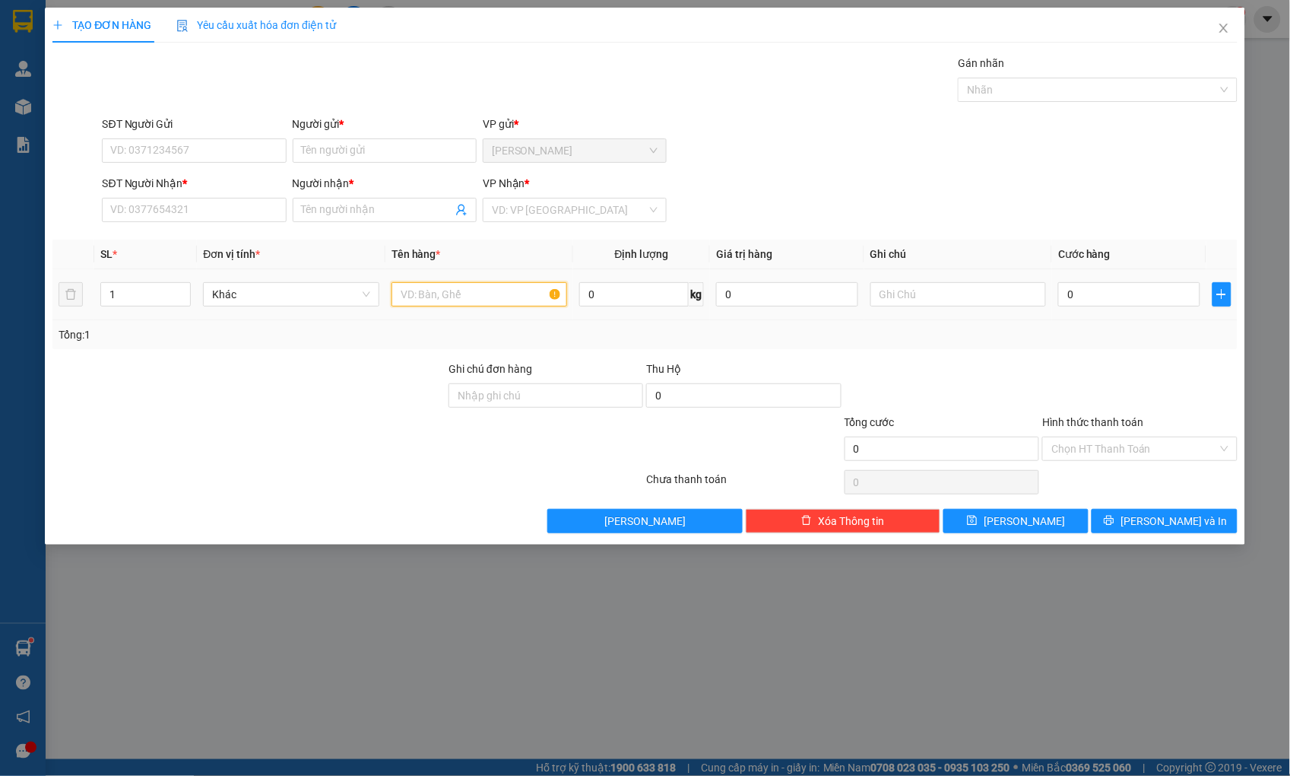
click at [446, 297] on input "text" at bounding box center [480, 294] width 176 height 24
click at [1219, 28] on icon "close" at bounding box center [1224, 28] width 12 height 12
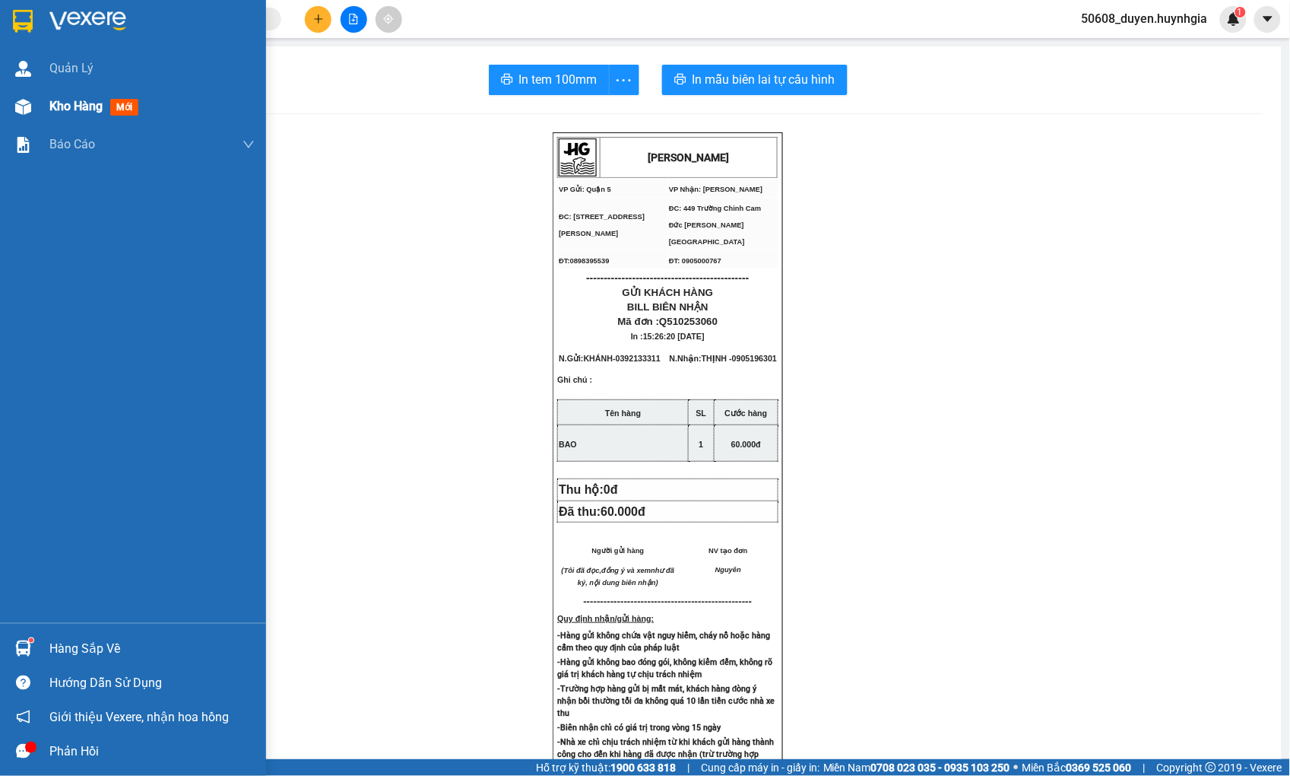
click at [62, 102] on span "Kho hàng" at bounding box center [75, 106] width 53 height 14
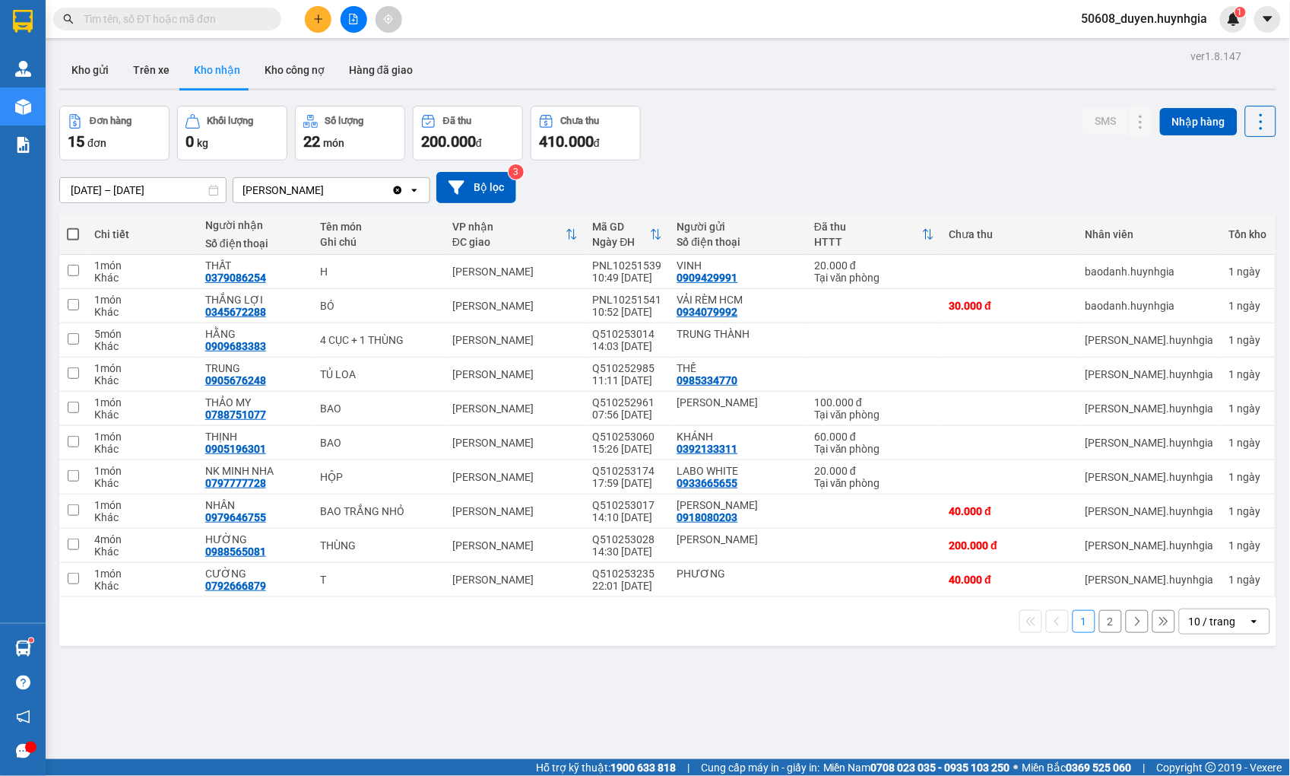
click at [216, 70] on button "Kho nhận" at bounding box center [217, 70] width 71 height 36
click at [1136, 444] on icon at bounding box center [1141, 442] width 11 height 11
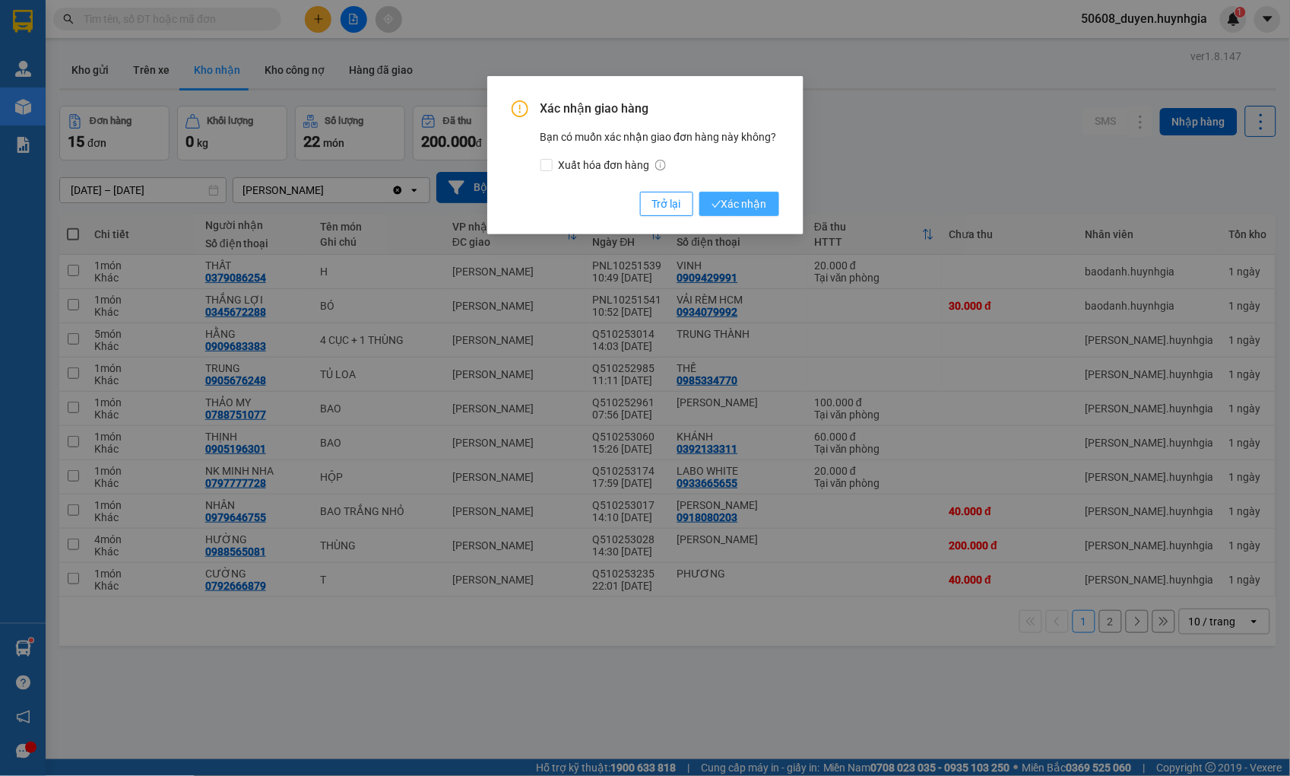
click at [741, 210] on span "Xác nhận" at bounding box center [740, 203] width 56 height 17
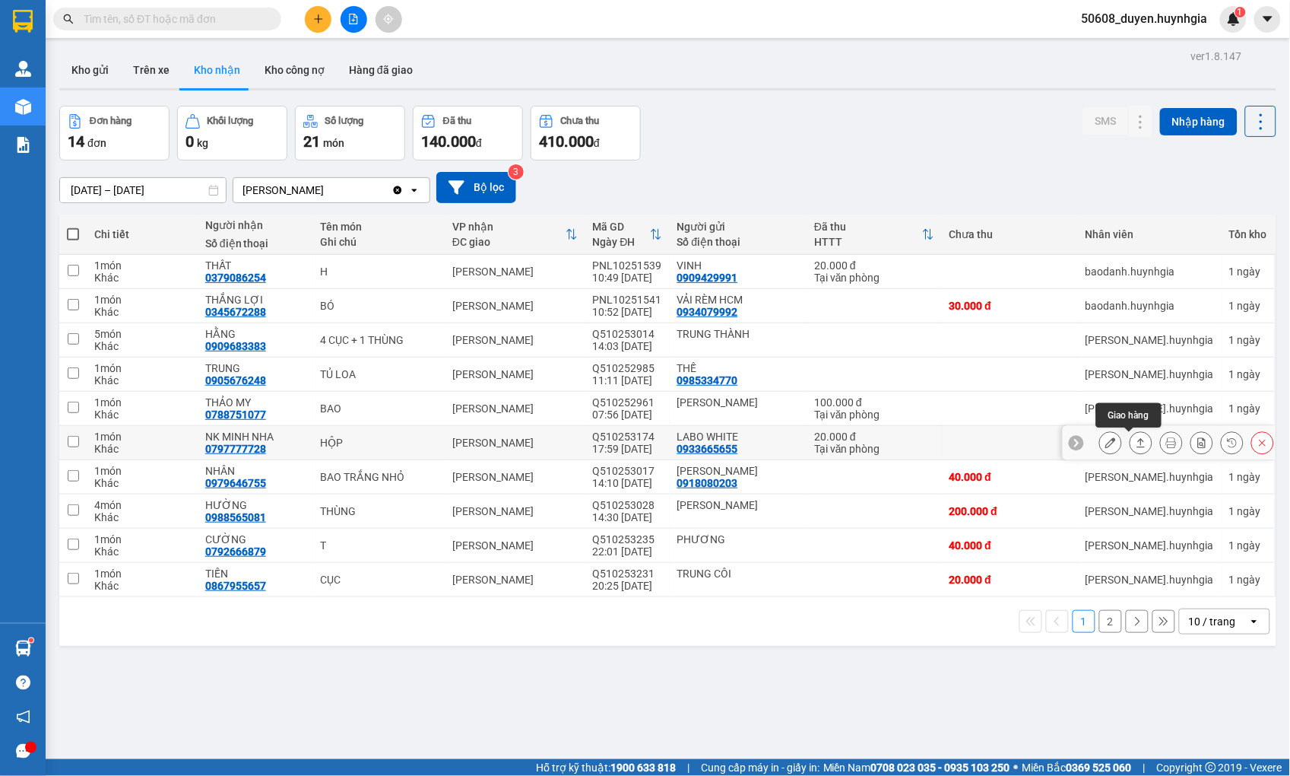
click at [1136, 443] on icon at bounding box center [1141, 442] width 11 height 11
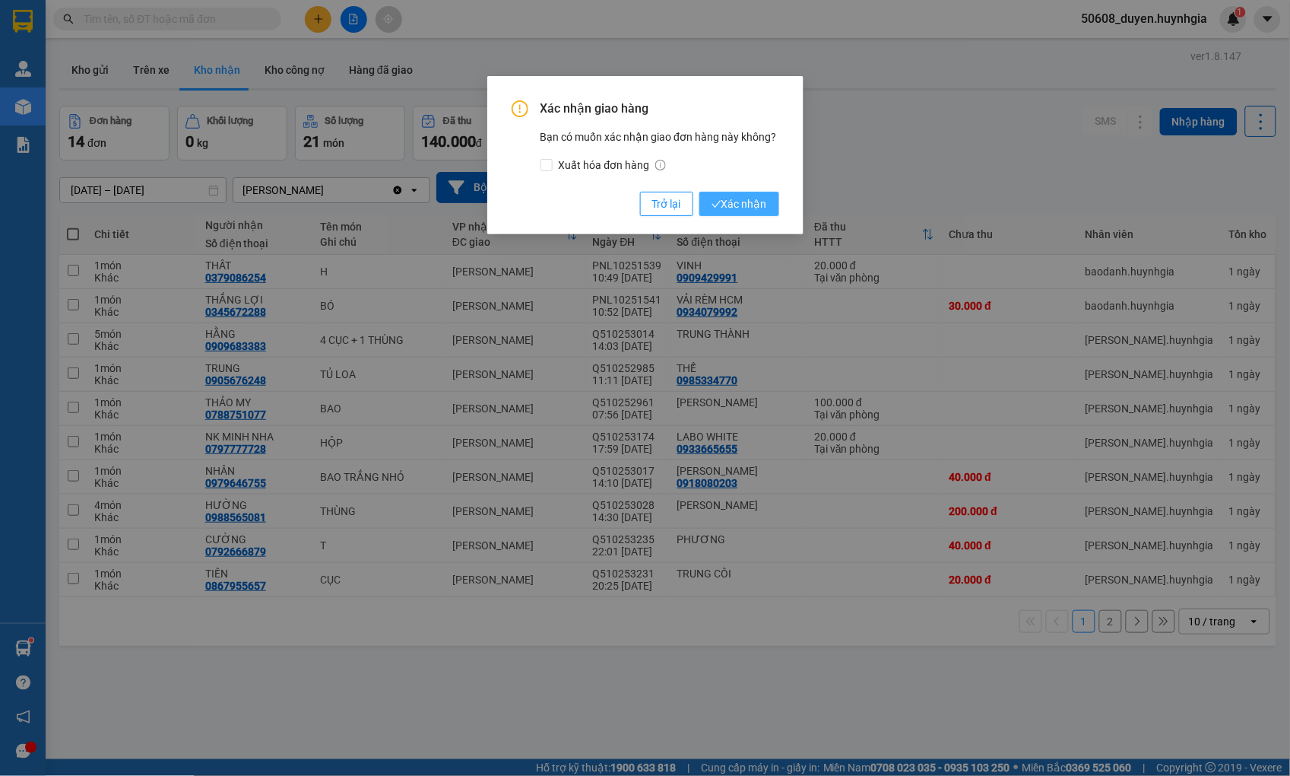
click at [753, 206] on span "Xác nhận" at bounding box center [740, 203] width 56 height 17
